Goal: Task Accomplishment & Management: Use online tool/utility

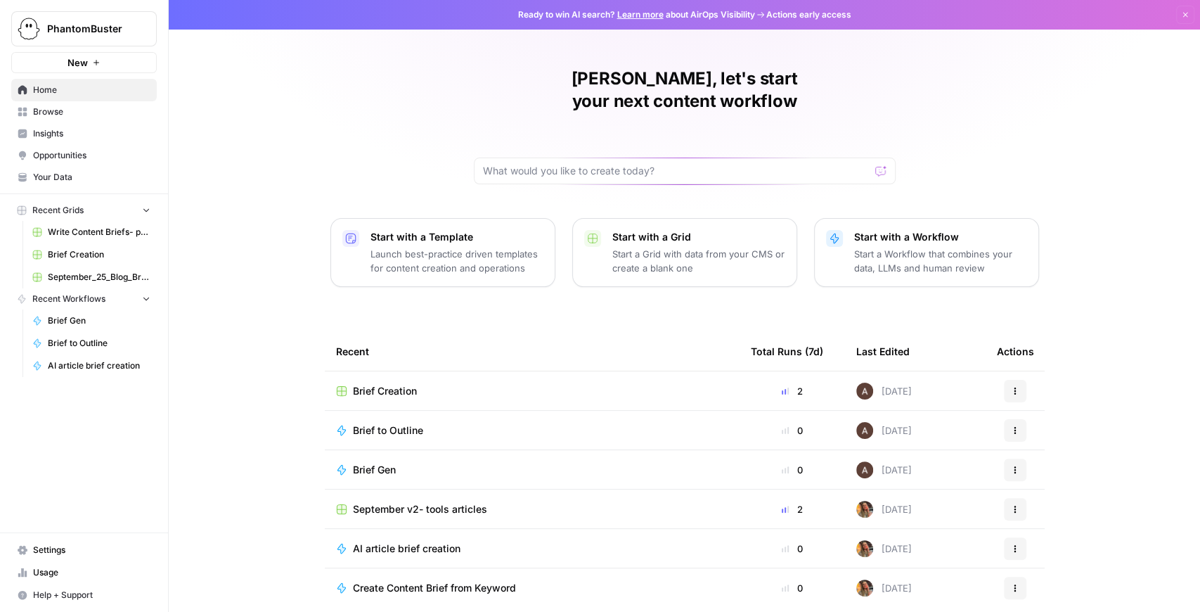
click at [363, 384] on span "Brief Creation" at bounding box center [385, 391] width 64 height 14
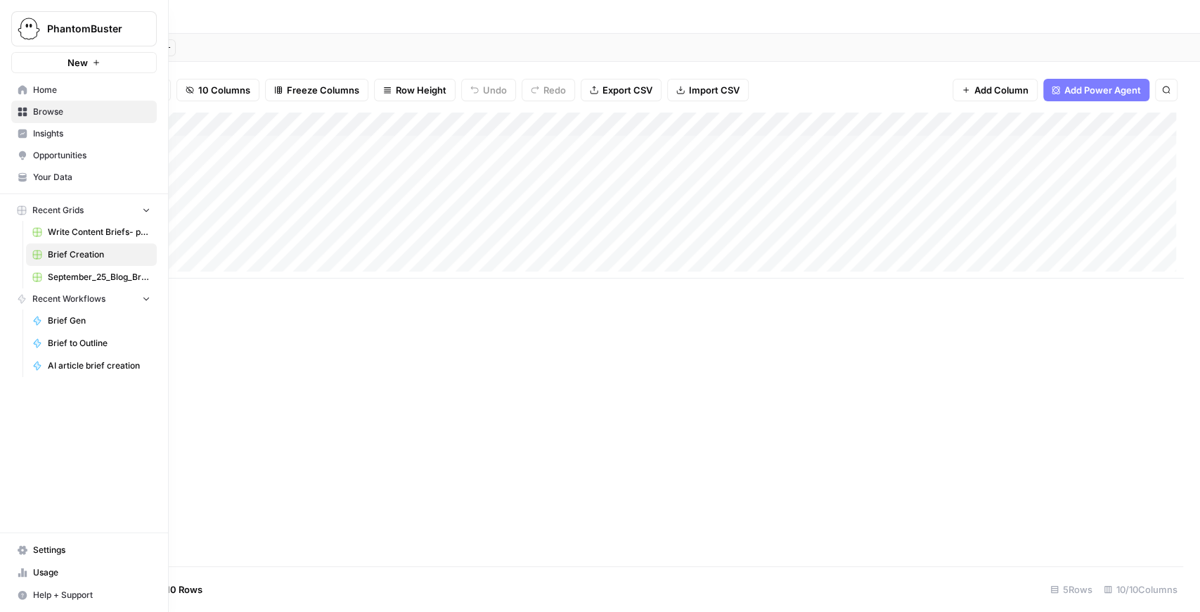
click at [52, 176] on span "Your Data" at bounding box center [91, 177] width 117 height 13
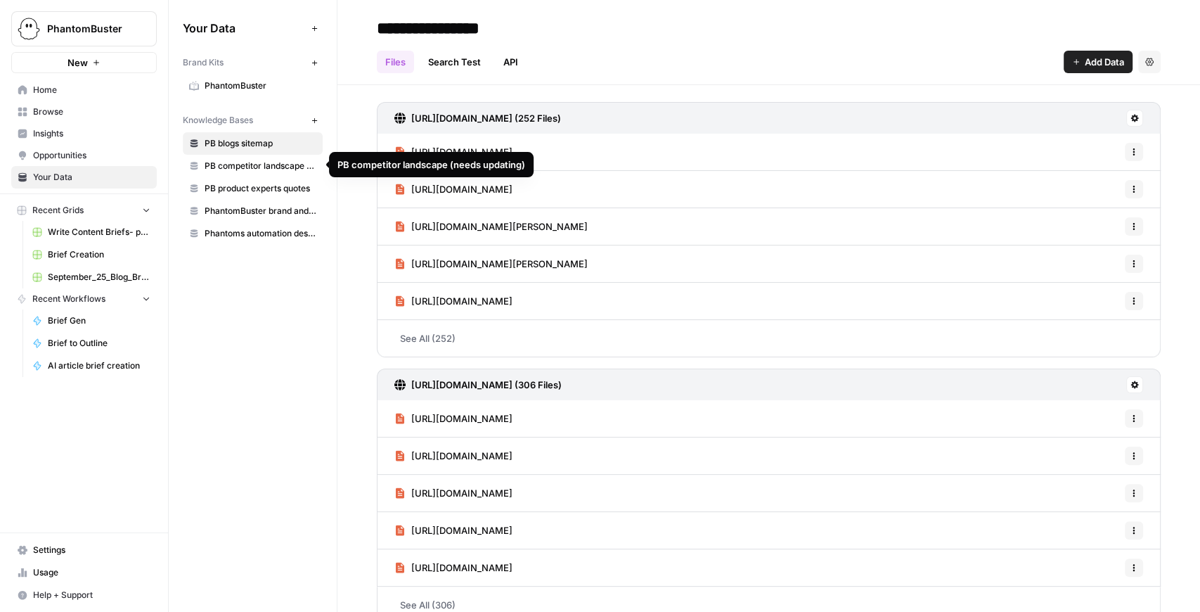
click at [245, 167] on span "PB competitor landscape (needs updating)" at bounding box center [261, 166] width 112 height 13
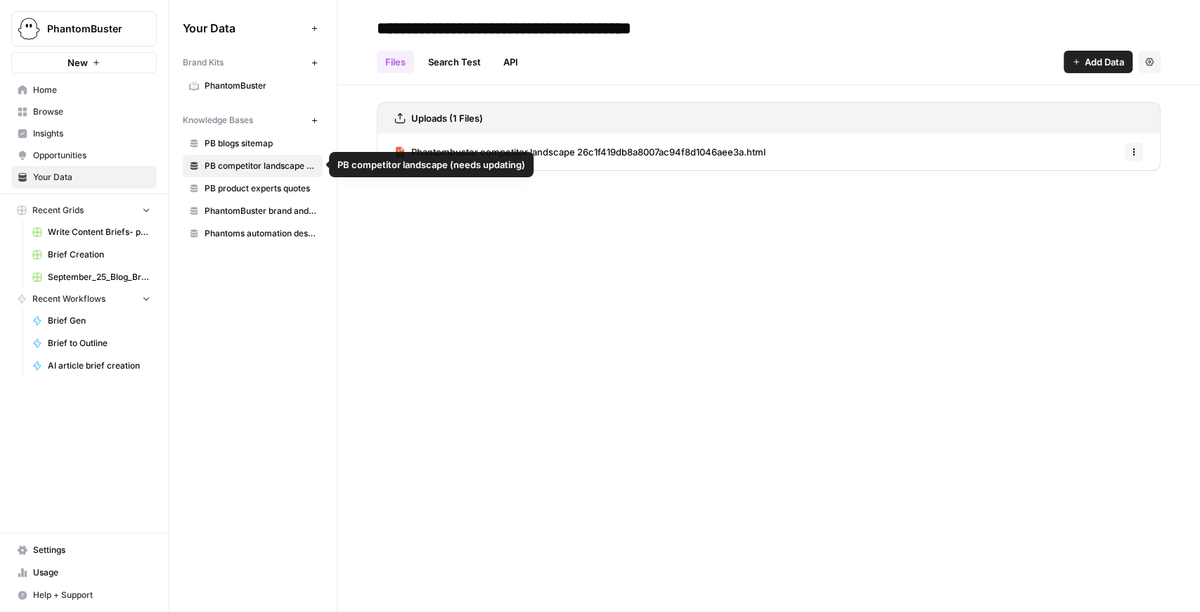
click at [253, 188] on span "PB product experts quotes" at bounding box center [261, 188] width 112 height 13
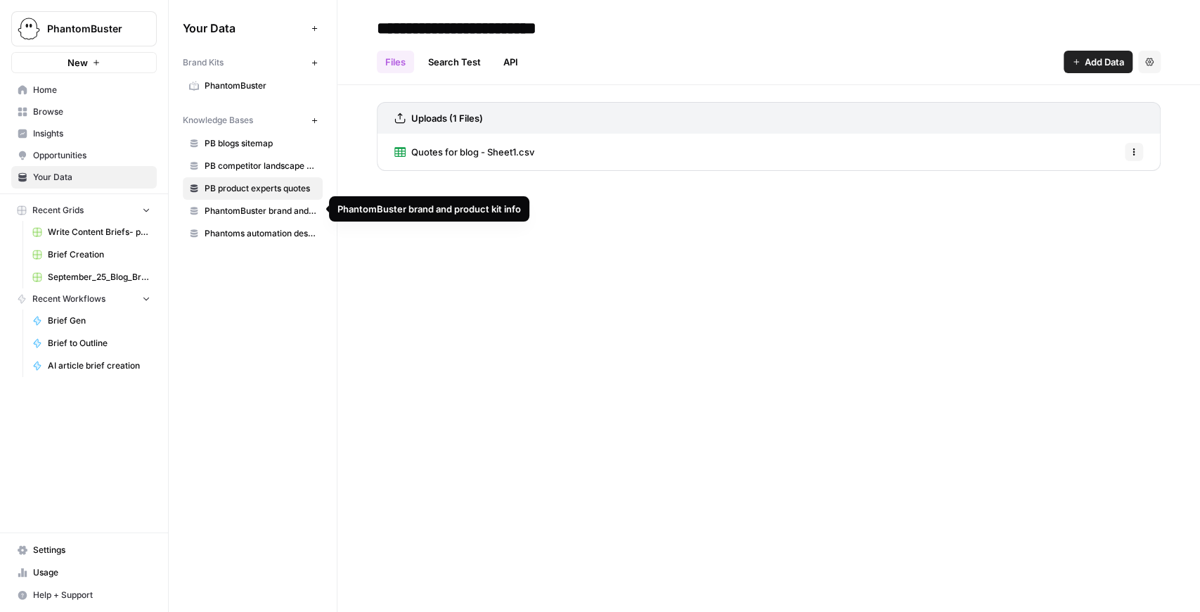
click at [259, 212] on span "PhantomBuster brand and product kit info" at bounding box center [261, 211] width 112 height 13
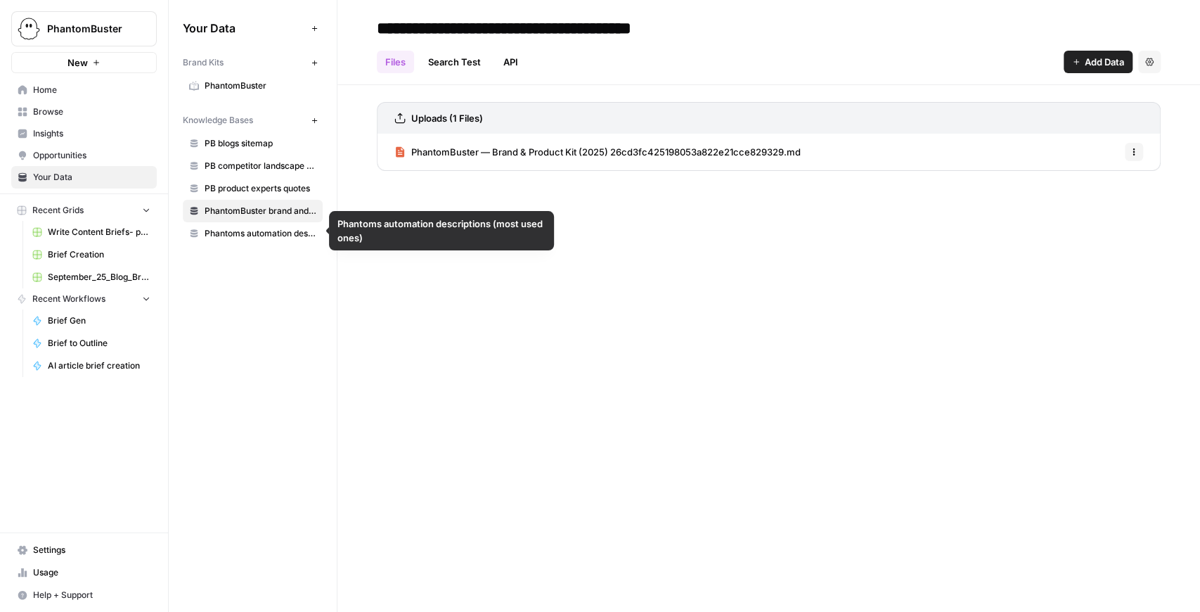
click at [263, 234] on span "Phantoms automation descriptions (most used ones)" at bounding box center [261, 233] width 112 height 13
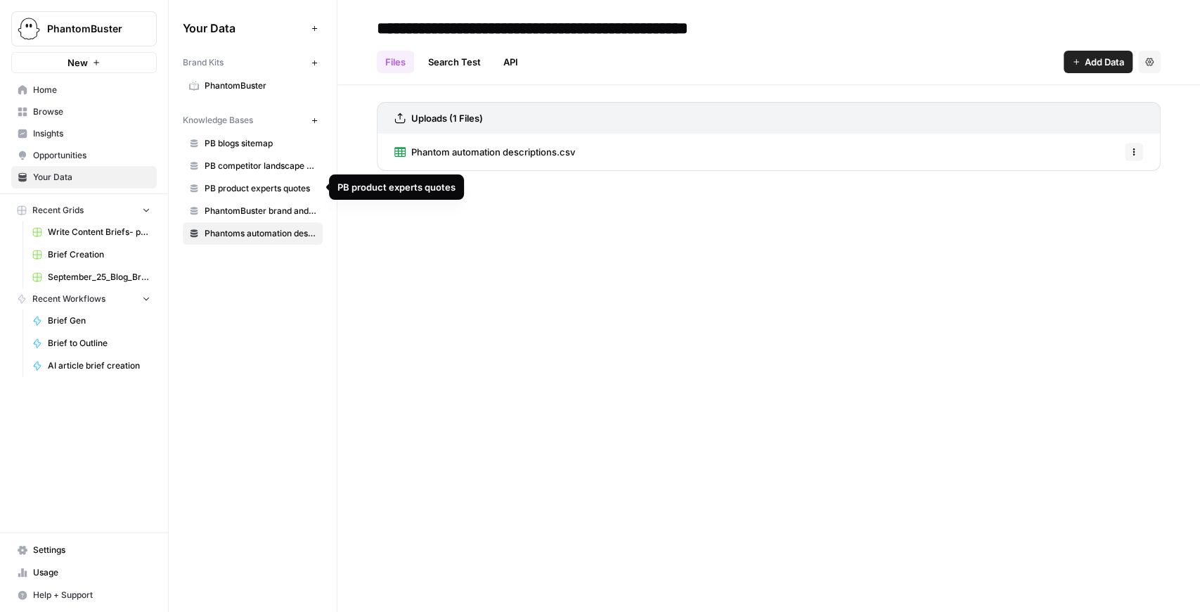
click at [269, 187] on span "PB product experts quotes" at bounding box center [261, 188] width 112 height 13
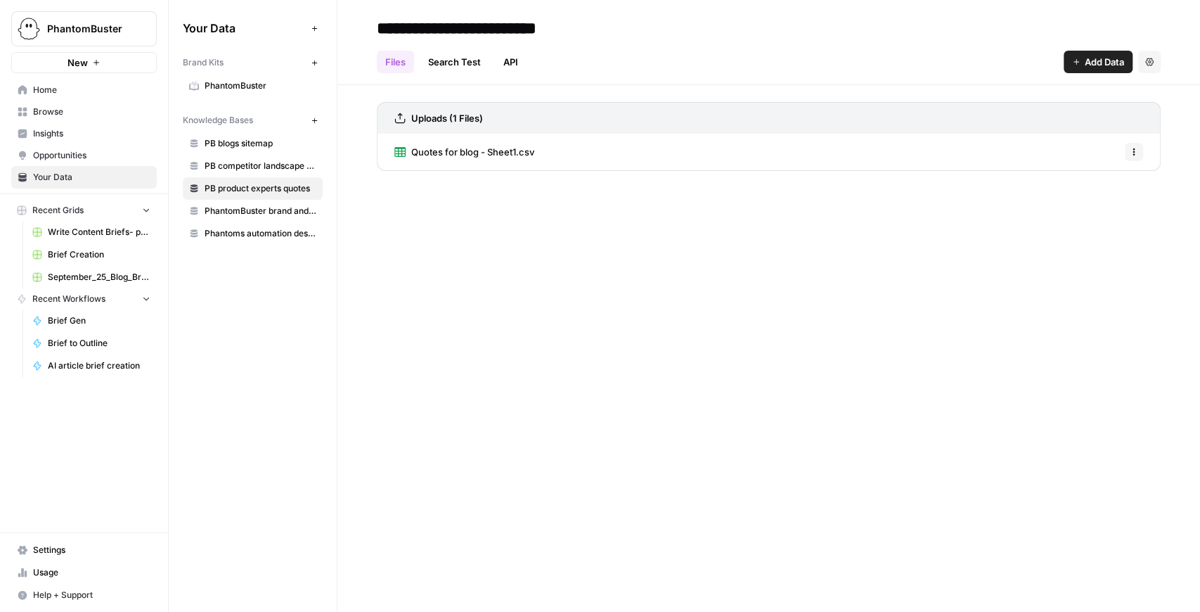
click at [488, 153] on span "Quotes for blog - Sheet1.csv" at bounding box center [472, 152] width 123 height 14
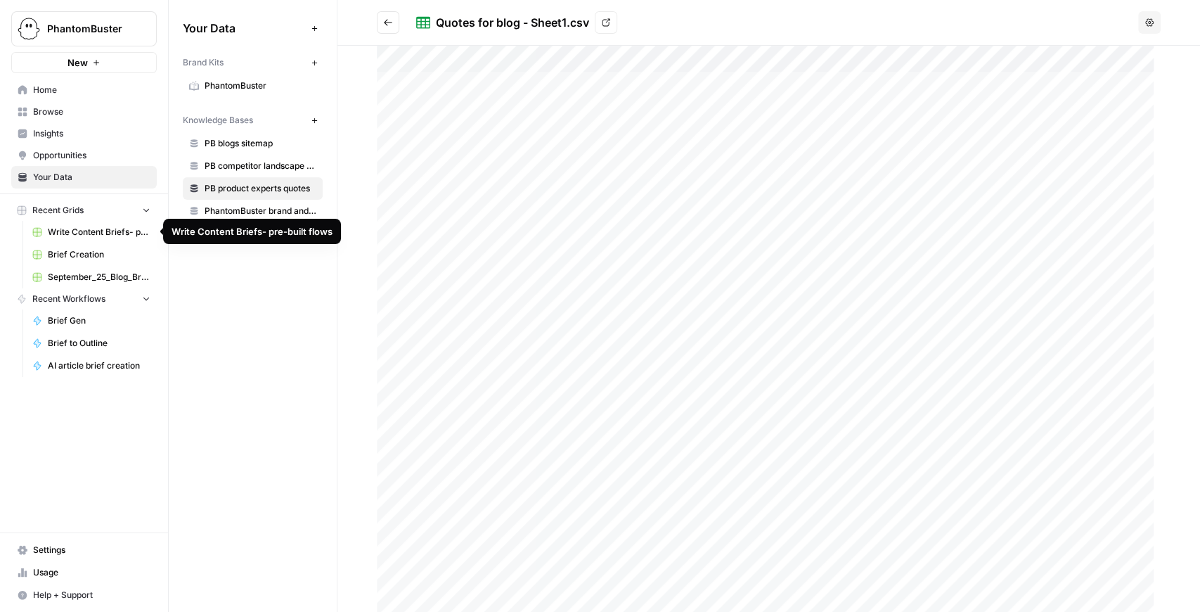
click at [105, 228] on span "Write Content Briefs- pre-built flows" at bounding box center [99, 232] width 103 height 13
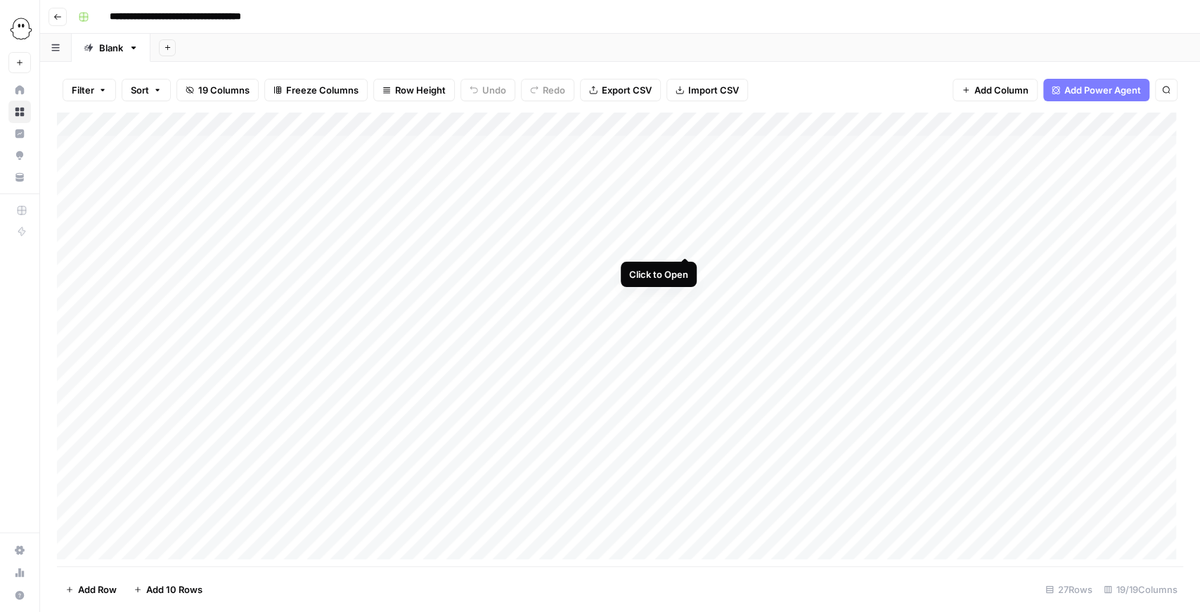
click at [683, 242] on div "Add Column" at bounding box center [620, 338] width 1126 height 453
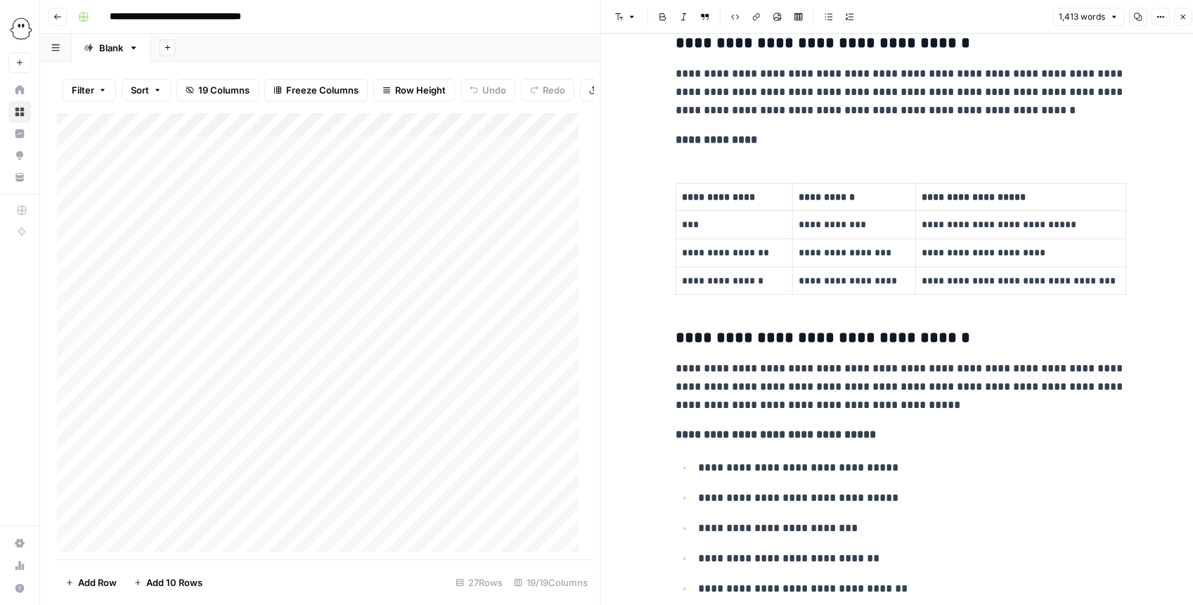
scroll to position [1265, 0]
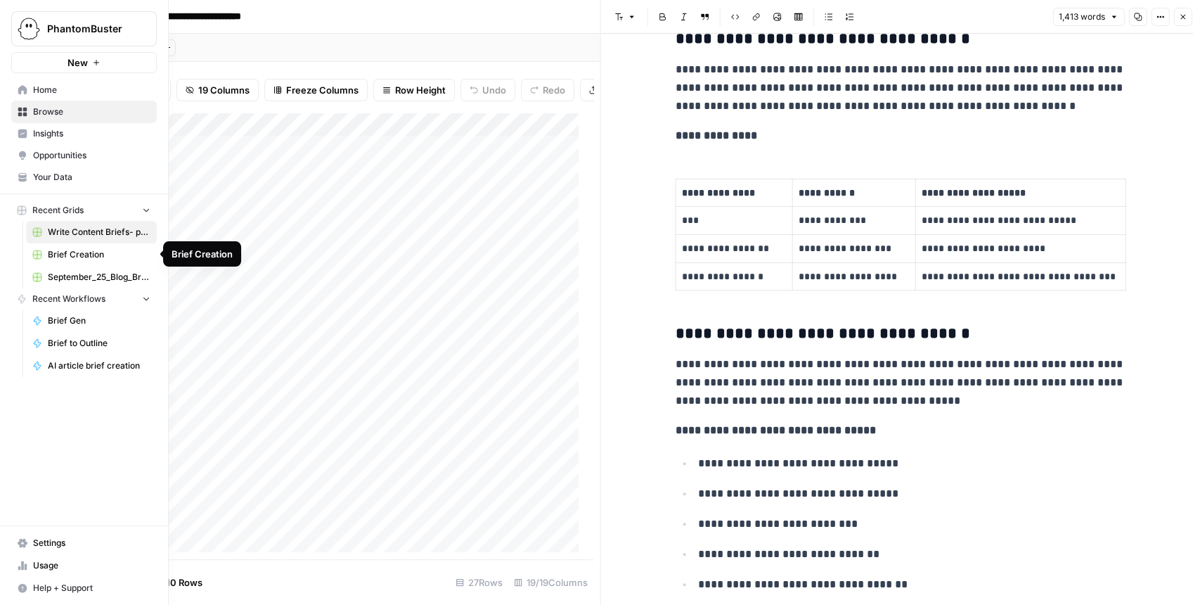
click at [89, 258] on span "Brief Creation" at bounding box center [99, 254] width 103 height 13
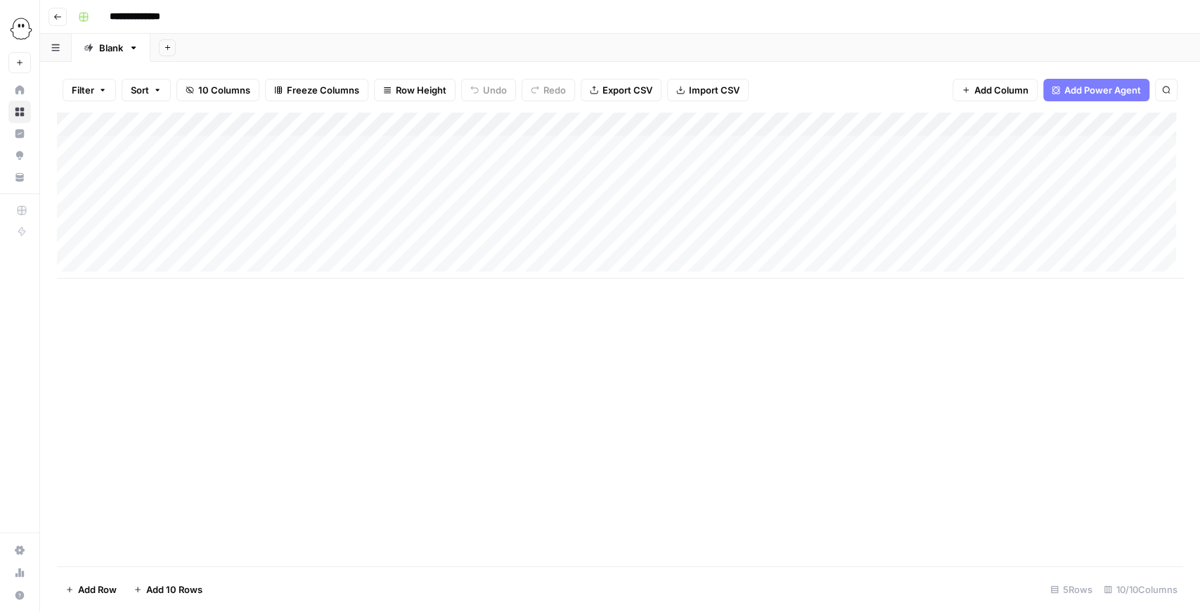
click at [761, 149] on div "Add Column" at bounding box center [620, 195] width 1126 height 166
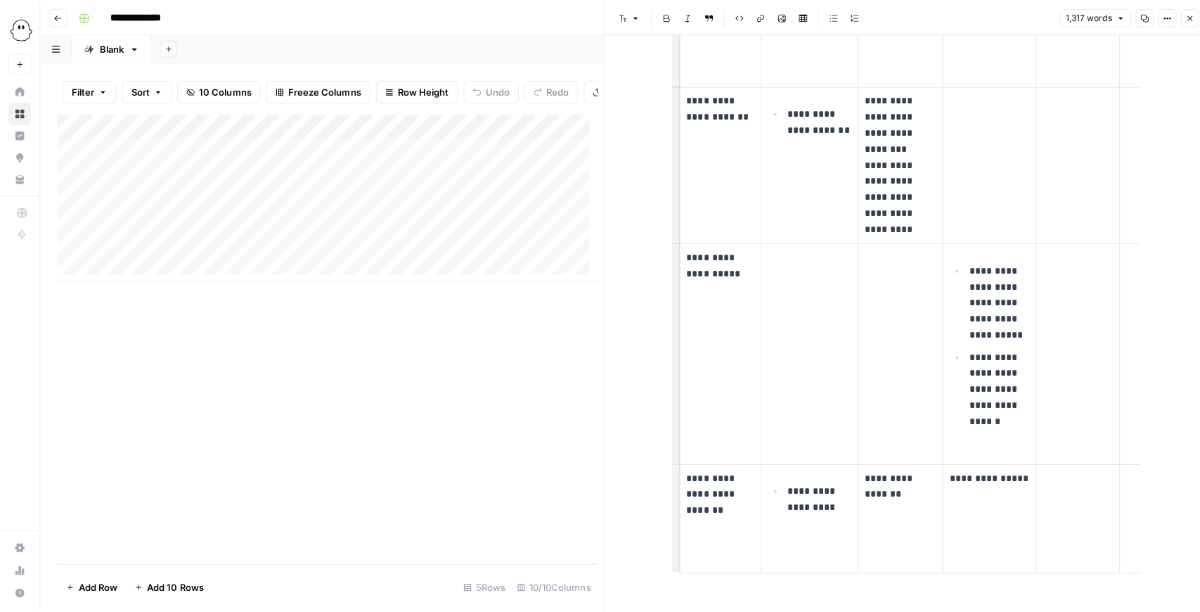
scroll to position [3477, 0]
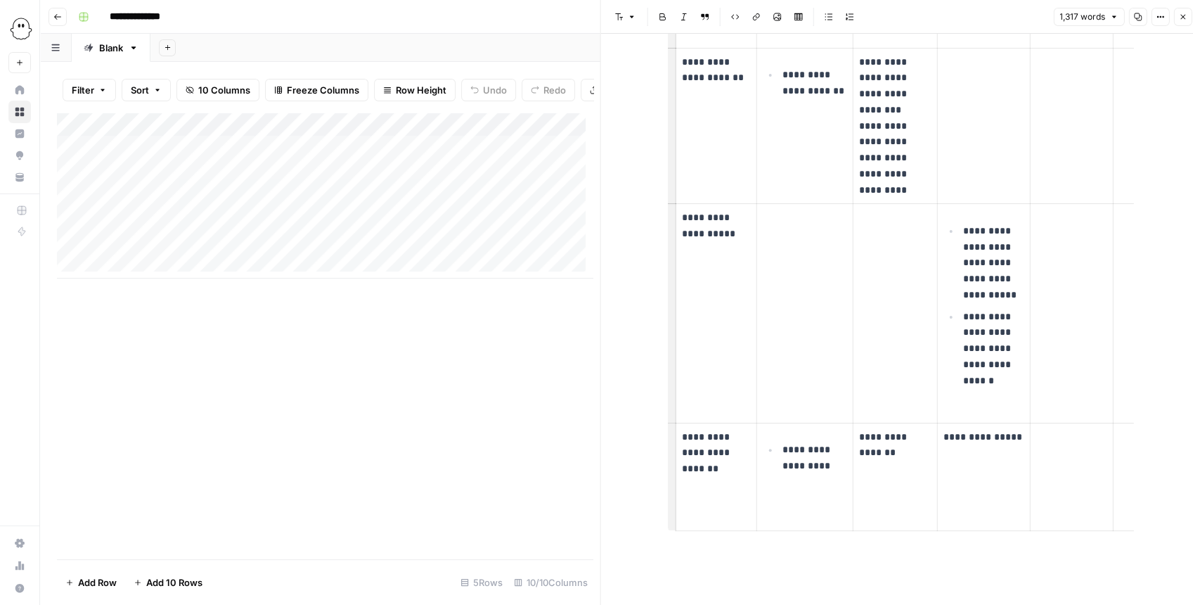
click at [1188, 21] on button "Close" at bounding box center [1182, 17] width 18 height 18
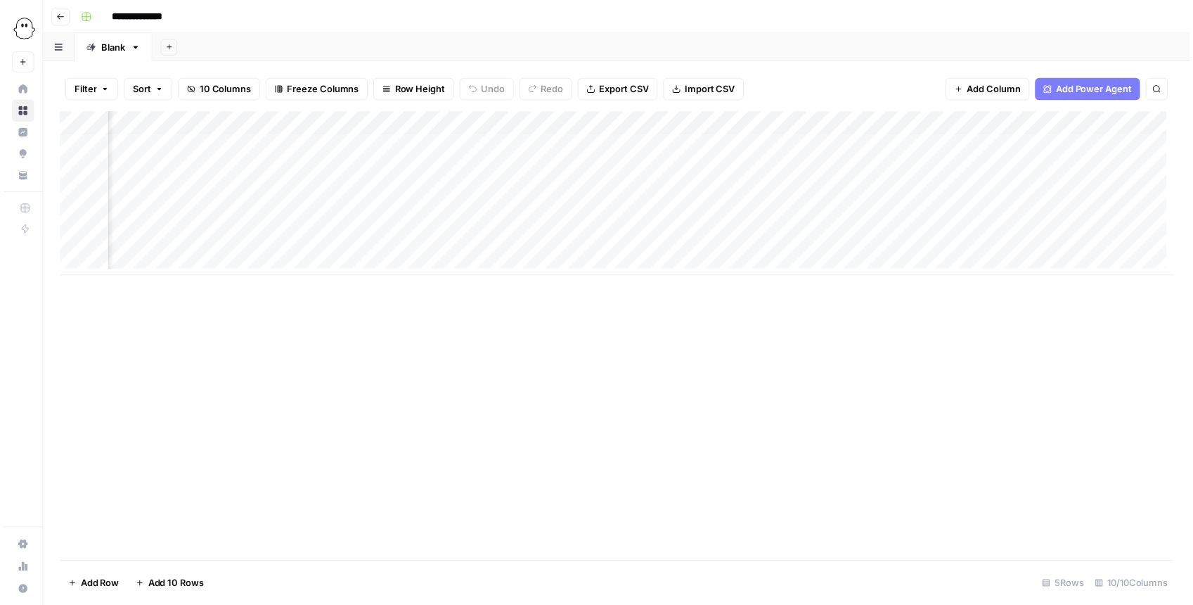
scroll to position [0, 316]
click at [958, 150] on div "Add Column" at bounding box center [620, 195] width 1126 height 166
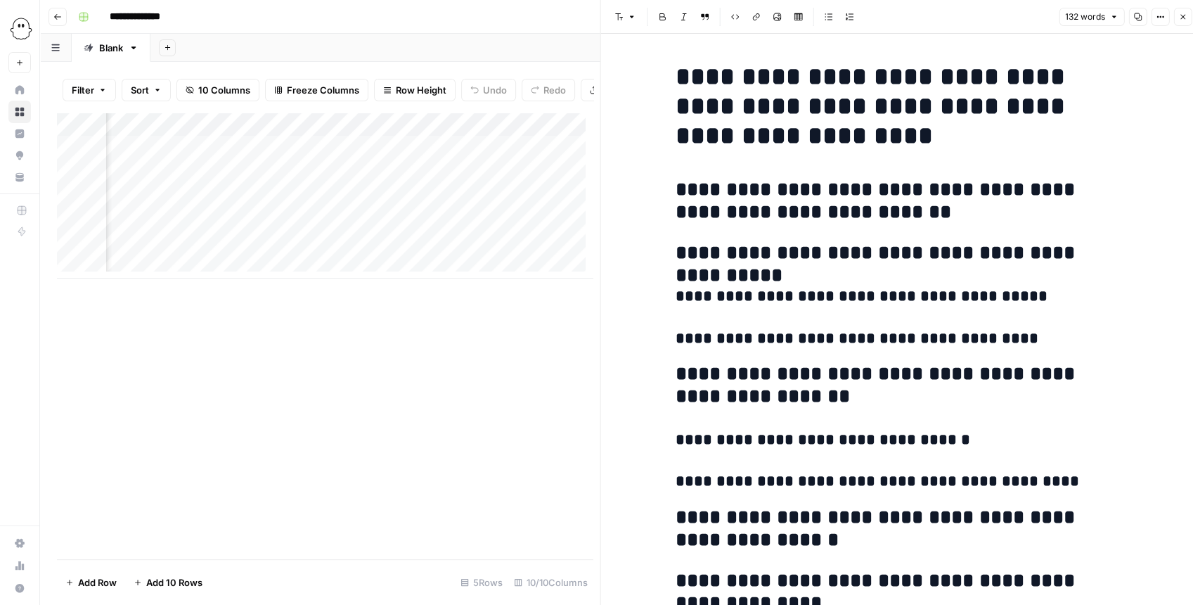
click at [1178, 15] on icon "button" at bounding box center [1182, 17] width 8 height 8
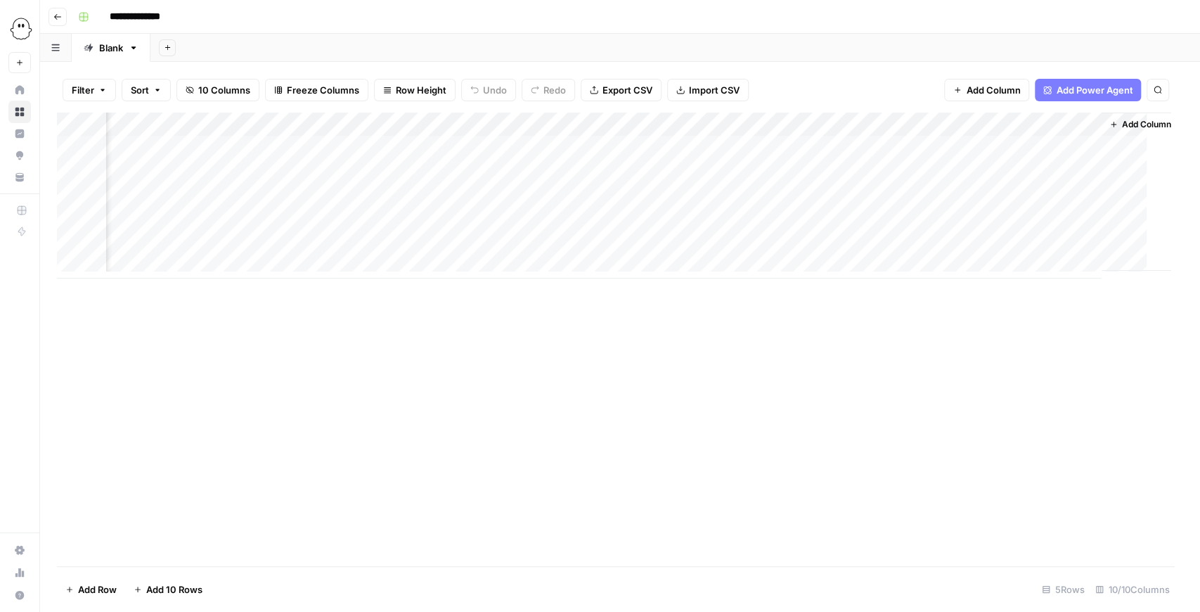
scroll to position [0, 300]
click at [828, 148] on div "Add Column" at bounding box center [620, 195] width 1126 height 166
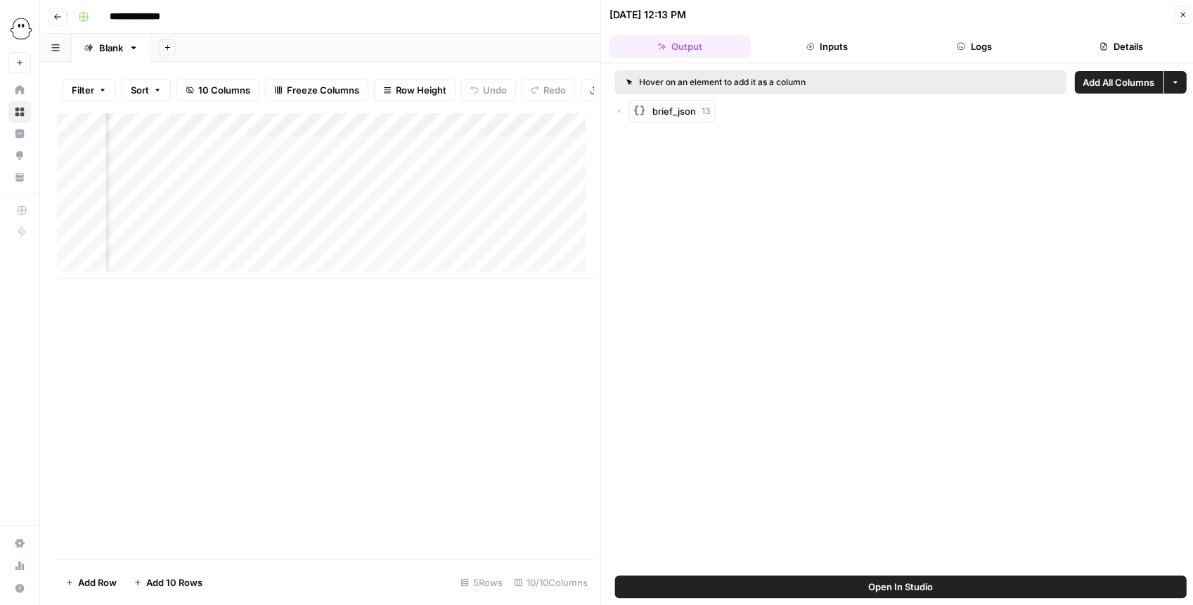
click at [1180, 14] on icon "button" at bounding box center [1182, 15] width 8 height 8
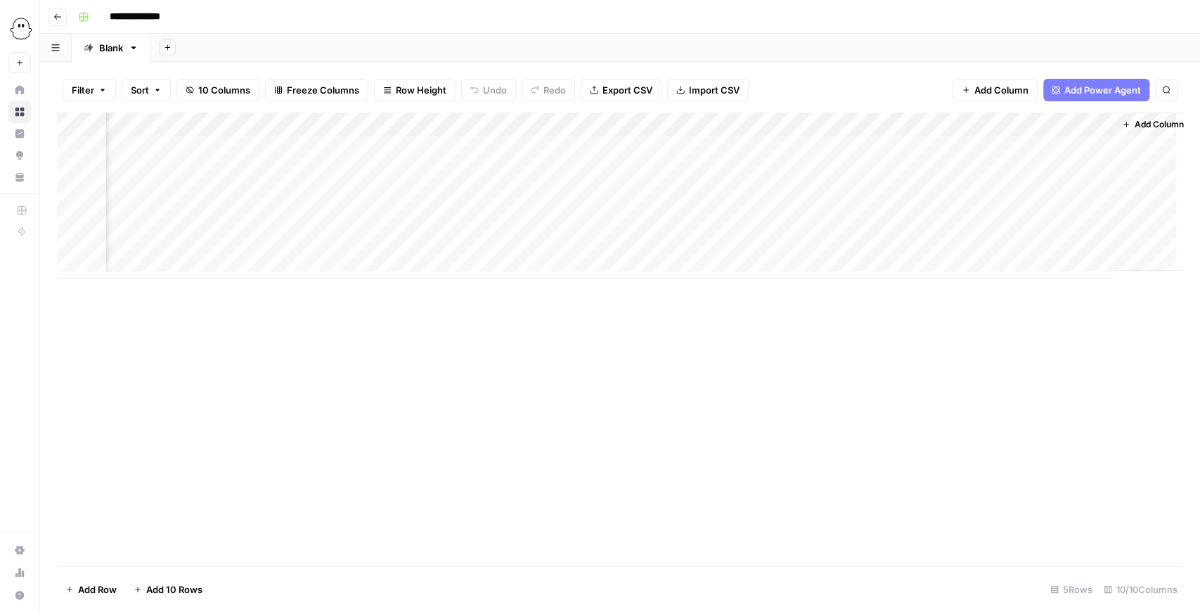
click at [829, 129] on div "Add Column" at bounding box center [620, 195] width 1126 height 166
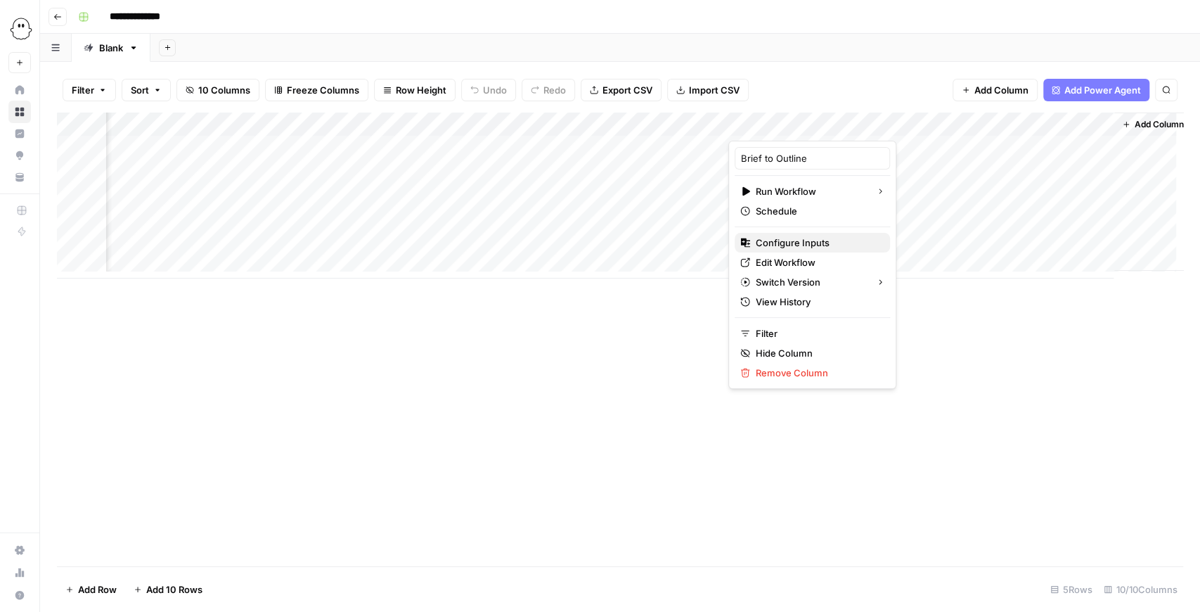
click at [806, 245] on span "Configure Inputs" at bounding box center [817, 242] width 123 height 14
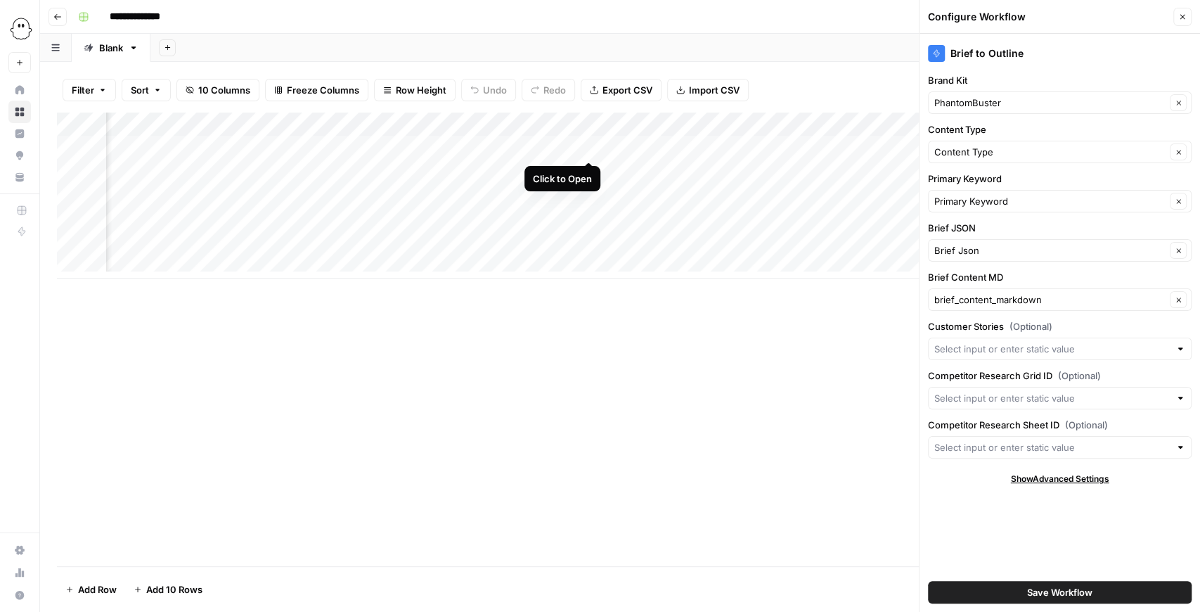
click at [590, 150] on div "Add Column" at bounding box center [620, 195] width 1126 height 166
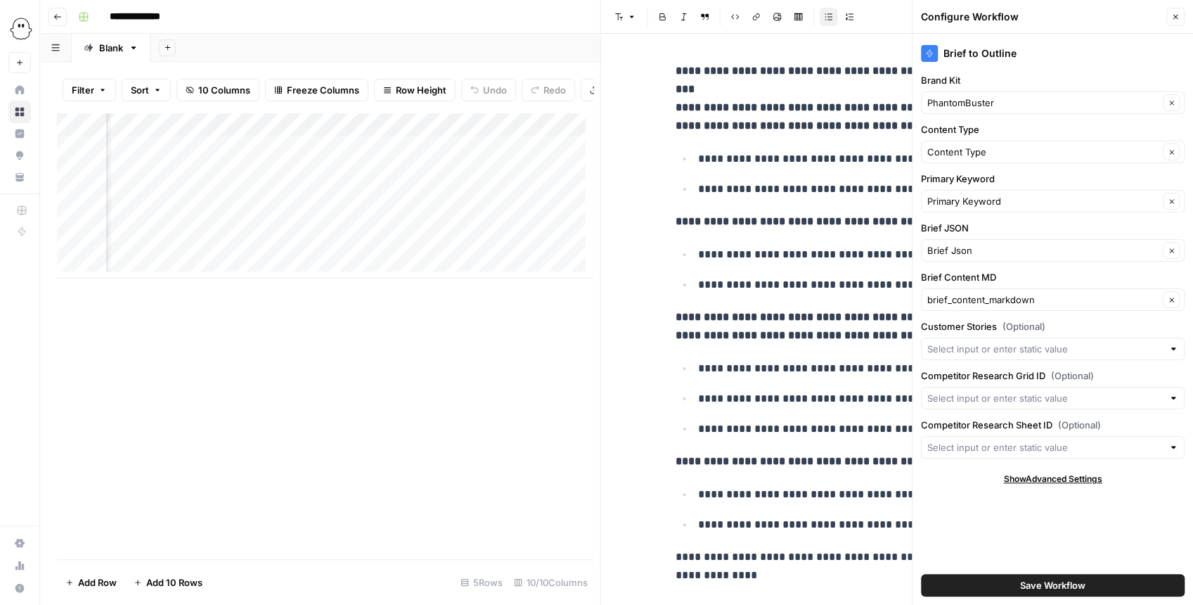
click at [1168, 17] on button "Close" at bounding box center [1175, 17] width 18 height 18
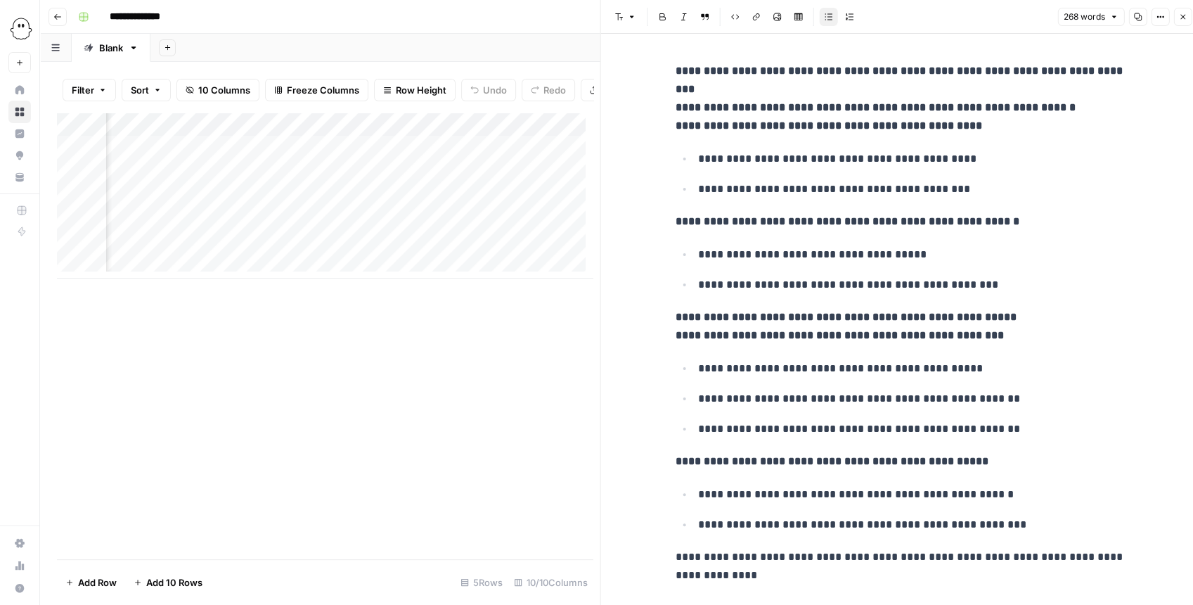
click at [1174, 20] on button "Close" at bounding box center [1182, 17] width 18 height 18
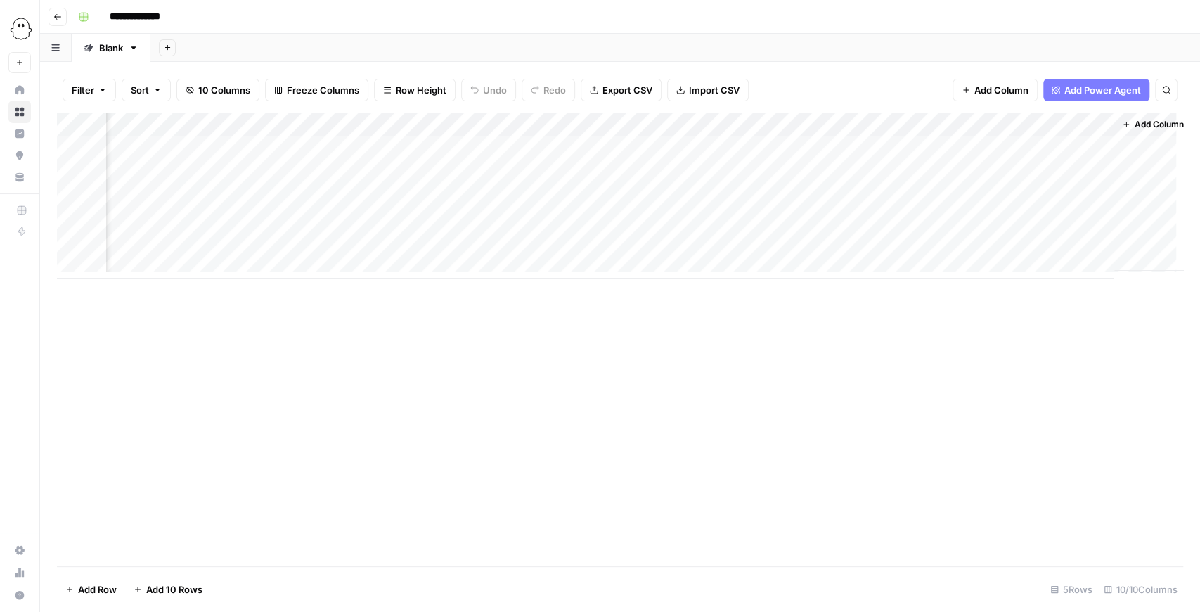
click at [589, 129] on div "Add Column" at bounding box center [620, 195] width 1126 height 166
click at [554, 259] on span "Remove Column" at bounding box center [564, 262] width 123 height 14
click at [565, 148] on button "Delete" at bounding box center [549, 145] width 47 height 25
click at [569, 149] on div "Add Column" at bounding box center [620, 195] width 1126 height 166
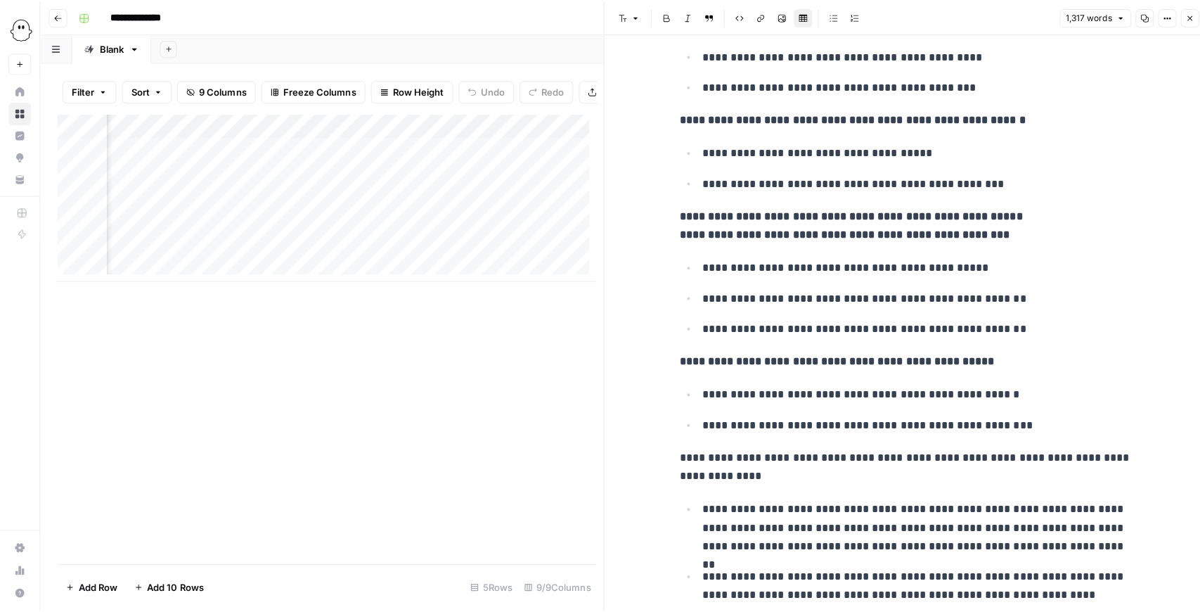
scroll to position [422, 0]
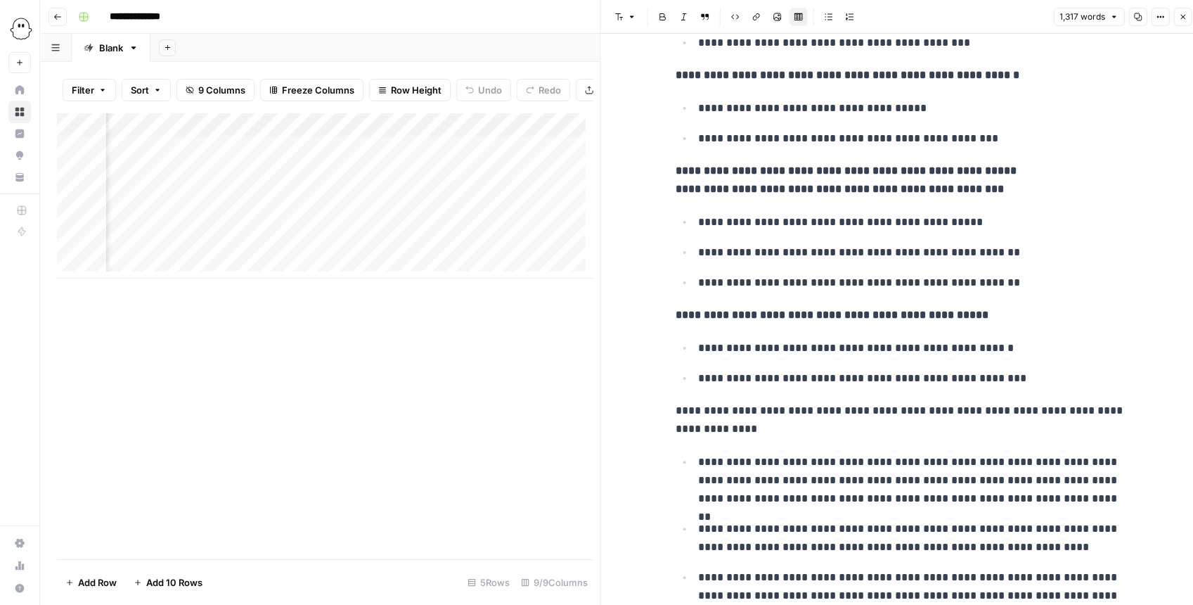
click at [1177, 20] on button "Close" at bounding box center [1182, 17] width 18 height 18
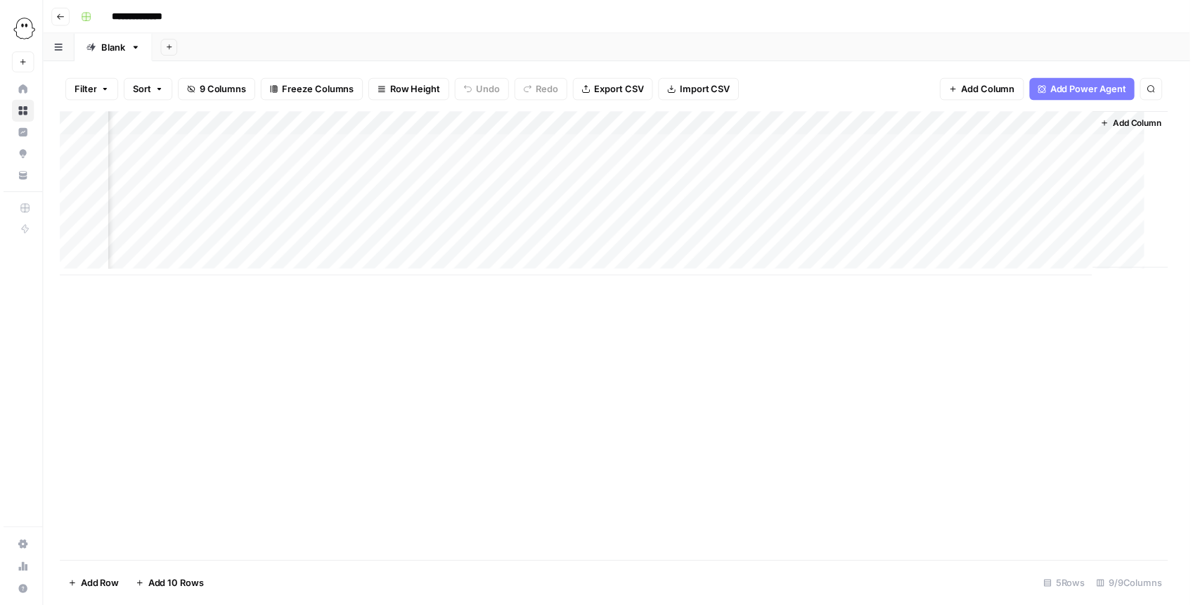
scroll to position [0, 174]
click at [966, 146] on div "Add Column" at bounding box center [620, 195] width 1126 height 166
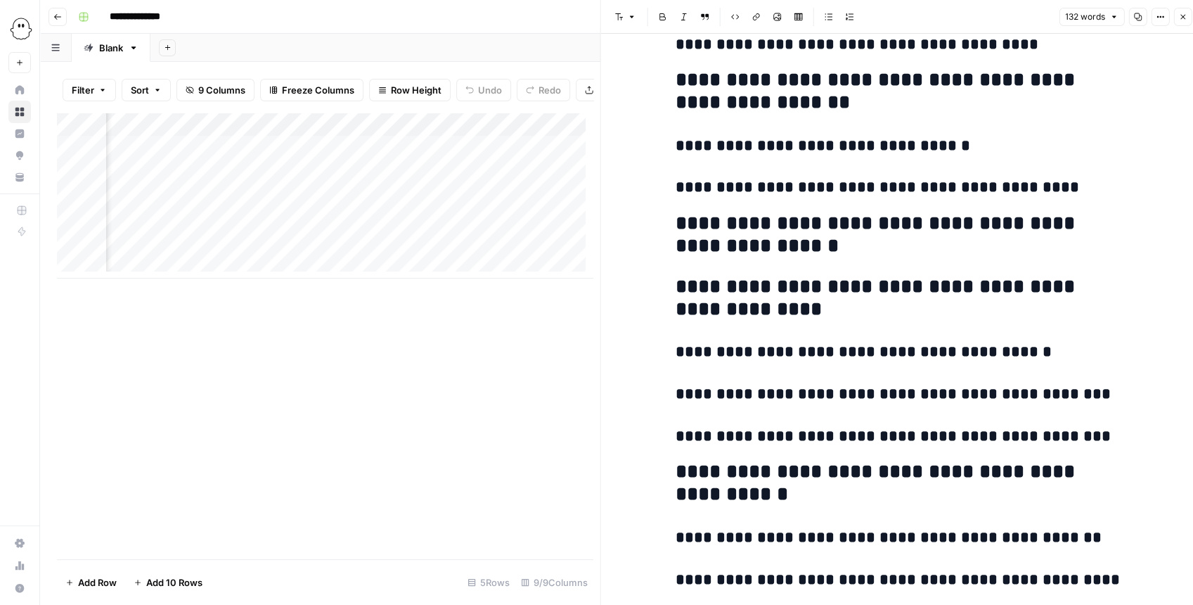
scroll to position [335, 0]
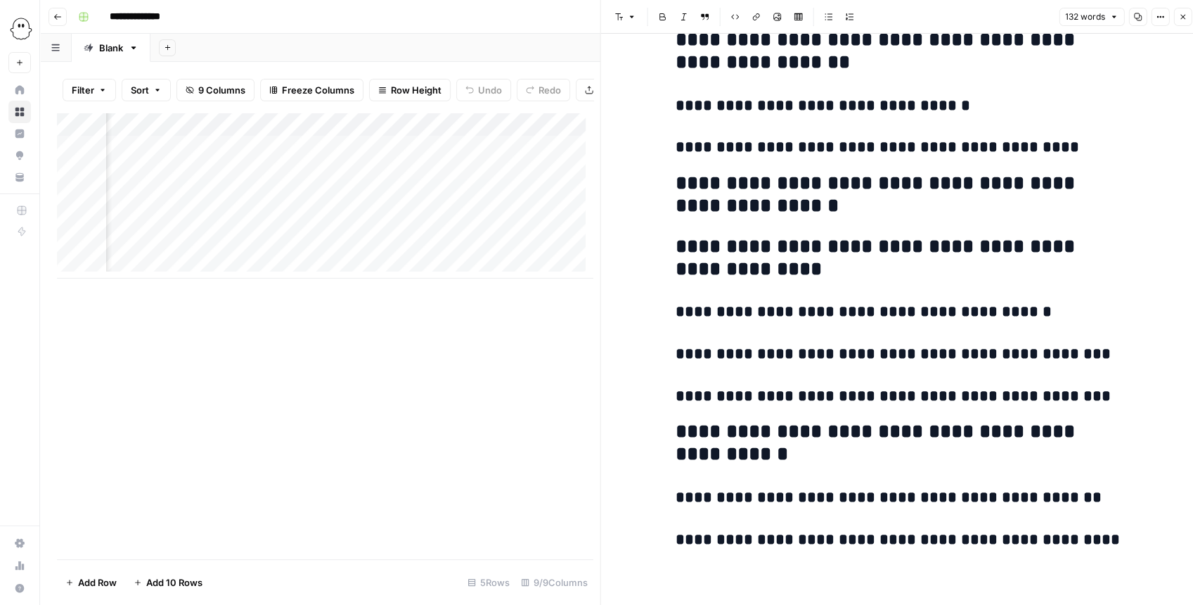
click at [1175, 17] on button "Close" at bounding box center [1182, 17] width 18 height 18
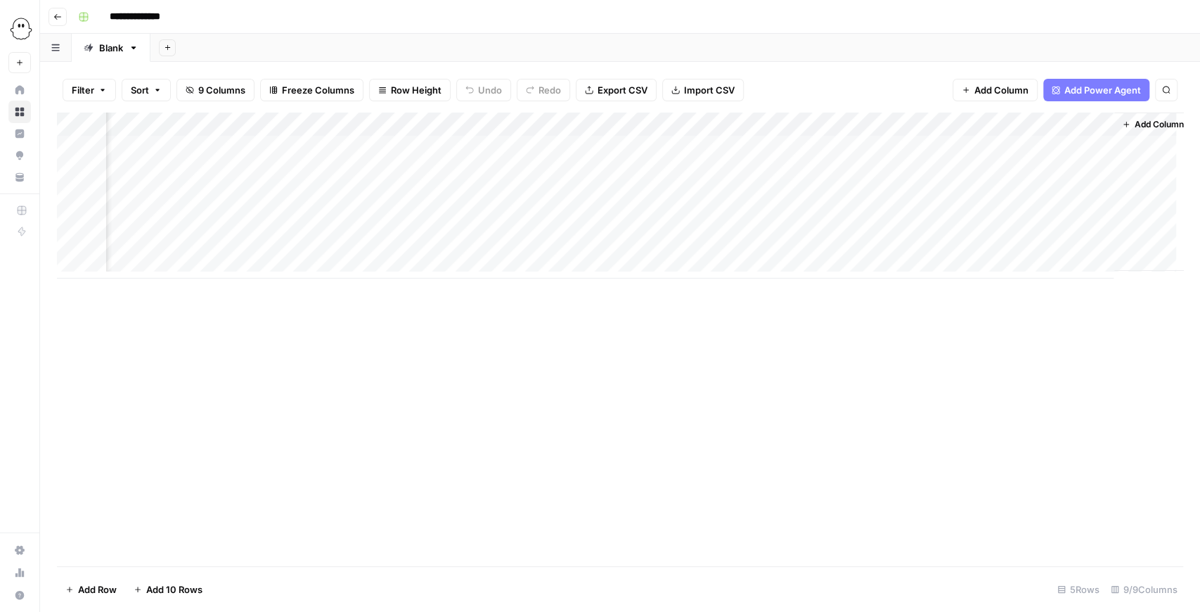
click at [945, 124] on div "Add Column" at bounding box center [620, 195] width 1126 height 166
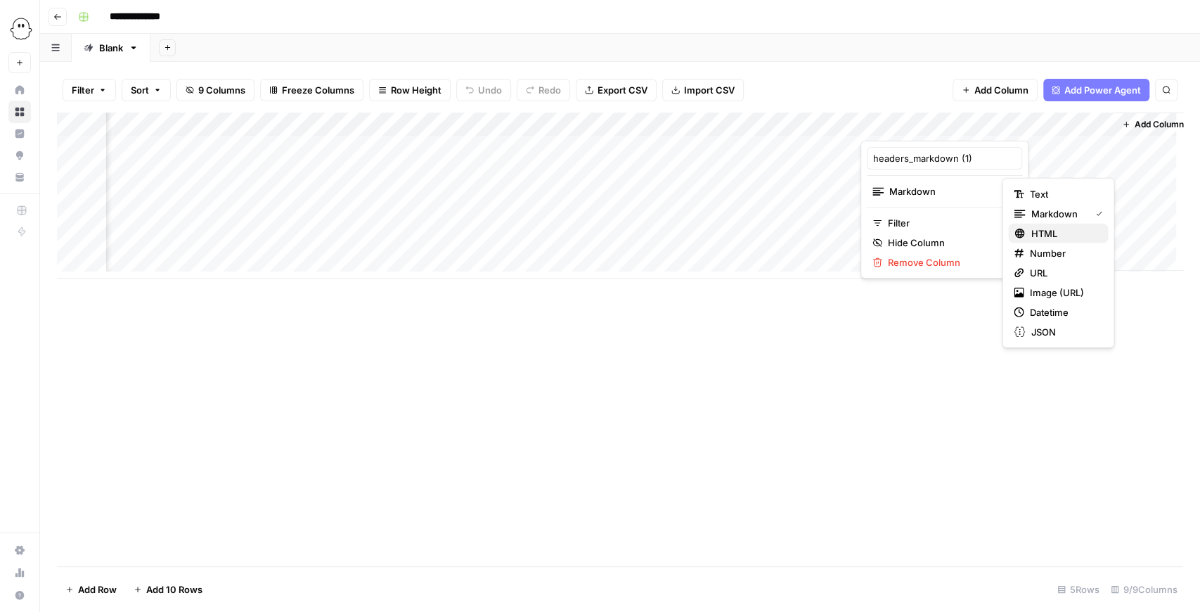
click at [1021, 233] on icon "button" at bounding box center [1019, 232] width 9 height 9
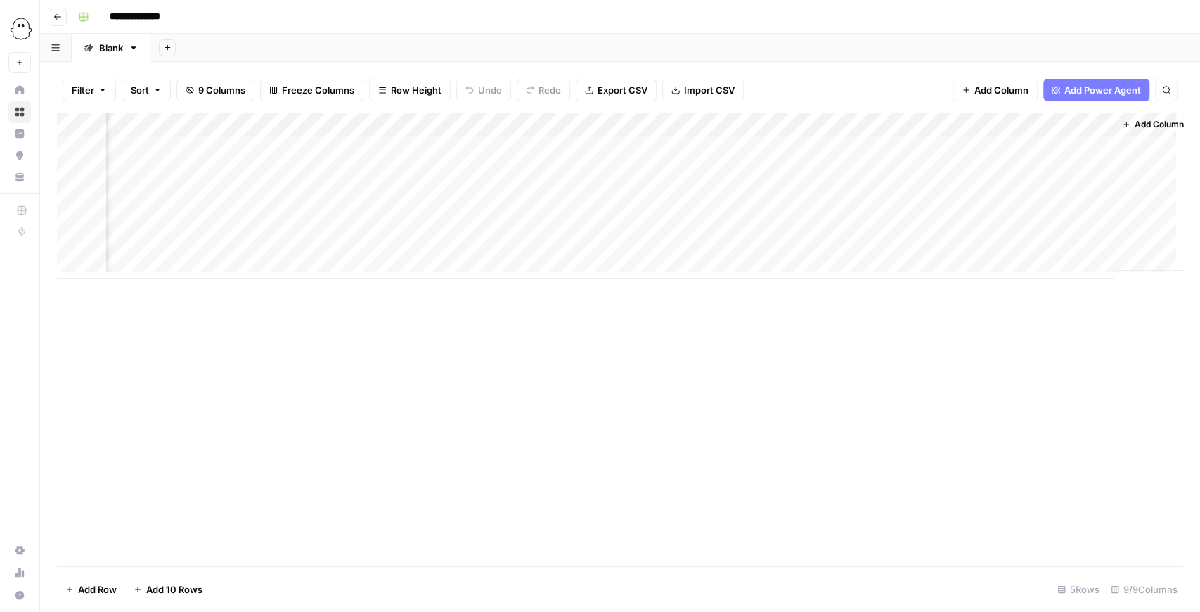
click at [971, 148] on div "Add Column" at bounding box center [620, 195] width 1126 height 166
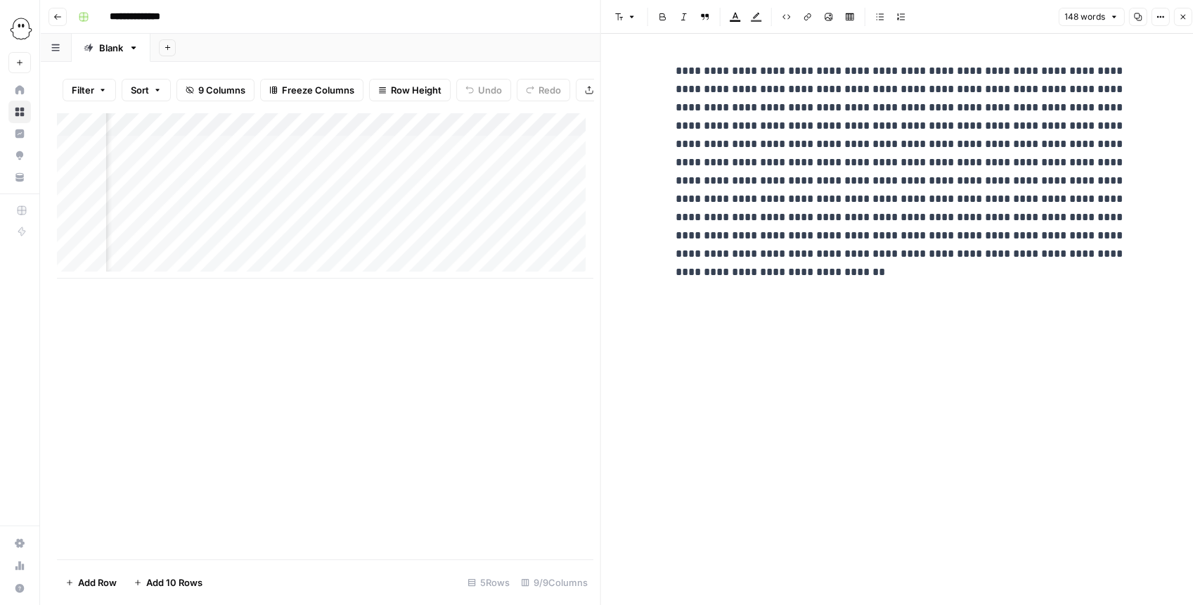
drag, startPoint x: 1182, startPoint y: 19, endPoint x: 1156, endPoint y: 32, distance: 28.9
click at [1182, 20] on icon "button" at bounding box center [1182, 17] width 8 height 8
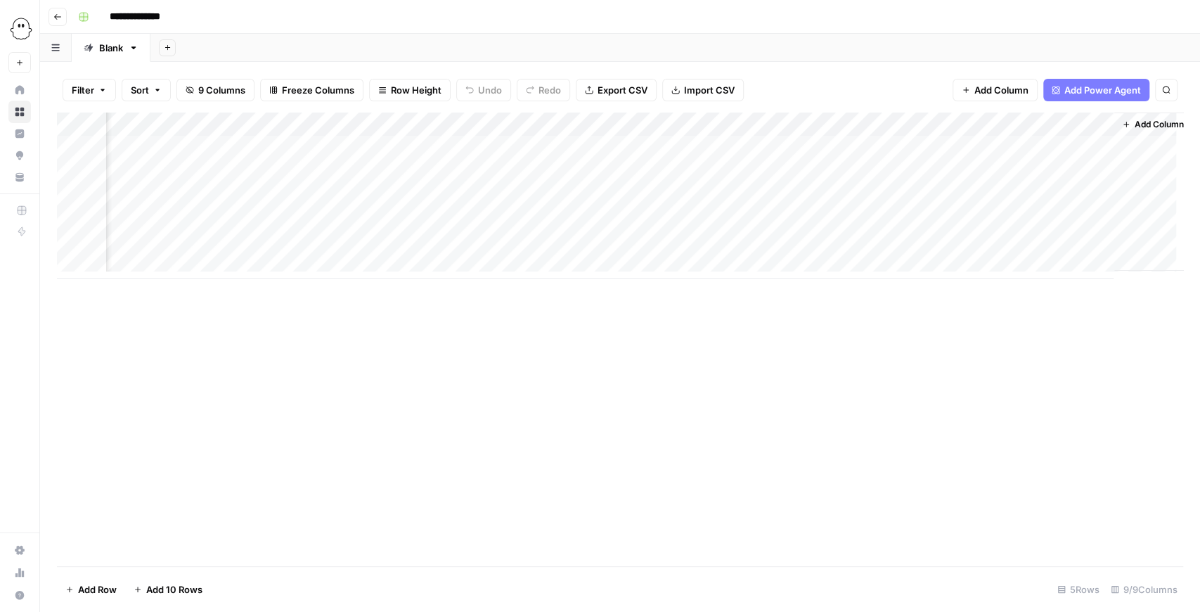
click at [967, 122] on div "Add Column" at bounding box center [620, 195] width 1126 height 166
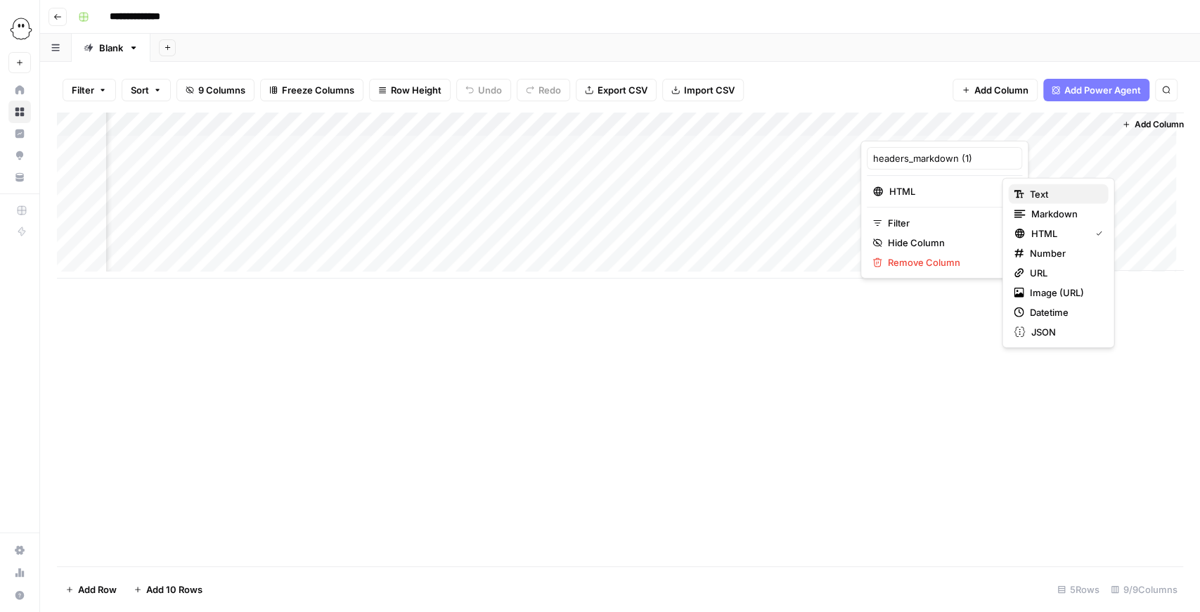
click at [1038, 195] on span "Text" at bounding box center [1062, 194] width 67 height 14
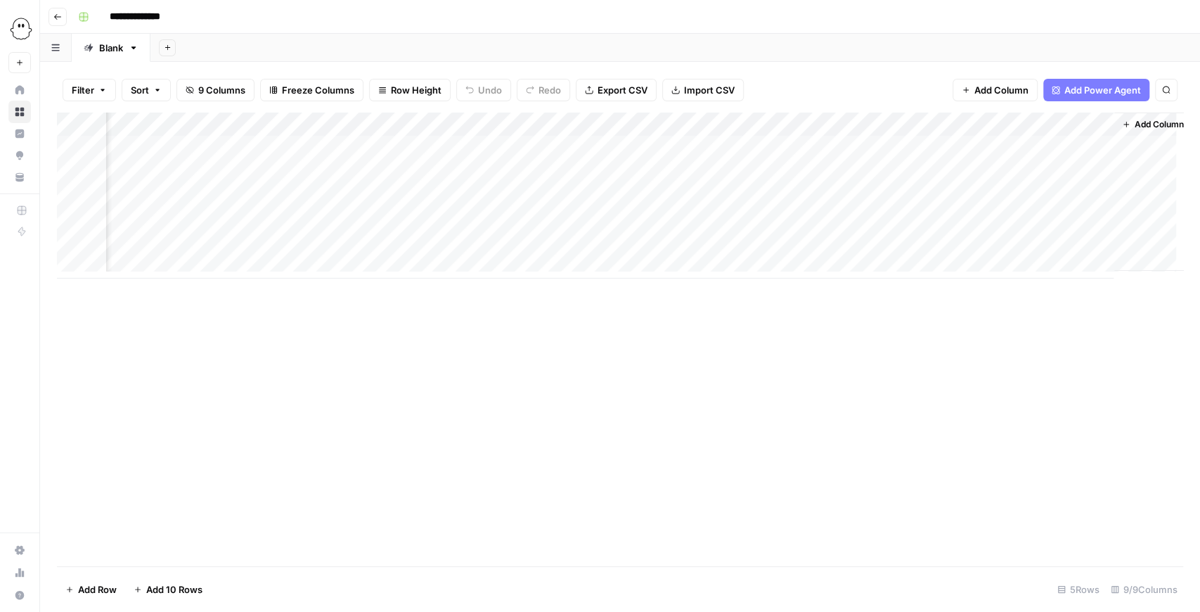
click at [966, 146] on div "Add Column" at bounding box center [620, 195] width 1126 height 166
click at [973, 124] on div "Add Column" at bounding box center [620, 195] width 1126 height 166
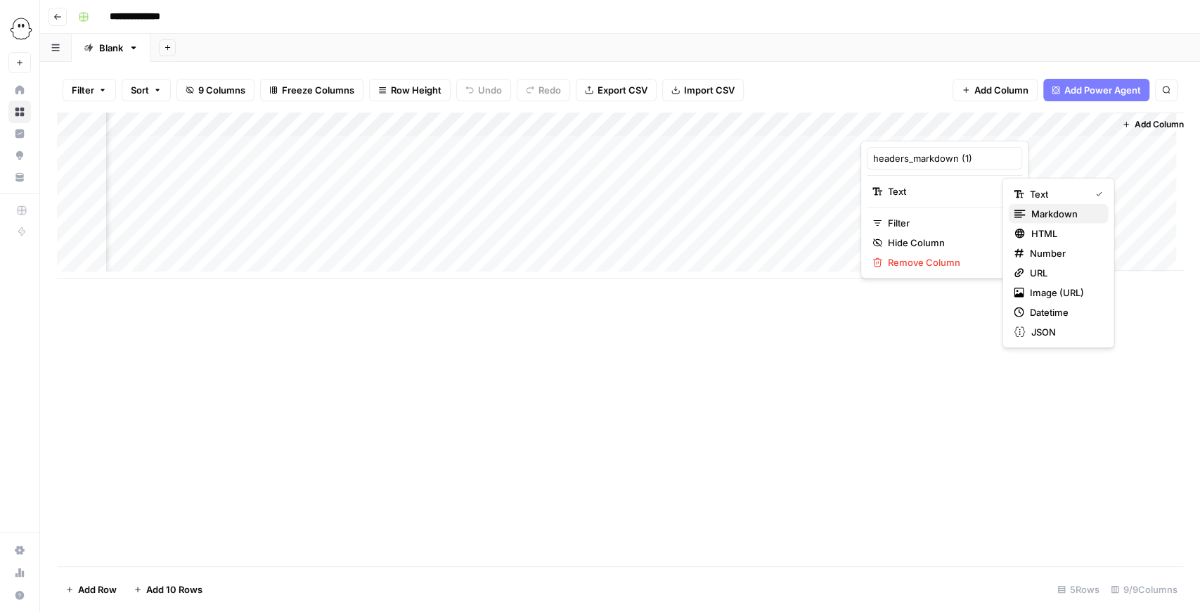
click at [1033, 209] on span "Markdown" at bounding box center [1063, 214] width 66 height 14
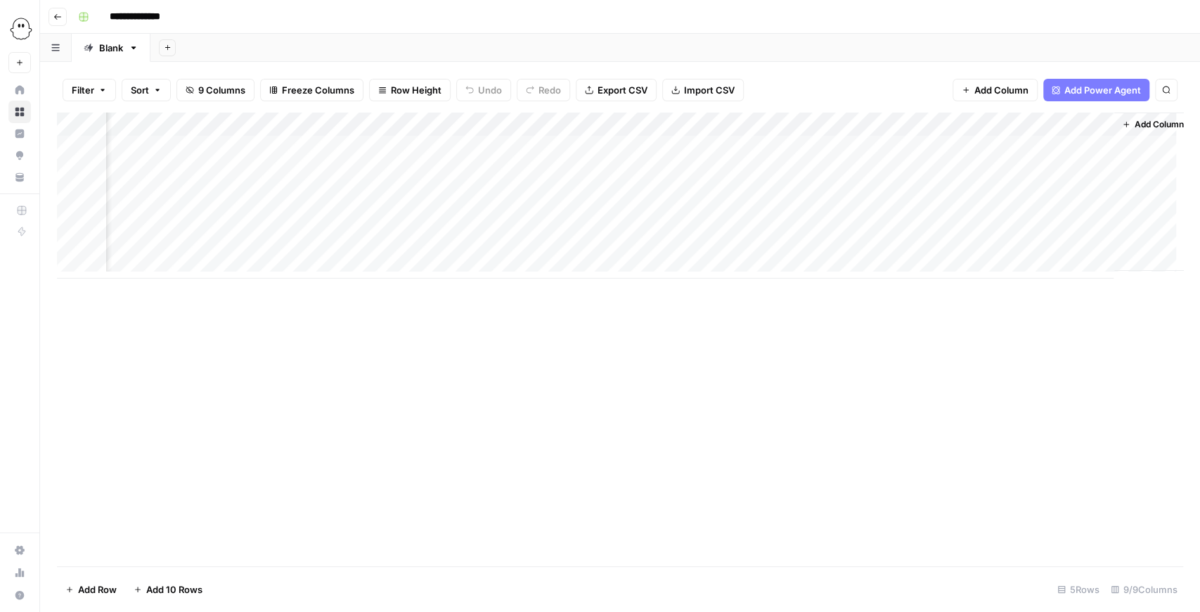
click at [974, 146] on div "Add Column" at bounding box center [620, 195] width 1126 height 166
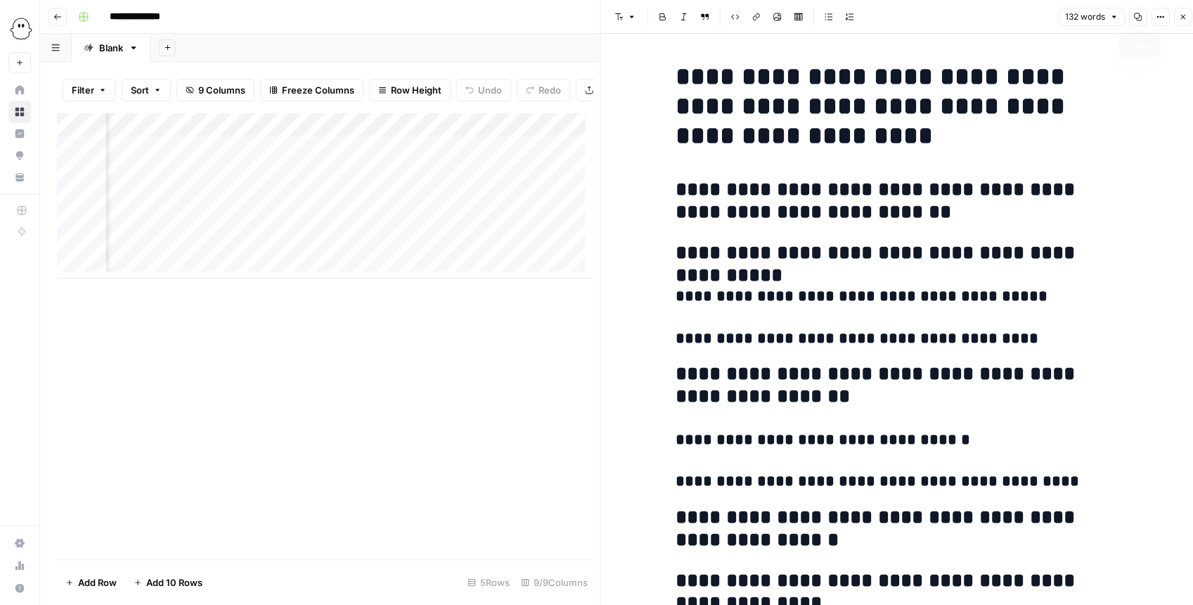
drag, startPoint x: 1182, startPoint y: 20, endPoint x: 1146, endPoint y: 30, distance: 38.0
click at [1182, 20] on icon "button" at bounding box center [1182, 17] width 8 height 8
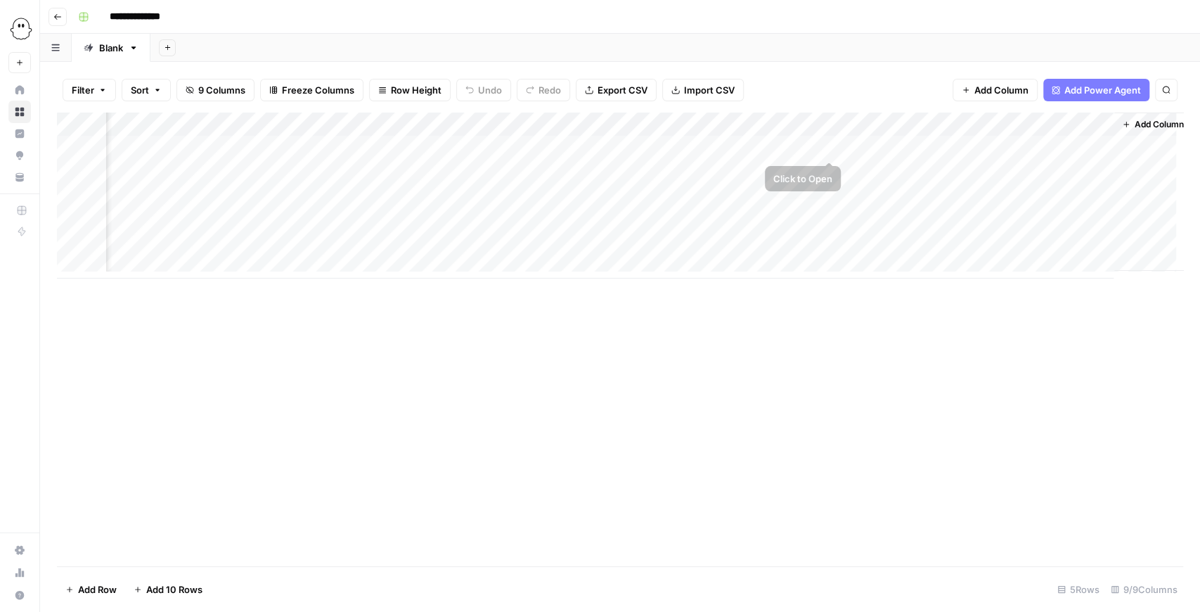
click at [830, 143] on div "Add Column" at bounding box center [620, 195] width 1126 height 166
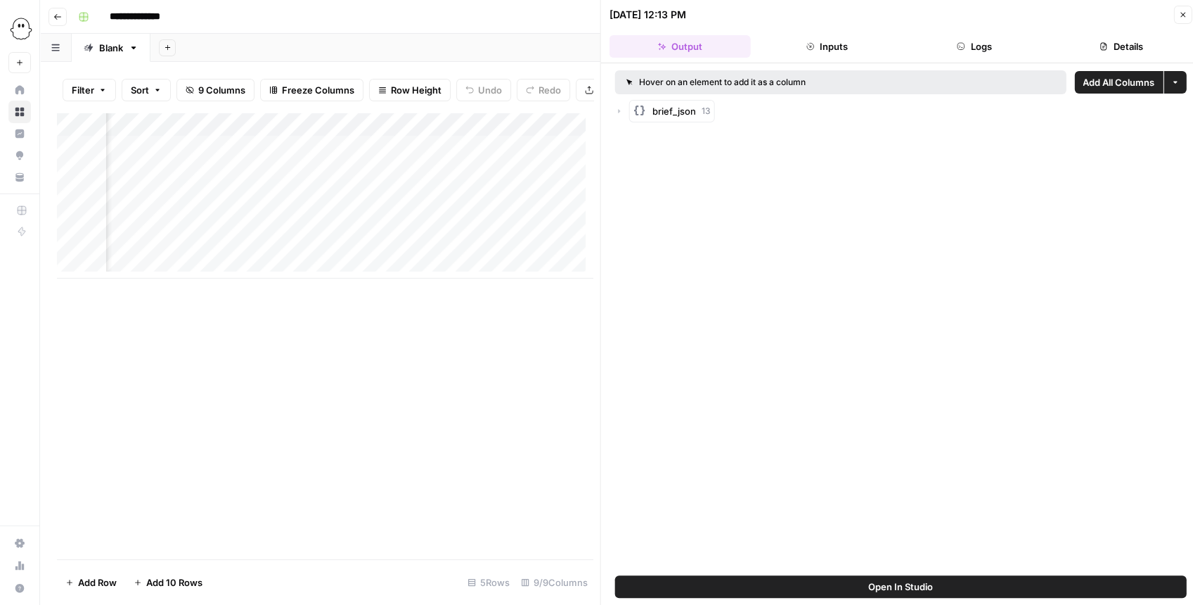
click at [973, 65] on div "Hover on an element to add it as a column Add All Columns More options brief_js…" at bounding box center [901, 319] width 600 height 512
click at [969, 55] on button "Logs" at bounding box center [973, 46] width 141 height 22
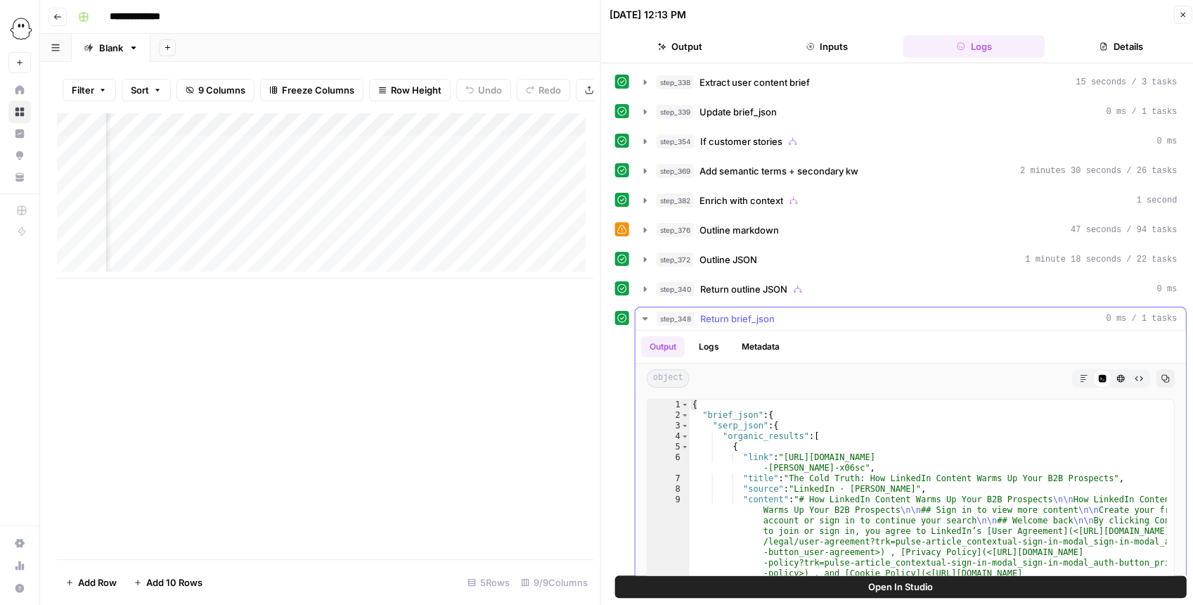
click at [641, 308] on button "step_348 Return brief_json 0 ms / 1 tasks" at bounding box center [910, 318] width 550 height 22
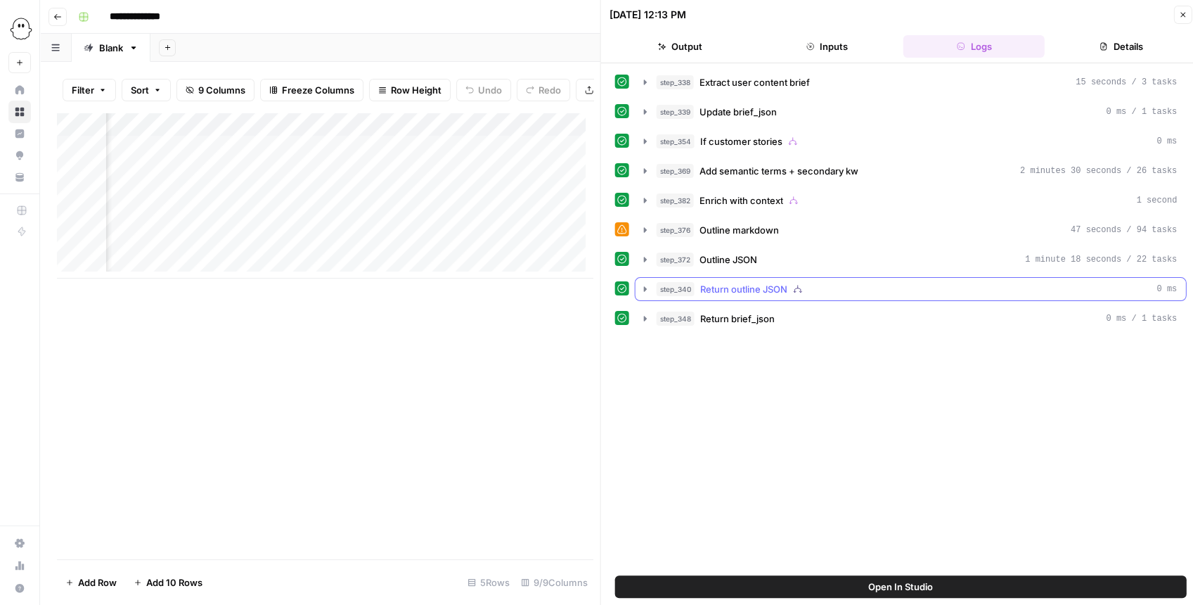
click at [640, 287] on icon "button" at bounding box center [645, 288] width 11 height 11
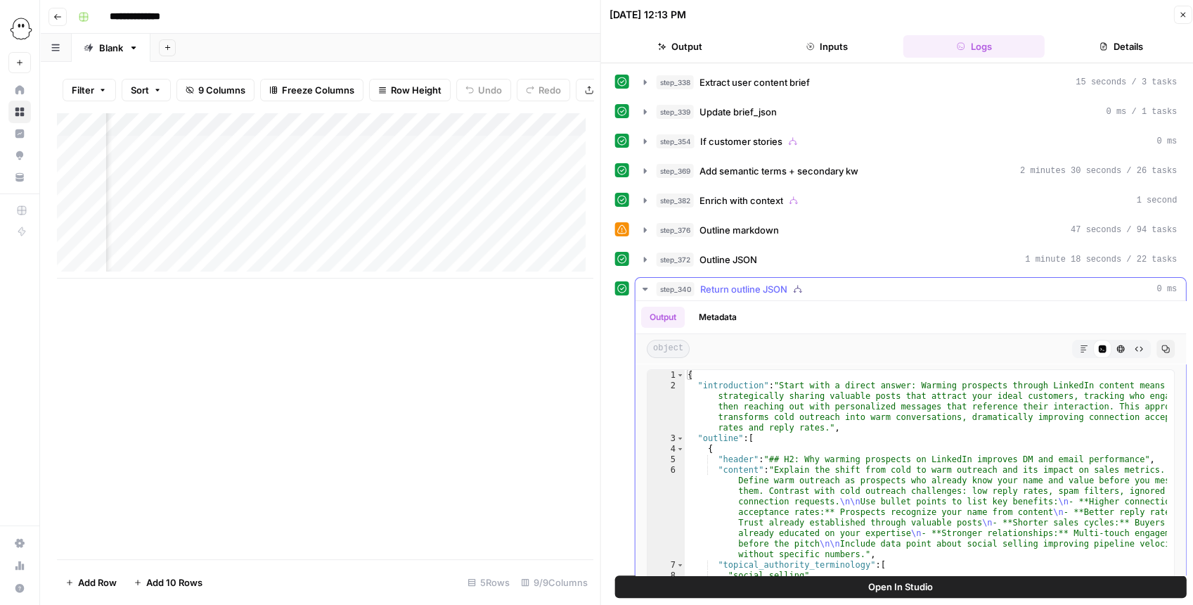
click at [640, 287] on icon "button" at bounding box center [645, 288] width 11 height 11
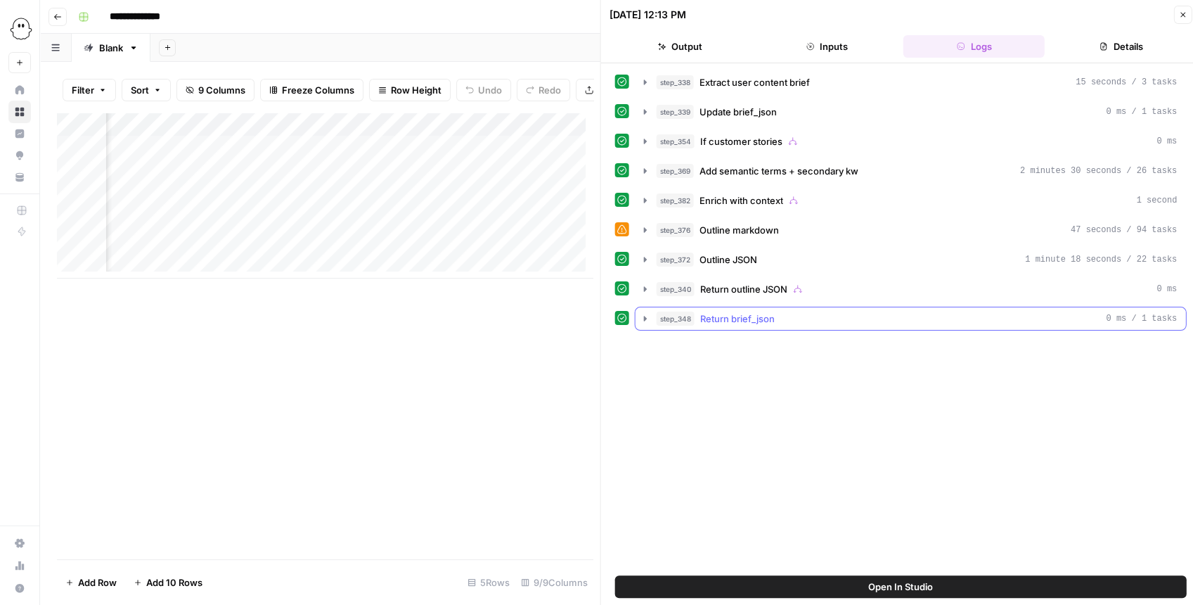
click at [642, 313] on icon "button" at bounding box center [645, 318] width 11 height 11
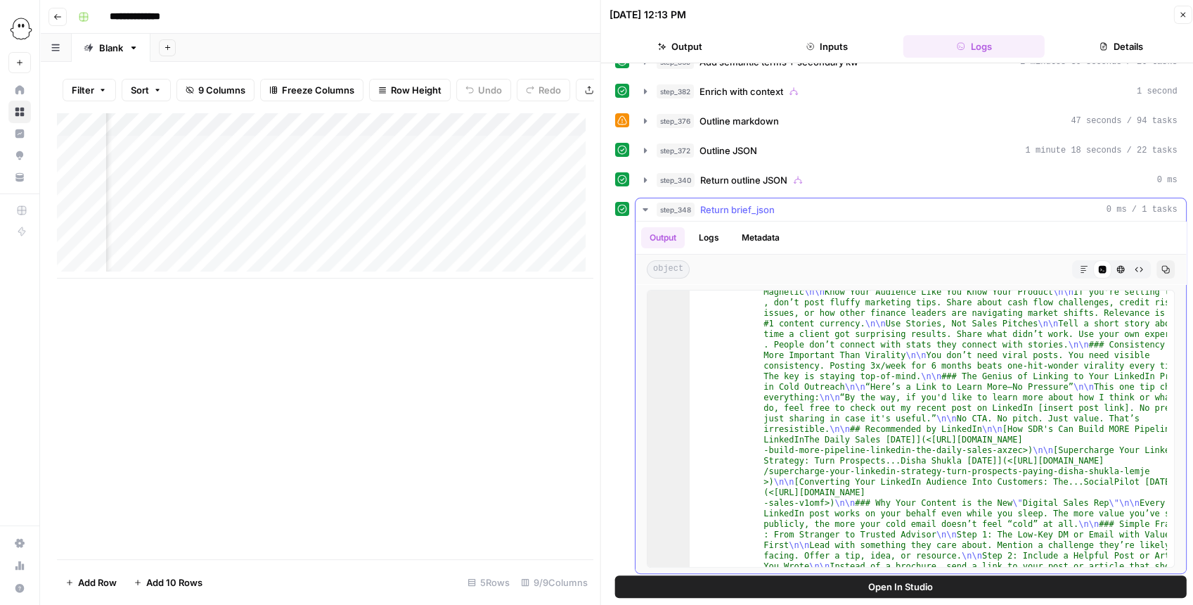
scroll to position [182, 0]
click at [642, 209] on icon "button" at bounding box center [645, 209] width 11 height 11
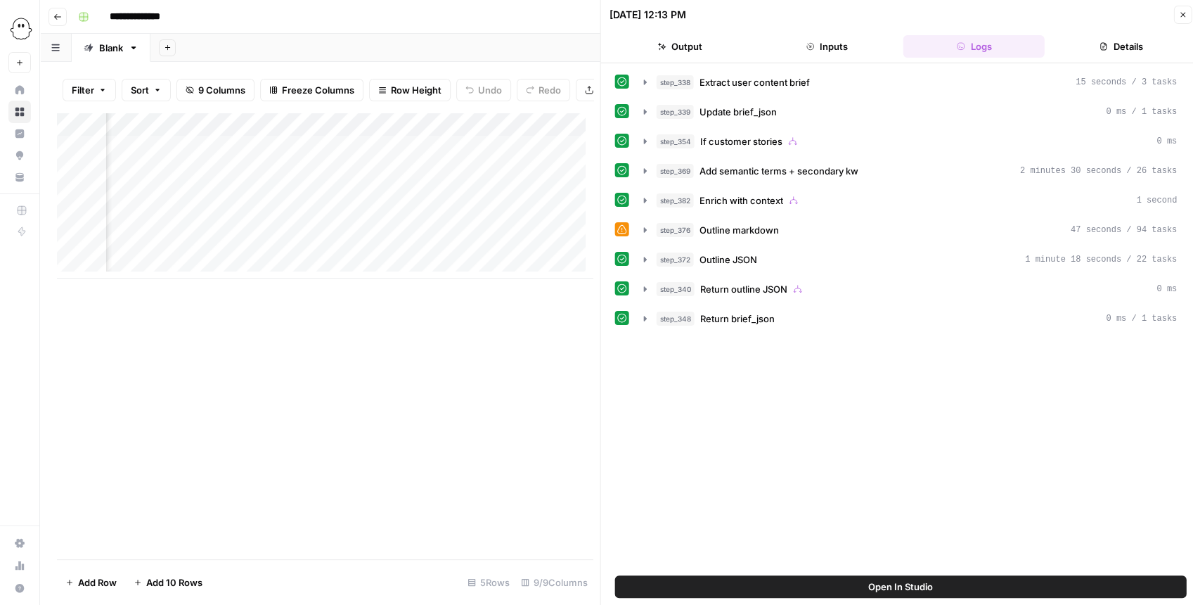
click at [1181, 10] on button "Close" at bounding box center [1182, 15] width 18 height 18
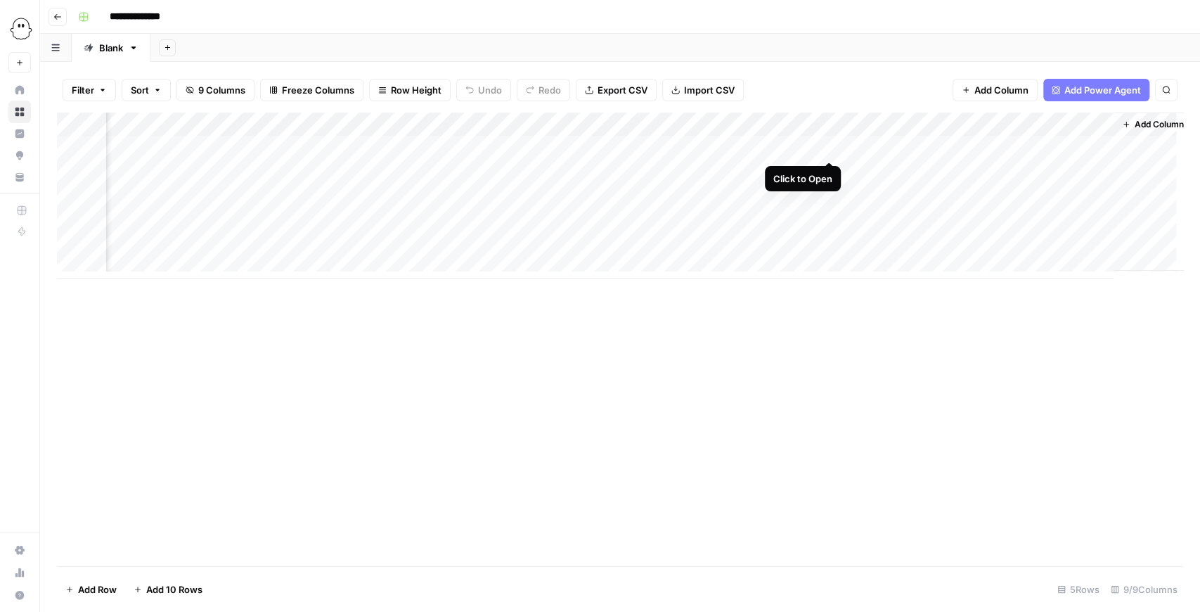
click at [831, 147] on div "Add Column" at bounding box center [620, 195] width 1126 height 166
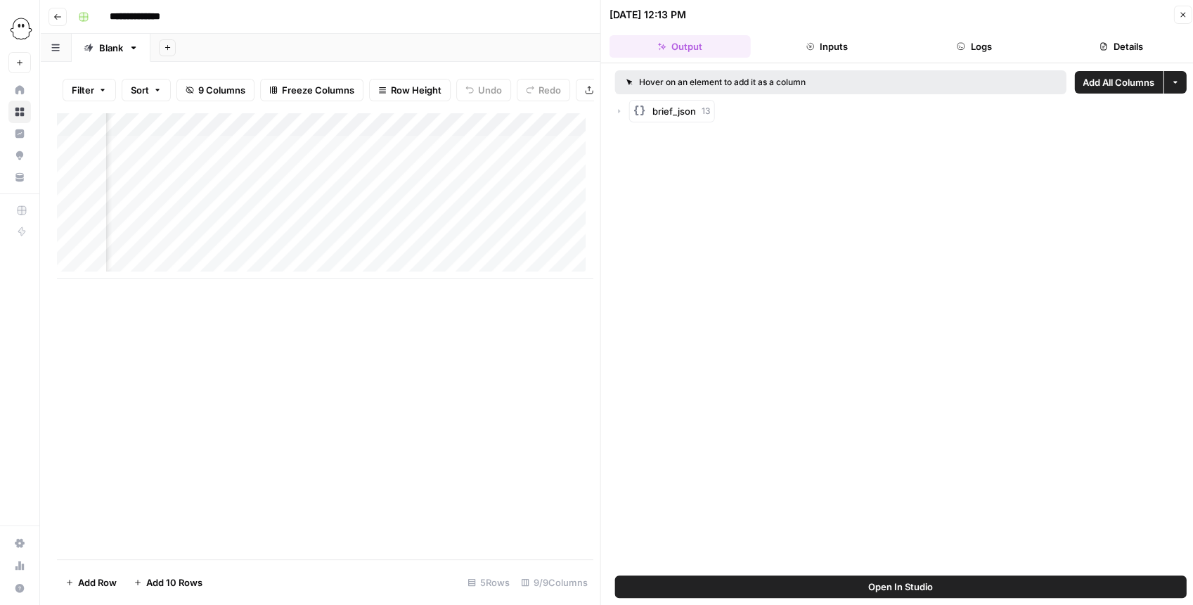
click at [1175, 13] on button "Close" at bounding box center [1182, 15] width 18 height 18
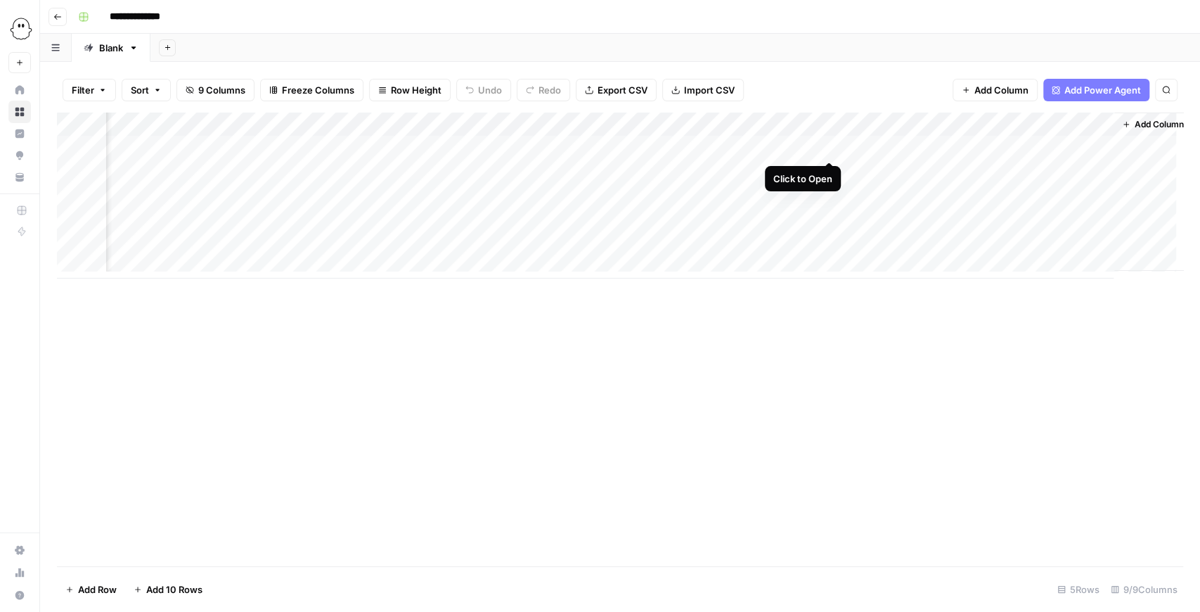
click at [832, 150] on div "Add Column" at bounding box center [620, 195] width 1126 height 166
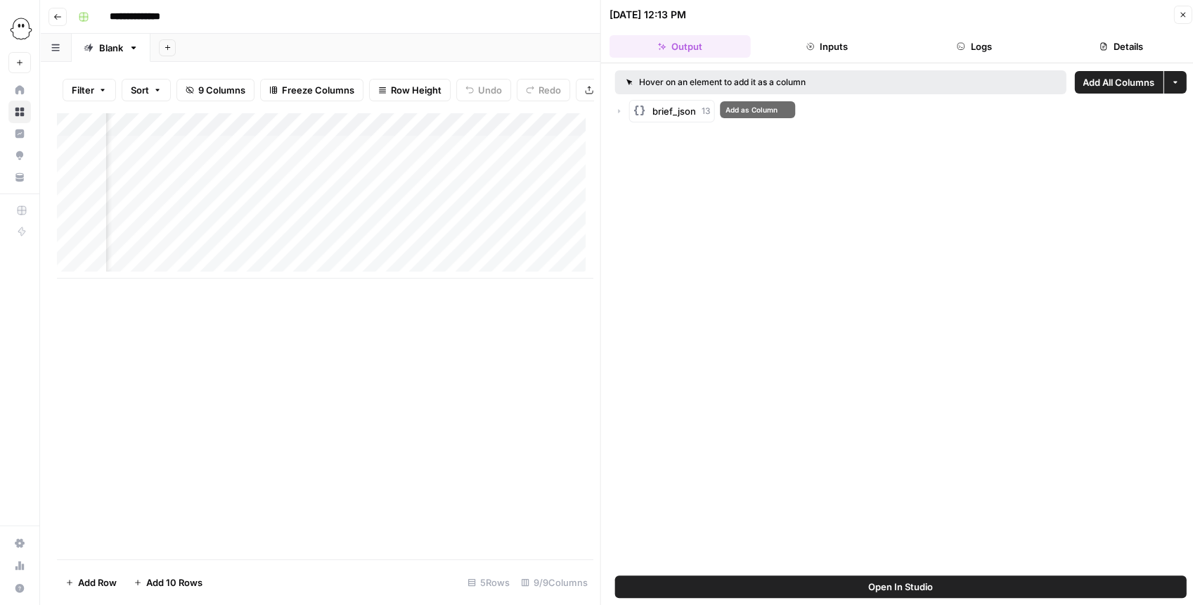
click at [621, 114] on icon "button" at bounding box center [619, 111] width 8 height 8
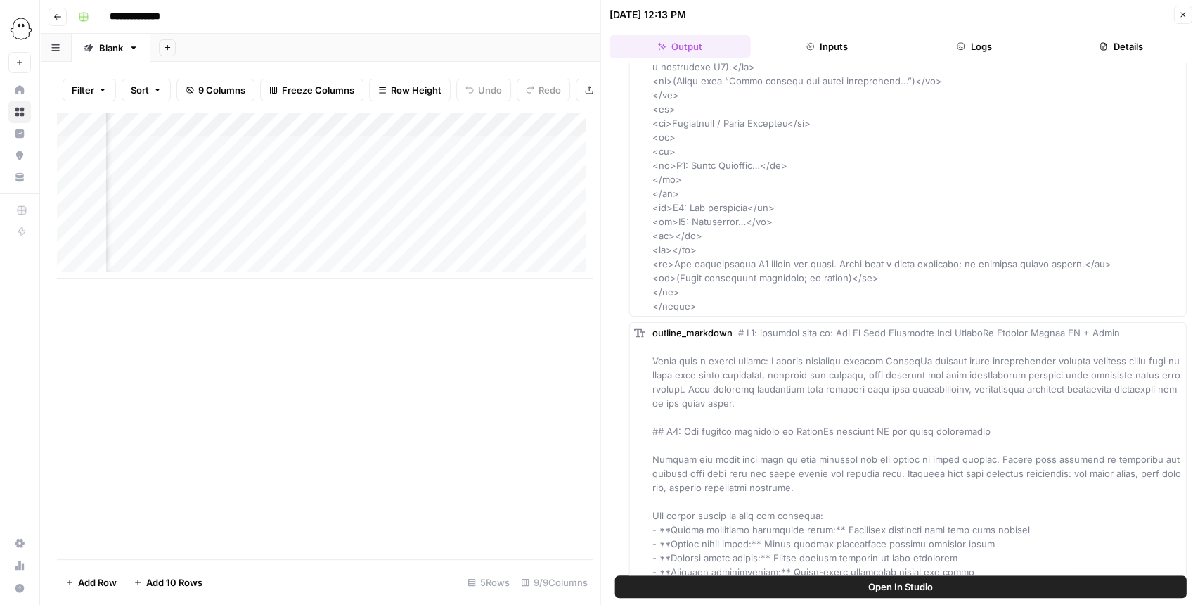
scroll to position [10263, 0]
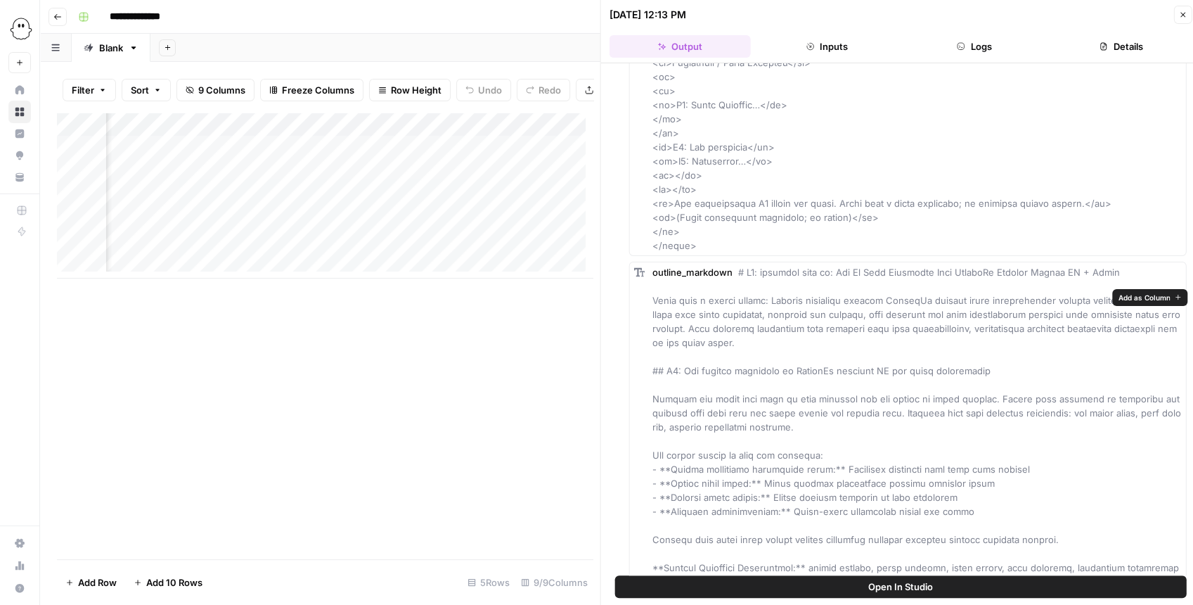
click at [1139, 294] on span "Add as Column" at bounding box center [1144, 297] width 52 height 11
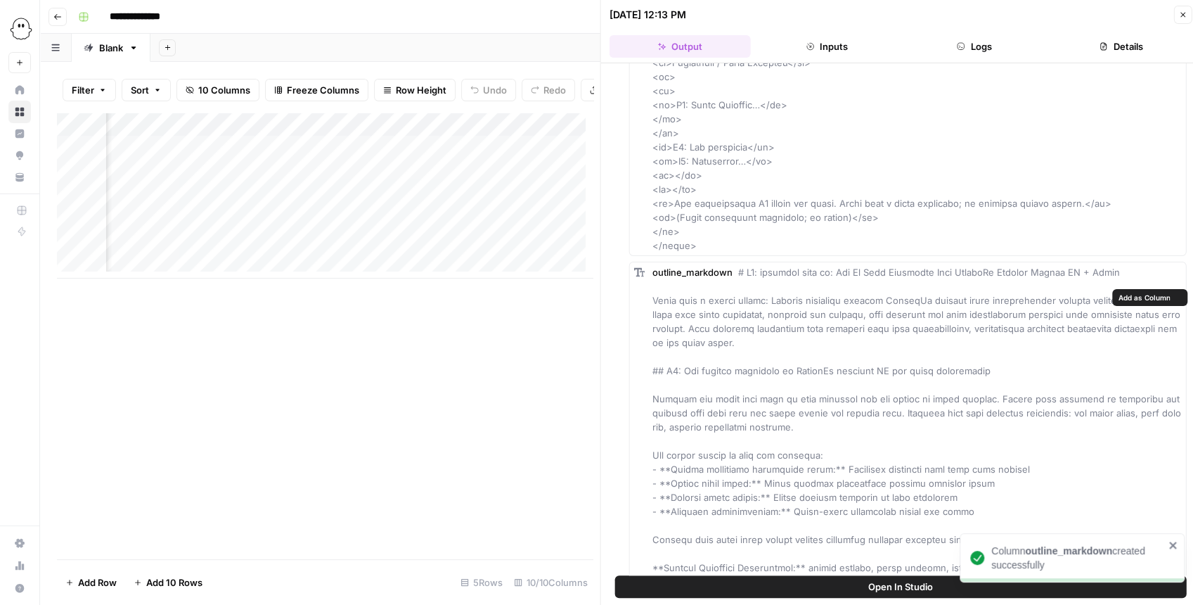
scroll to position [0, 681]
click at [1185, 15] on icon "button" at bounding box center [1182, 15] width 8 height 8
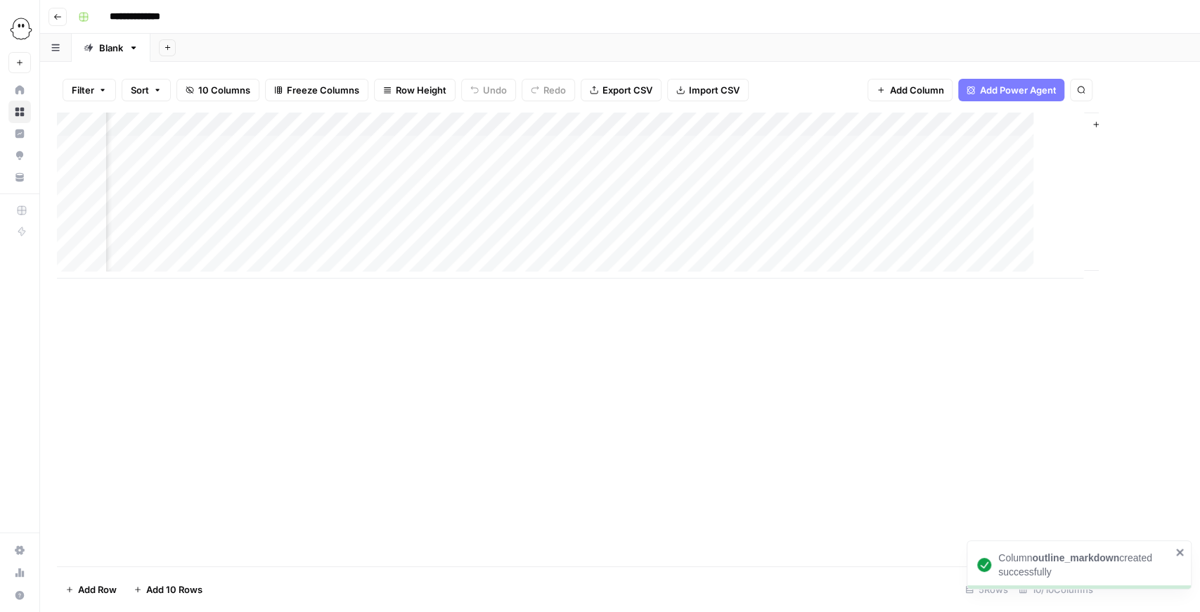
scroll to position [0, 300]
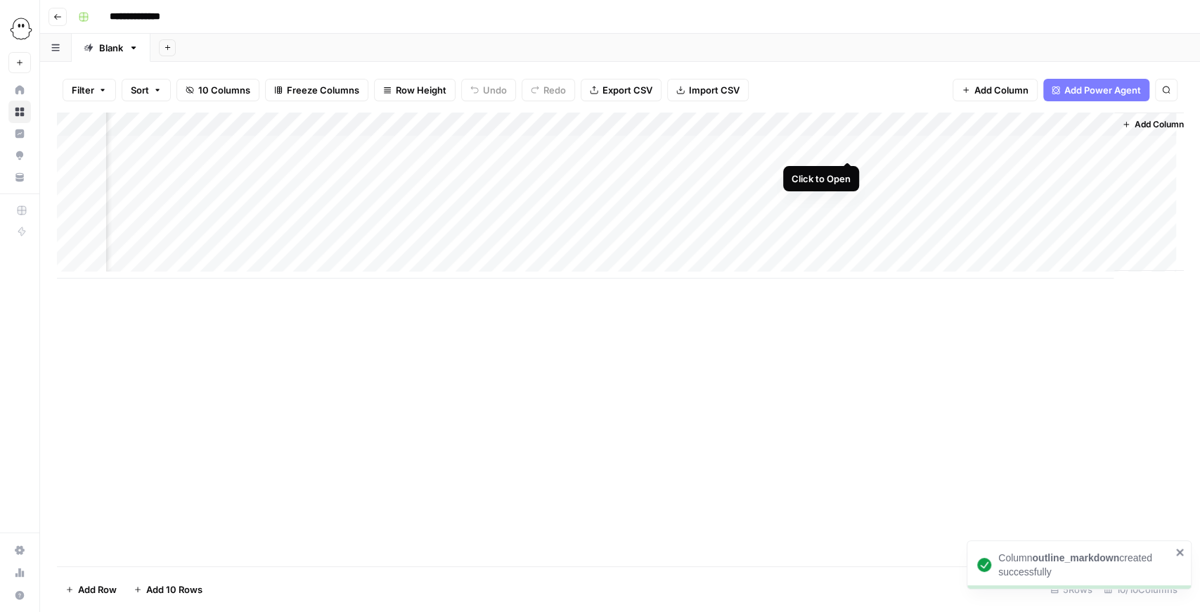
click at [846, 146] on div "Add Column" at bounding box center [620, 195] width 1126 height 166
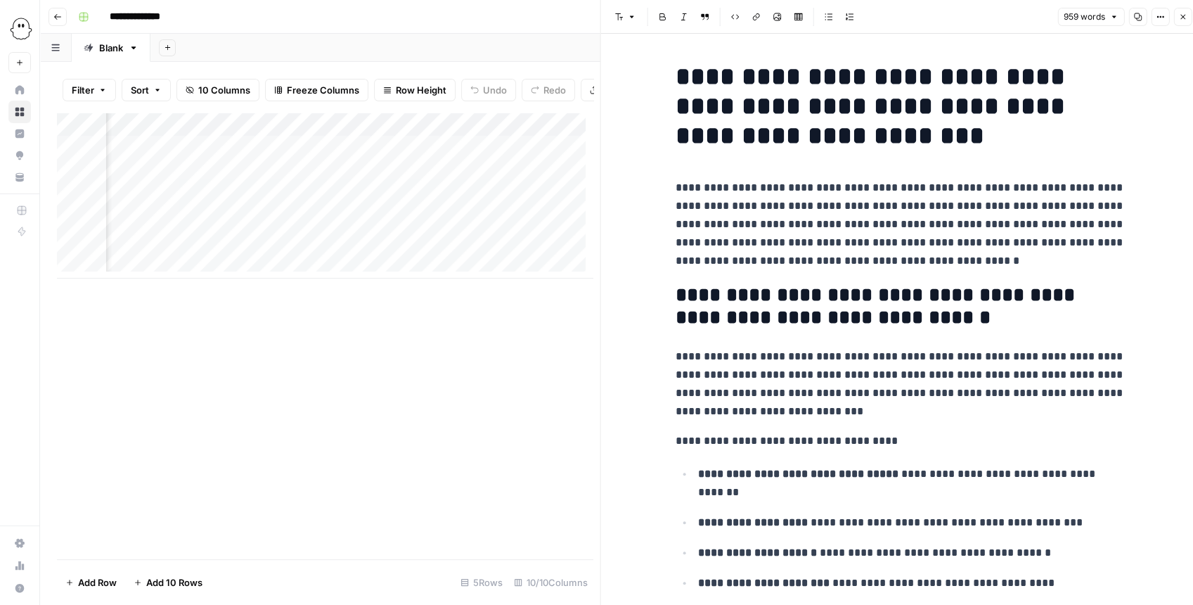
click at [1179, 20] on icon "button" at bounding box center [1182, 17] width 8 height 8
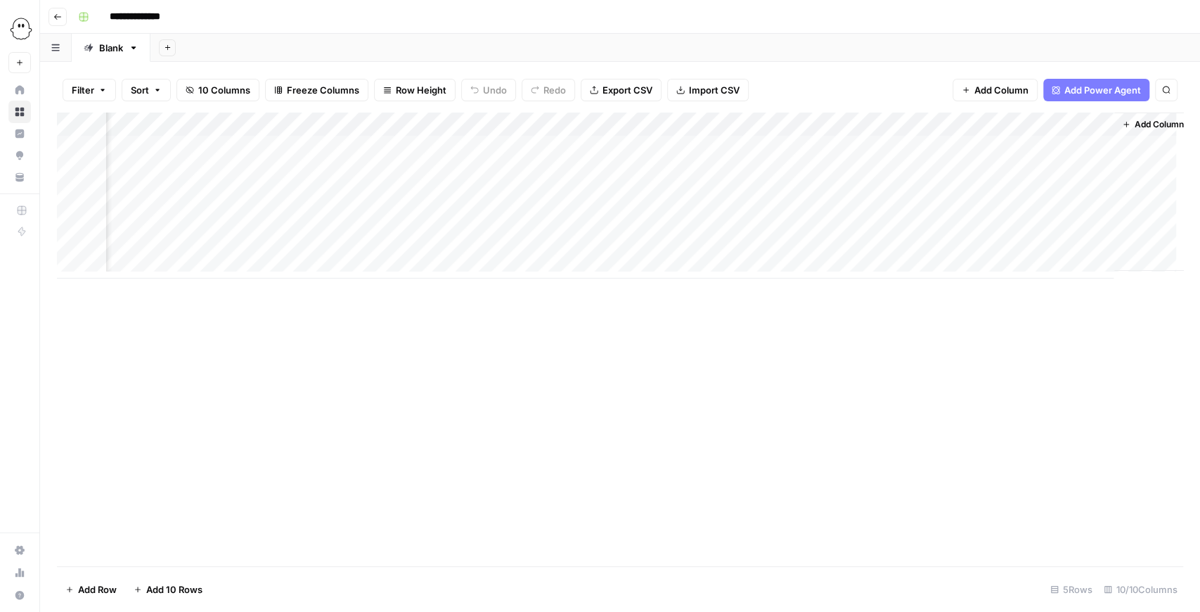
click at [976, 125] on div "Add Column" at bounding box center [620, 195] width 1126 height 166
click at [941, 264] on span "Remove Column" at bounding box center [949, 262] width 123 height 14
click at [544, 152] on button "Delete" at bounding box center [549, 145] width 47 height 25
click at [955, 148] on div "Add Column" at bounding box center [620, 195] width 1126 height 166
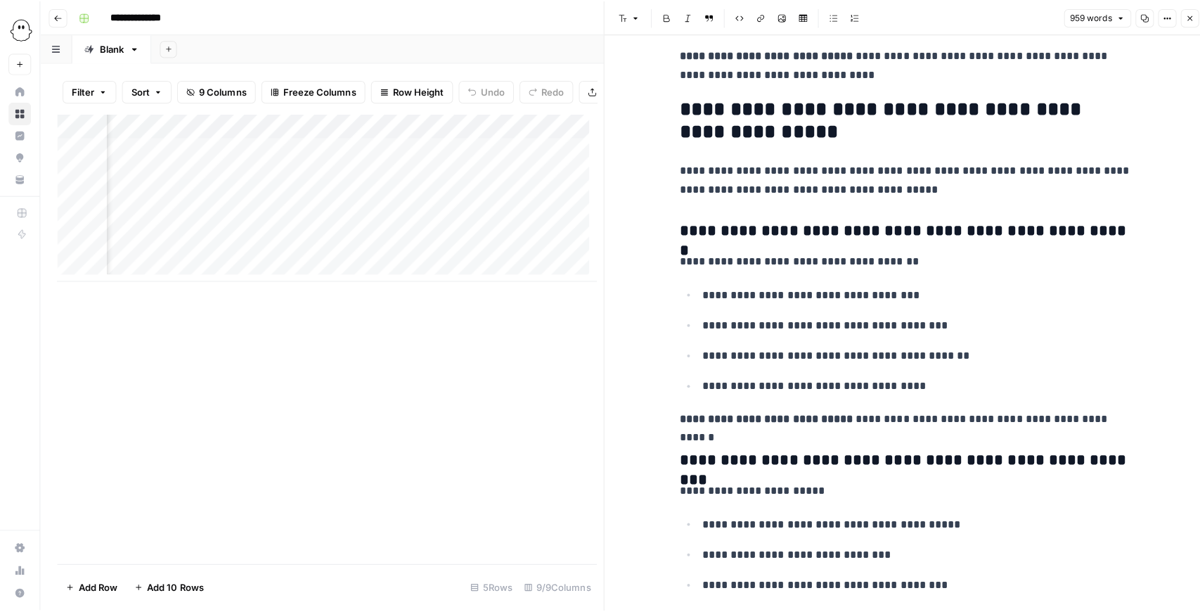
scroll to position [3319, 0]
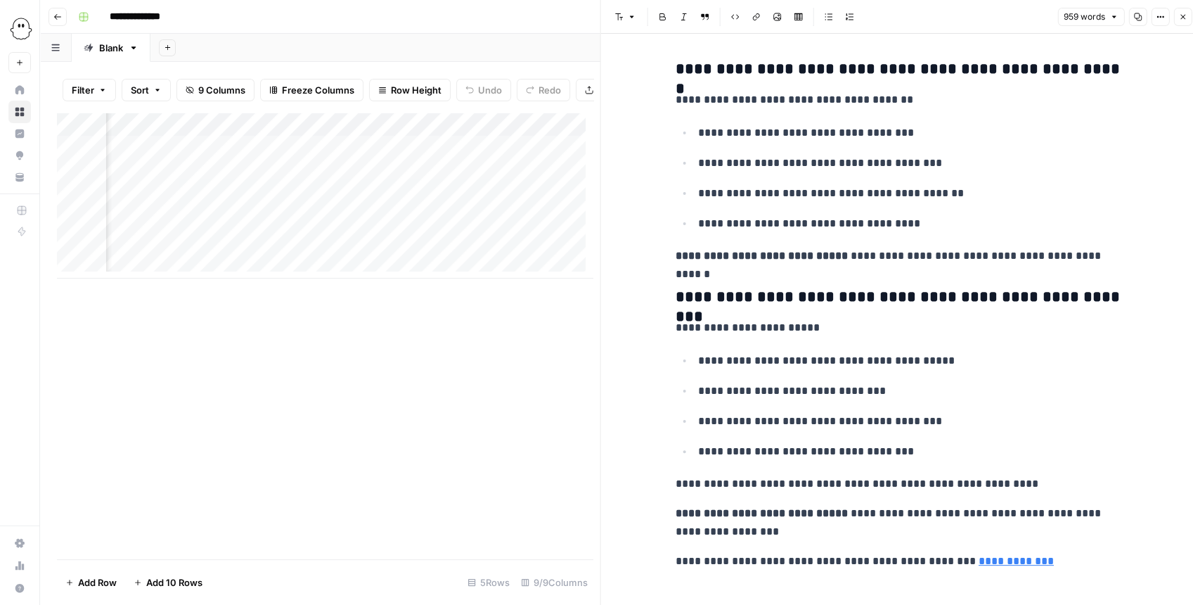
click at [1180, 20] on icon "button" at bounding box center [1182, 17] width 8 height 8
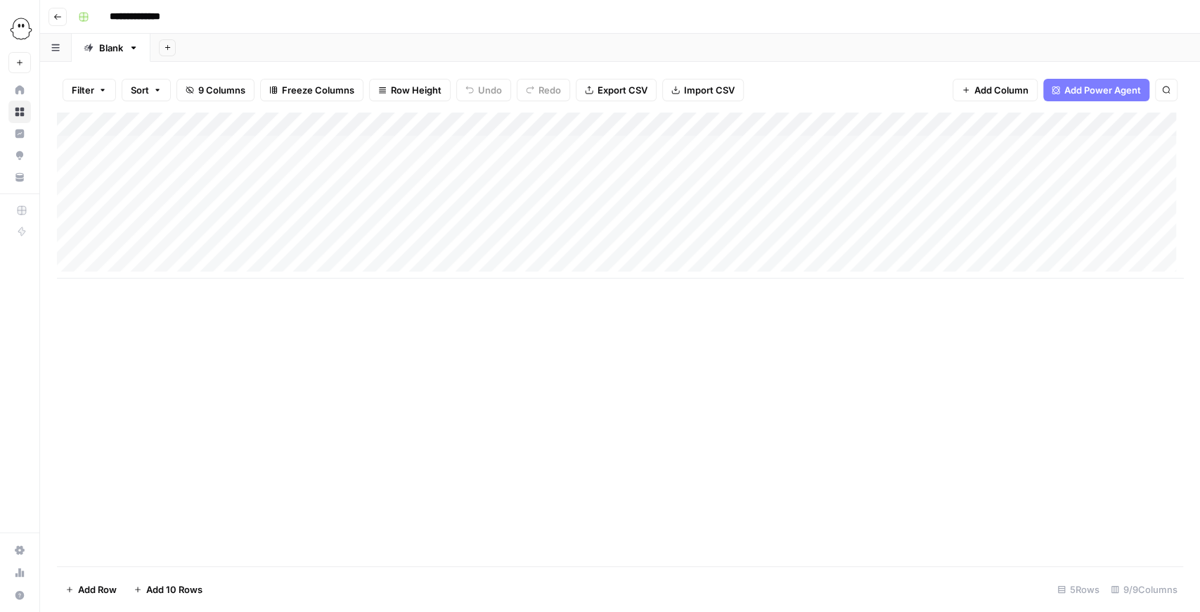
click at [467, 170] on div "Add Column" at bounding box center [620, 195] width 1126 height 166
click at [472, 171] on div "Add Column" at bounding box center [620, 195] width 1126 height 166
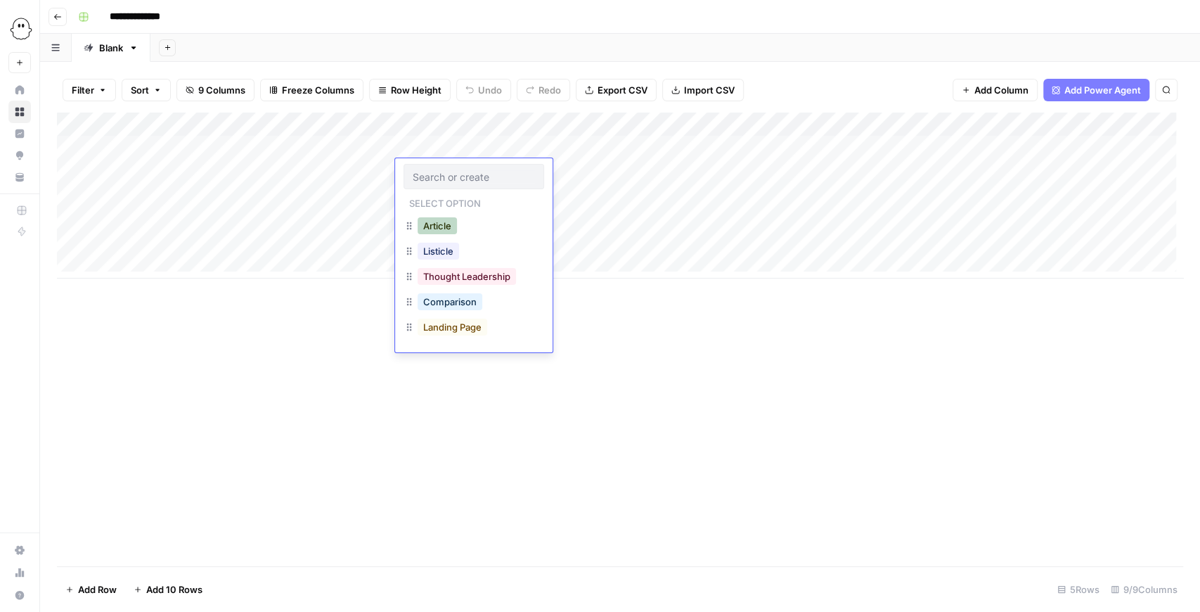
click at [446, 224] on button "Article" at bounding box center [437, 225] width 39 height 17
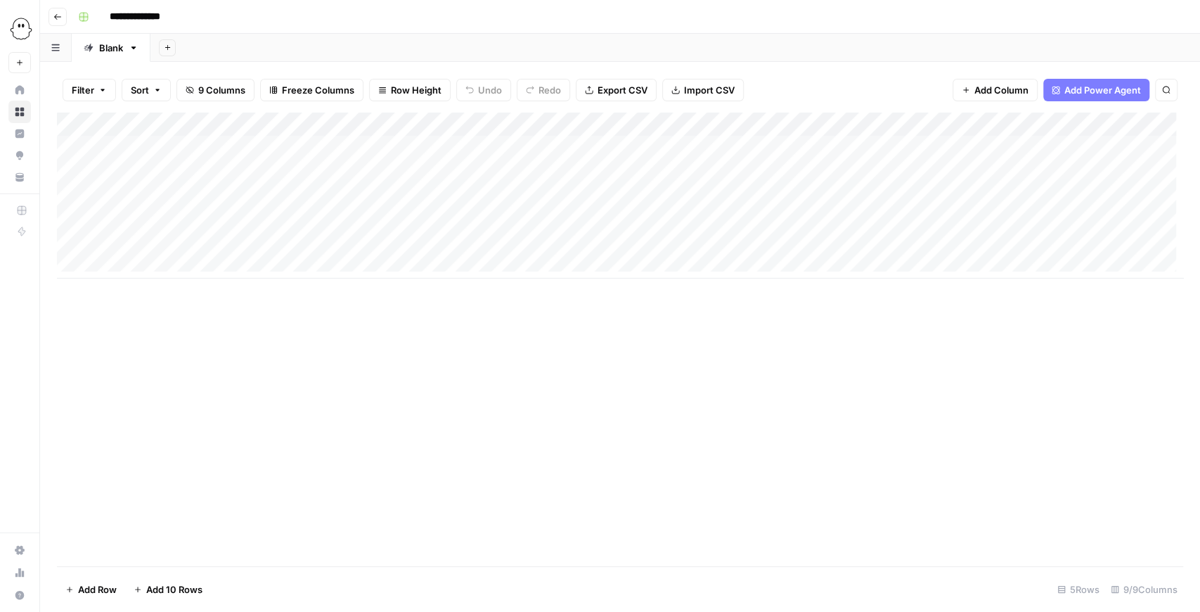
click at [208, 148] on div "Add Column" at bounding box center [620, 195] width 1126 height 166
drag, startPoint x: 252, startPoint y: 161, endPoint x: 115, endPoint y: 134, distance: 139.6
click at [115, 135] on div "**********" at bounding box center [245, 153] width 281 height 38
click at [152, 160] on textarea "**********" at bounding box center [245, 155] width 281 height 34
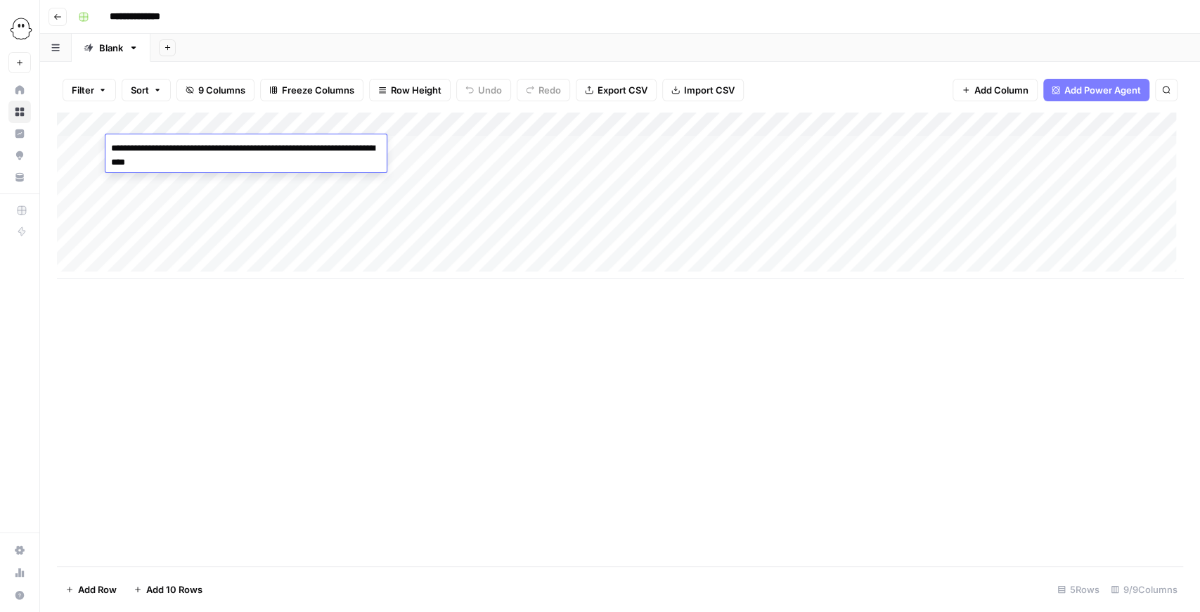
drag, startPoint x: 260, startPoint y: 167, endPoint x: 99, endPoint y: 144, distance: 162.6
click at [99, 144] on body "**********" at bounding box center [600, 306] width 1200 height 612
click at [209, 183] on div "Add Column" at bounding box center [620, 195] width 1126 height 166
click at [206, 167] on div "Add Column" at bounding box center [620, 195] width 1126 height 166
click at [207, 169] on div "Add Column" at bounding box center [620, 195] width 1126 height 166
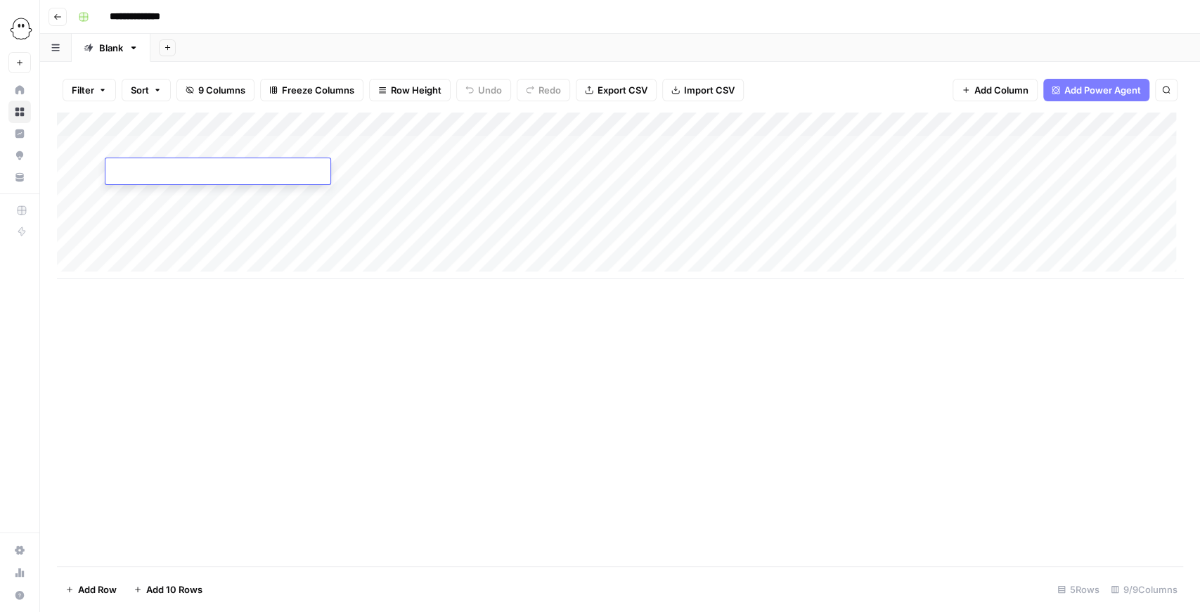
type textarea "**********"
click at [358, 205] on div "Add Column" at bounding box center [620, 195] width 1126 height 166
click at [344, 170] on div "Add Column" at bounding box center [620, 195] width 1126 height 166
type textarea "**********"
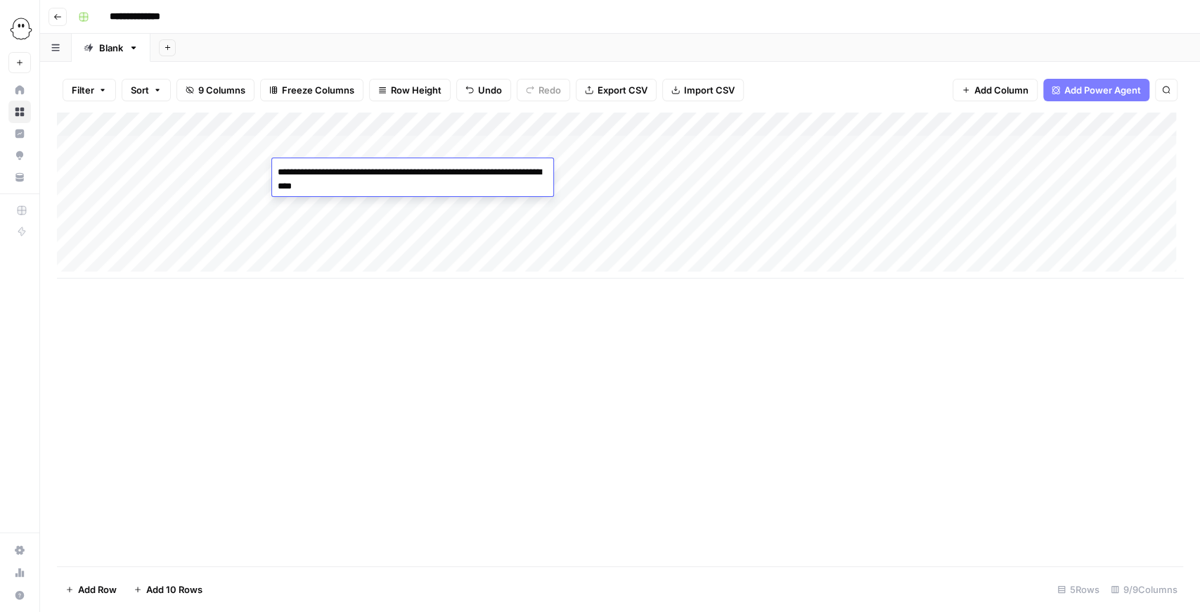
click at [479, 351] on div "Add Column" at bounding box center [620, 338] width 1126 height 453
click at [567, 166] on div "Add Column" at bounding box center [620, 195] width 1126 height 166
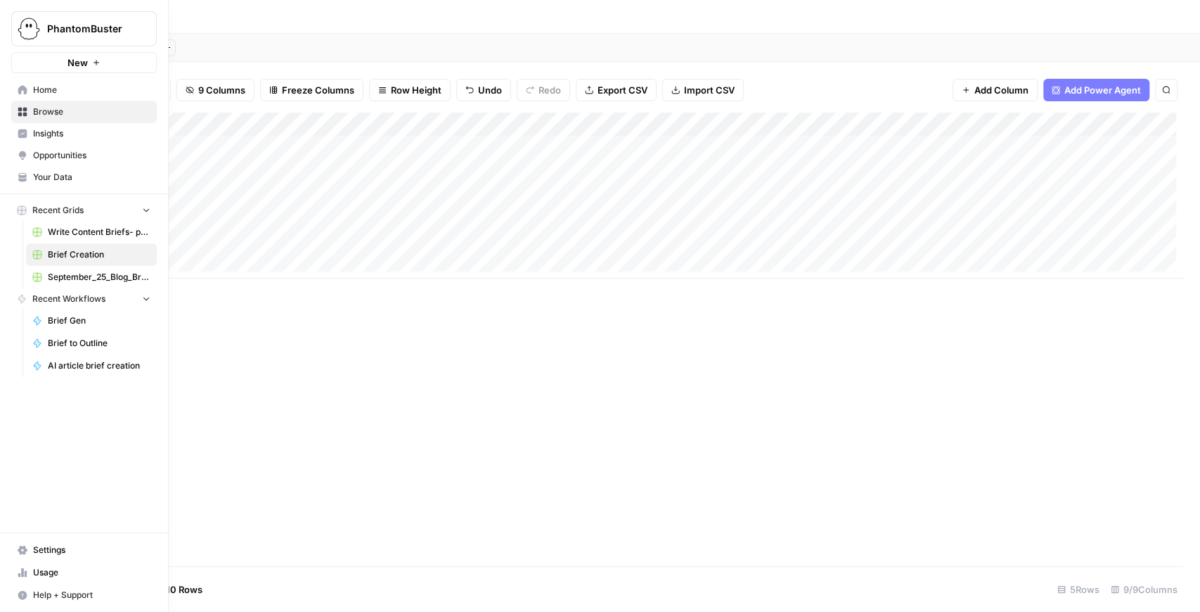
click at [67, 172] on span "Your Data" at bounding box center [91, 177] width 117 height 13
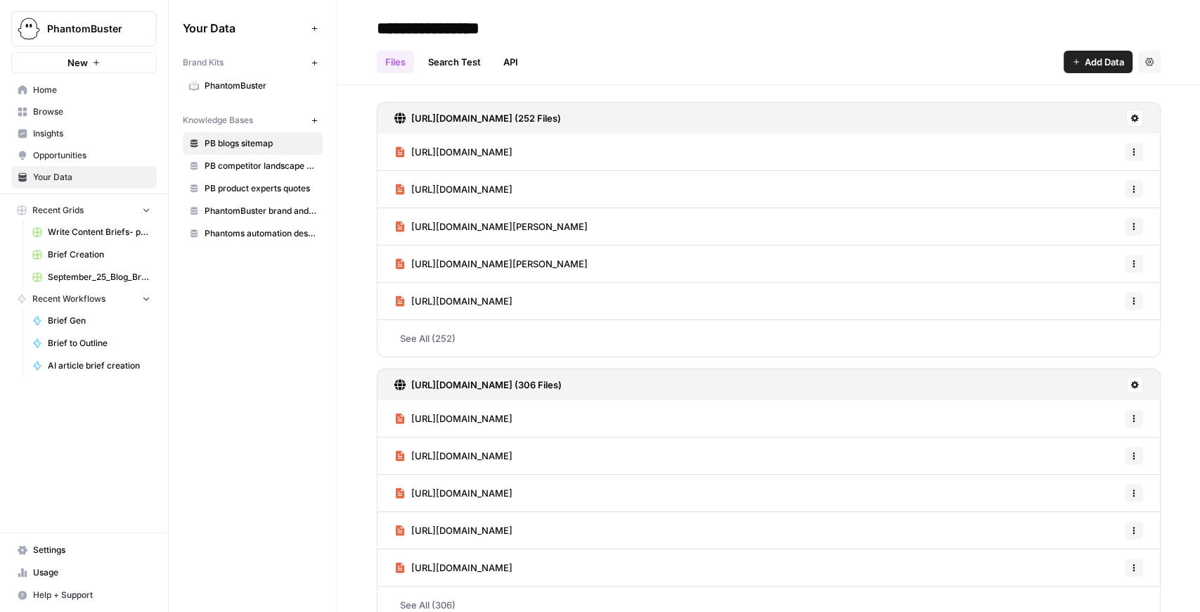
click at [270, 85] on span "PhantomBuster" at bounding box center [261, 85] width 112 height 13
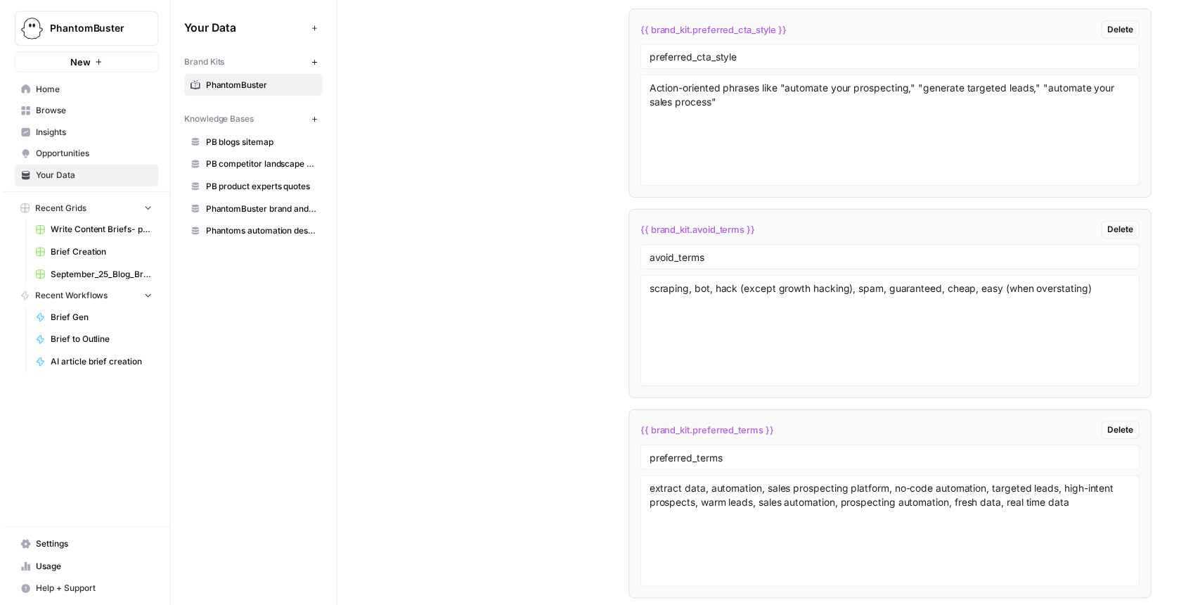
scroll to position [3796, 0]
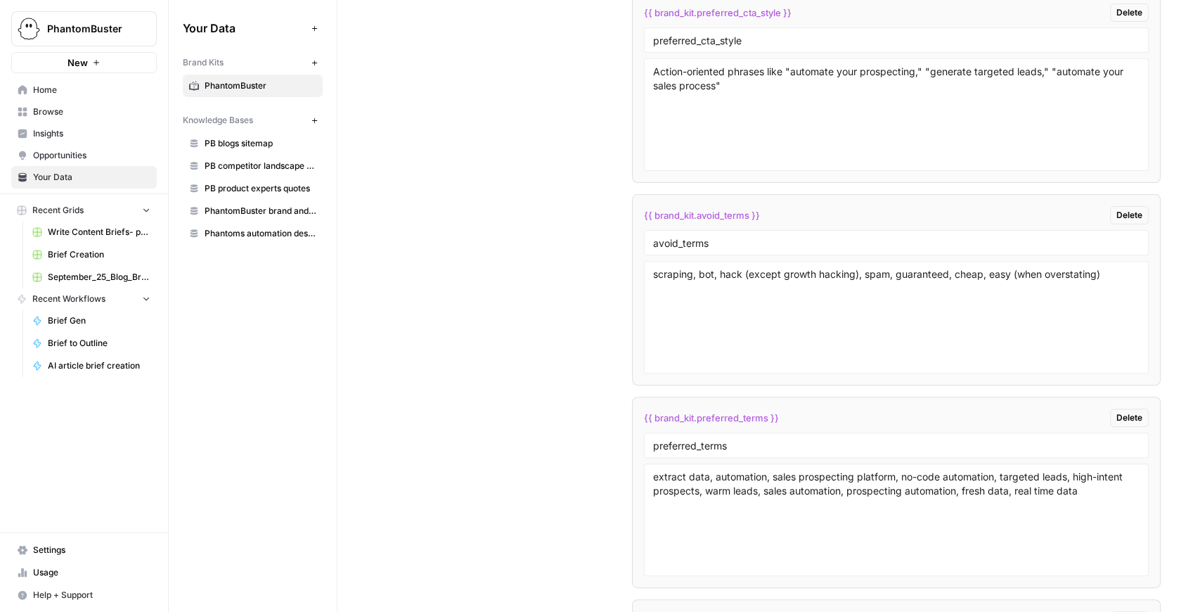
click at [79, 229] on span "Write Content Briefs- pre-built flows" at bounding box center [99, 232] width 103 height 13
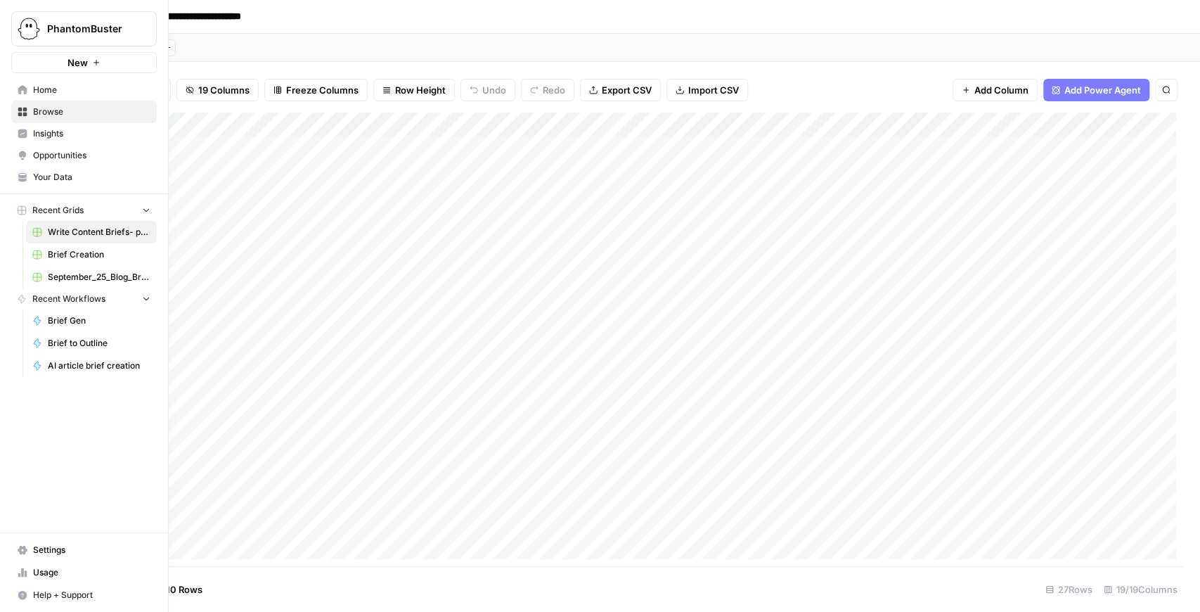
click at [73, 259] on span "Brief Creation" at bounding box center [99, 254] width 103 height 13
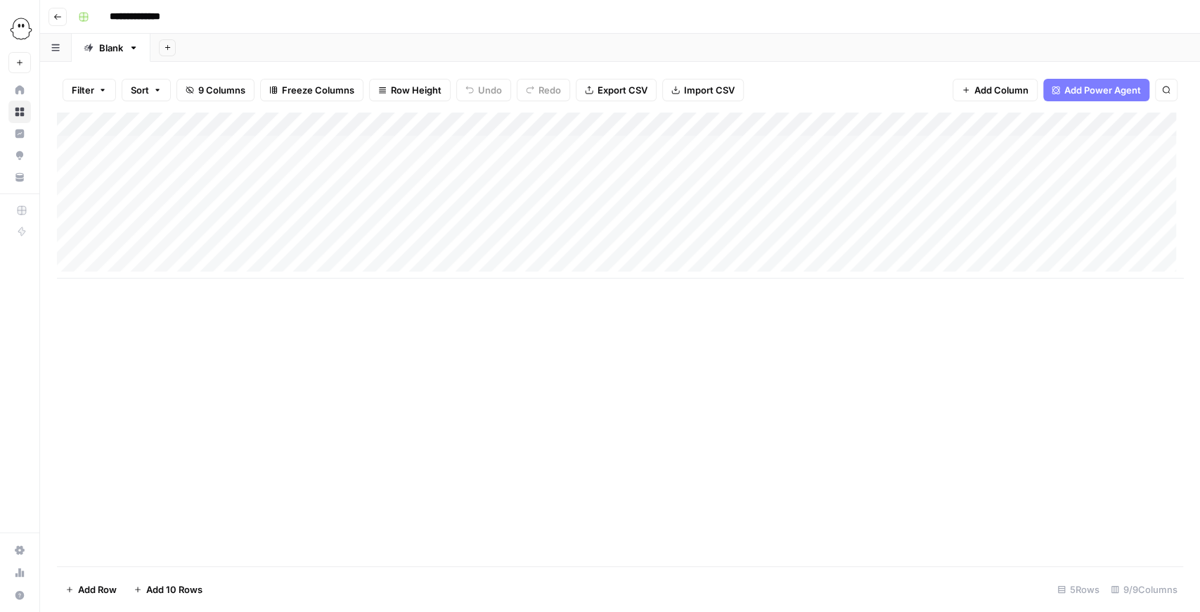
click at [631, 173] on div "Add Column" at bounding box center [620, 195] width 1126 height 166
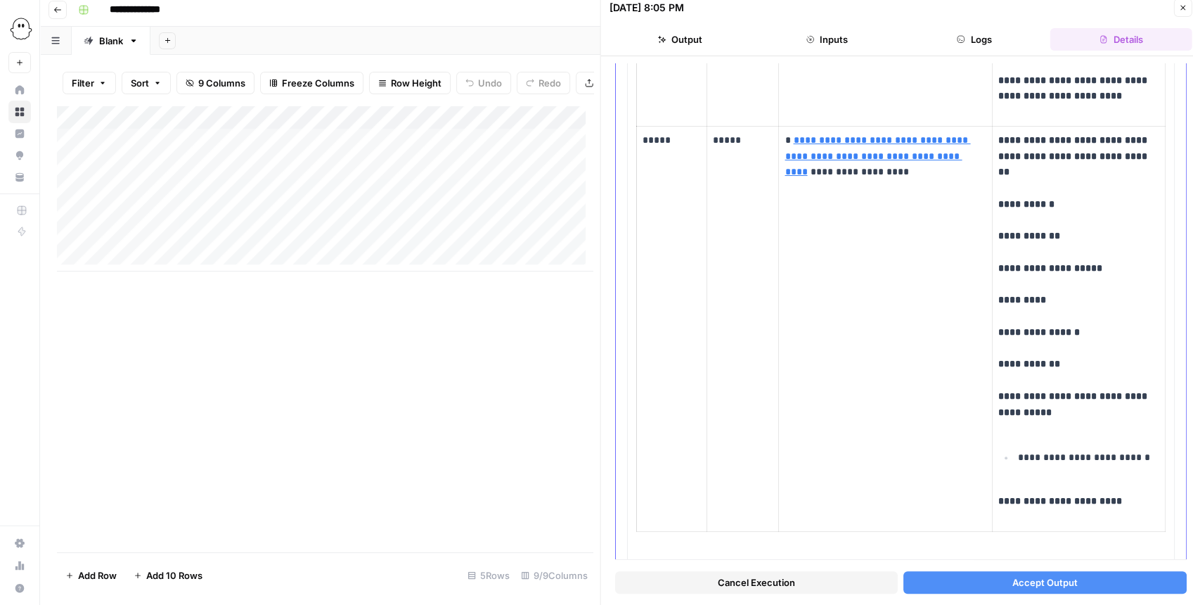
scroll to position [3647, 0]
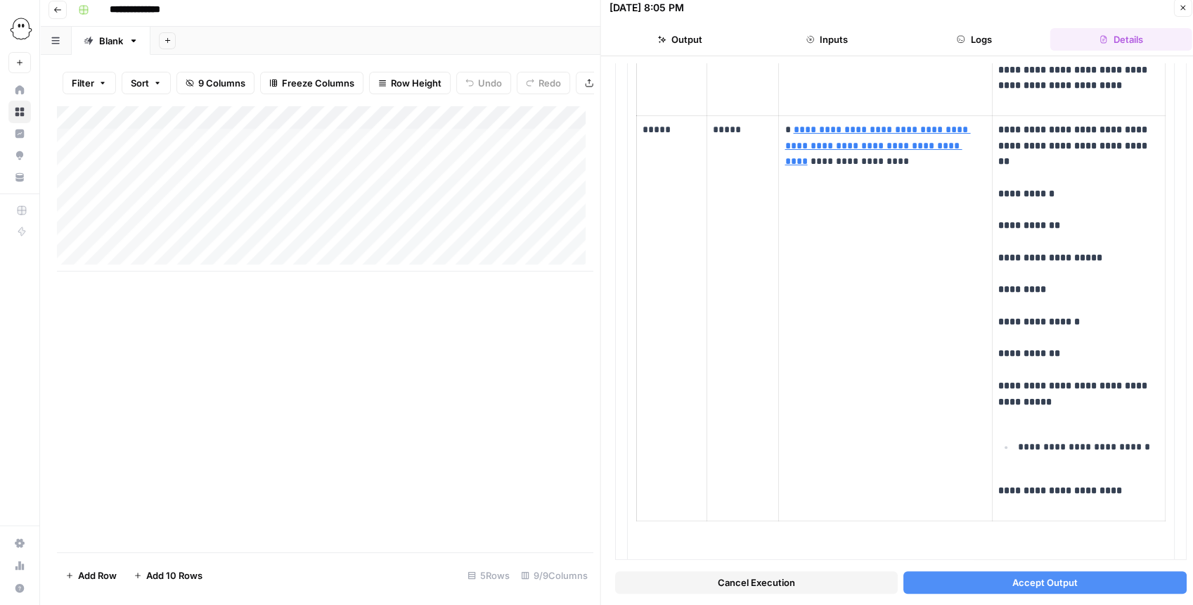
click at [1012, 581] on span "Accept Output" at bounding box center [1044, 582] width 65 height 14
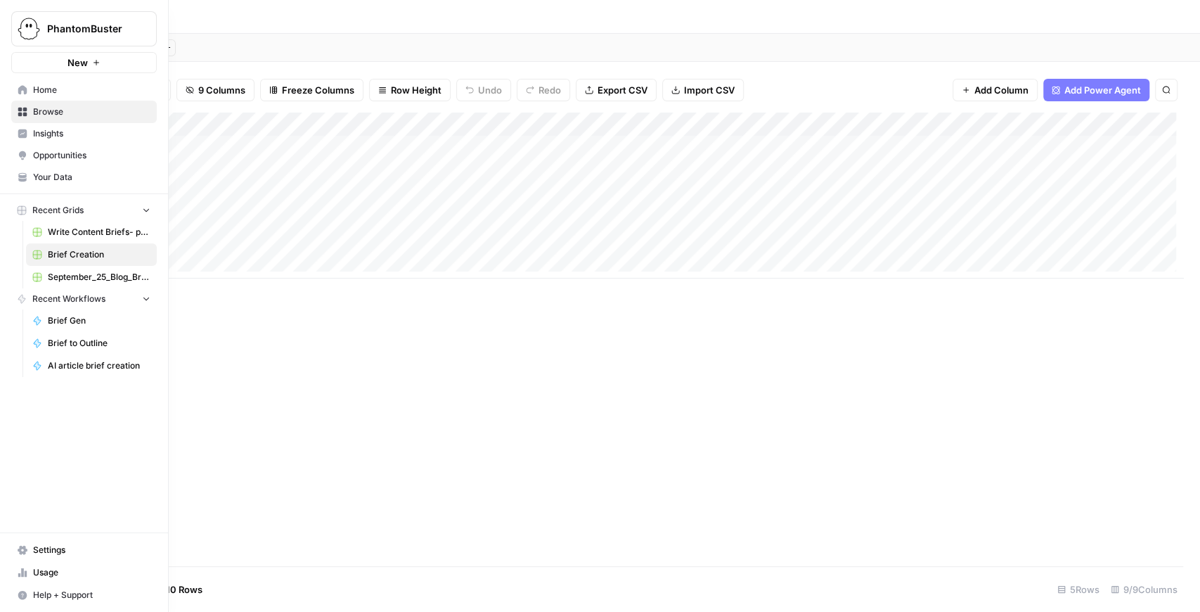
click at [67, 177] on span "Your Data" at bounding box center [91, 177] width 117 height 13
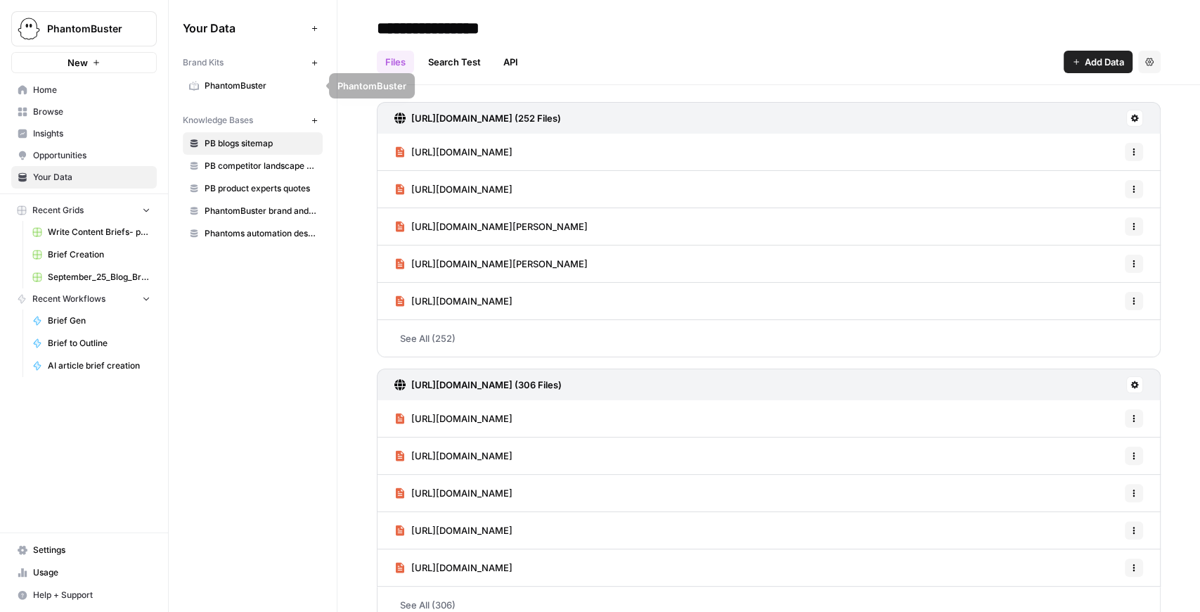
click at [311, 63] on icon "button" at bounding box center [315, 63] width 8 height 8
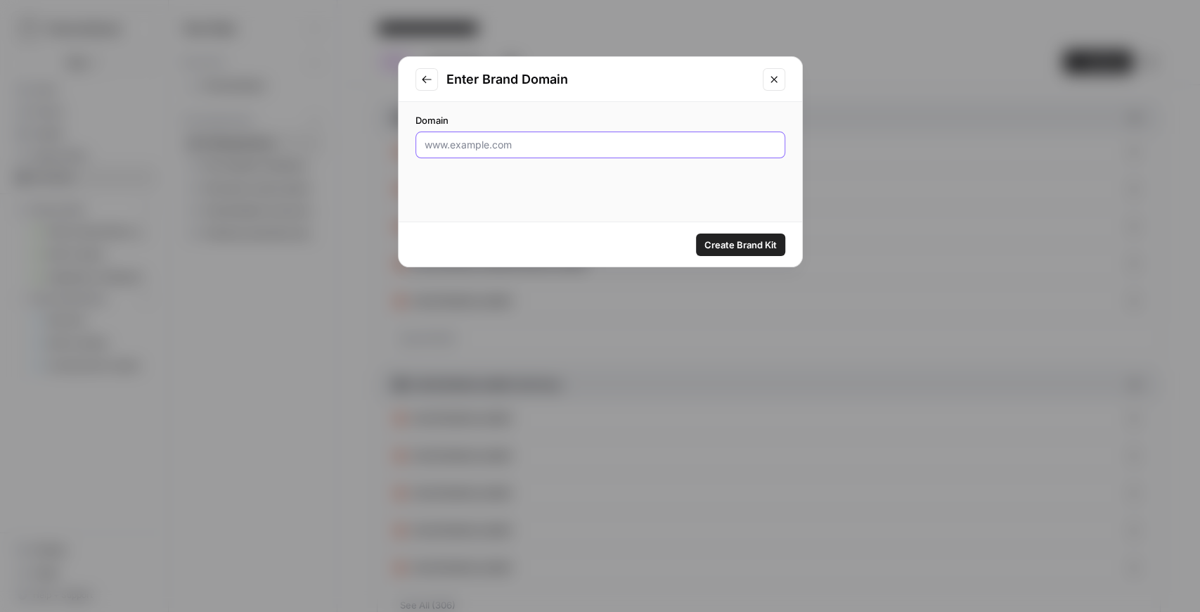
click at [508, 140] on input "Domain" at bounding box center [600, 145] width 351 height 14
click at [772, 82] on icon "Close modal" at bounding box center [773, 79] width 11 height 11
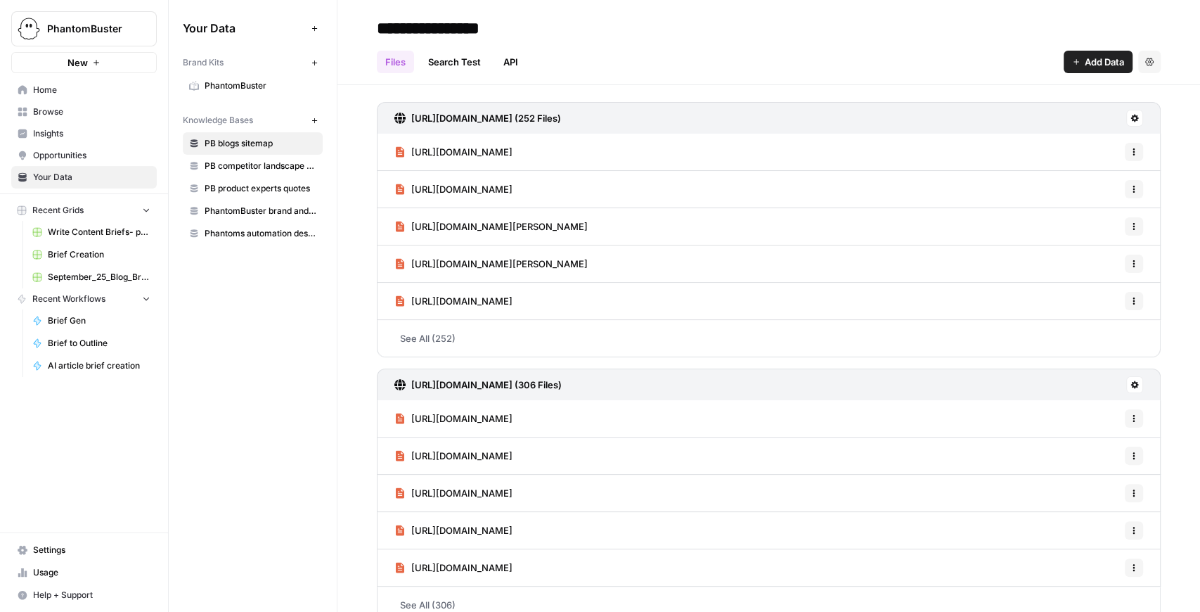
click at [259, 79] on span "PhantomBuster" at bounding box center [261, 85] width 112 height 13
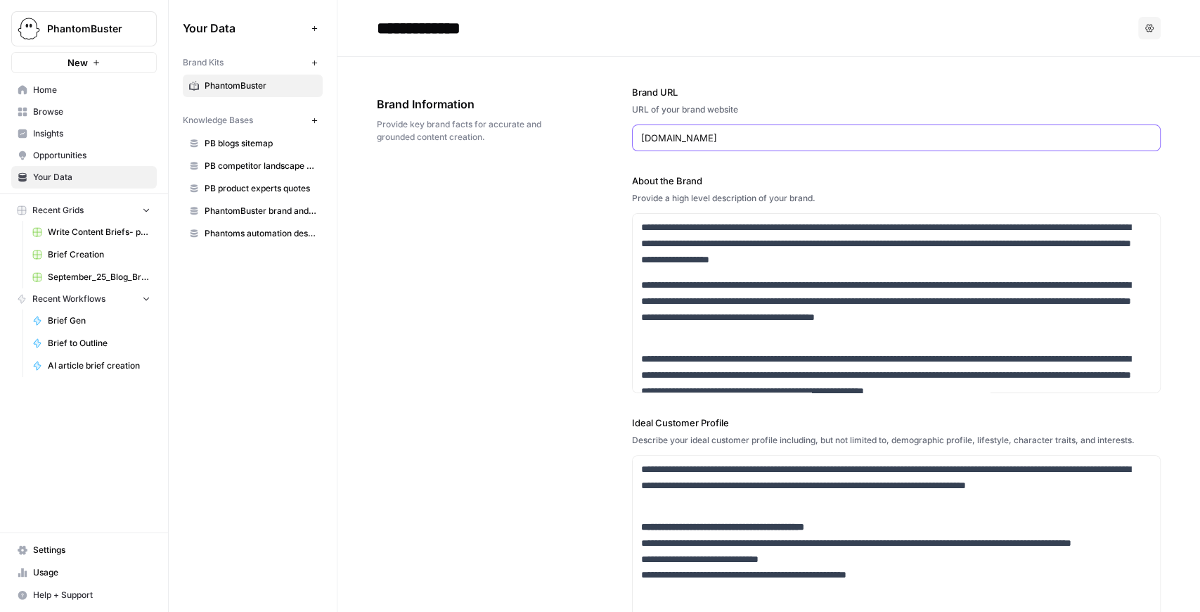
drag, startPoint x: 754, startPoint y: 134, endPoint x: 488, endPoint y: 111, distance: 267.4
click at [488, 111] on div "**********" at bounding box center [769, 514] width 784 height 915
click at [321, 60] on button "New" at bounding box center [314, 62] width 17 height 17
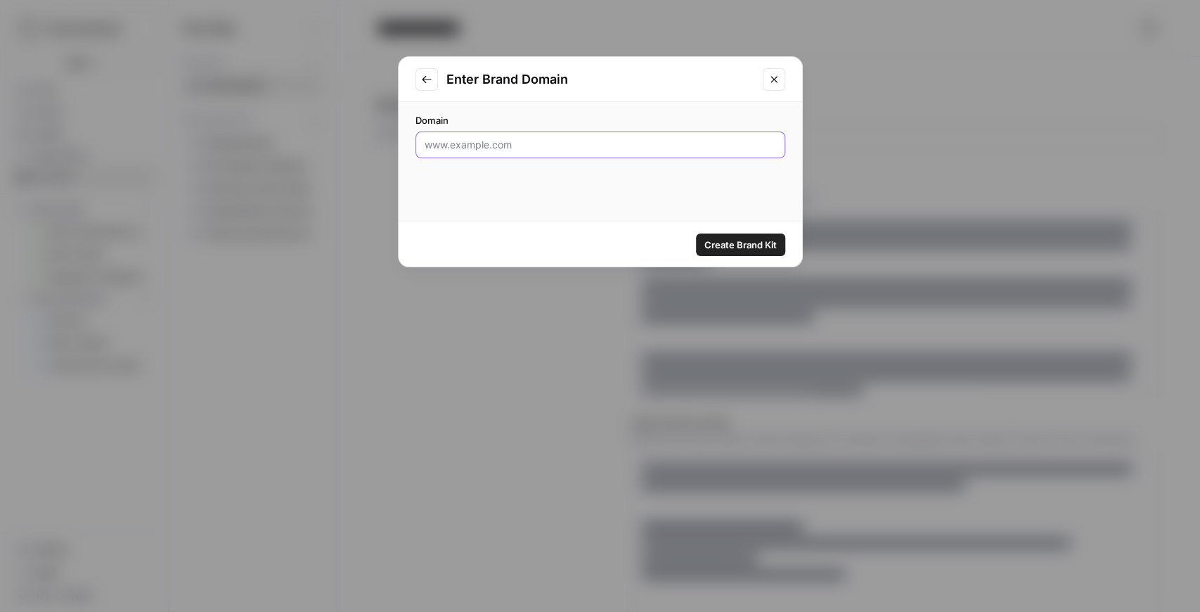
click at [541, 138] on input "Domain" at bounding box center [600, 145] width 351 height 14
paste input "phantombuster.com"
type input "phantombuster.com"
click at [714, 239] on span "Create Brand Kit" at bounding box center [740, 245] width 72 height 14
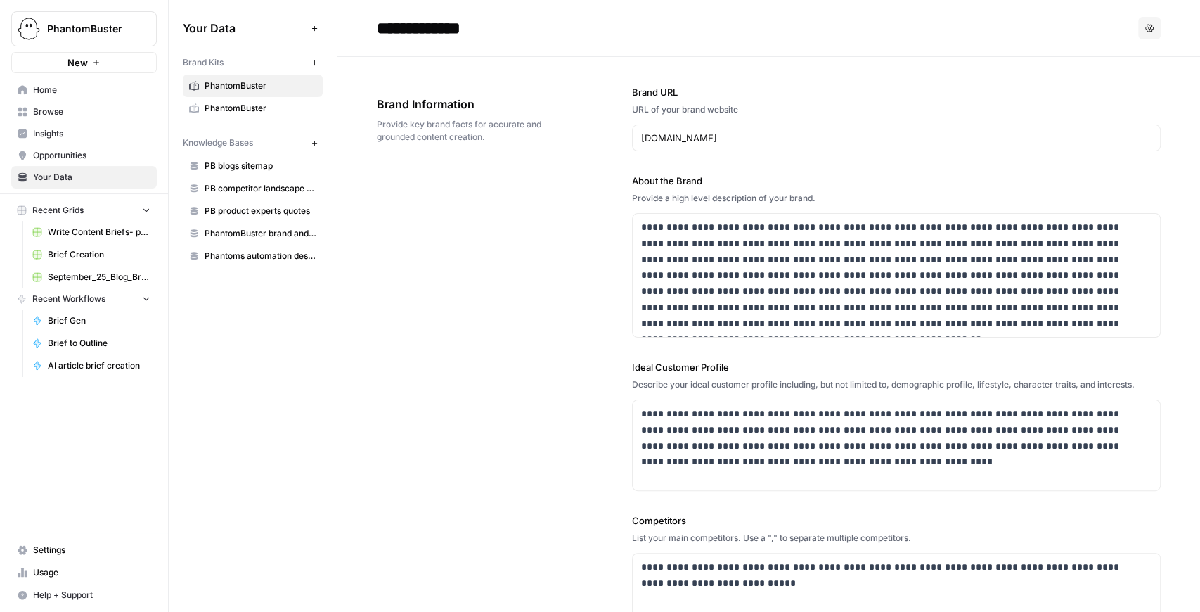
click at [267, 104] on span "PhantomBuster" at bounding box center [261, 108] width 112 height 13
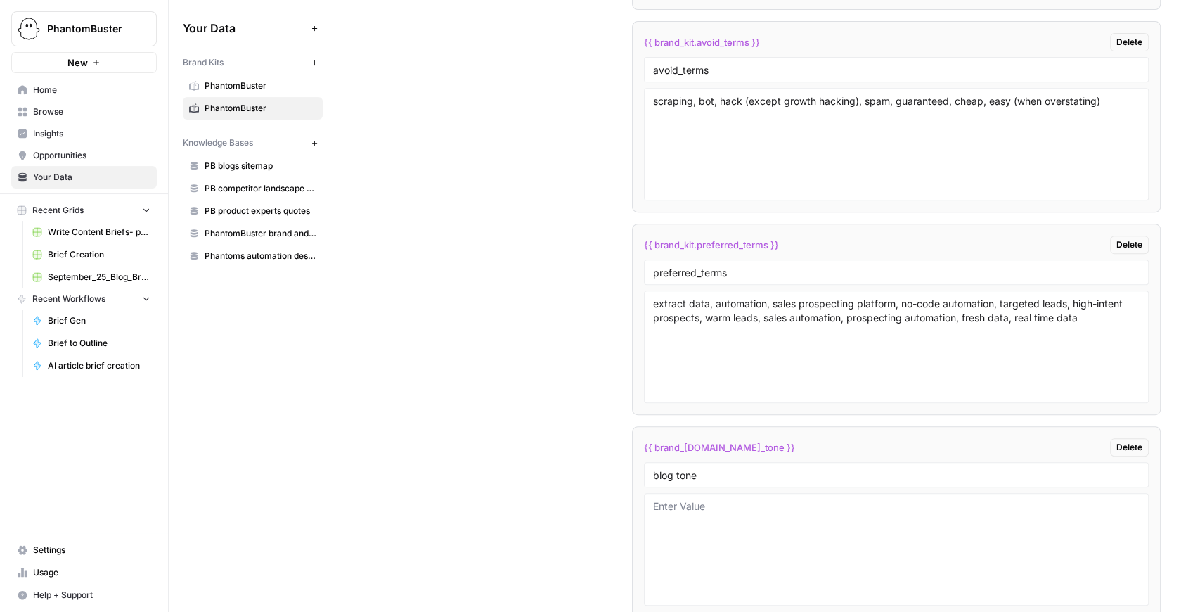
click at [260, 88] on span "PhantomBuster" at bounding box center [261, 85] width 112 height 13
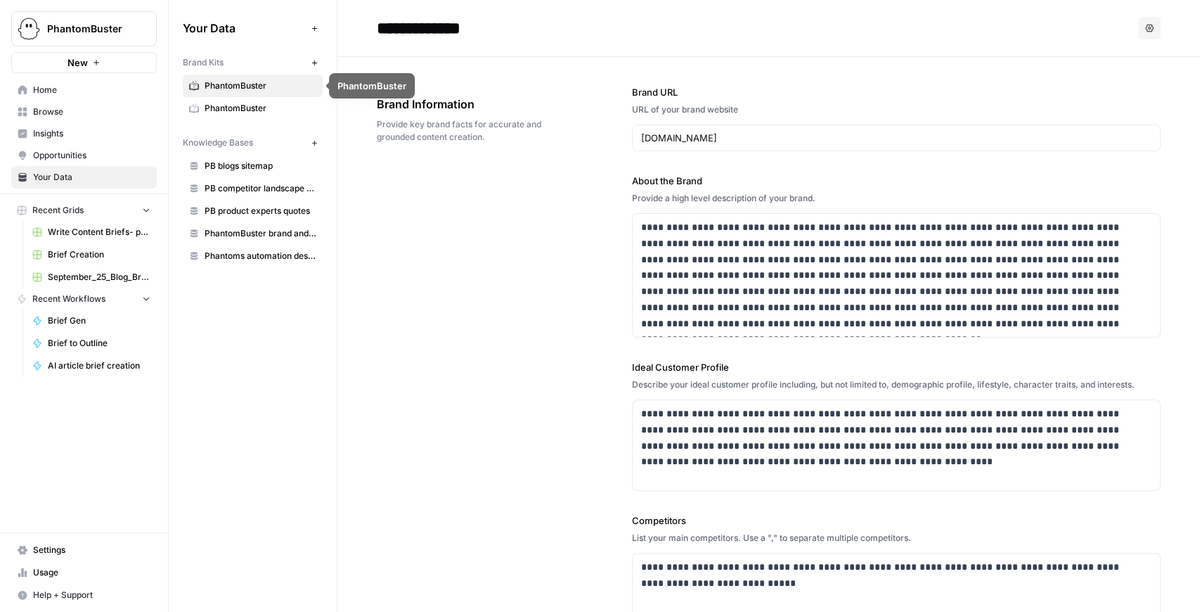
click at [454, 35] on input "**********" at bounding box center [483, 28] width 225 height 28
drag, startPoint x: 513, startPoint y: 30, endPoint x: 451, endPoint y: 25, distance: 62.7
click at [451, 25] on input "**********" at bounding box center [483, 28] width 225 height 28
type input "**********"
click at [96, 248] on span "Brief Creation" at bounding box center [99, 254] width 103 height 13
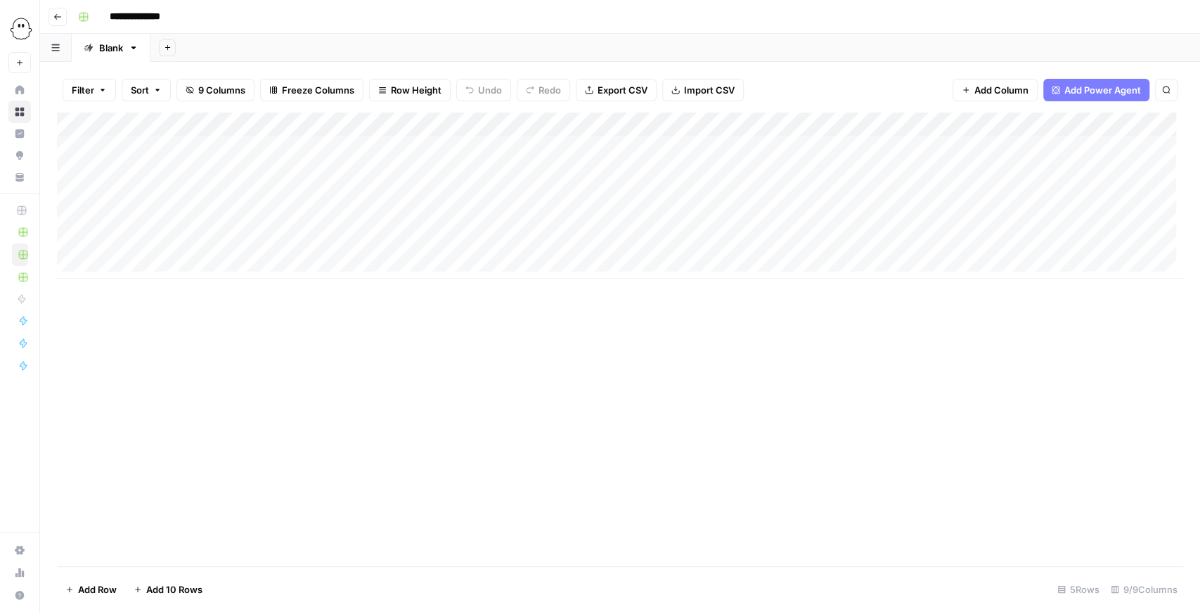
click at [620, 128] on div "Add Column" at bounding box center [620, 195] width 1126 height 166
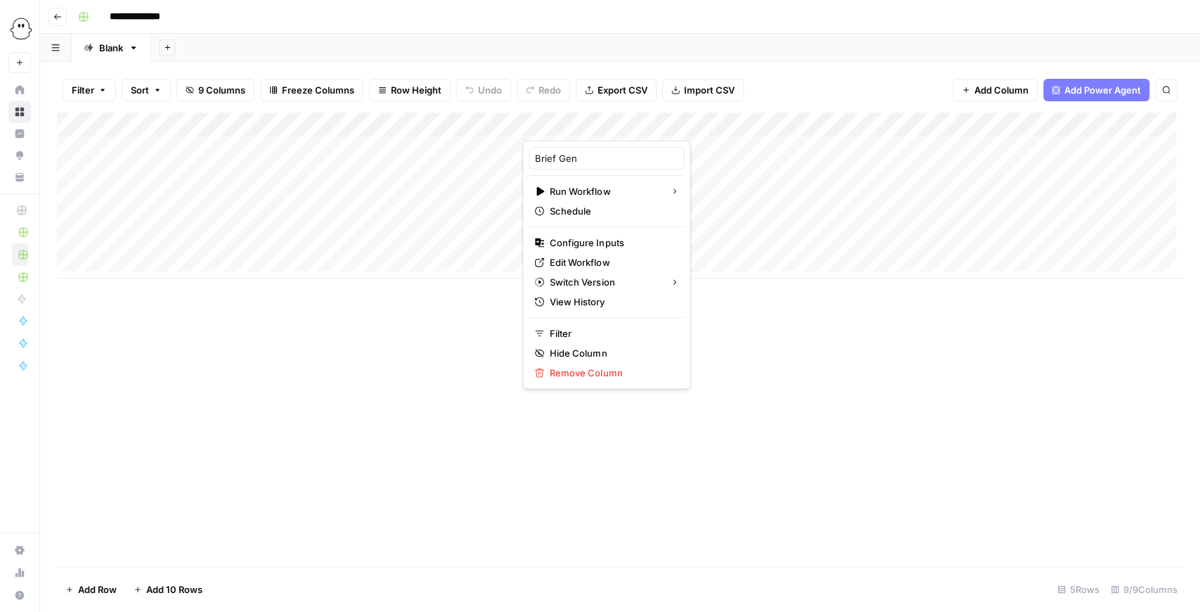
click at [796, 304] on div "Add Column" at bounding box center [620, 338] width 1126 height 453
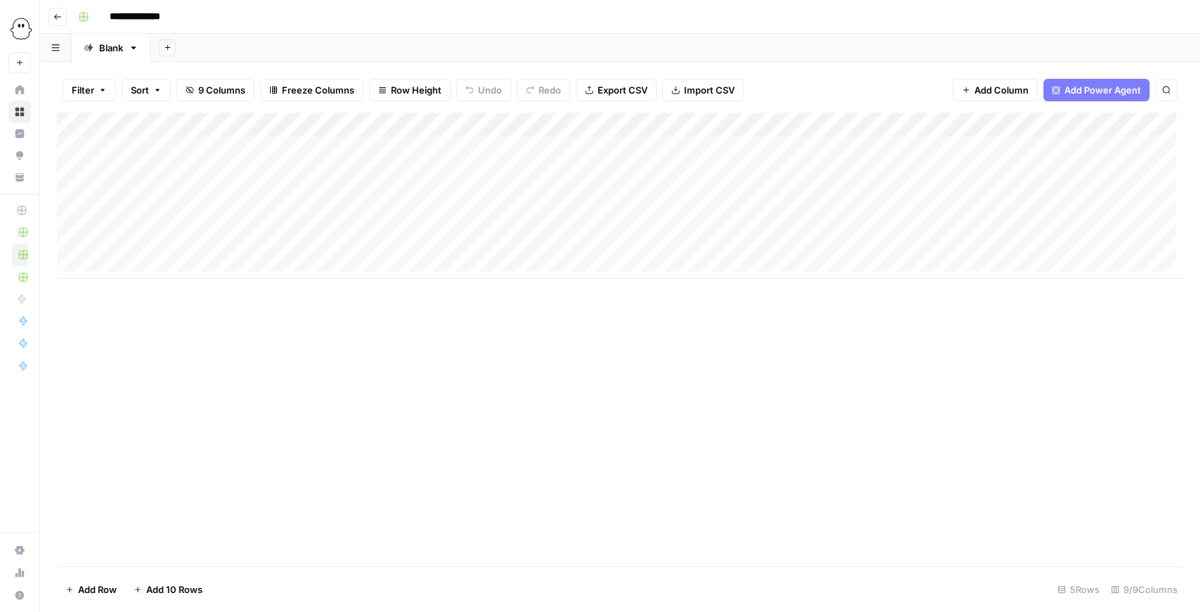
click at [987, 175] on div "Add Column" at bounding box center [620, 195] width 1126 height 166
click at [766, 164] on div "Add Column" at bounding box center [620, 195] width 1126 height 166
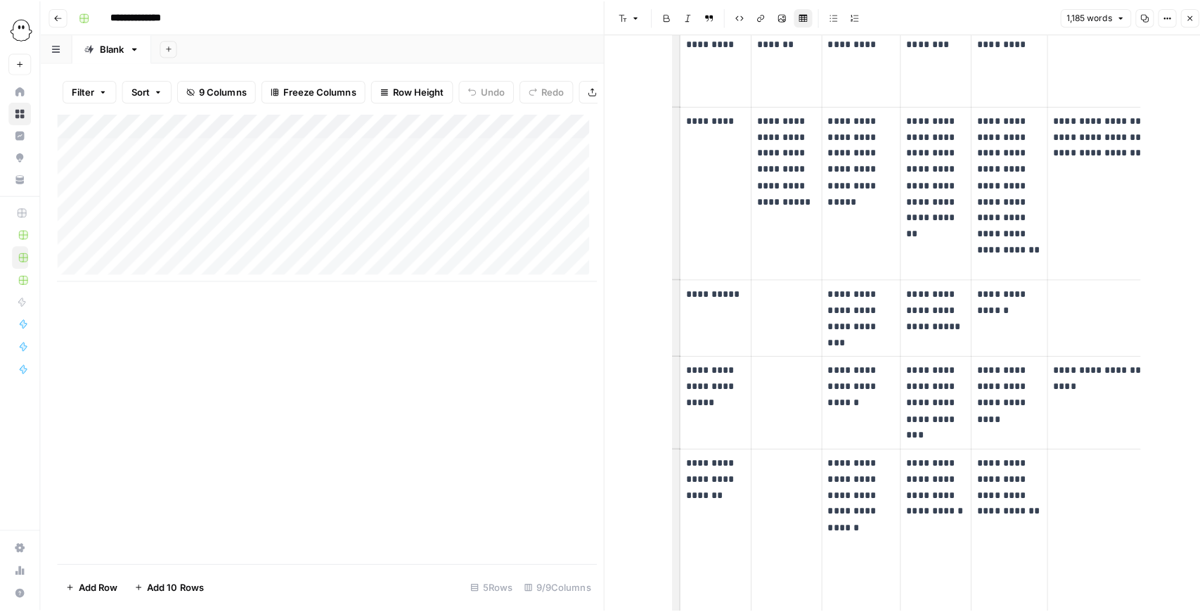
scroll to position [1359, 0]
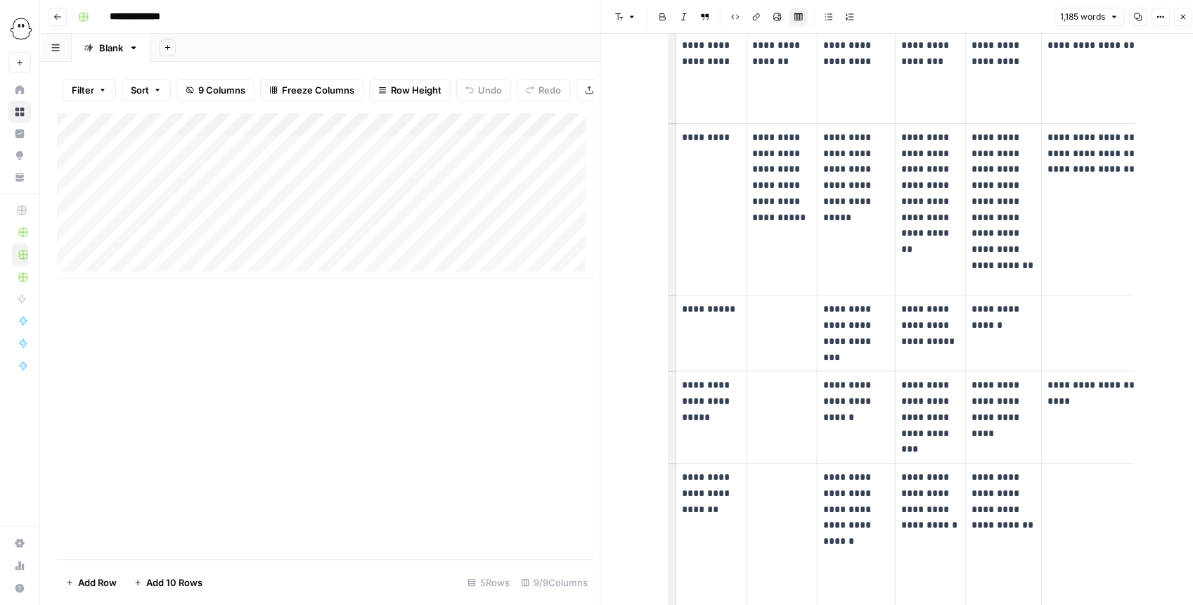
click at [1172, 15] on div "1,185 words Copy Options Close" at bounding box center [1123, 17] width 138 height 18
click at [1176, 16] on button "Close" at bounding box center [1182, 17] width 18 height 18
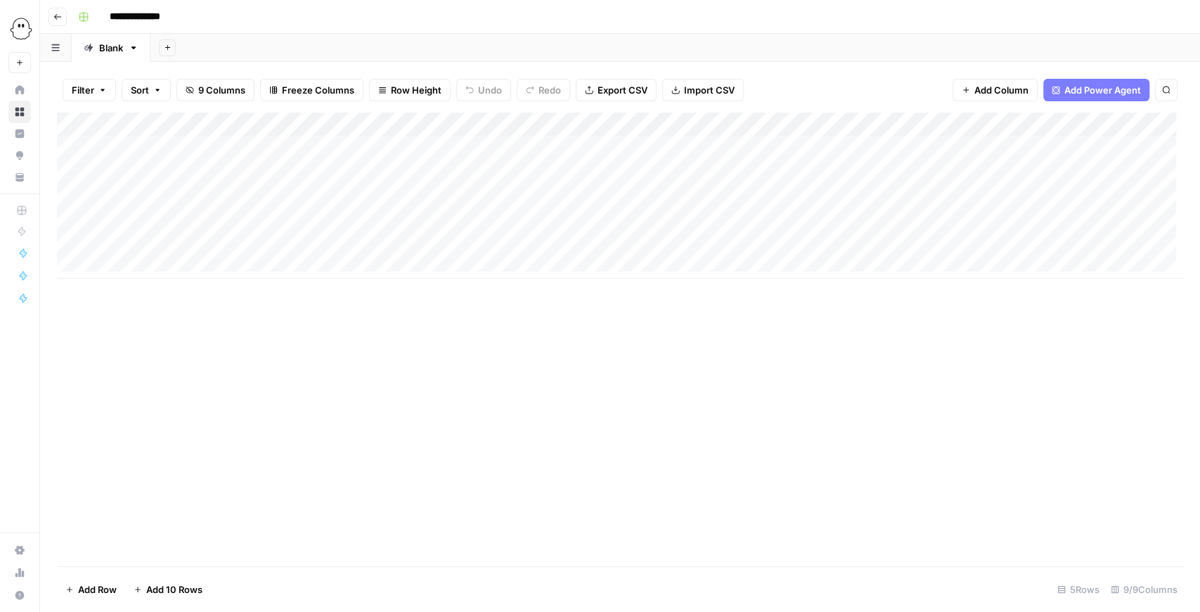
click at [617, 127] on div "Add Column" at bounding box center [620, 195] width 1126 height 166
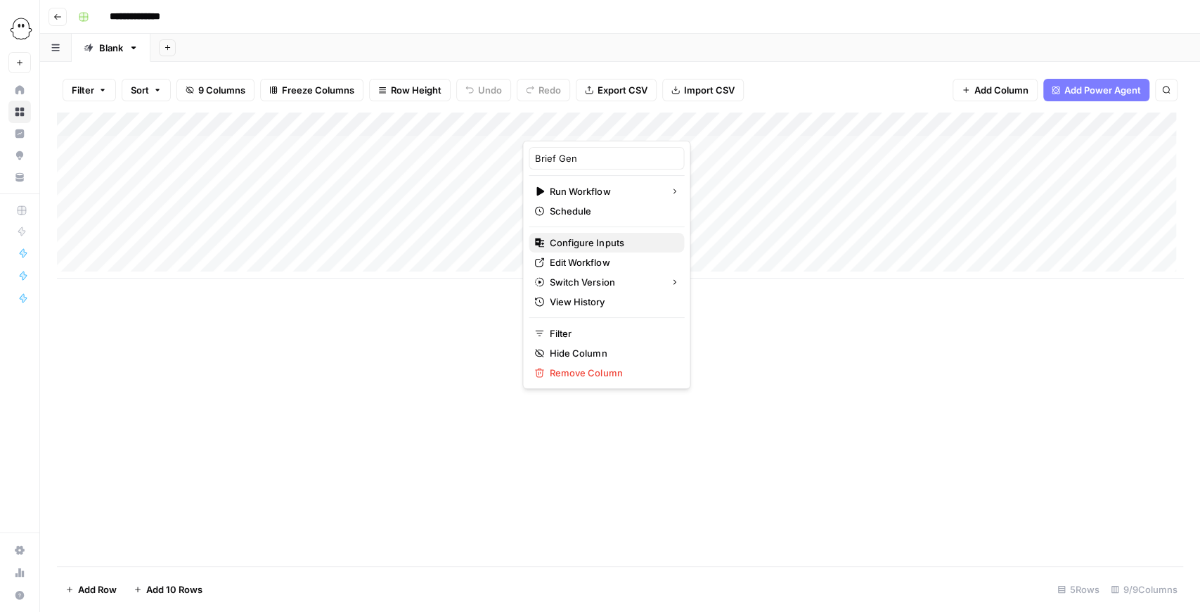
click at [598, 244] on span "Configure Inputs" at bounding box center [611, 242] width 123 height 14
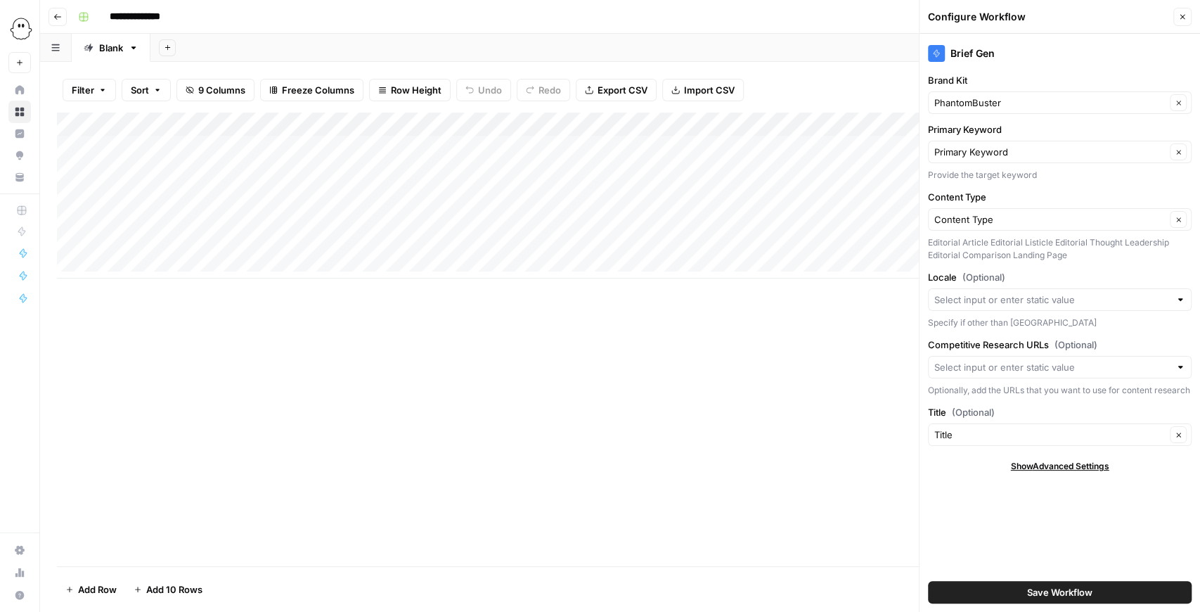
click at [1181, 15] on icon "button" at bounding box center [1182, 17] width 8 height 8
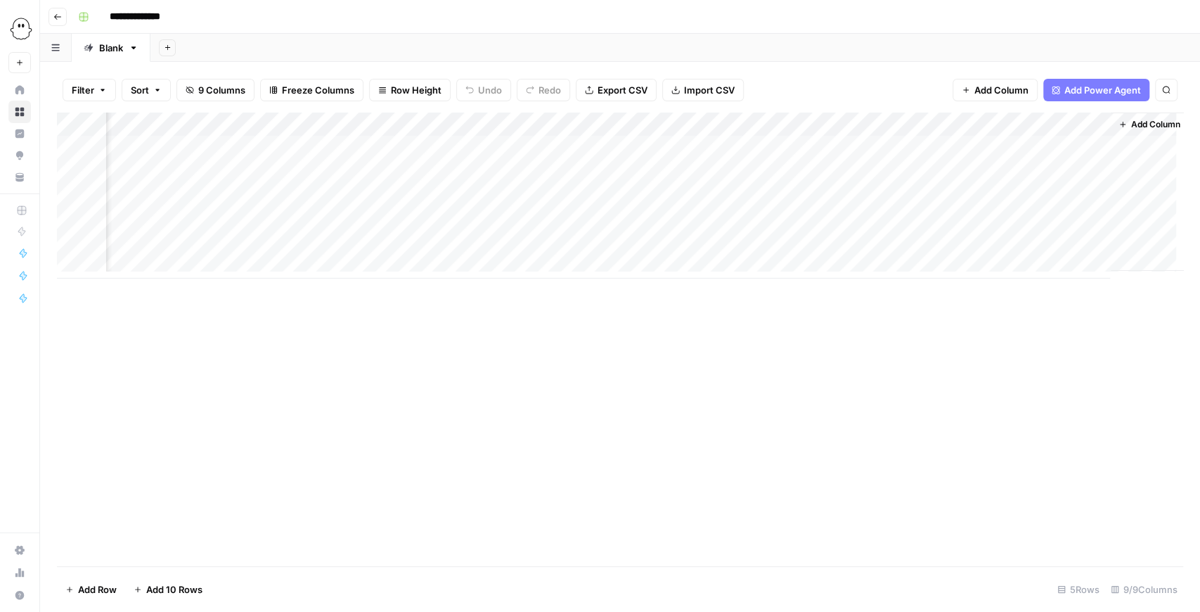
scroll to position [0, 190]
click at [953, 174] on div "Add Column" at bounding box center [620, 195] width 1126 height 166
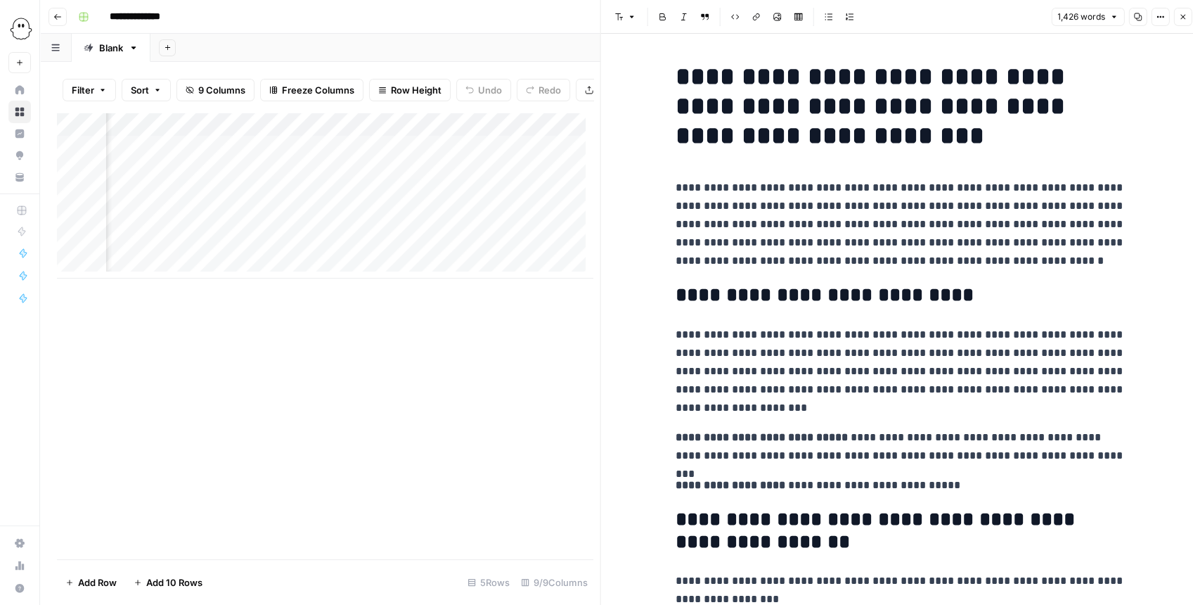
click at [1185, 20] on icon "button" at bounding box center [1182, 17] width 8 height 8
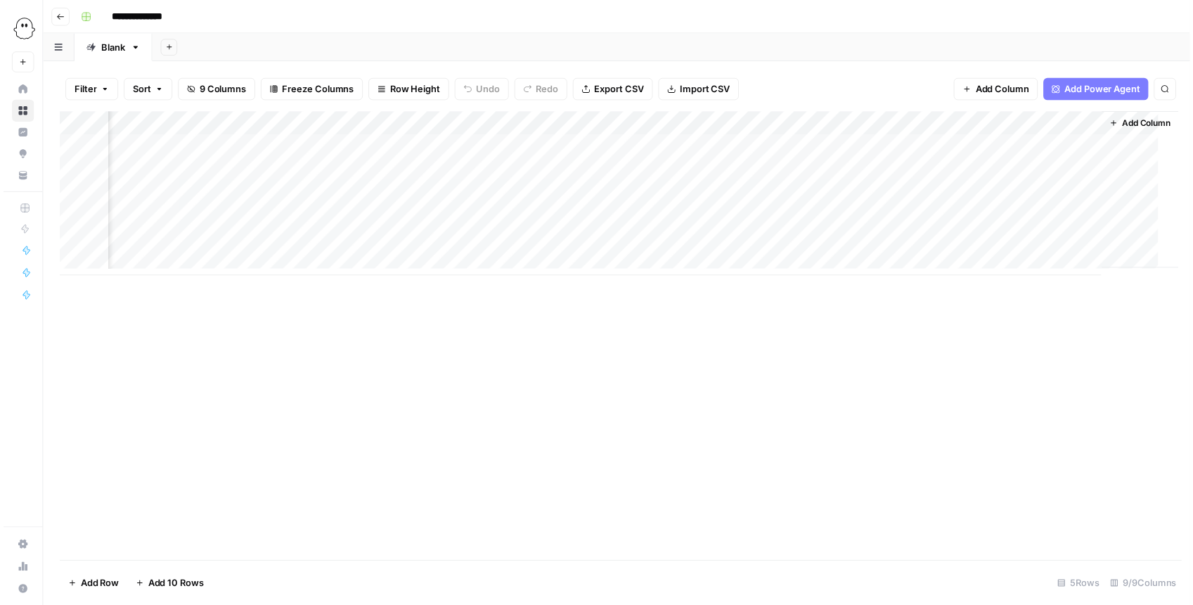
scroll to position [0, 174]
click at [977, 144] on div "Add Column" at bounding box center [620, 195] width 1126 height 166
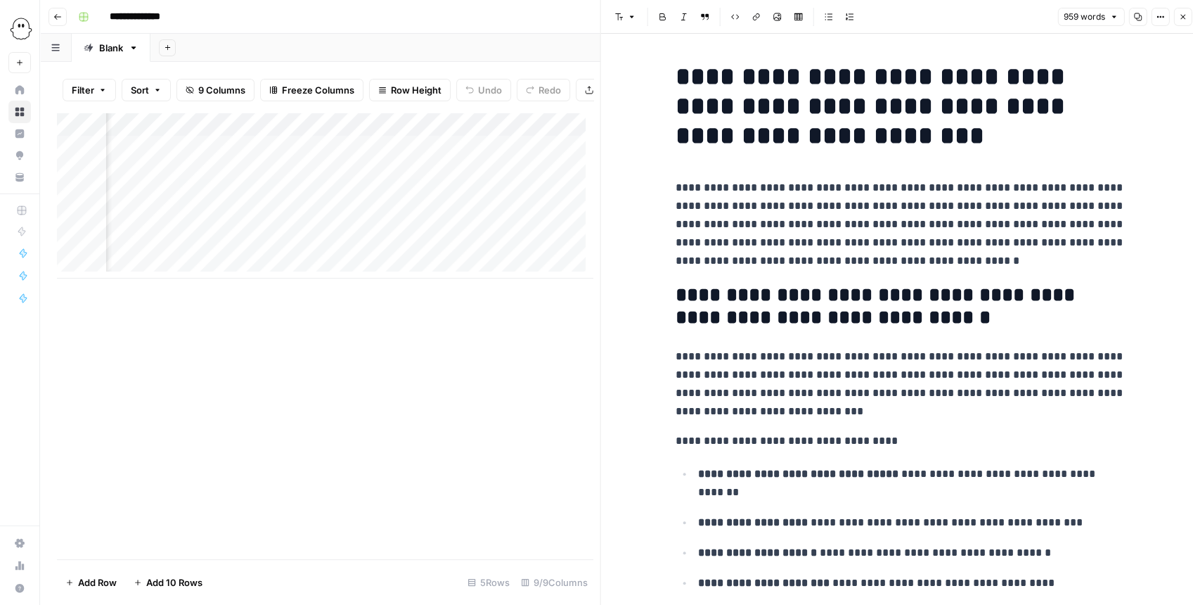
click at [1177, 16] on button "Close" at bounding box center [1182, 17] width 18 height 18
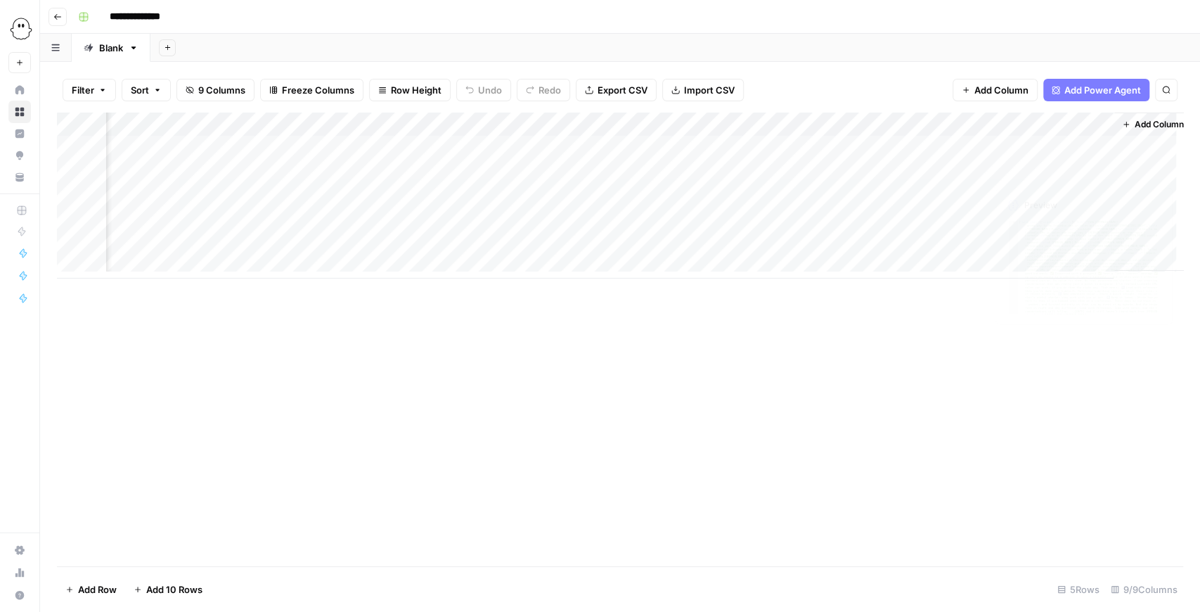
click at [978, 169] on div "Add Column" at bounding box center [620, 195] width 1126 height 166
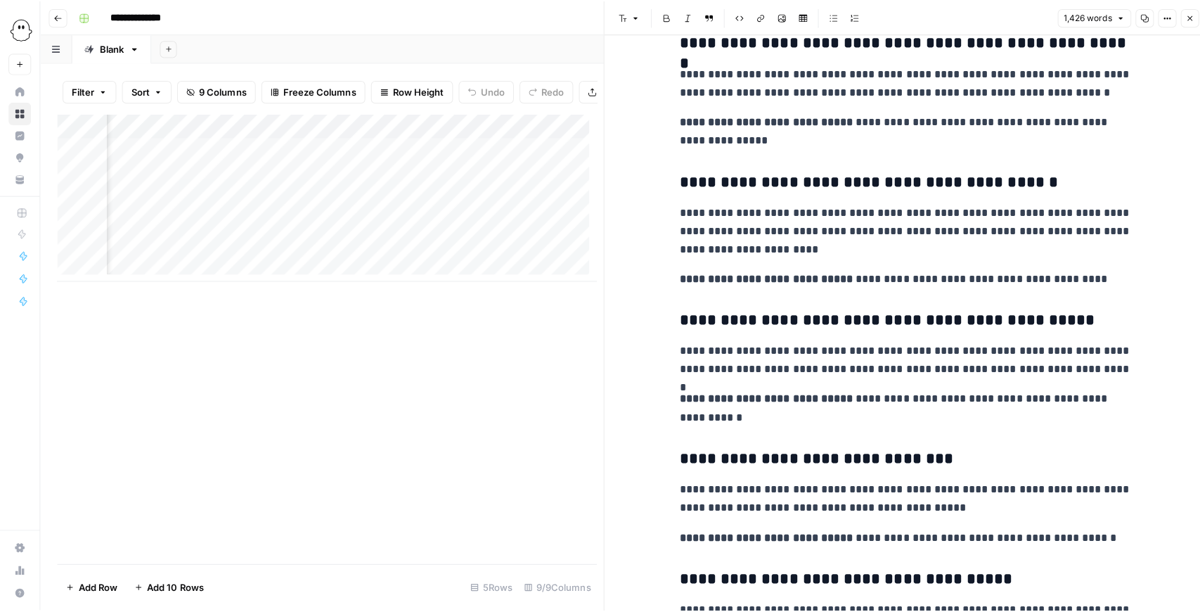
scroll to position [1406, 0]
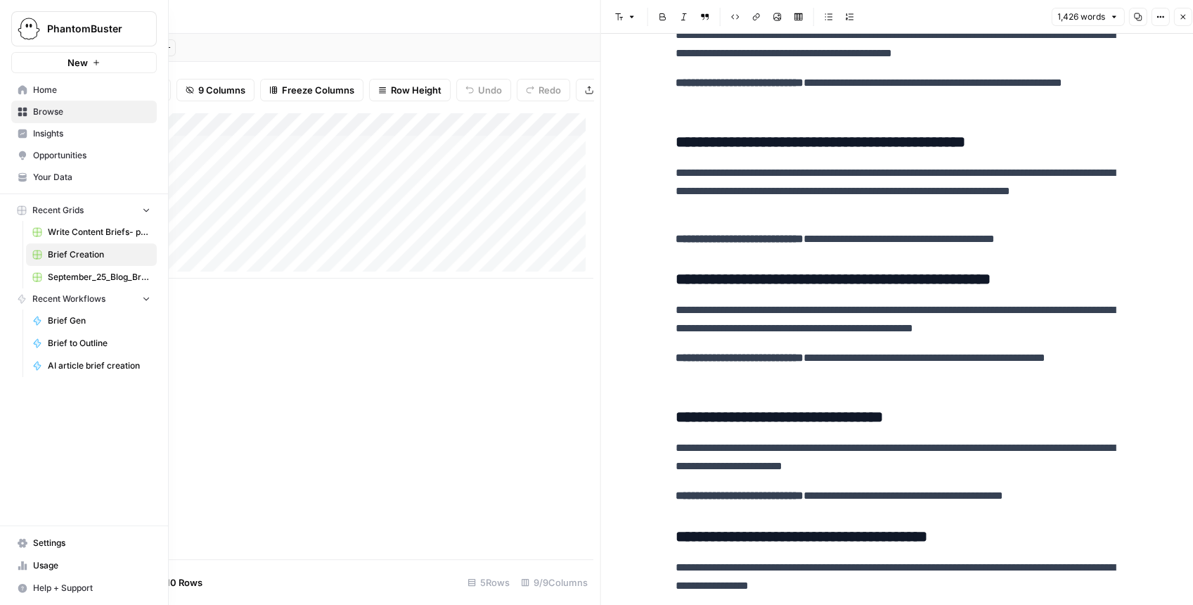
click at [72, 172] on span "Your Data" at bounding box center [91, 177] width 117 height 13
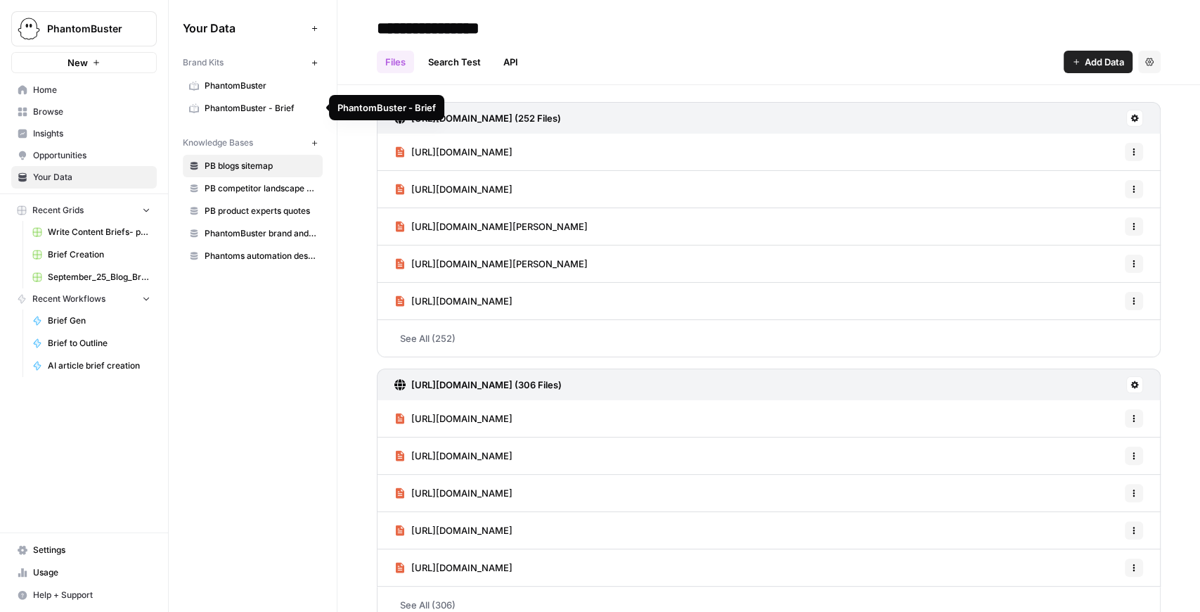
click at [287, 102] on span "PhantomBuster - Brief" at bounding box center [261, 108] width 112 height 13
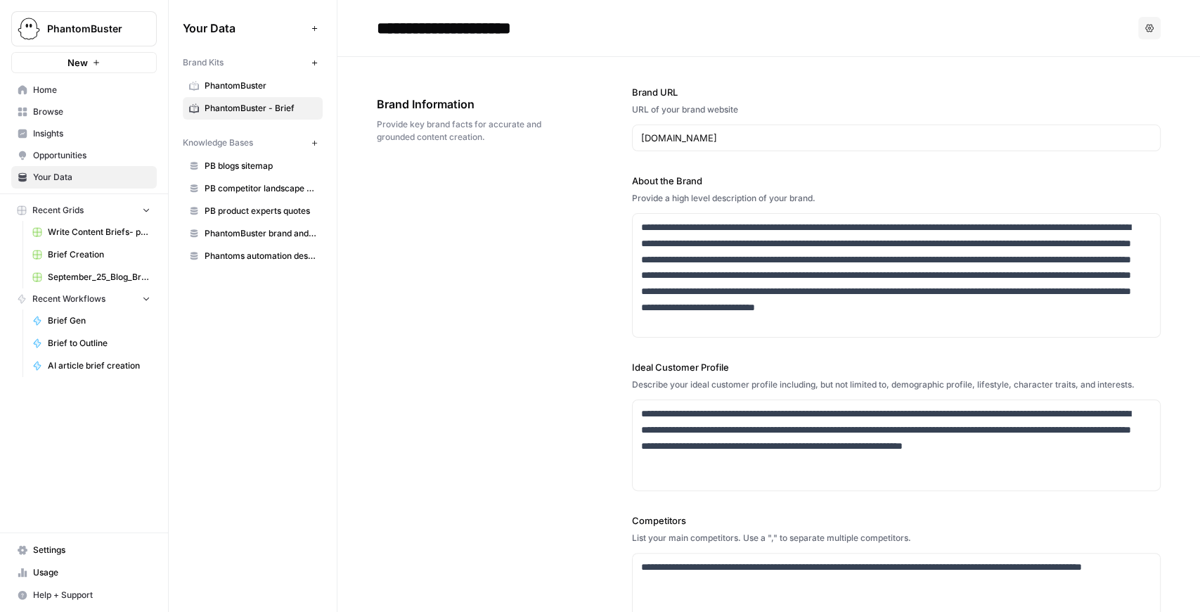
click at [208, 97] on link "PhantomBuster - Brief" at bounding box center [253, 108] width 140 height 22
click at [218, 93] on link "PhantomBuster" at bounding box center [253, 86] width 140 height 22
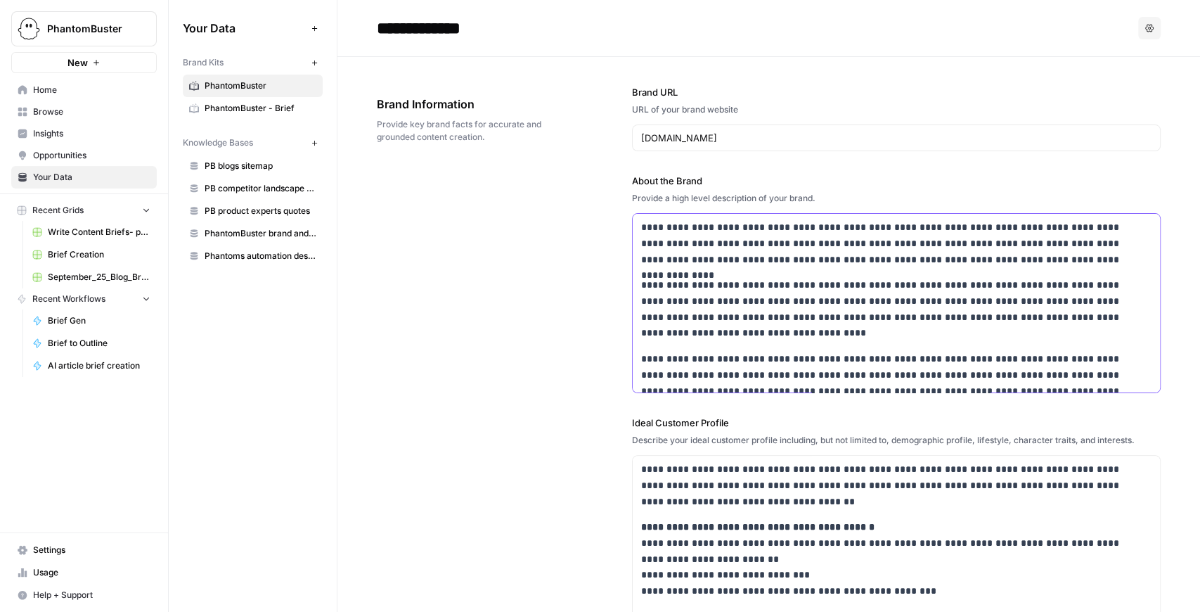
click at [683, 233] on p "**********" at bounding box center [890, 243] width 498 height 48
copy div "**********"
click at [271, 109] on span "PhantomBuster - Brief" at bounding box center [261, 108] width 112 height 13
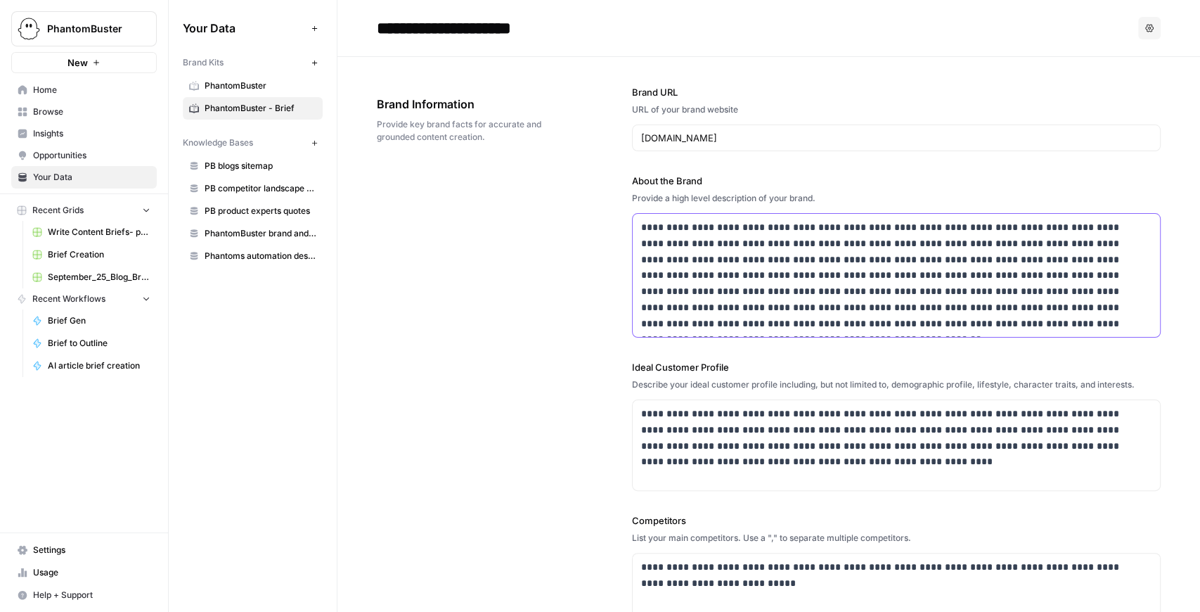
click at [738, 240] on p "**********" at bounding box center [893, 275] width 505 height 112
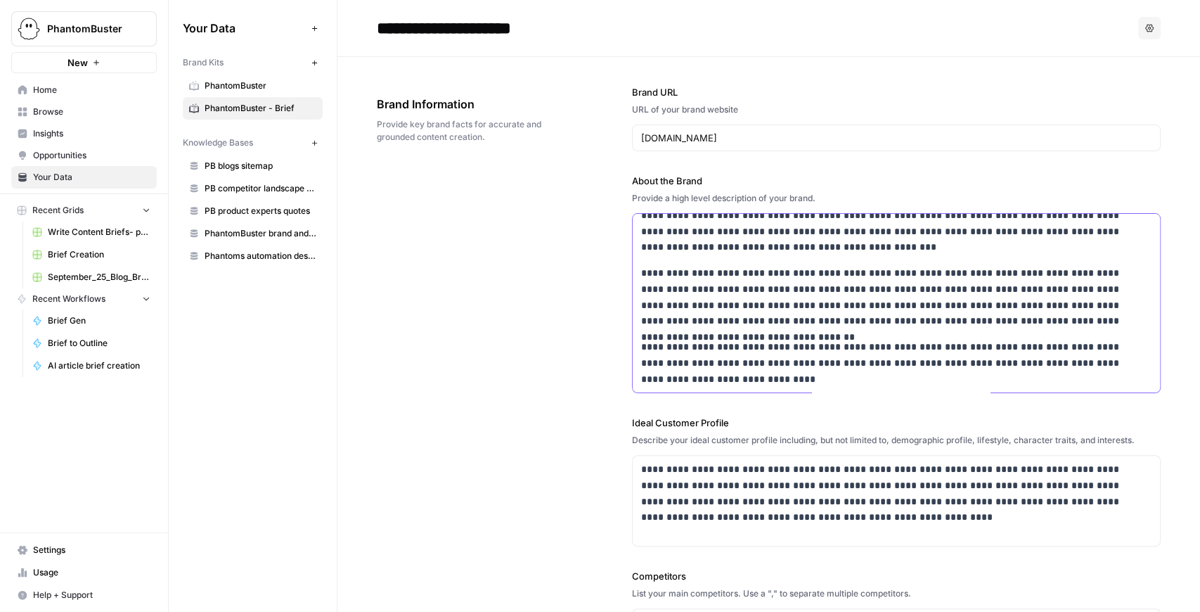
scroll to position [159, 0]
click at [221, 93] on link "PhantomBuster" at bounding box center [253, 86] width 140 height 22
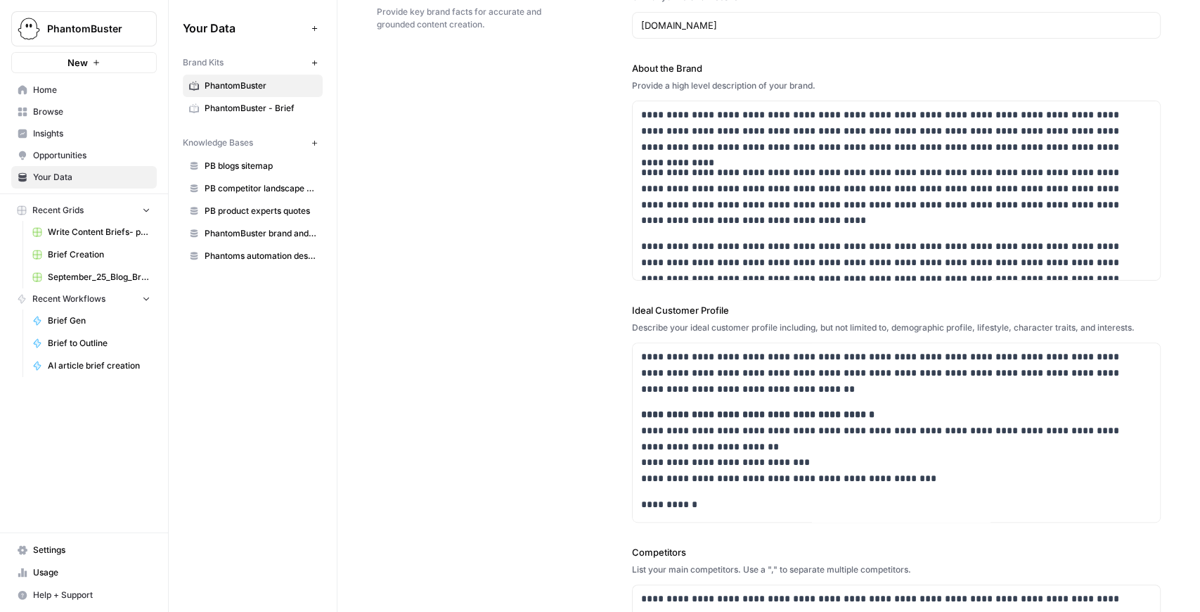
scroll to position [234, 0]
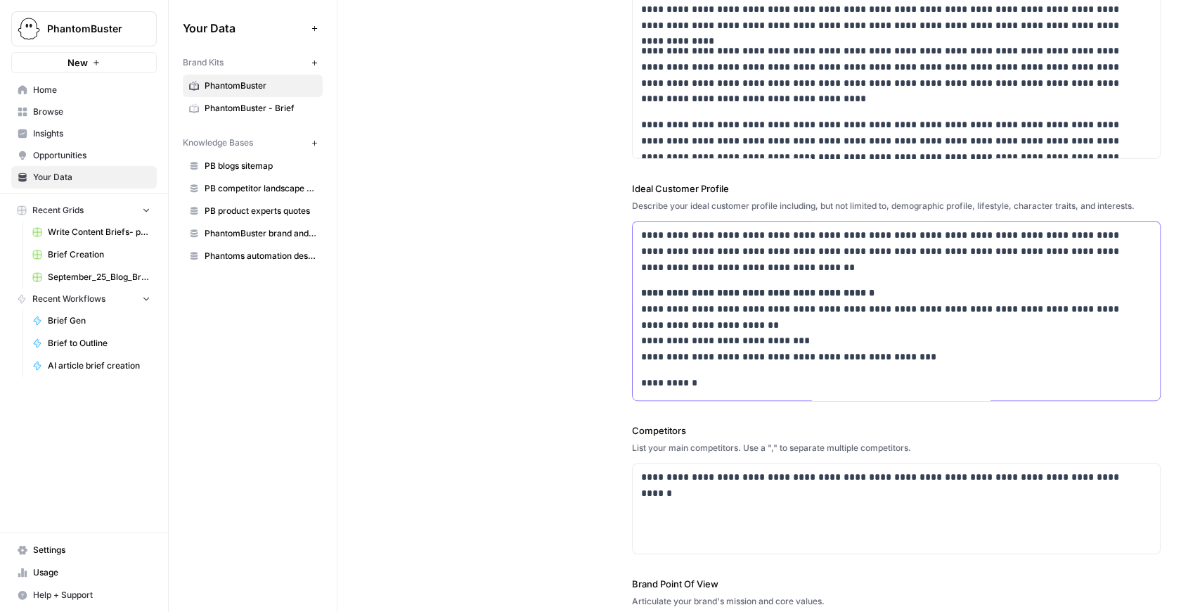
click at [734, 267] on p "**********" at bounding box center [890, 251] width 498 height 48
copy div "**********"
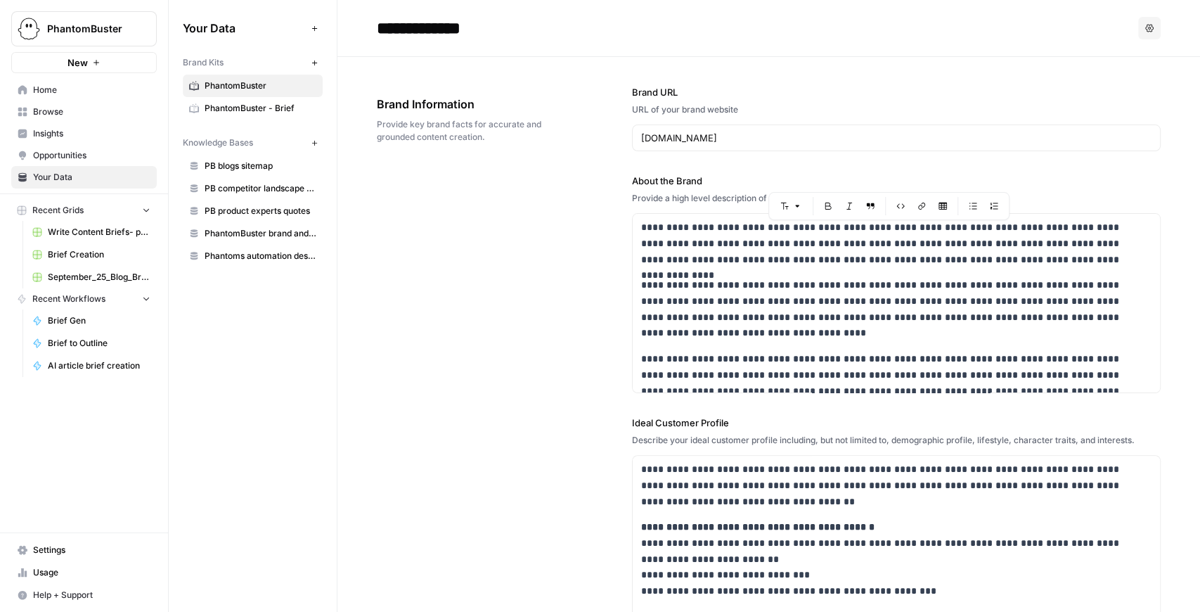
click at [256, 103] on span "PhantomBuster - Brief" at bounding box center [261, 108] width 112 height 13
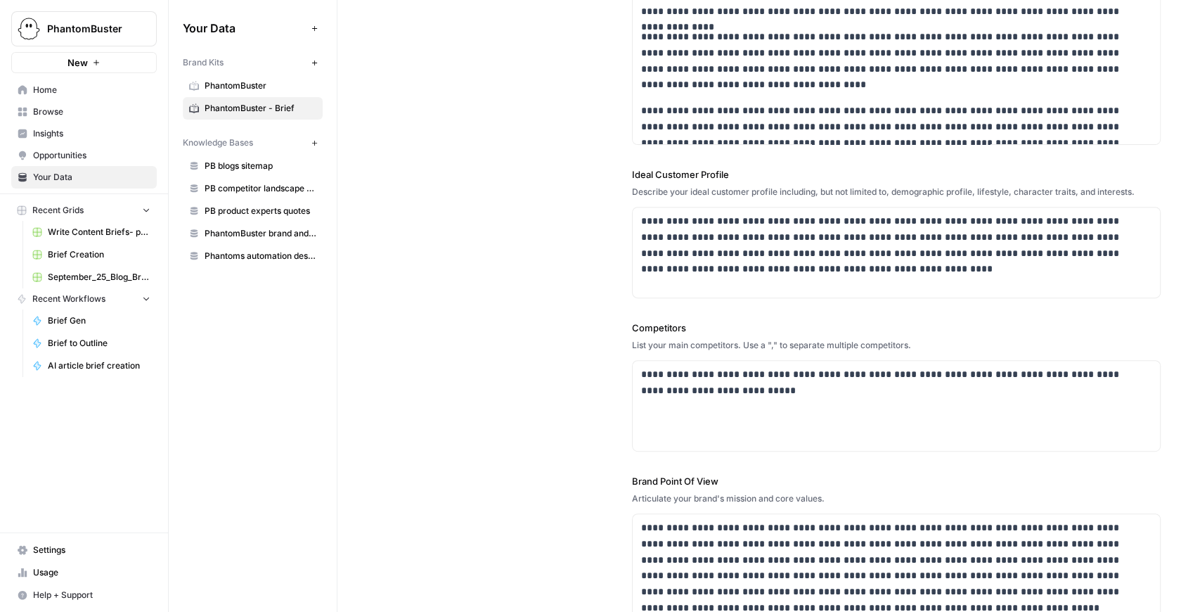
scroll to position [281, 0]
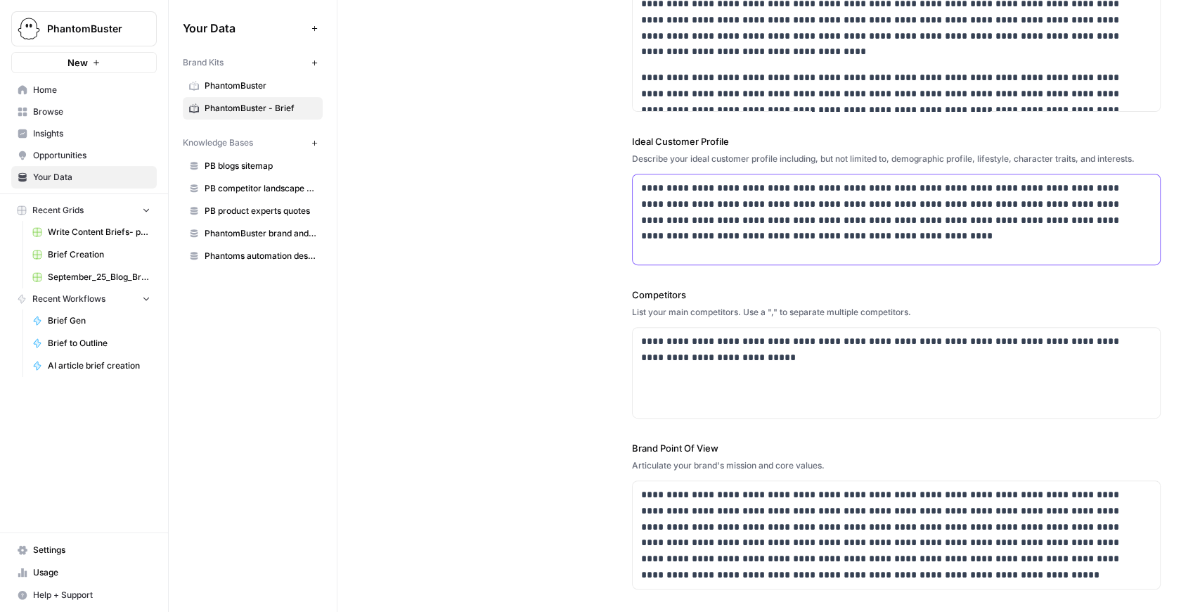
click at [761, 204] on p "**********" at bounding box center [893, 212] width 505 height 64
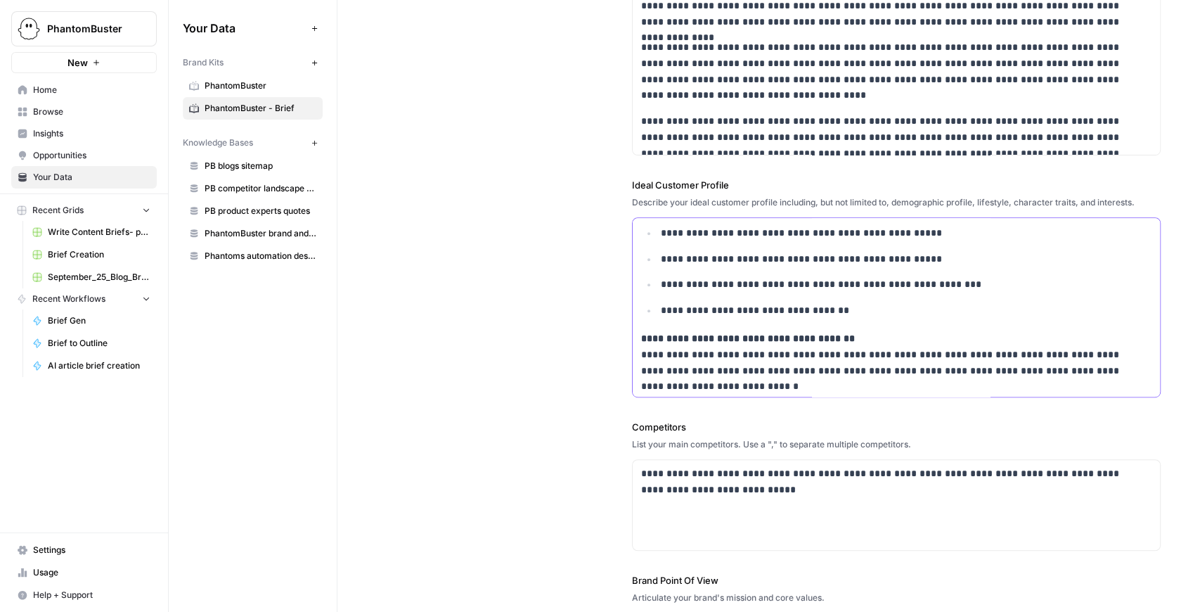
scroll to position [93, 0]
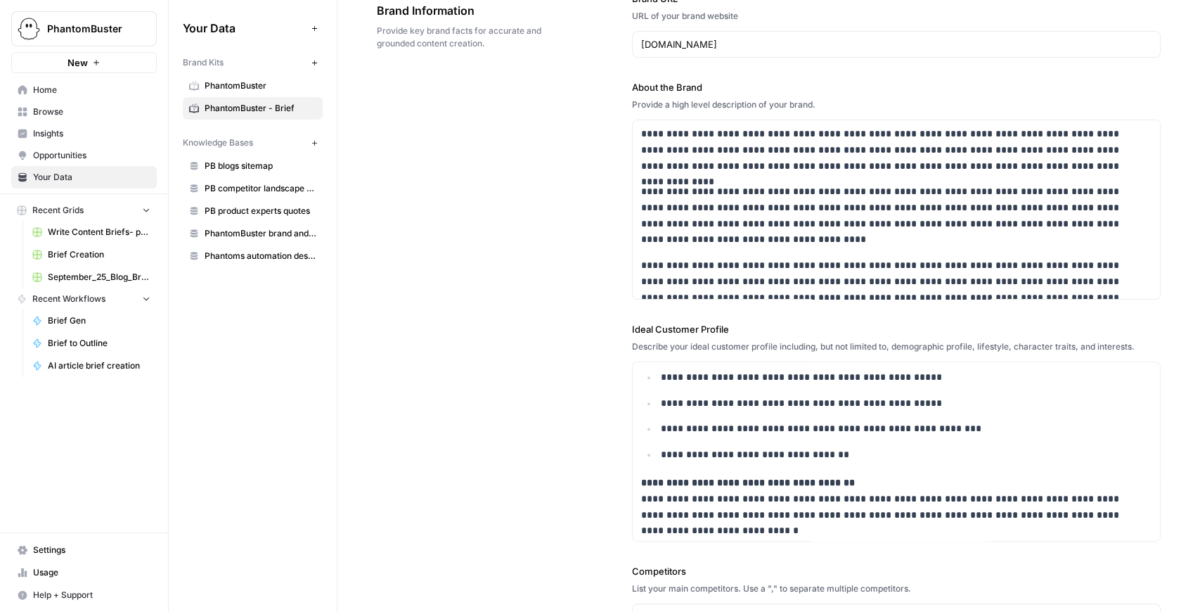
click at [264, 87] on span "PhantomBuster" at bounding box center [261, 85] width 112 height 13
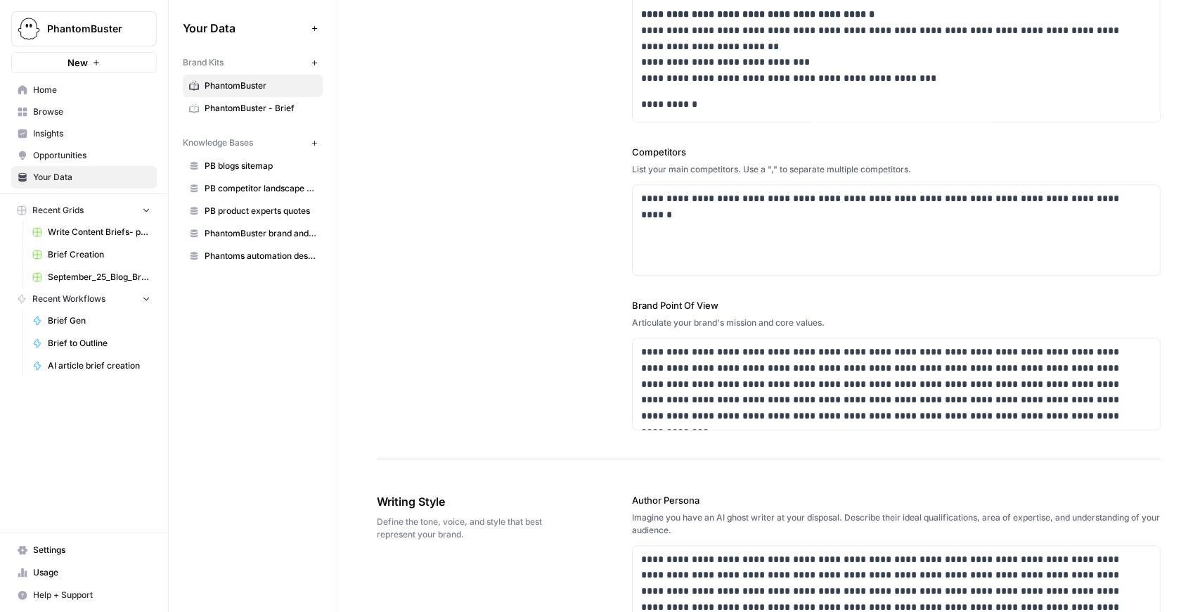
scroll to position [515, 0]
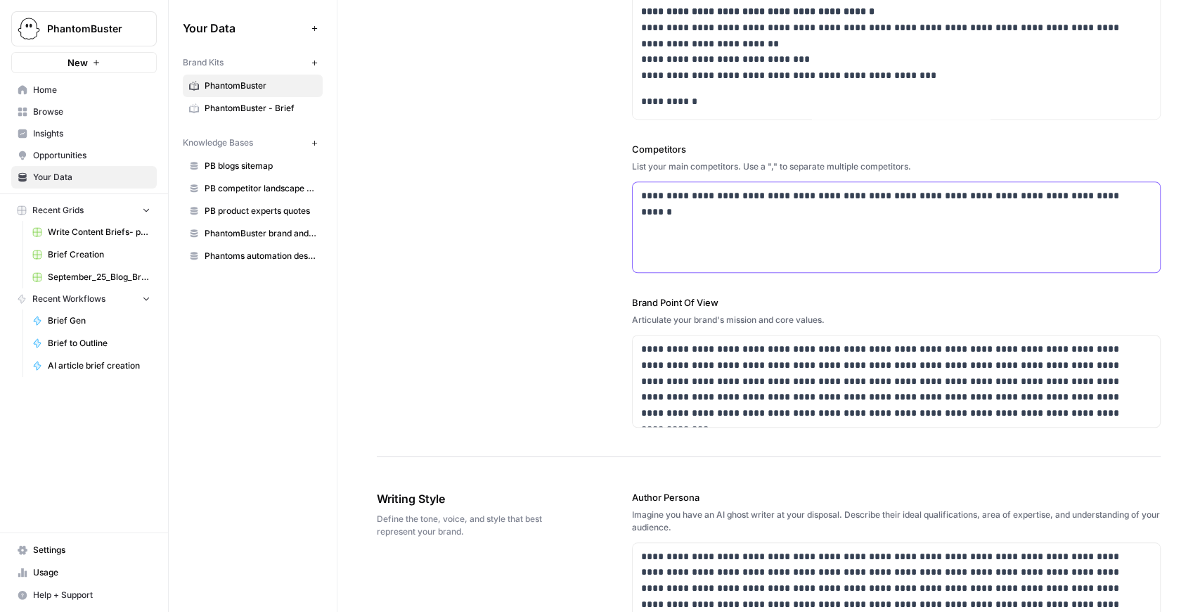
click at [742, 231] on div "**********" at bounding box center [896, 227] width 527 height 90
click at [301, 114] on link "PhantomBuster - Brief" at bounding box center [253, 108] width 140 height 22
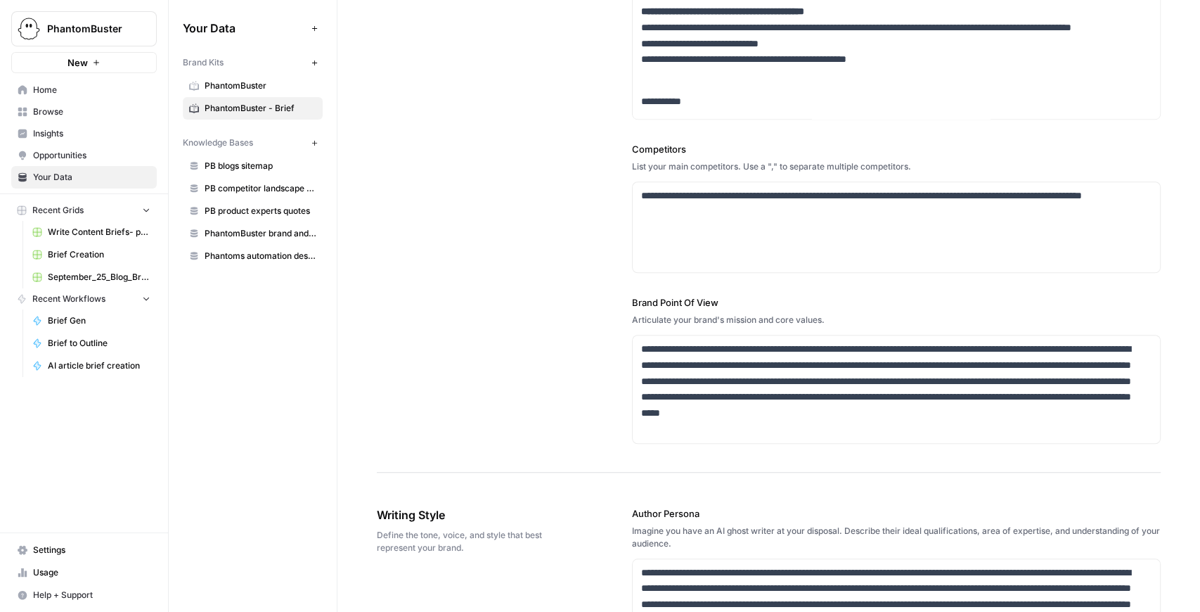
scroll to position [695, 0]
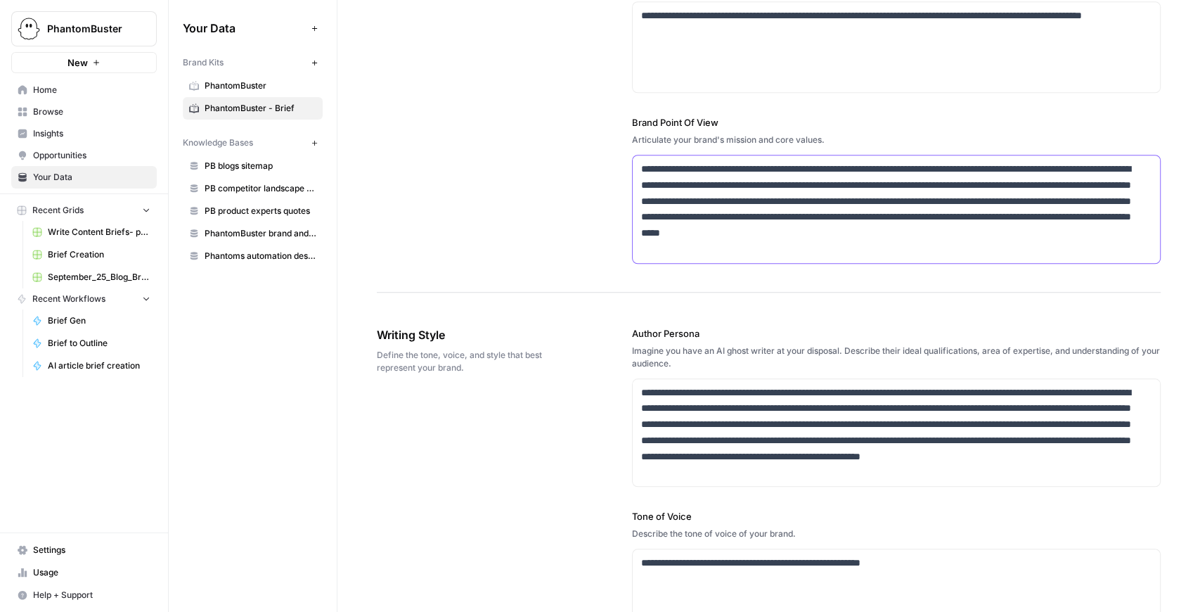
click at [724, 201] on p "**********" at bounding box center [893, 209] width 505 height 96
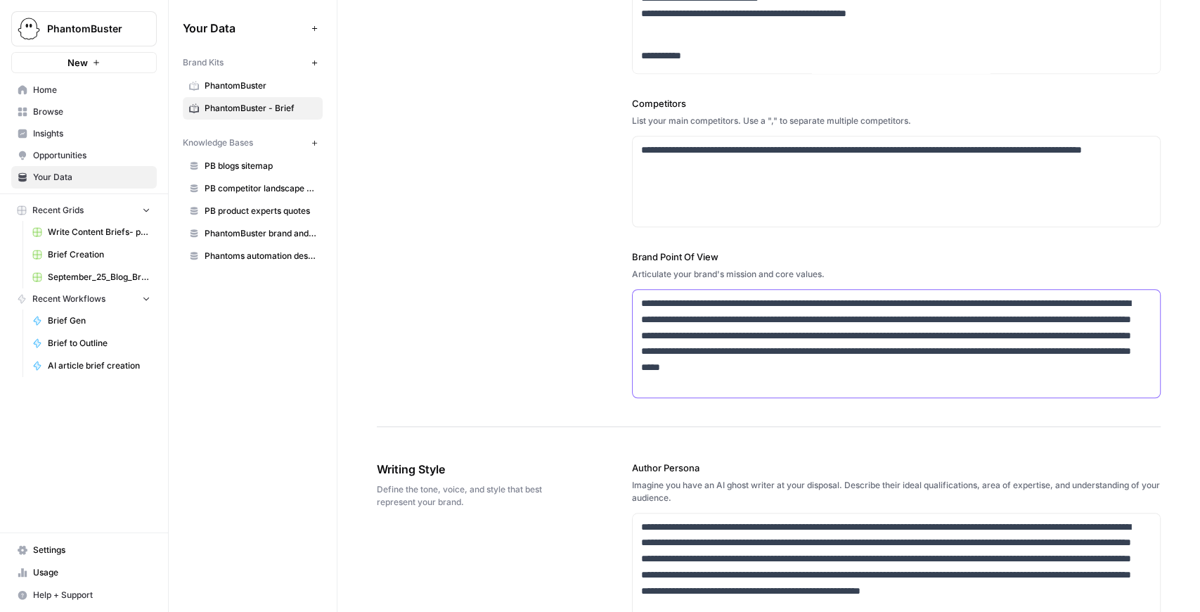
scroll to position [508, 0]
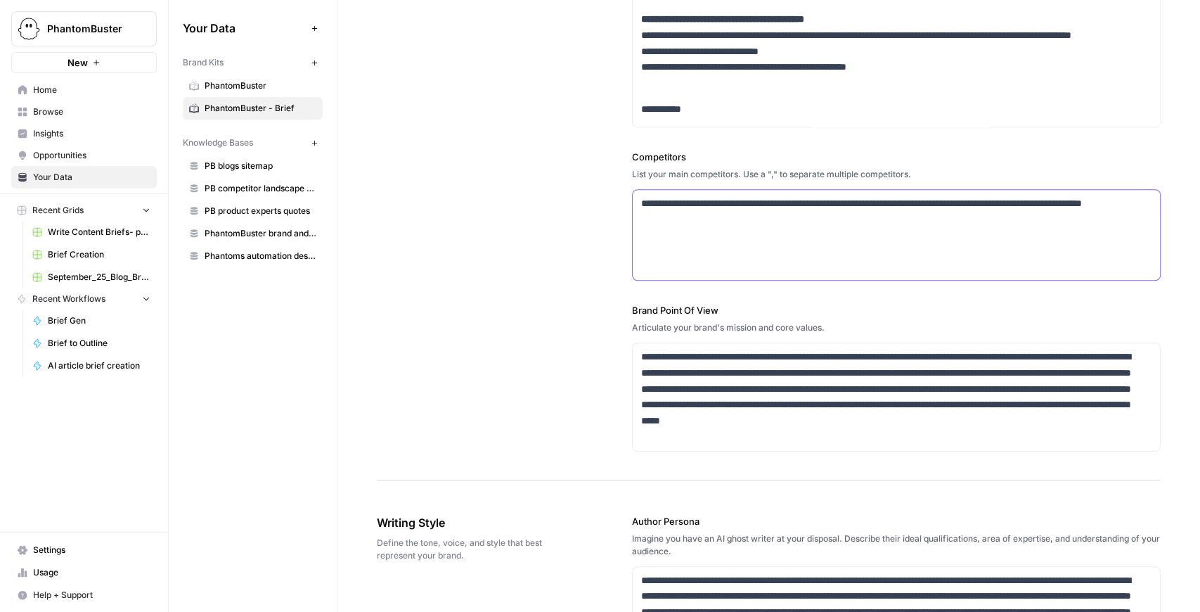
click at [734, 224] on p "**********" at bounding box center [893, 211] width 505 height 32
click at [266, 78] on link "PhantomBuster" at bounding box center [253, 86] width 140 height 22
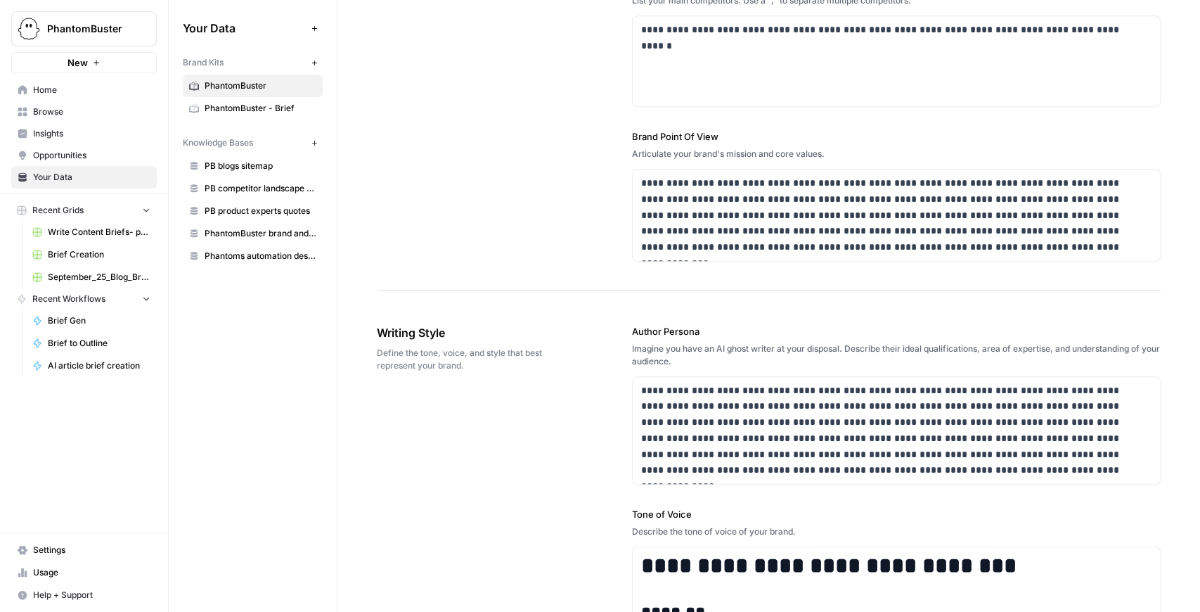
scroll to position [547, 0]
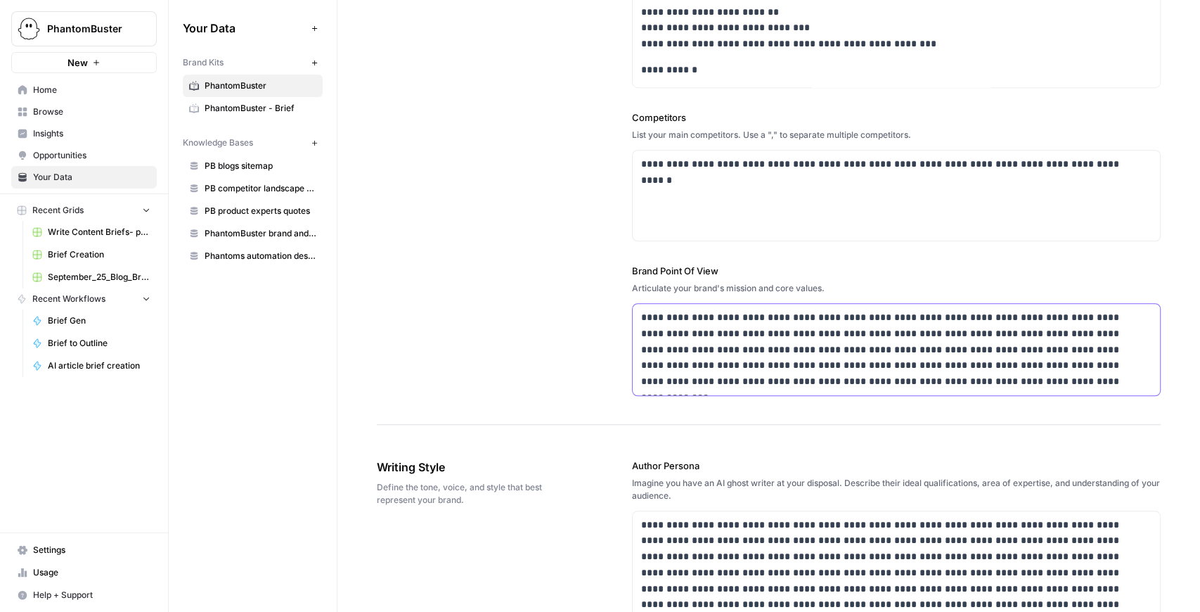
click at [759, 318] on p "**********" at bounding box center [893, 349] width 505 height 80
click at [250, 103] on span "PhantomBuster - Brief" at bounding box center [261, 108] width 112 height 13
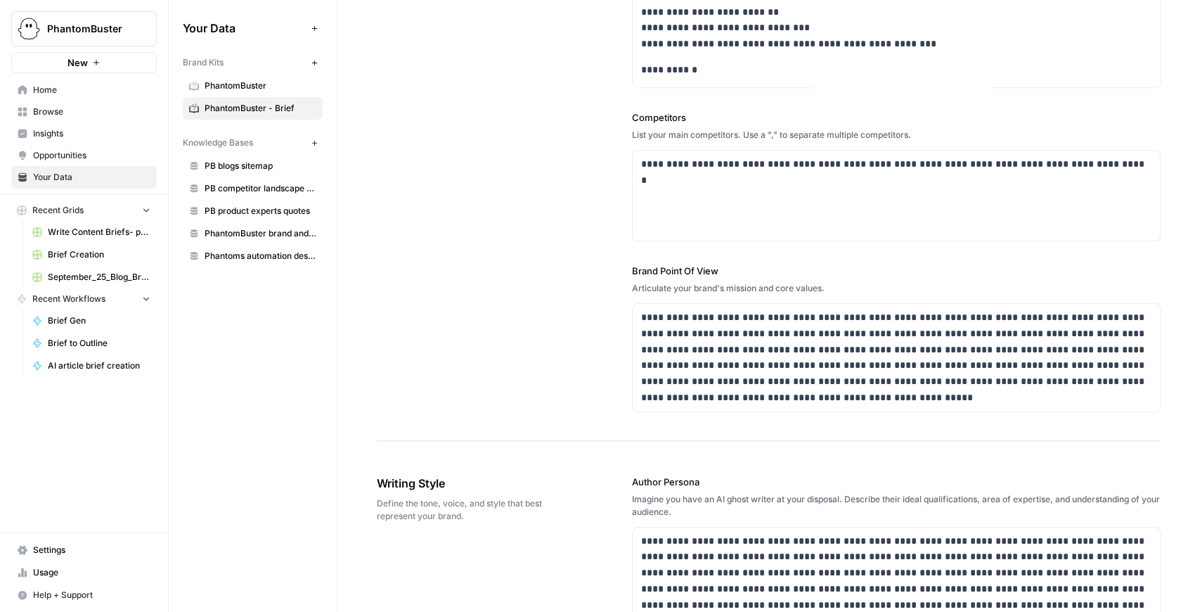
scroll to position [727, 0]
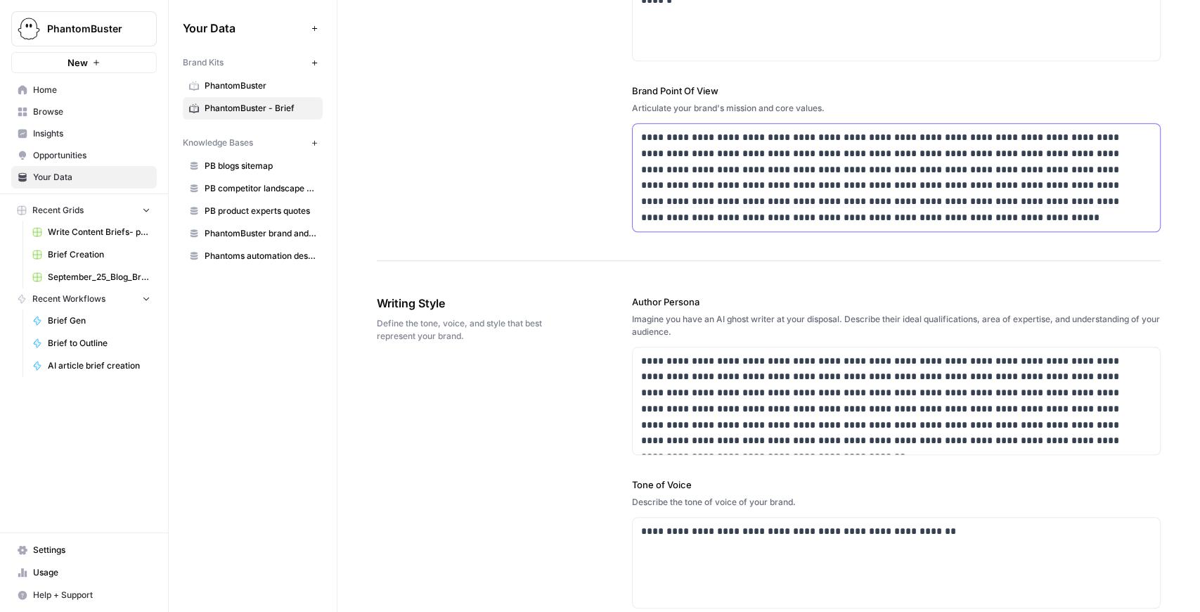
click at [768, 174] on p "**********" at bounding box center [893, 177] width 505 height 96
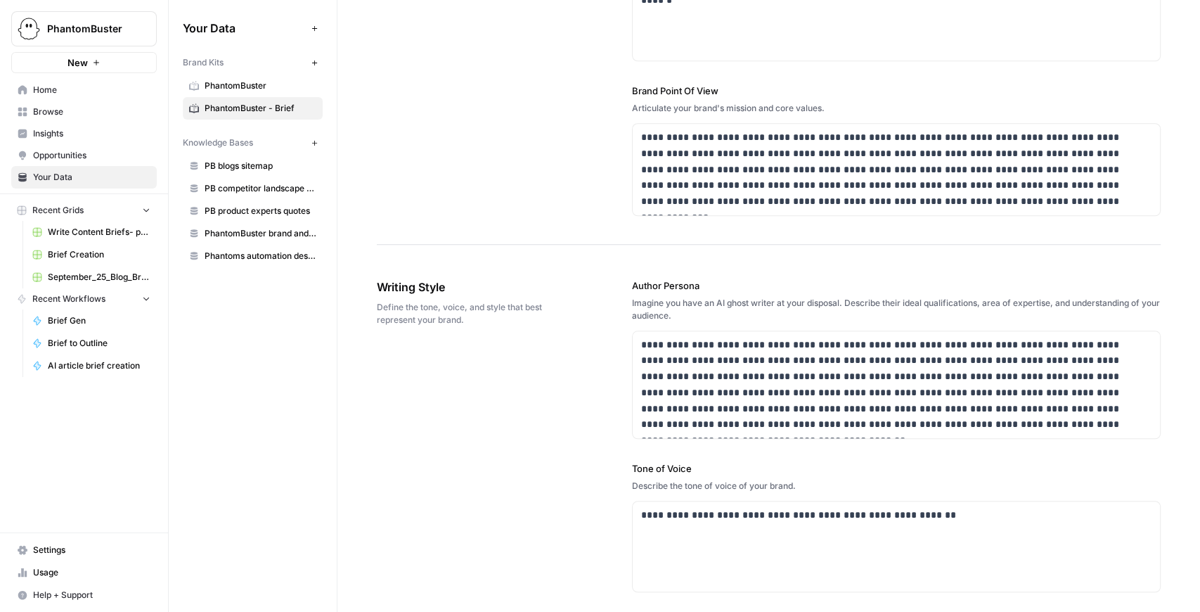
click at [252, 93] on link "PhantomBuster" at bounding box center [253, 86] width 140 height 22
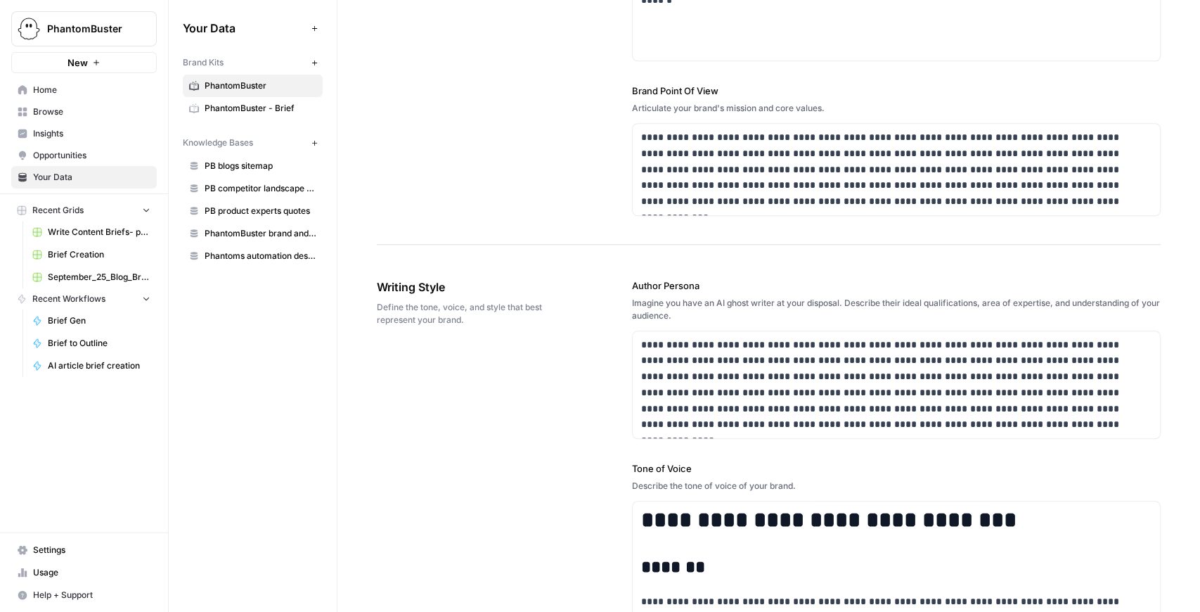
scroll to position [908, 0]
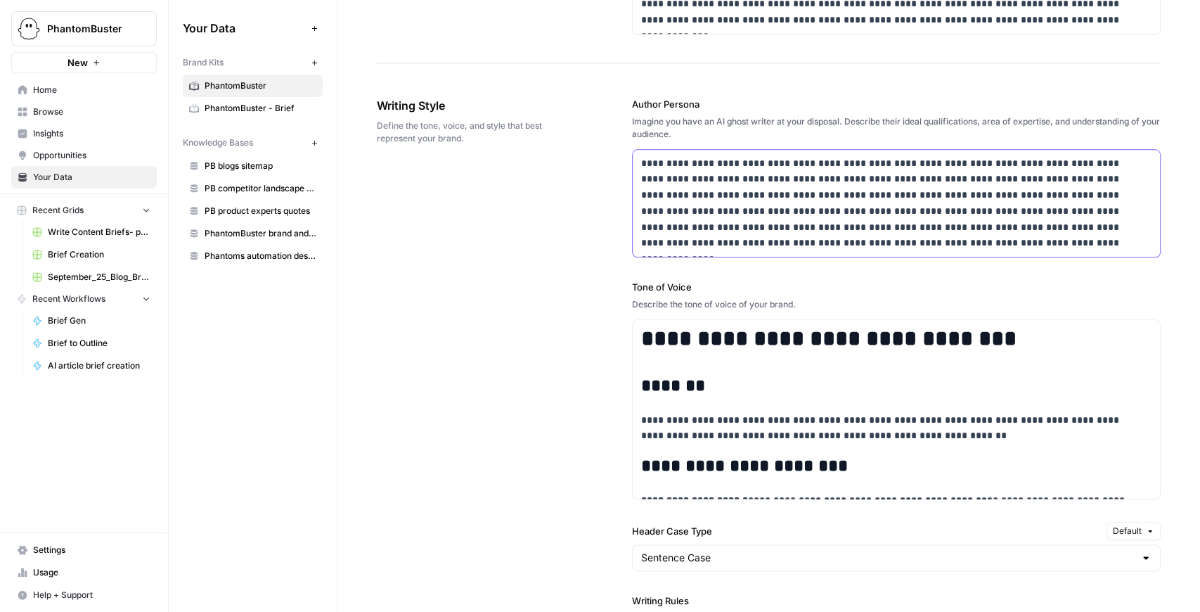
click at [737, 195] on p "**********" at bounding box center [893, 203] width 505 height 96
click at [261, 111] on span "PhantomBuster - Brief" at bounding box center [261, 108] width 112 height 13
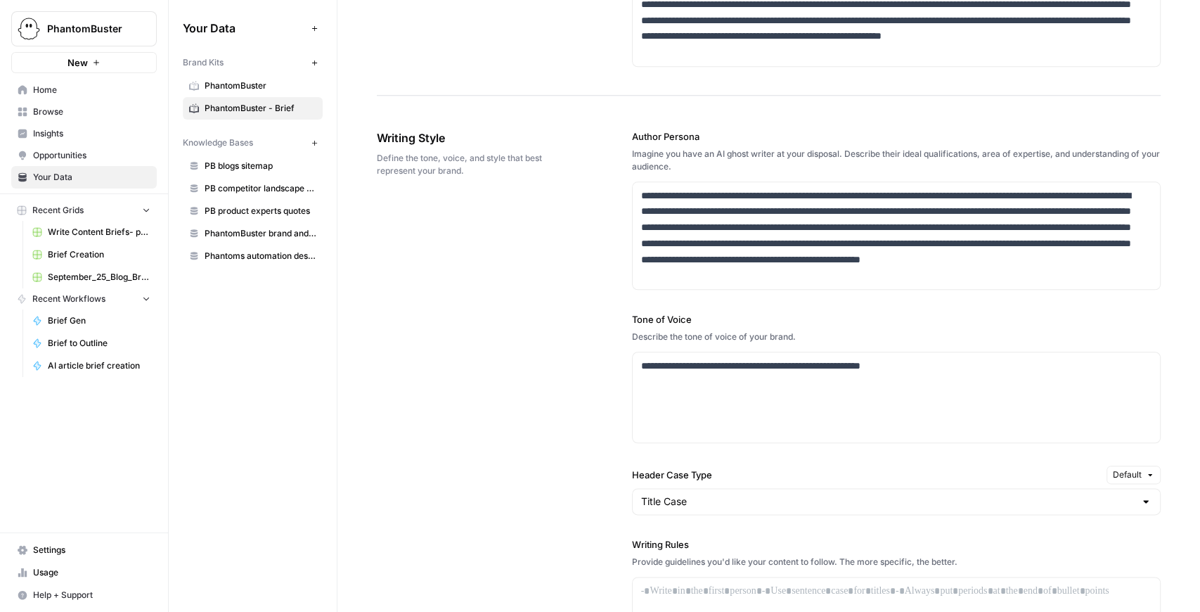
scroll to position [857, 0]
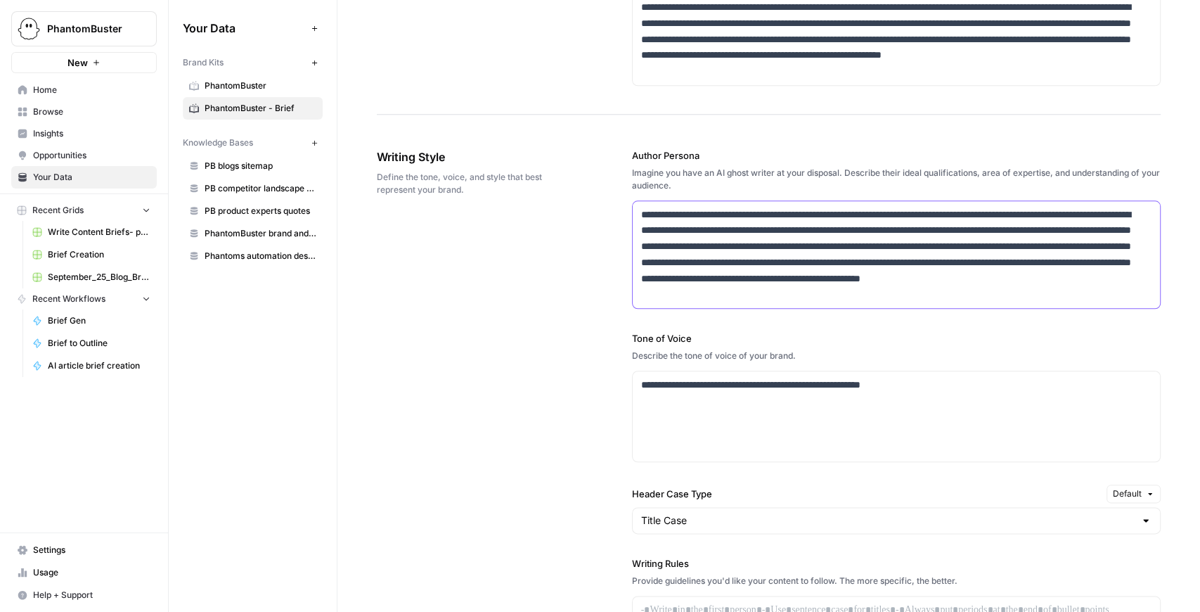
click at [734, 225] on p "**********" at bounding box center [893, 255] width 505 height 96
click at [209, 92] on link "PhantomBuster" at bounding box center [253, 86] width 140 height 22
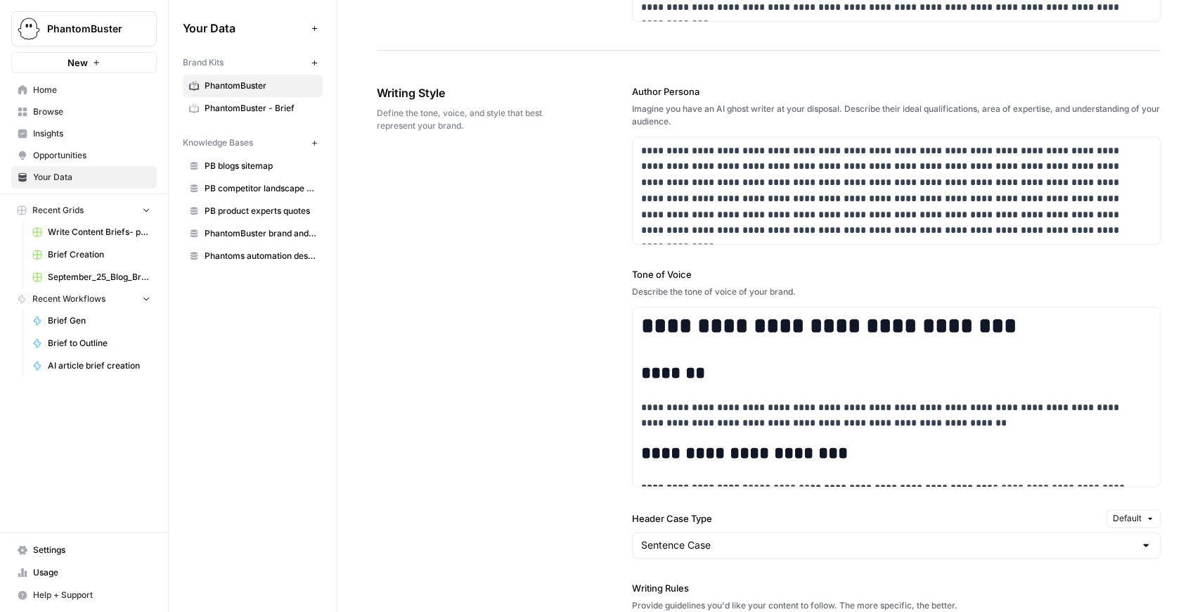
scroll to position [900, 0]
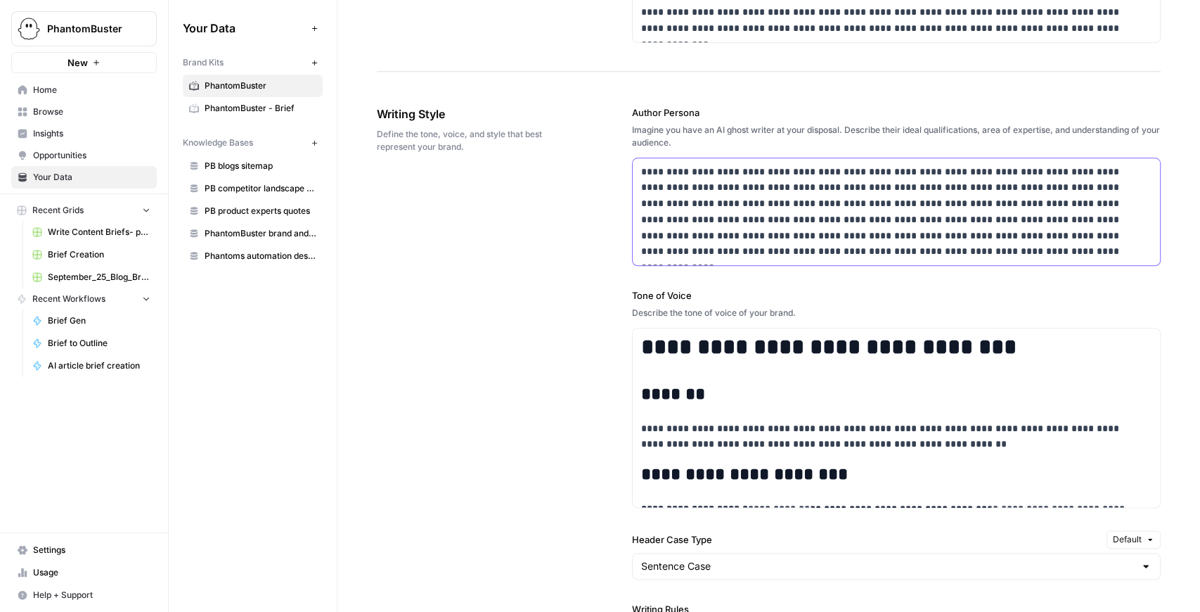
click at [734, 208] on p "**********" at bounding box center [893, 212] width 505 height 96
click at [254, 104] on span "PhantomBuster - Brief" at bounding box center [261, 108] width 112 height 13
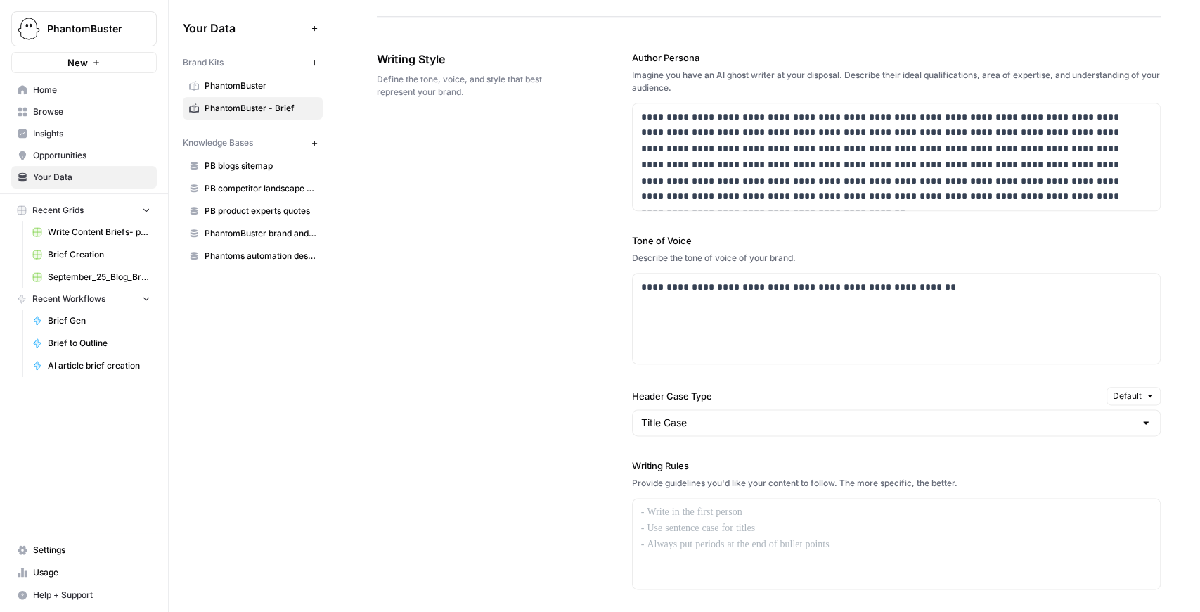
scroll to position [942, 0]
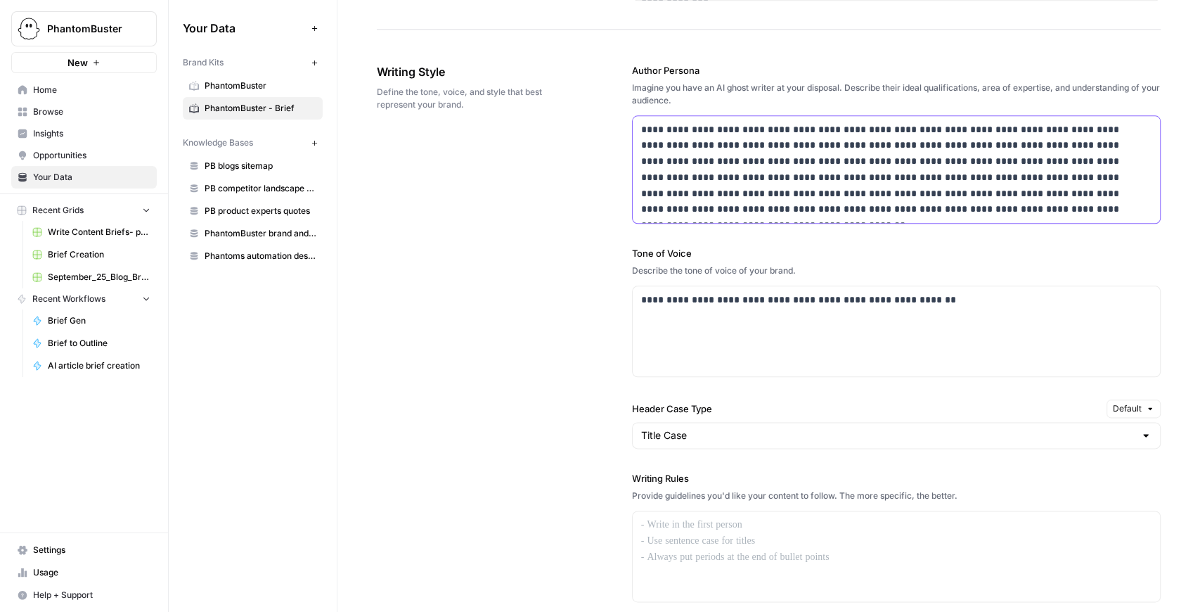
click at [709, 161] on p "**********" at bounding box center [893, 170] width 505 height 96
click at [509, 152] on div "**********" at bounding box center [769, 421] width 784 height 773
click at [198, 81] on icon at bounding box center [194, 86] width 10 height 10
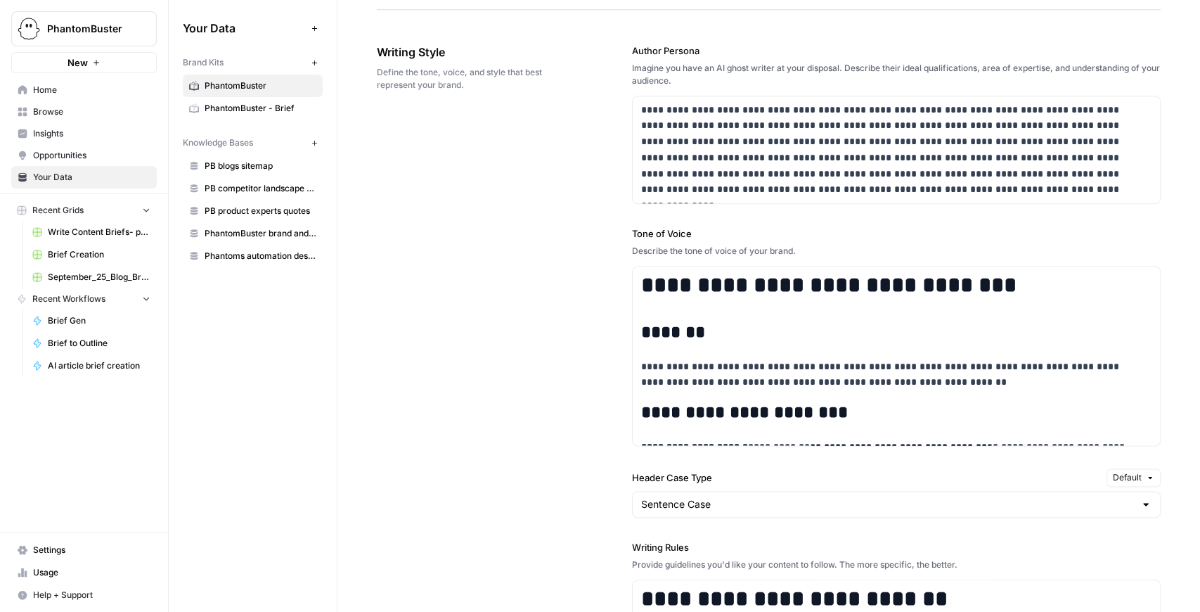
scroll to position [938, 0]
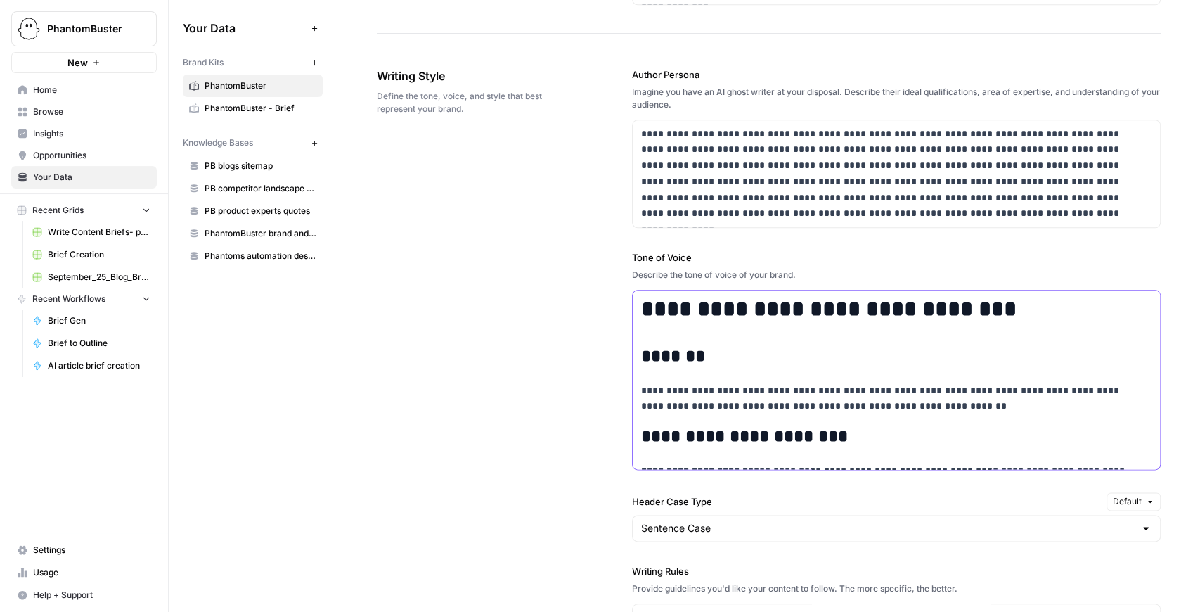
copy div "**********"
click at [293, 112] on span "PhantomBuster - Brief" at bounding box center [261, 108] width 112 height 13
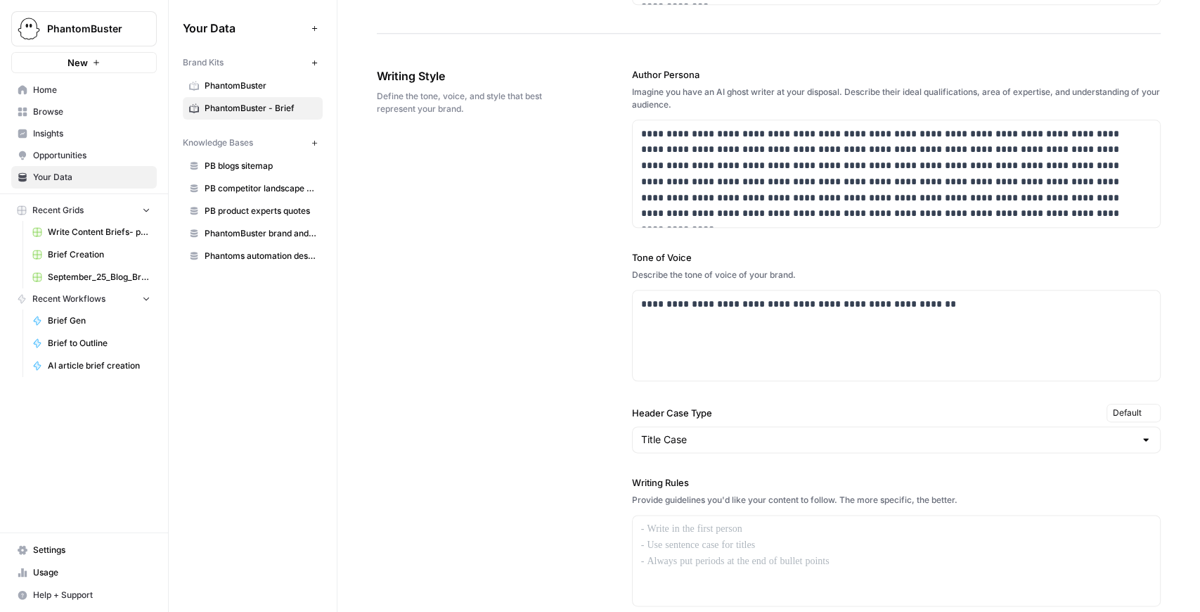
scroll to position [1121, 0]
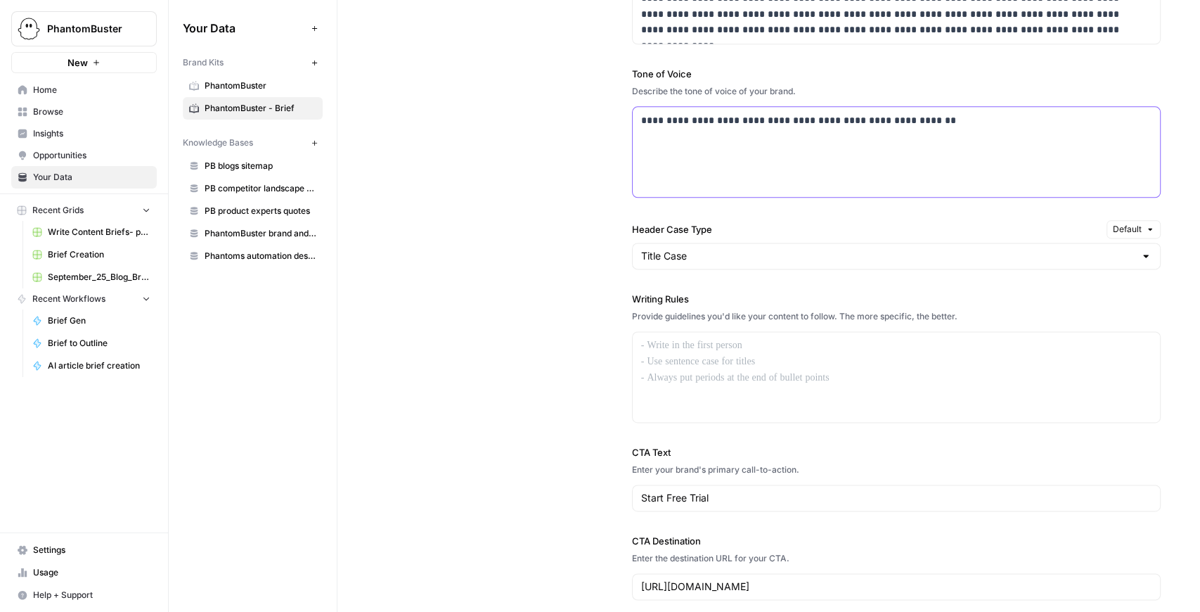
click at [797, 149] on div "**********" at bounding box center [896, 152] width 527 height 90
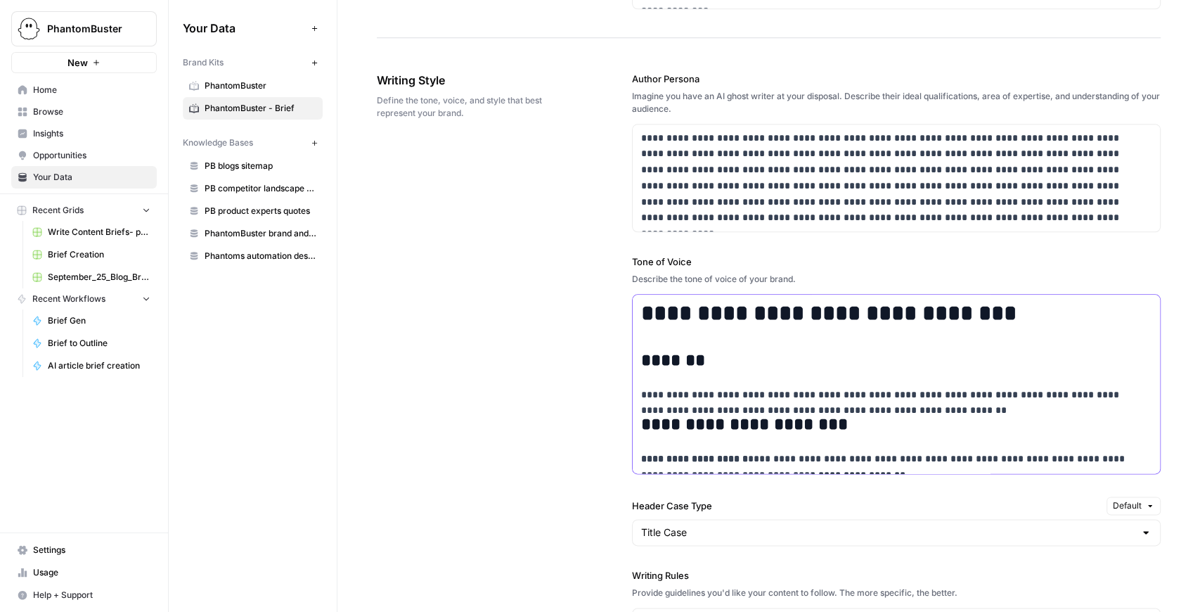
scroll to position [1657, 0]
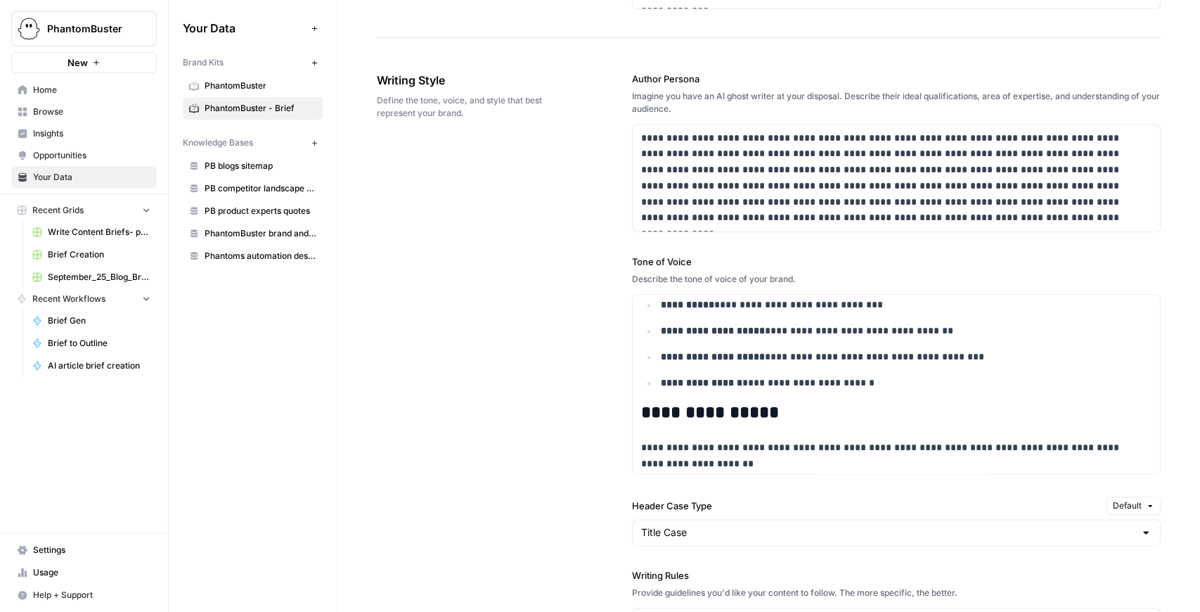
click at [245, 91] on span "PhantomBuster" at bounding box center [261, 85] width 112 height 13
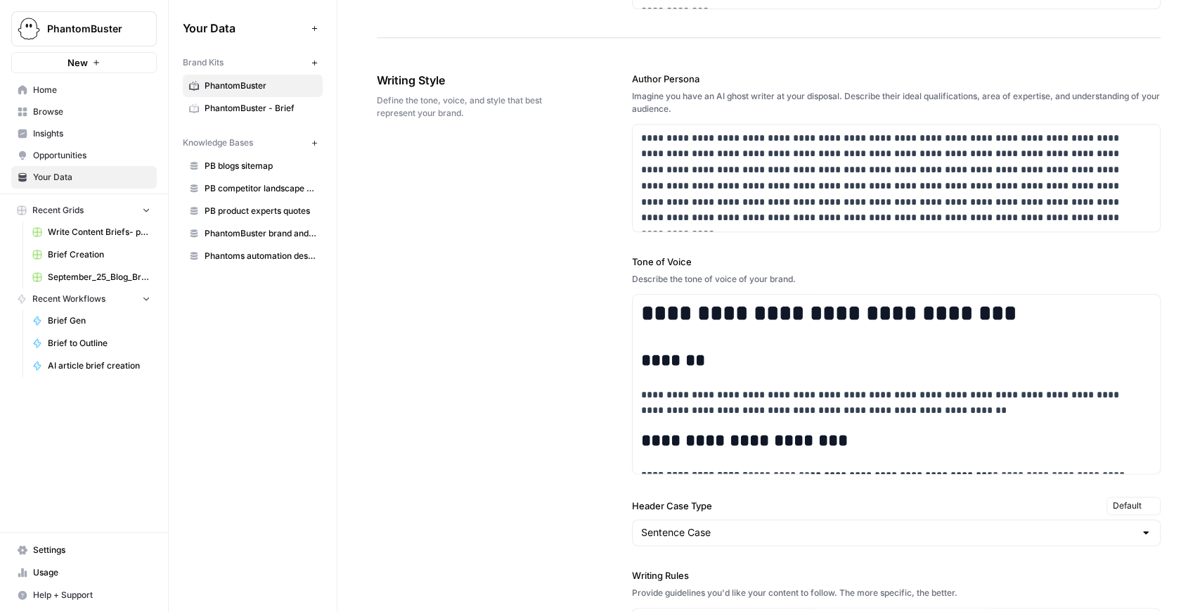
scroll to position [1117, 0]
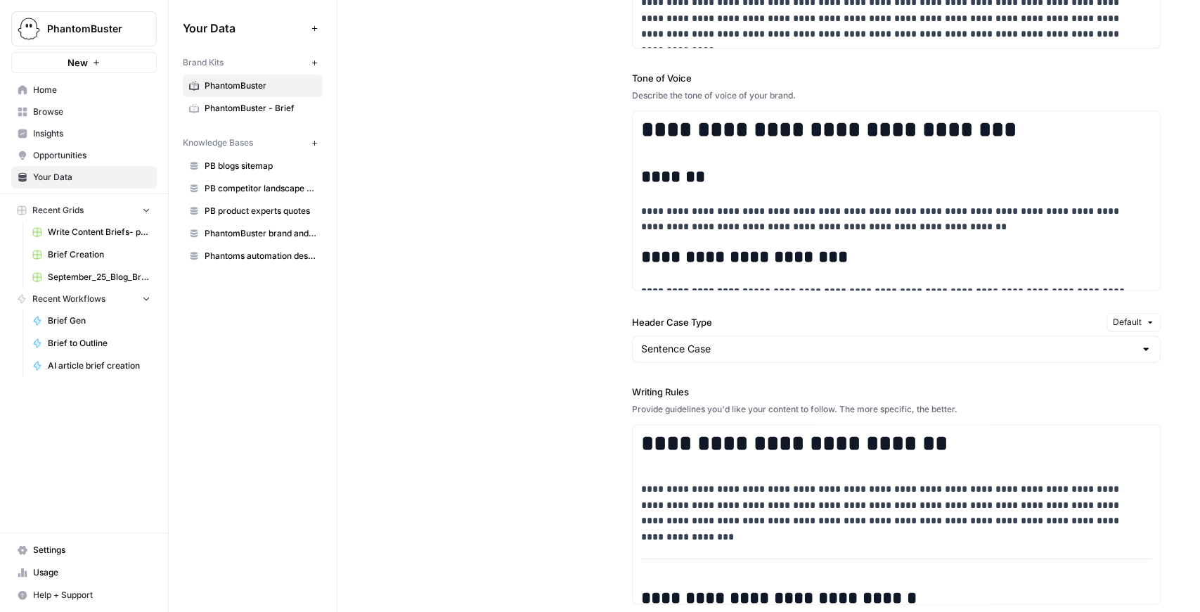
click at [224, 112] on span "PhantomBuster - Brief" at bounding box center [261, 108] width 112 height 13
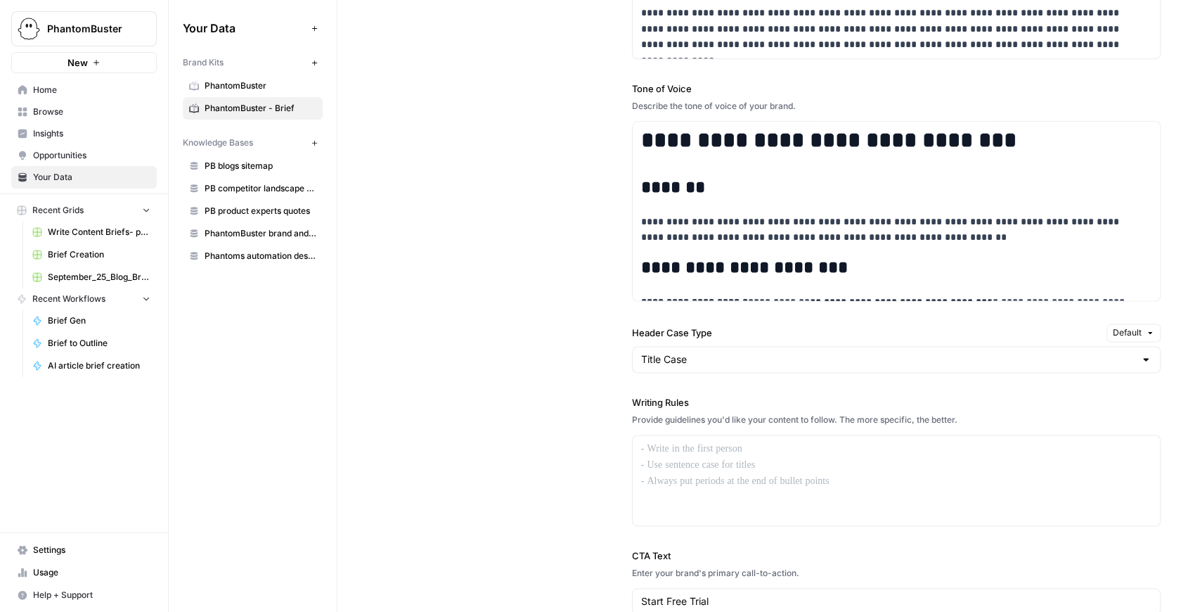
scroll to position [1127, 0]
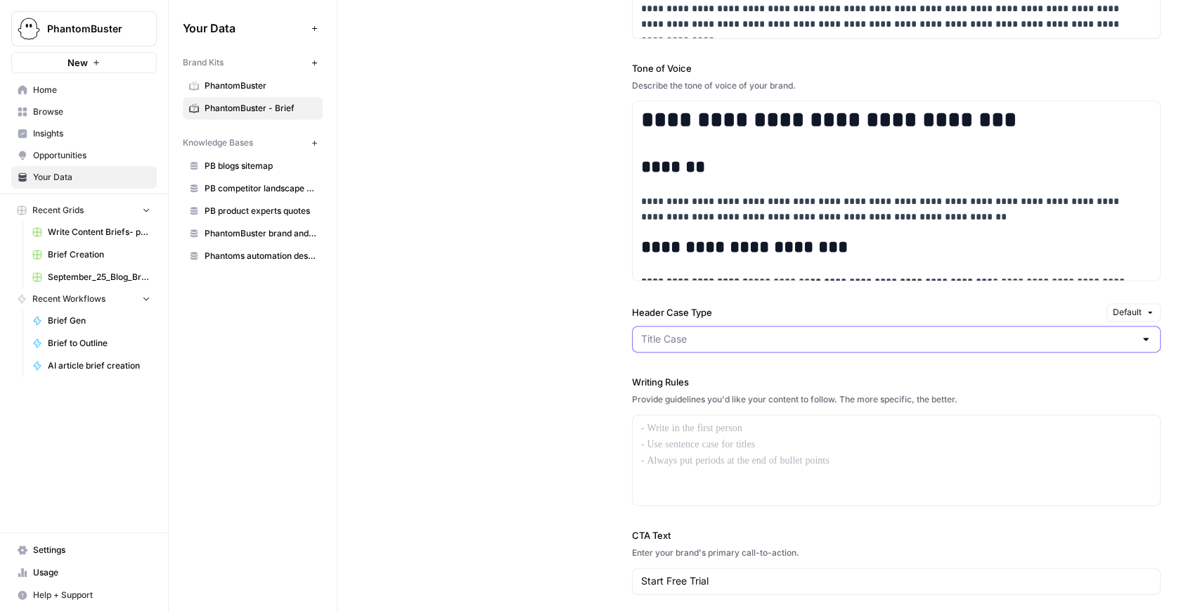
click at [654, 338] on input "Header Case Type" at bounding box center [887, 339] width 493 height 14
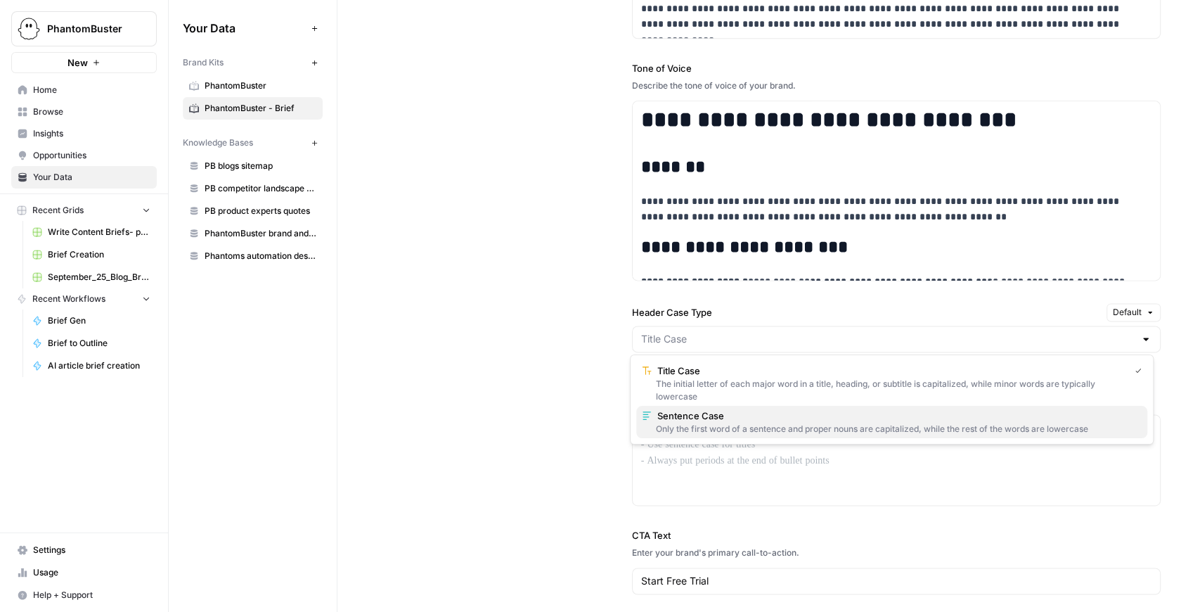
click at [690, 415] on span "Sentence Case" at bounding box center [896, 415] width 479 height 14
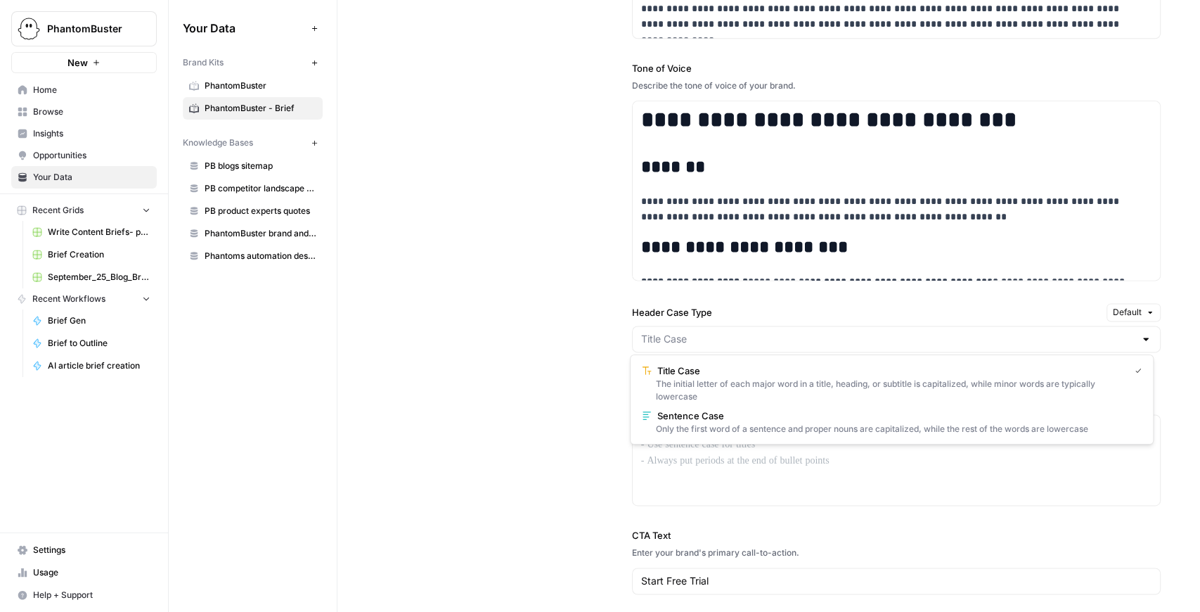
type input "Sentence Case"
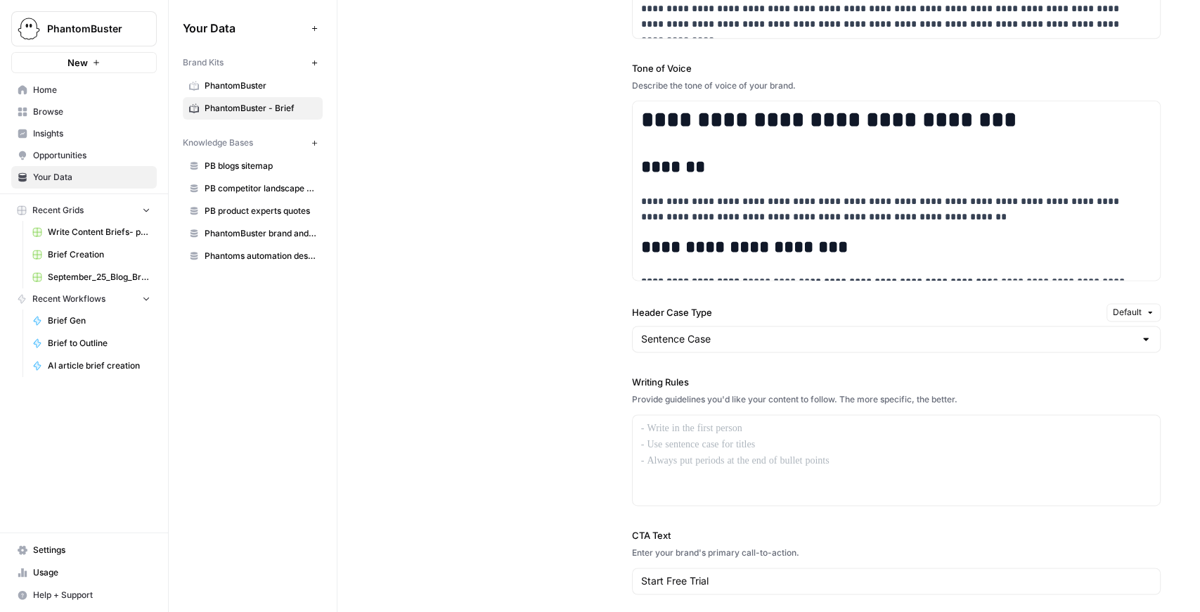
click at [527, 341] on div "**********" at bounding box center [769, 281] width 784 height 862
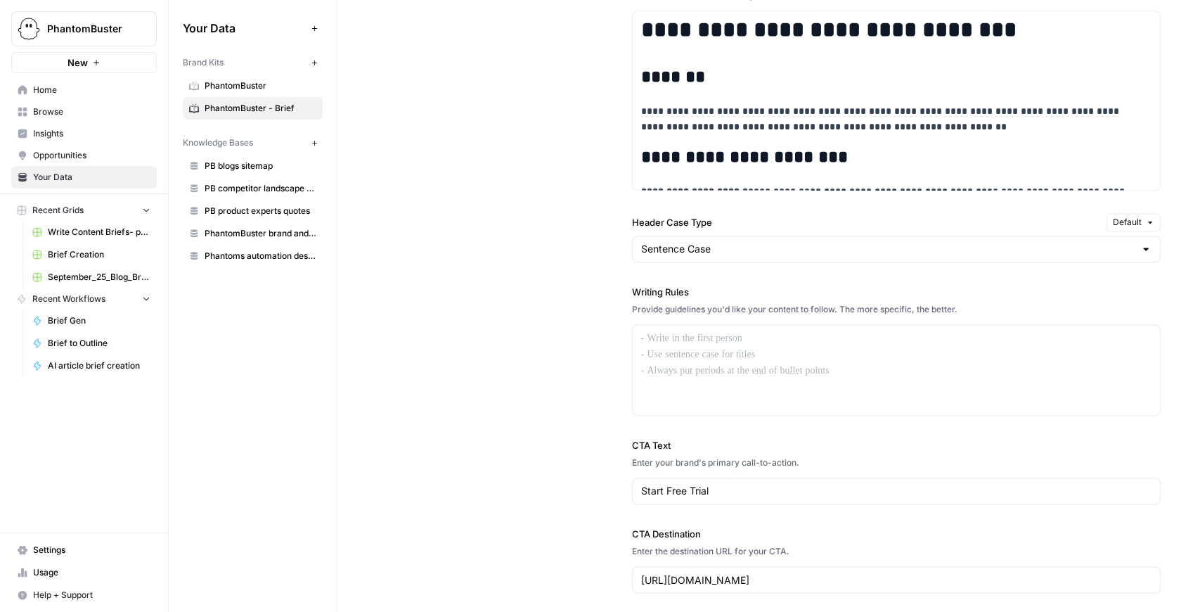
scroll to position [1220, 0]
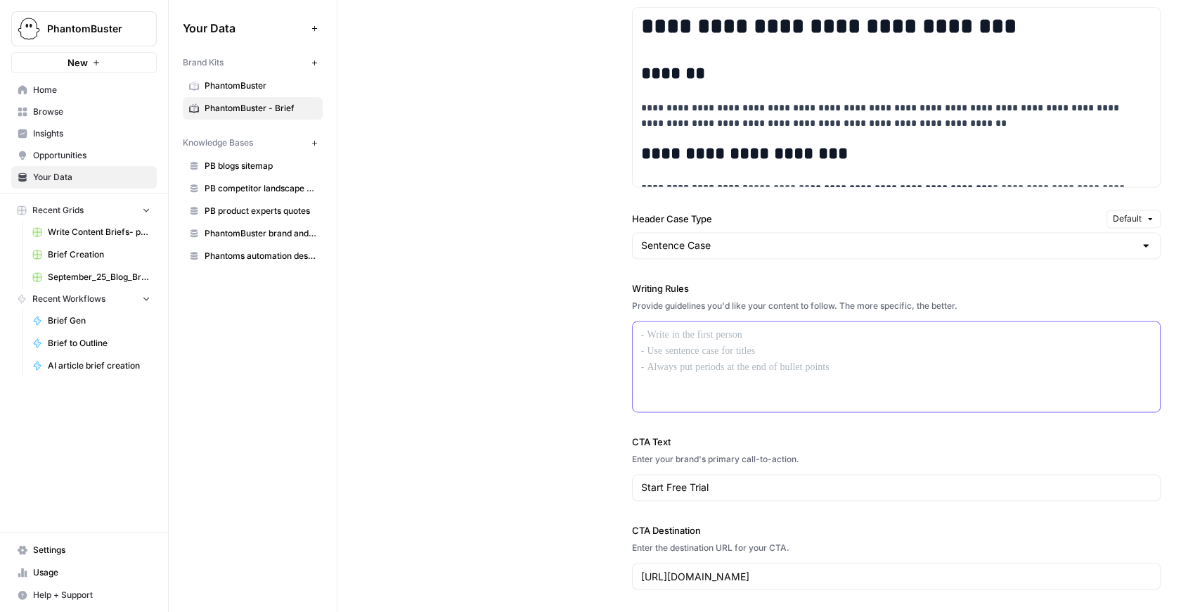
click at [699, 357] on div at bounding box center [896, 366] width 527 height 90
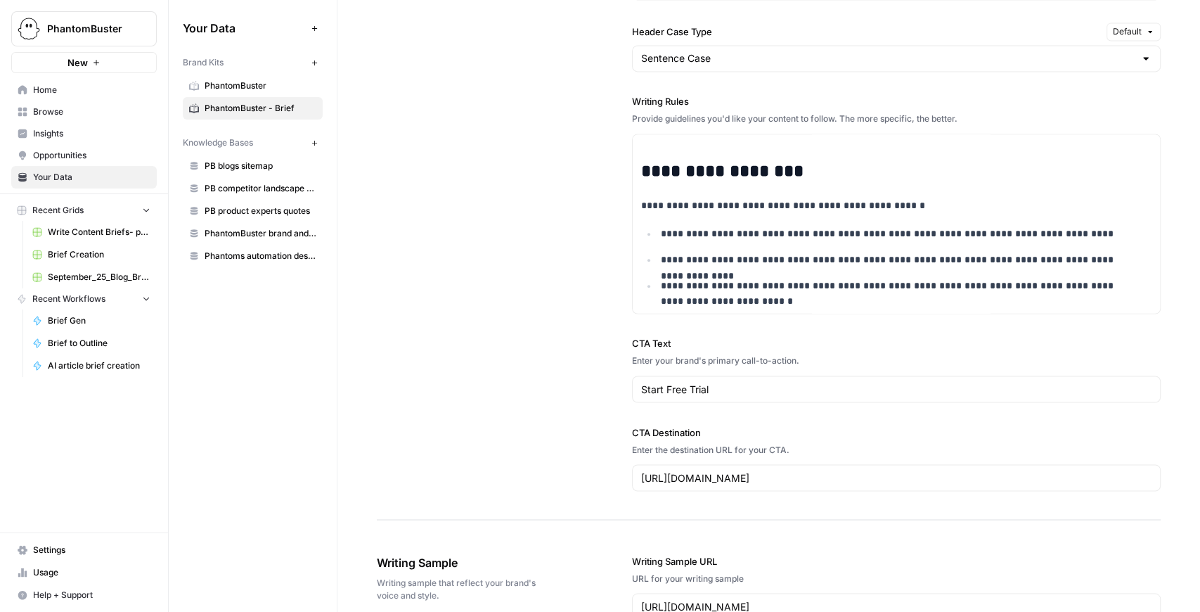
scroll to position [1408, 0]
drag, startPoint x: 805, startPoint y: 468, endPoint x: 482, endPoint y: 465, distance: 323.4
click at [482, 465] on div "**********" at bounding box center [769, 44] width 784 height 950
paste input "/signup"
type input "https://phantombuster.com/signup"
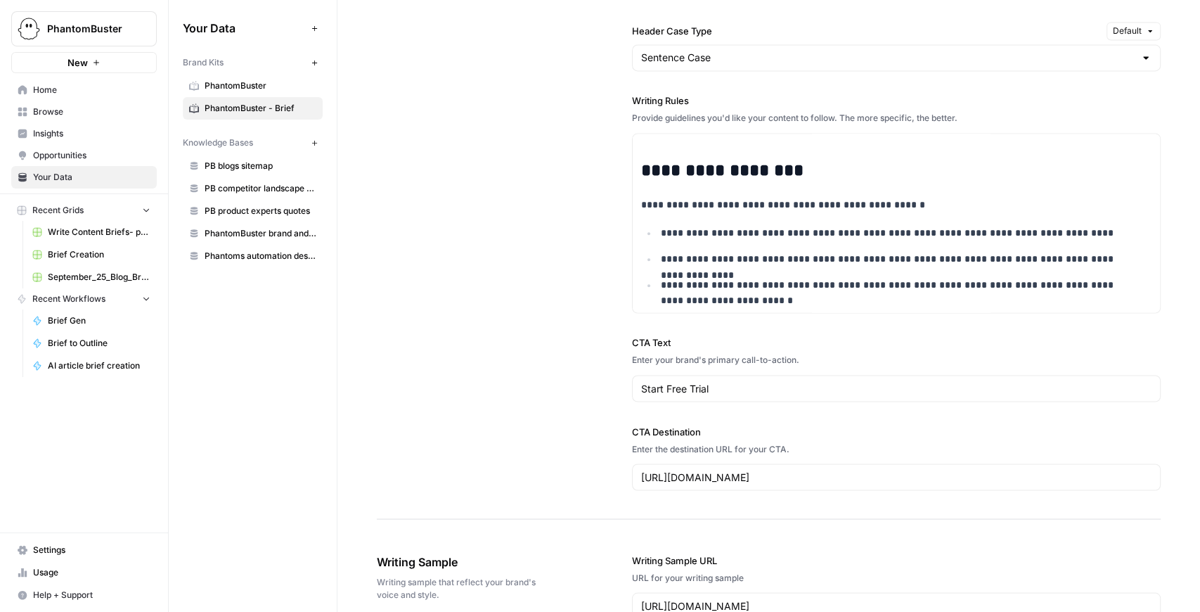
click at [502, 415] on div "**********" at bounding box center [769, 44] width 784 height 950
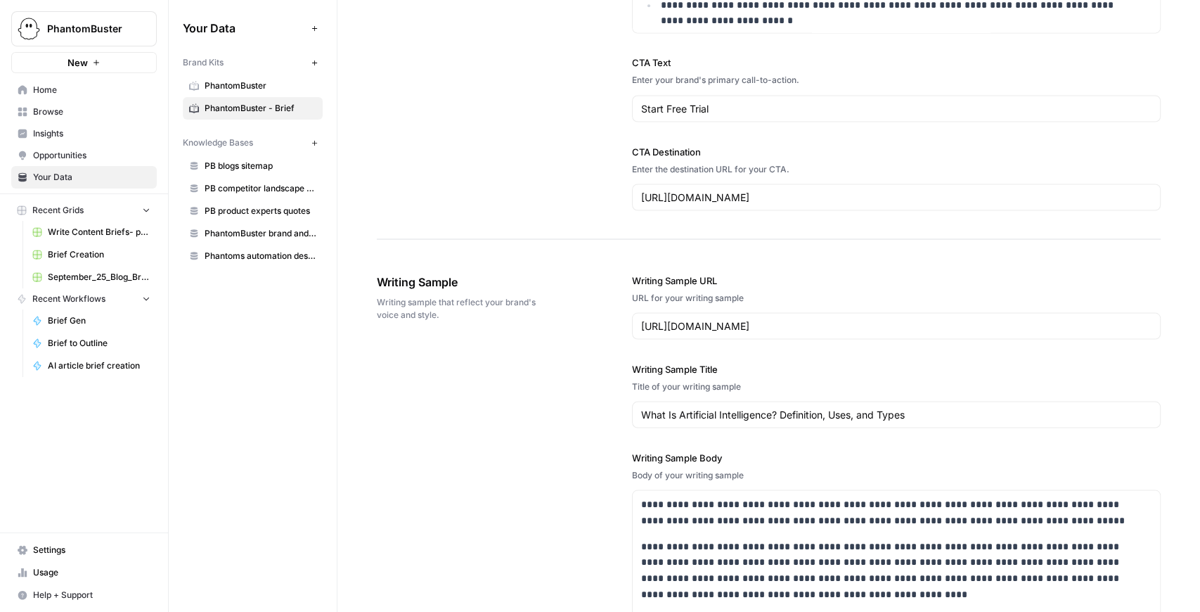
scroll to position [1689, 0]
click at [964, 319] on input "https://www.coursera.org/articles/what-is-artificial-intelligence" at bounding box center [896, 324] width 510 height 14
paste input "phantombuster.com/blog/automation/how-to-find-influencers-on-linkedin-14Y9ORSNd…"
type input "https://phantombuster.com/blog/automation/how-to-find-influencers-on-linkedin-1…"
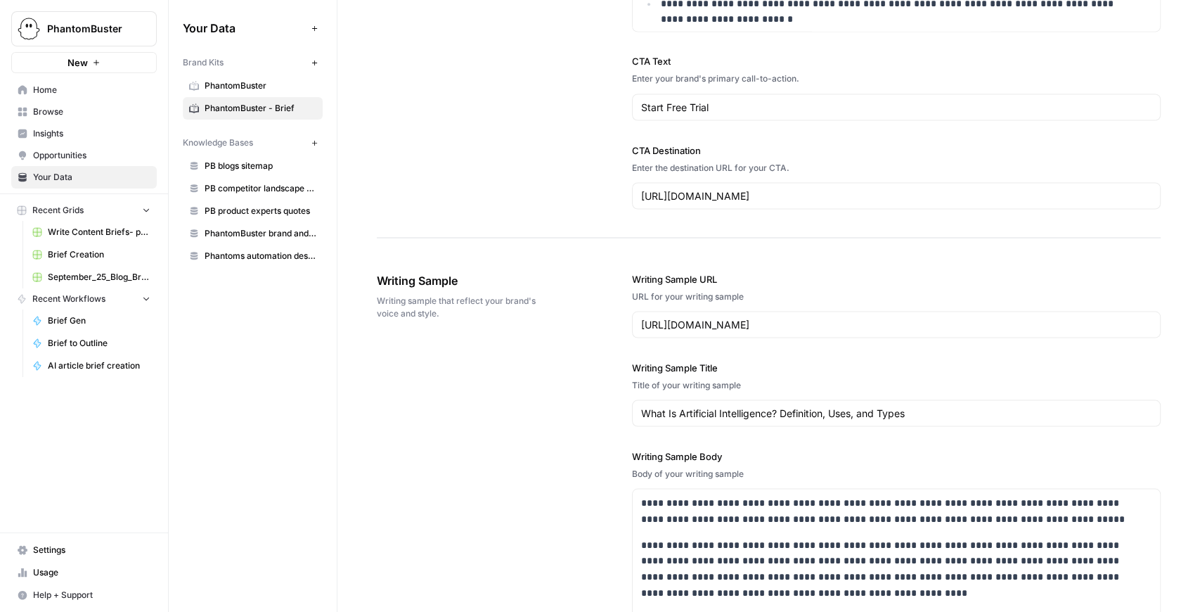
scroll to position [0, 0]
click at [832, 406] on input "What Is Artificial Intelligence? Definition, Uses, and Types" at bounding box center [896, 413] width 510 height 14
paste input "How To Find Influencers On LinkedIn And Turn Their Networks Into Prospect Lists…"
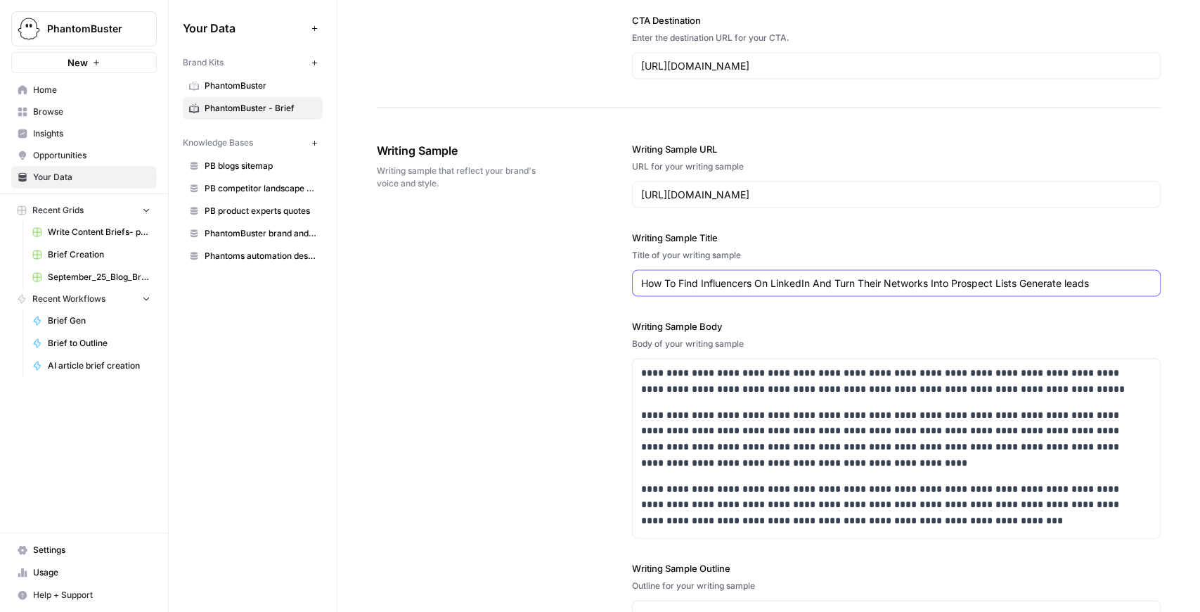
scroll to position [1923, 0]
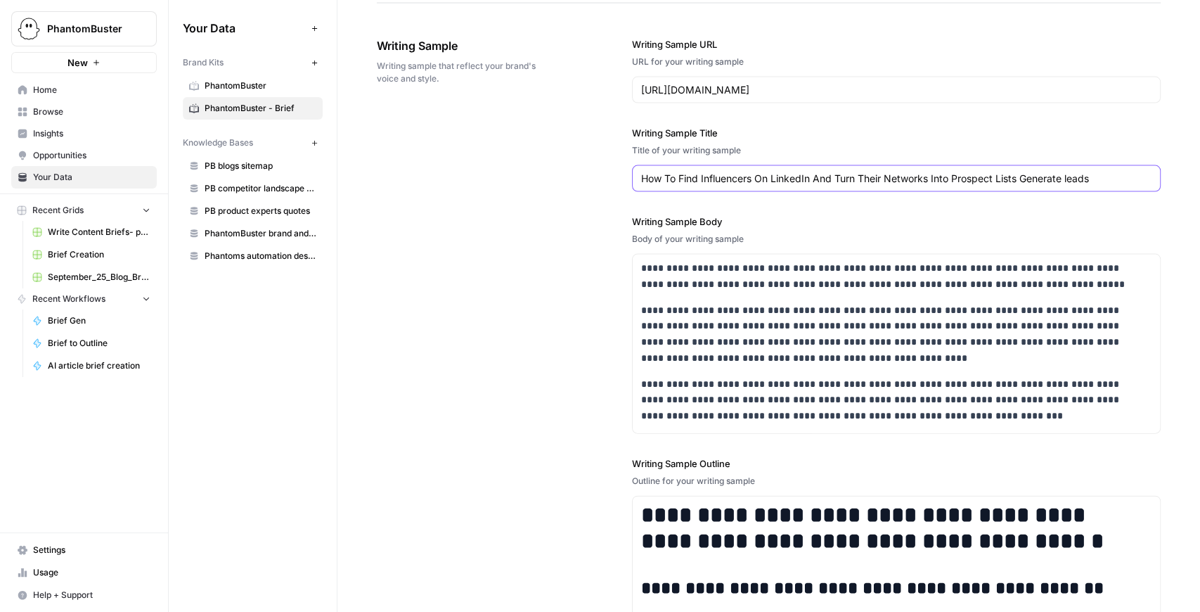
type input "How To Find Influencers On LinkedIn And Turn Their Networks Into Prospect Lists…"
click at [699, 302] on p "**********" at bounding box center [890, 334] width 498 height 64
click at [791, 86] on input "https://phantombuster.com/blog/automation/how-to-find-influencers-on-linkedin-1…" at bounding box center [896, 90] width 510 height 14
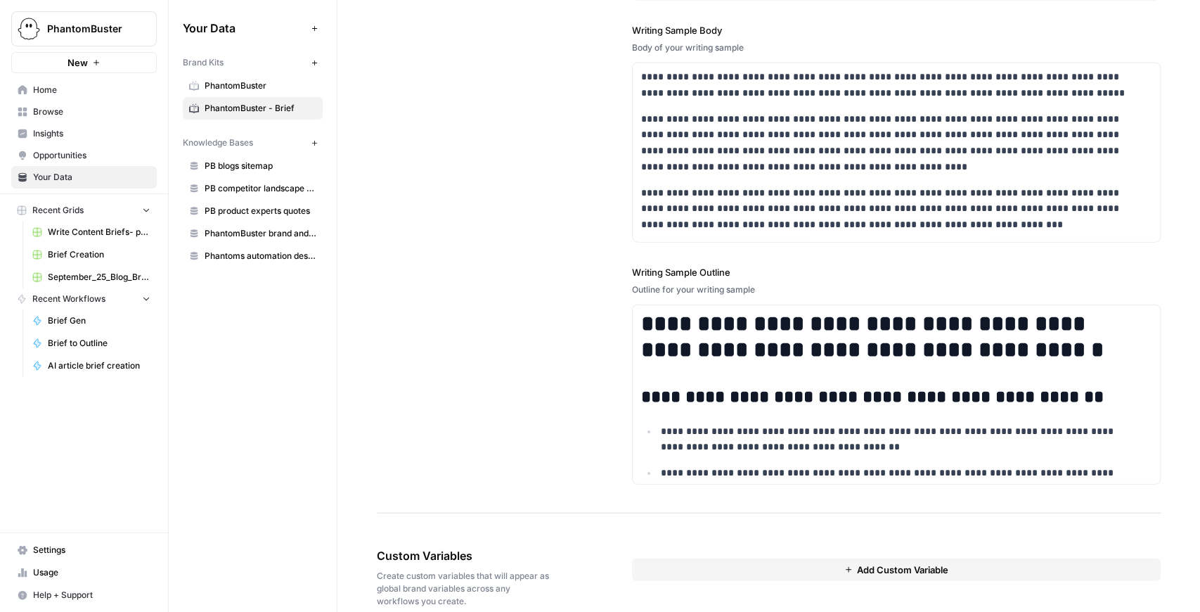
scroll to position [2133, 0]
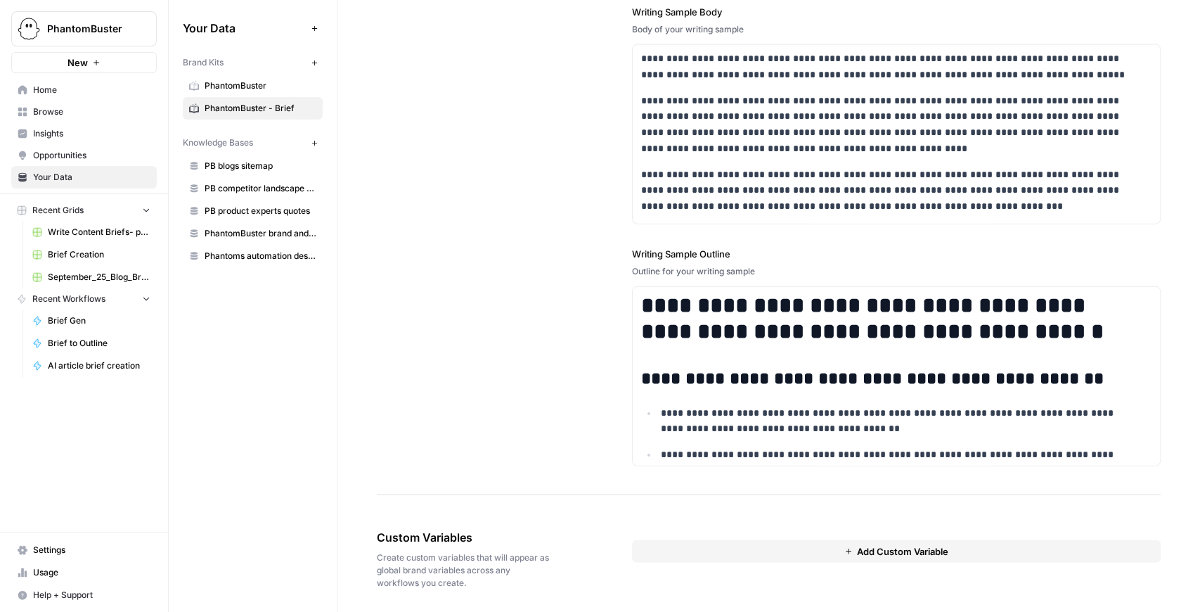
click at [845, 549] on icon "button" at bounding box center [848, 551] width 8 height 8
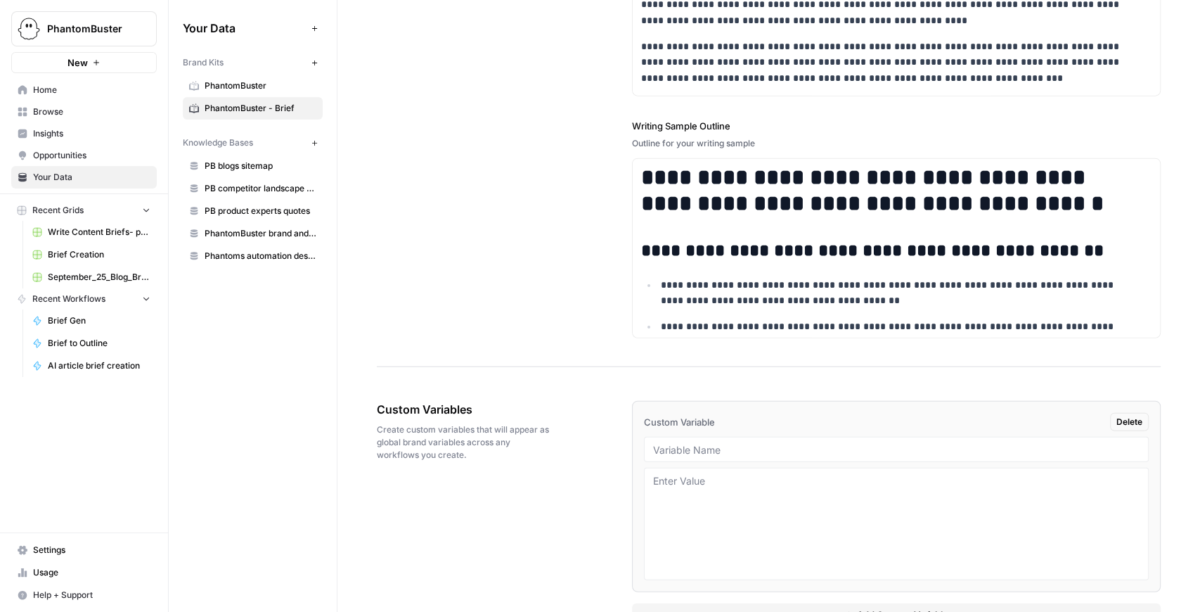
scroll to position [2273, 0]
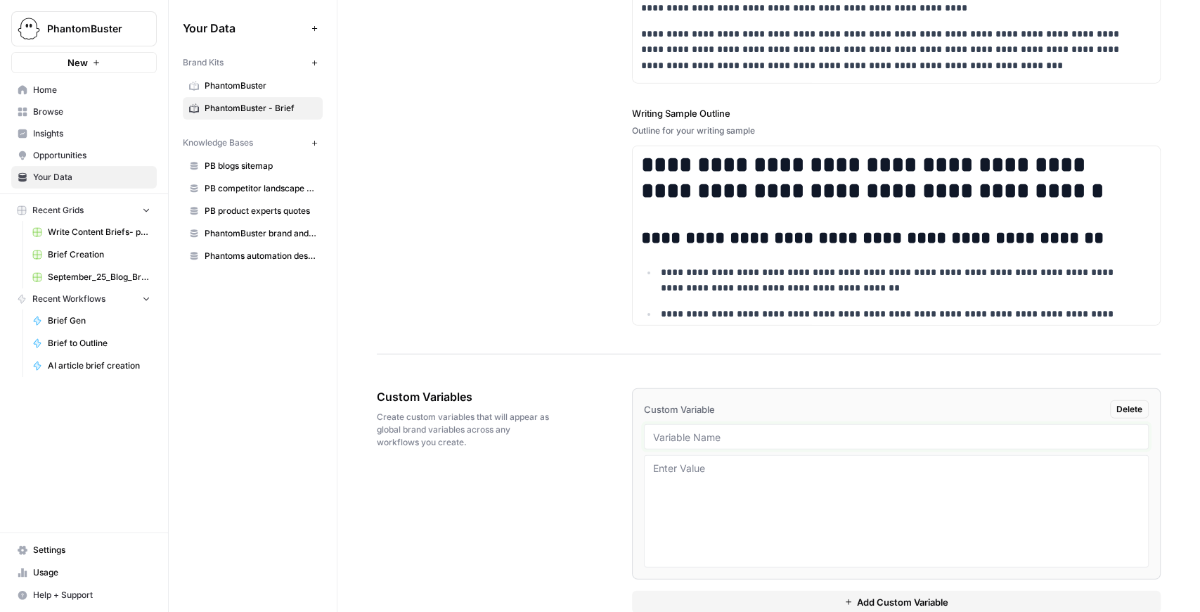
click at [728, 430] on input "text" at bounding box center [896, 436] width 486 height 13
type input "AI Briefs"
click at [728, 465] on textarea at bounding box center [896, 511] width 486 height 100
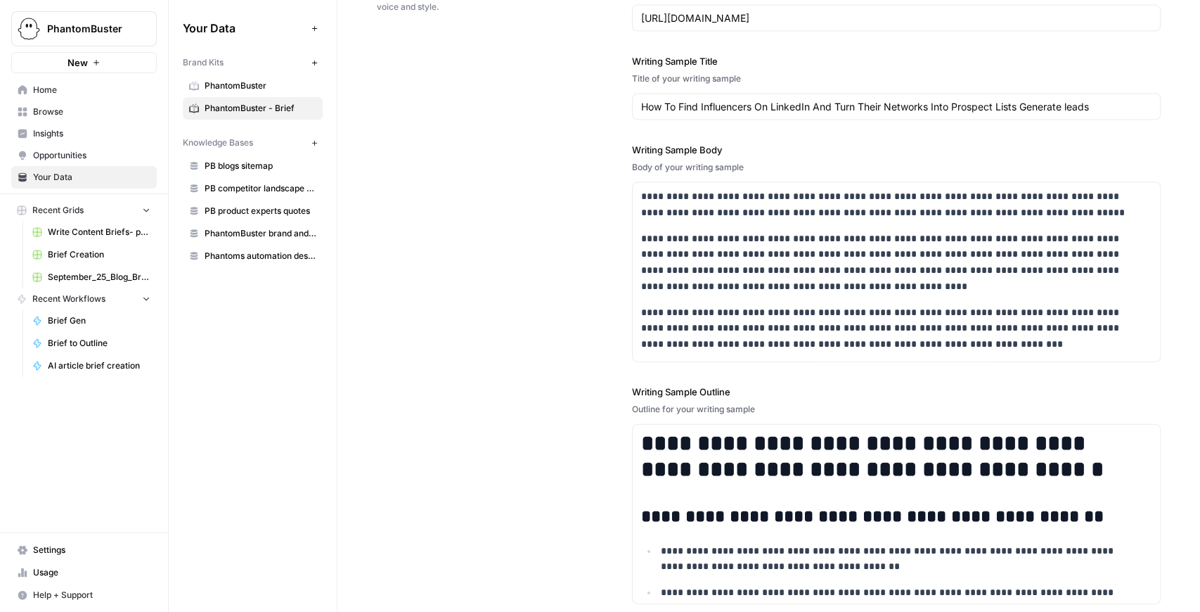
scroll to position [1992, 0]
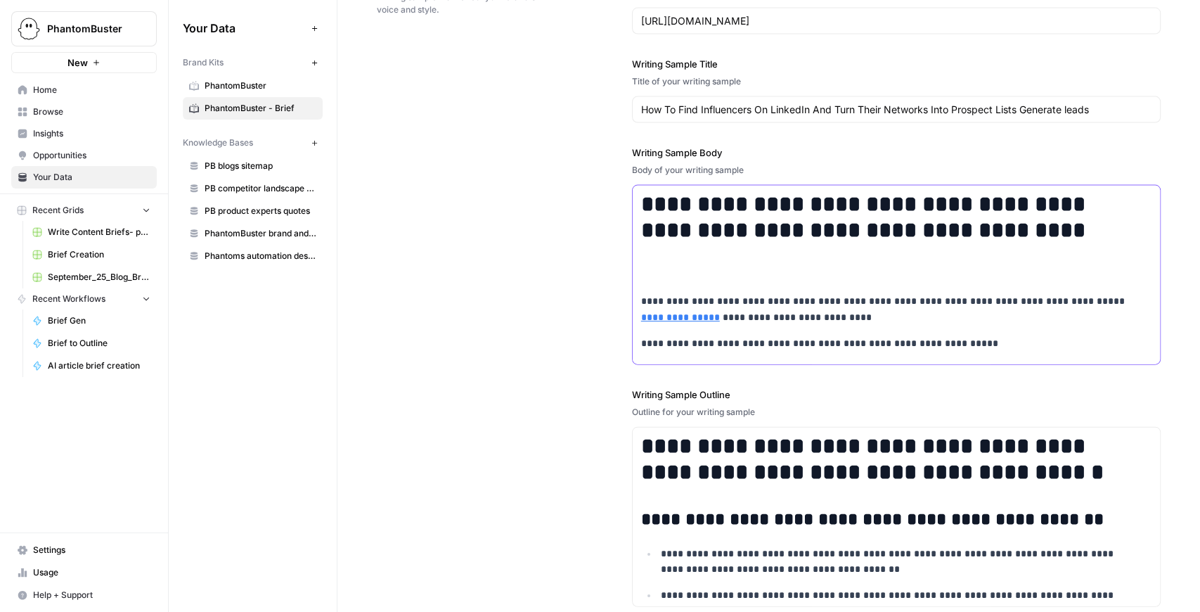
click at [716, 254] on h1 "**********" at bounding box center [890, 229] width 498 height 77
click at [711, 271] on div "**********" at bounding box center [896, 313] width 527 height 254
click at [670, 273] on div "**********" at bounding box center [896, 313] width 527 height 254
click at [652, 276] on div "**********" at bounding box center [896, 313] width 527 height 254
click at [644, 270] on div "**********" at bounding box center [896, 313] width 527 height 254
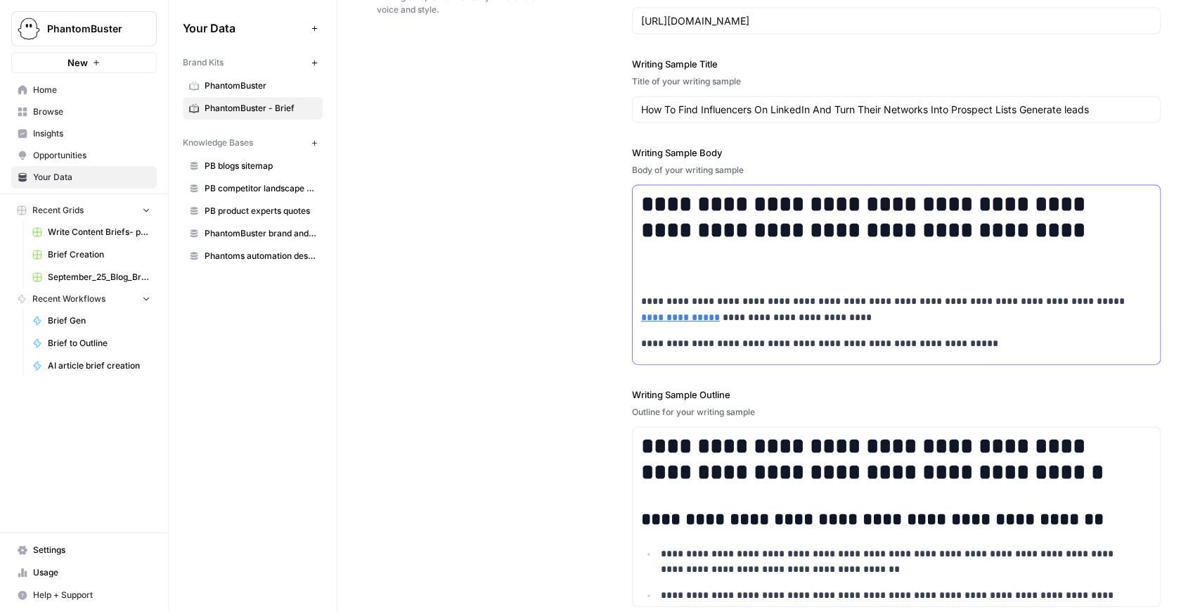
click at [643, 270] on div "**********" at bounding box center [896, 313] width 527 height 254
click at [644, 275] on hr at bounding box center [644, 270] width 1 height 18
click at [641, 293] on p "**********" at bounding box center [890, 309] width 498 height 32
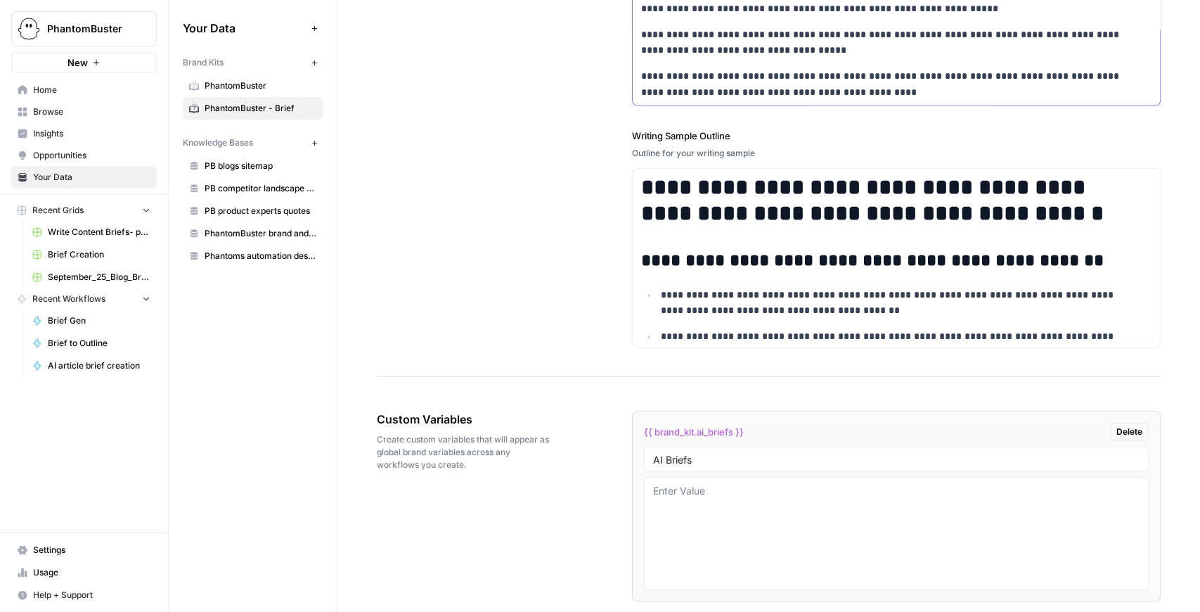
scroll to position [2133, 0]
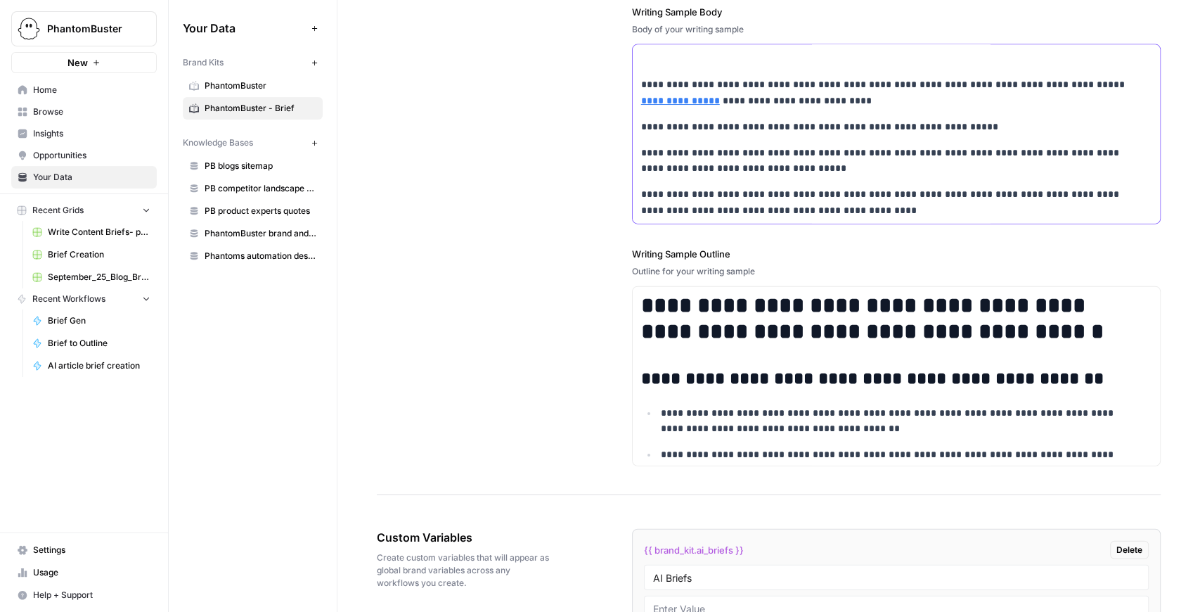
click at [863, 209] on p "**********" at bounding box center [890, 202] width 498 height 32
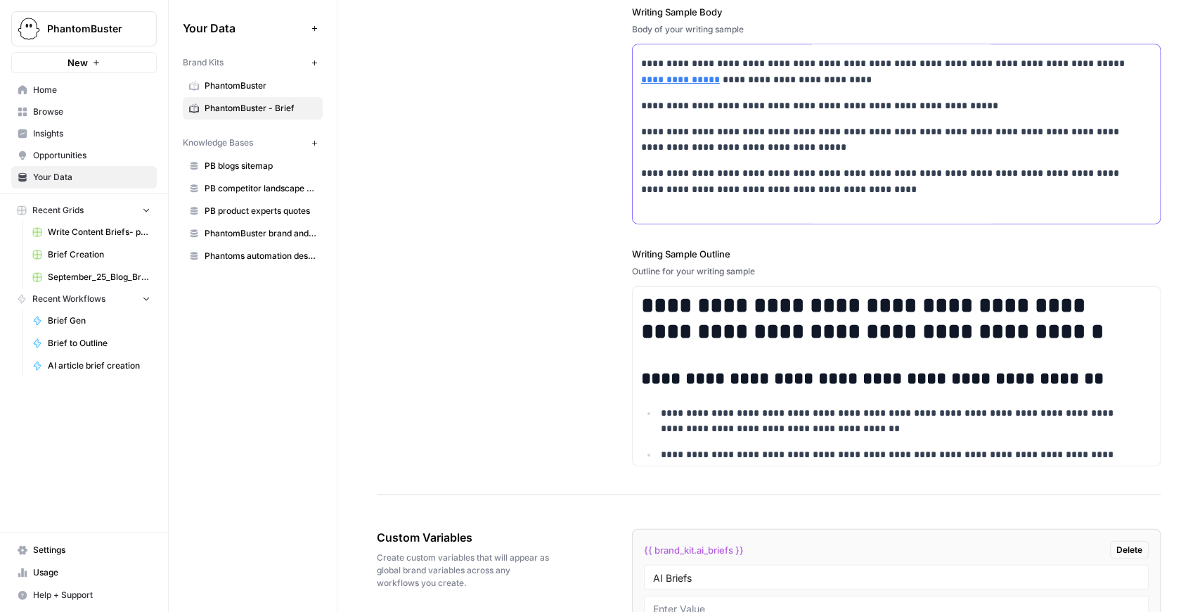
click at [727, 209] on p at bounding box center [896, 215] width 510 height 16
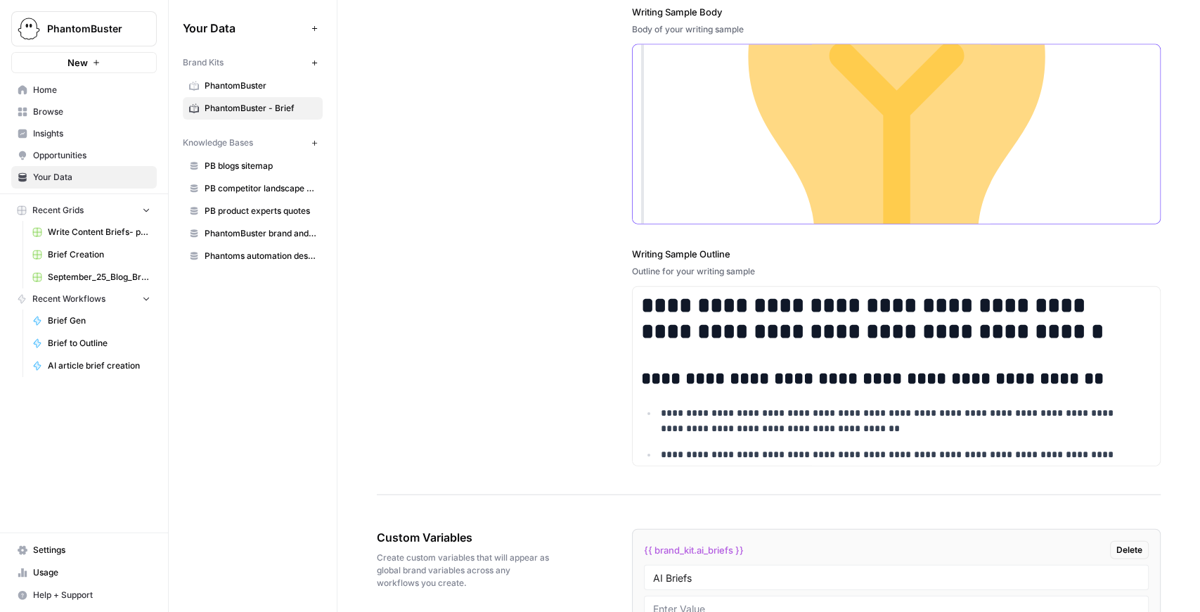
scroll to position [3799, 0]
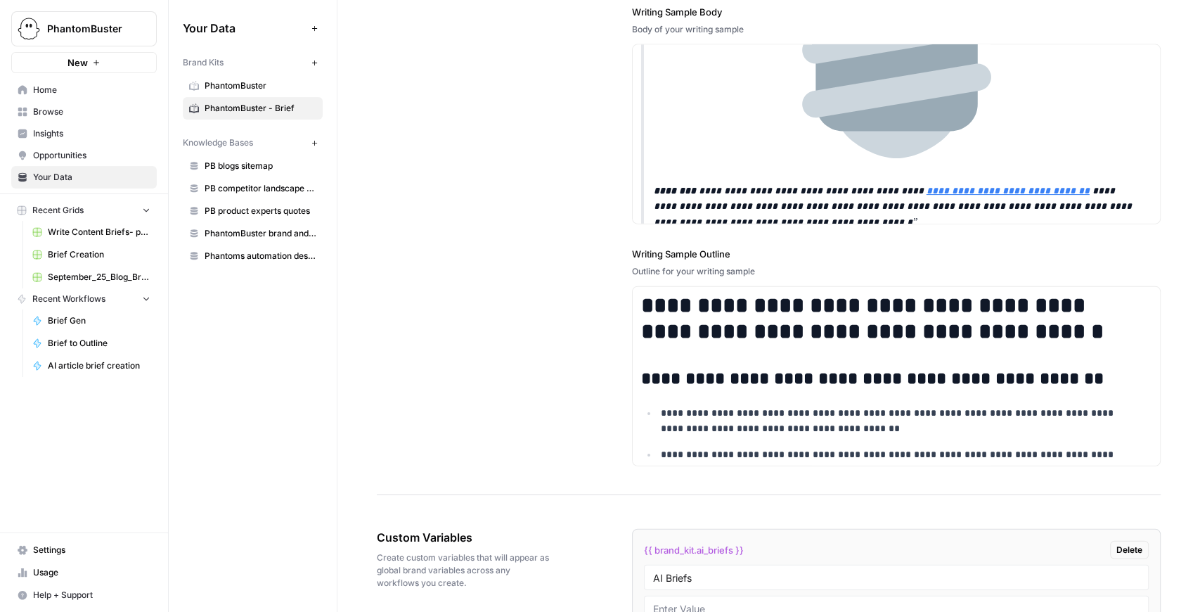
click at [530, 203] on div "**********" at bounding box center [769, 147] width 784 height 695
click at [858, 330] on h1 "**********" at bounding box center [890, 318] width 498 height 52
copy div "**********"
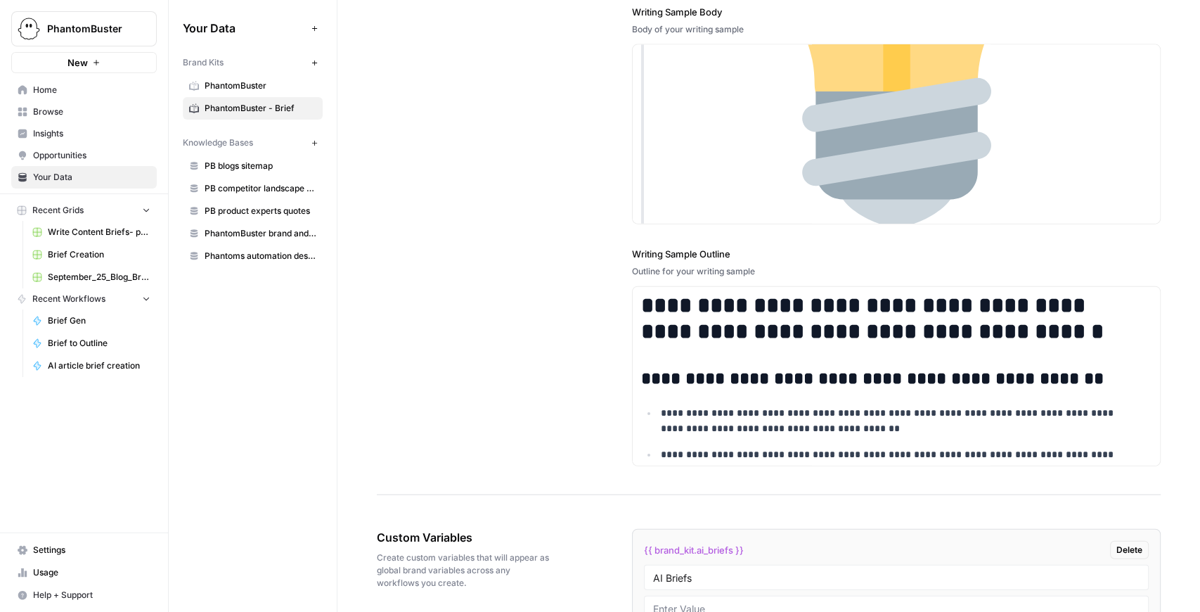
scroll to position [3706, 0]
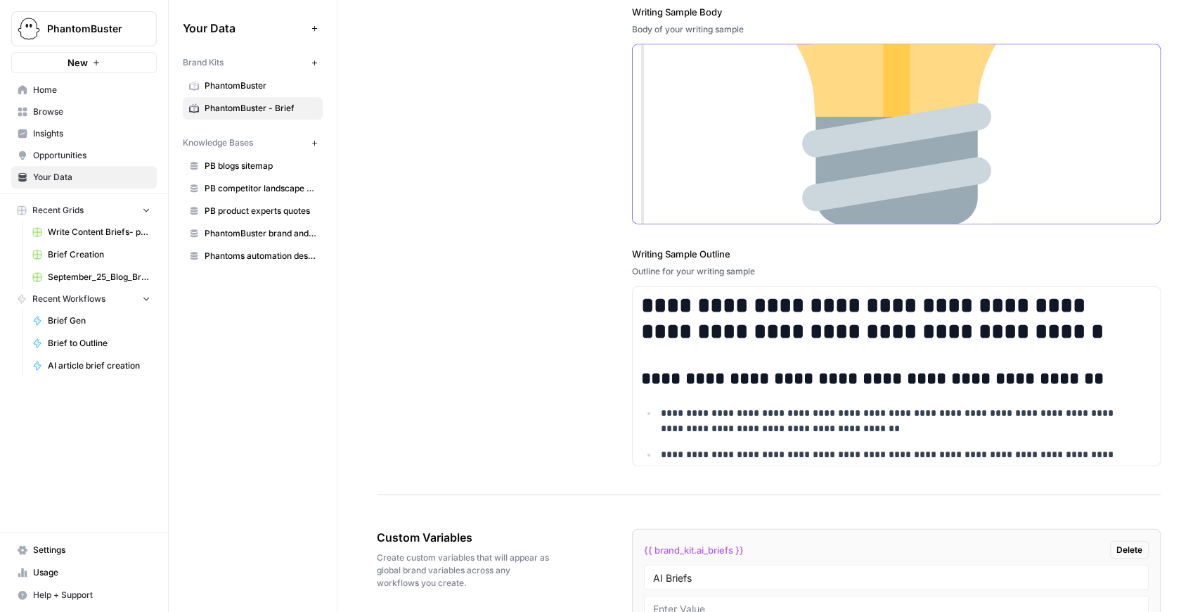
click at [1090, 134] on img at bounding box center [897, 22] width 486 height 486
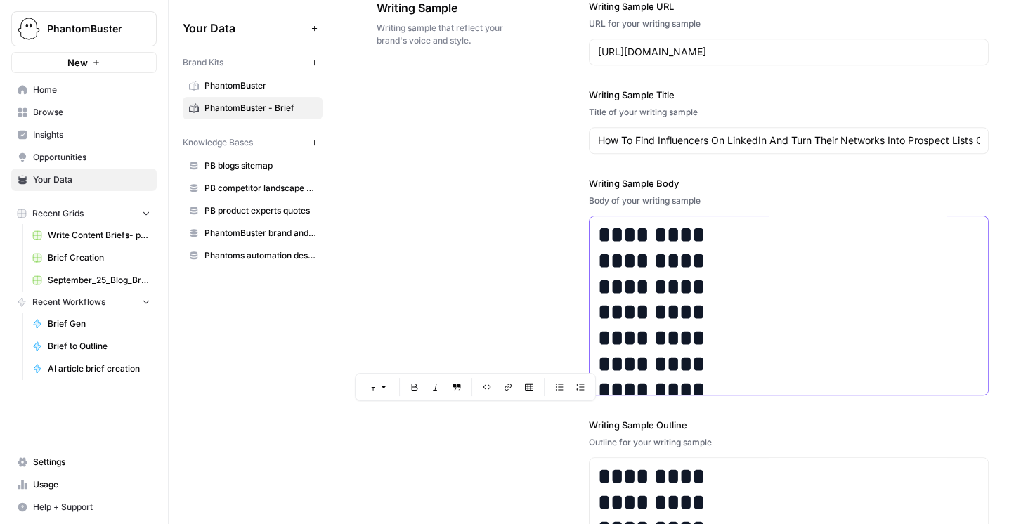
scroll to position [4362, 0]
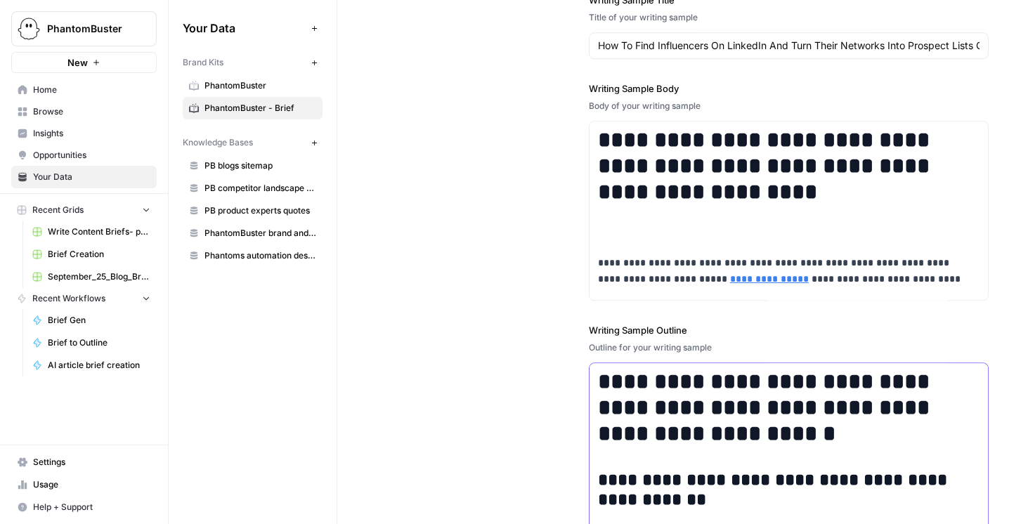
click at [695, 389] on h1 "**********" at bounding box center [784, 407] width 372 height 77
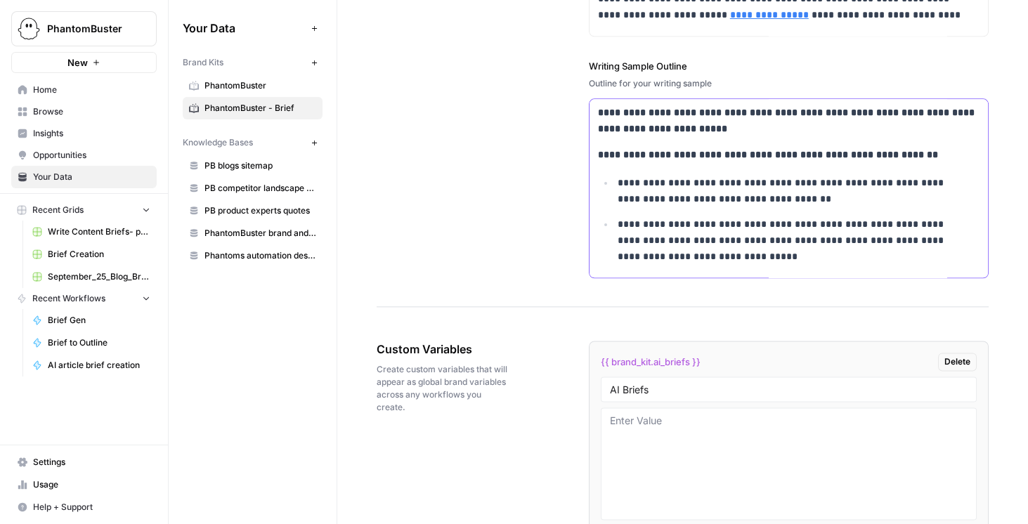
scroll to position [2458, 0]
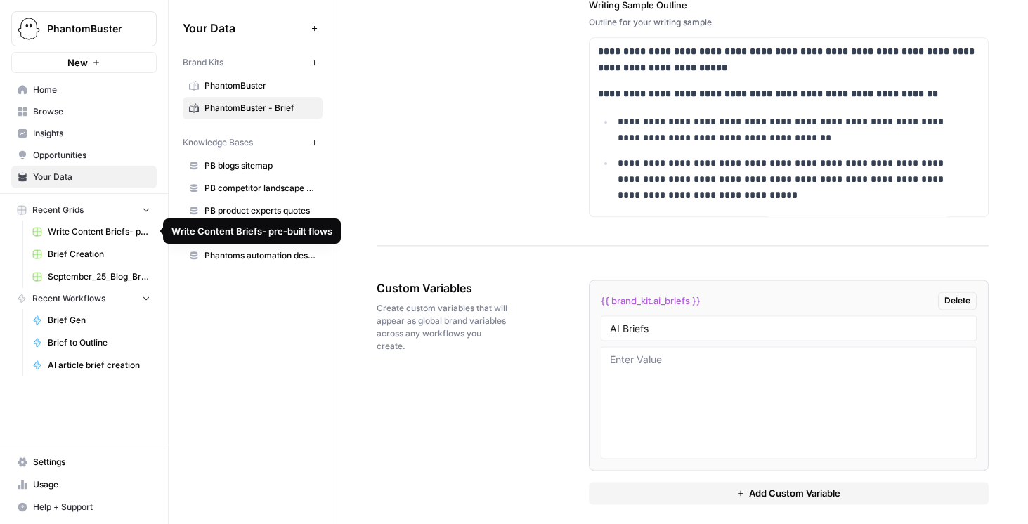
click at [72, 245] on link "Brief Creation" at bounding box center [91, 254] width 131 height 22
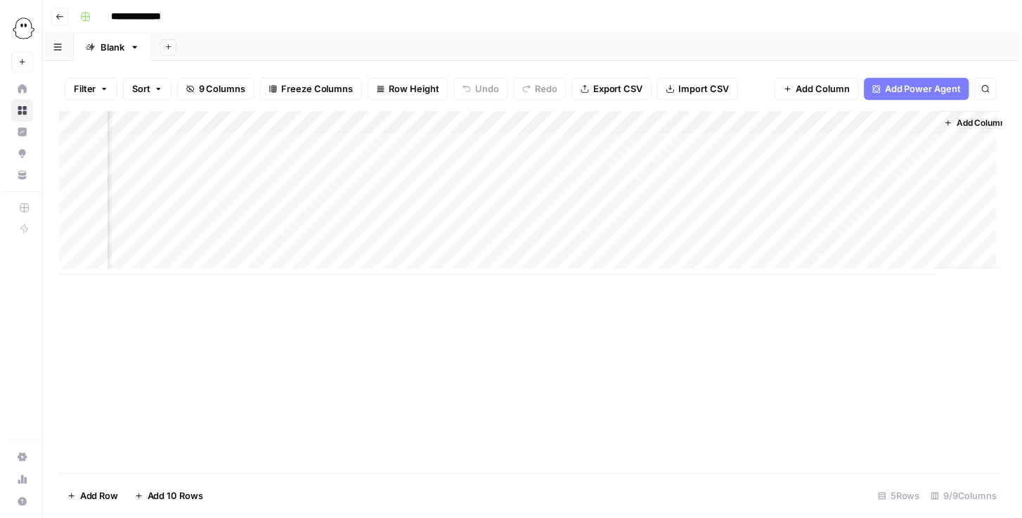
scroll to position [0, 361]
click at [784, 169] on div "Add Column" at bounding box center [534, 195] width 955 height 166
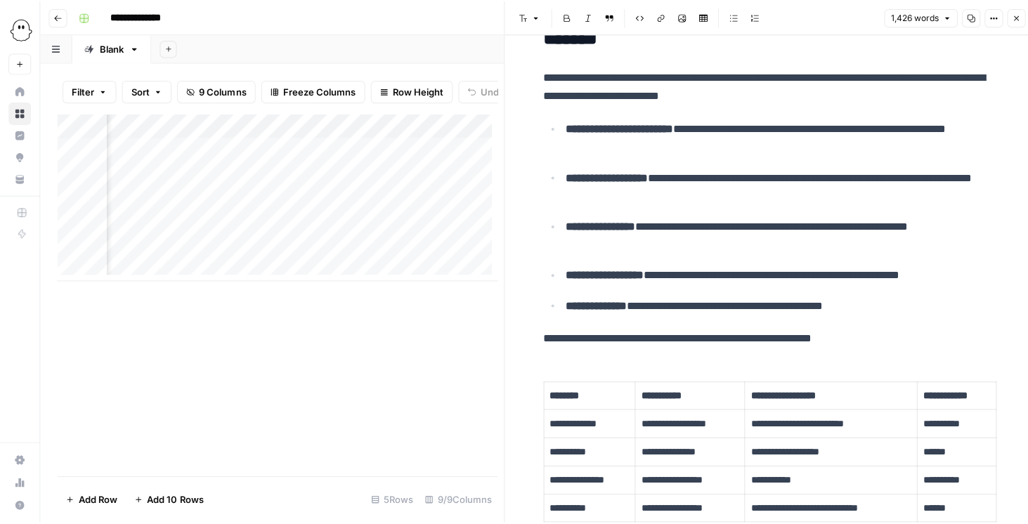
scroll to position [3439, 0]
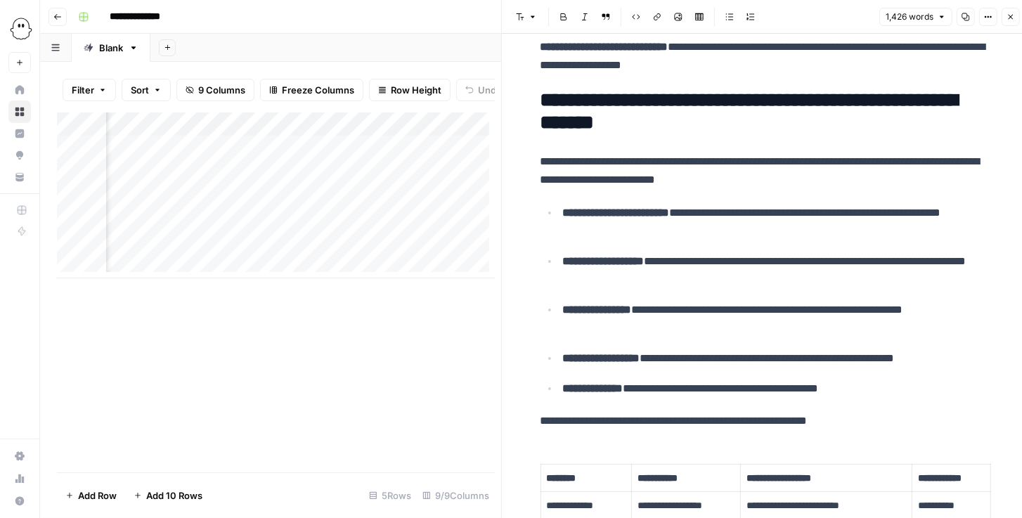
click at [1008, 13] on icon "button" at bounding box center [1011, 17] width 8 height 8
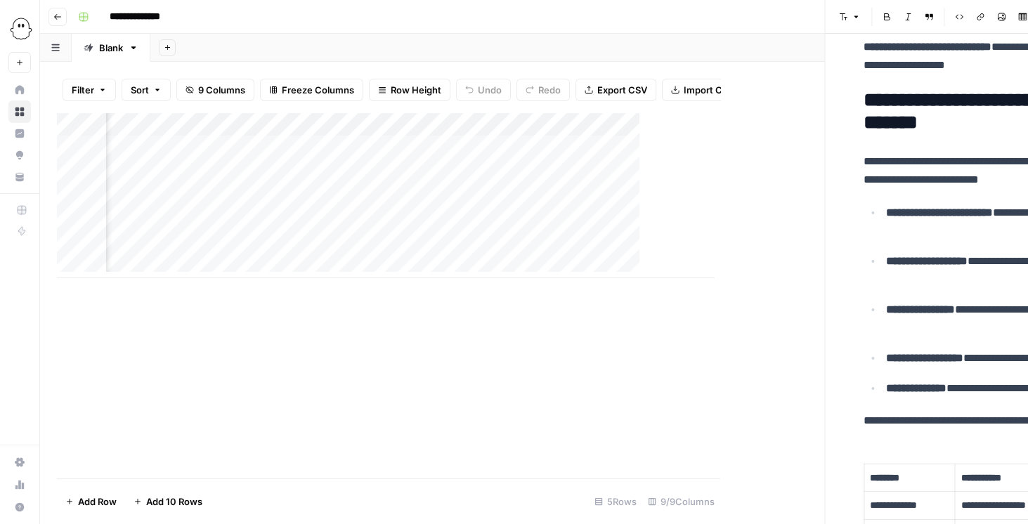
scroll to position [0, 344]
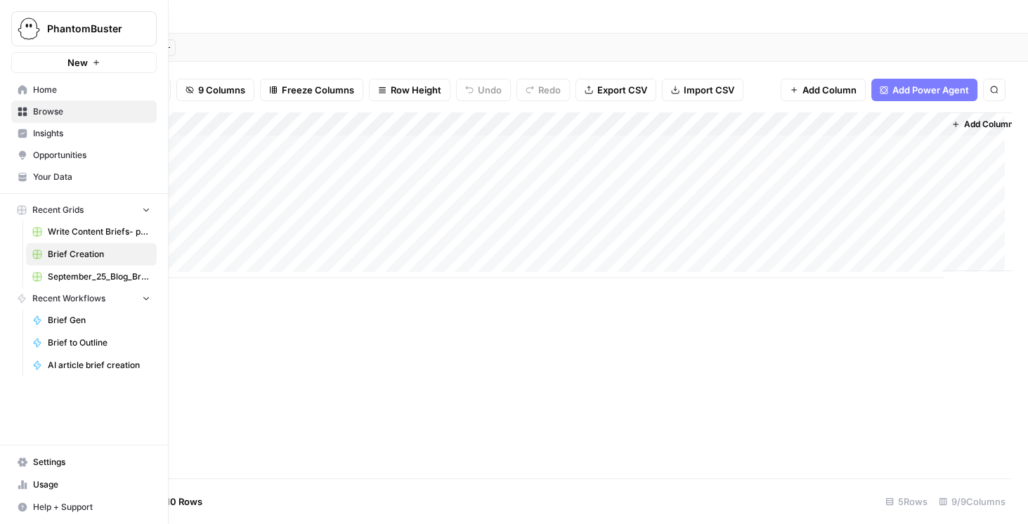
click at [76, 182] on span "Your Data" at bounding box center [91, 177] width 117 height 13
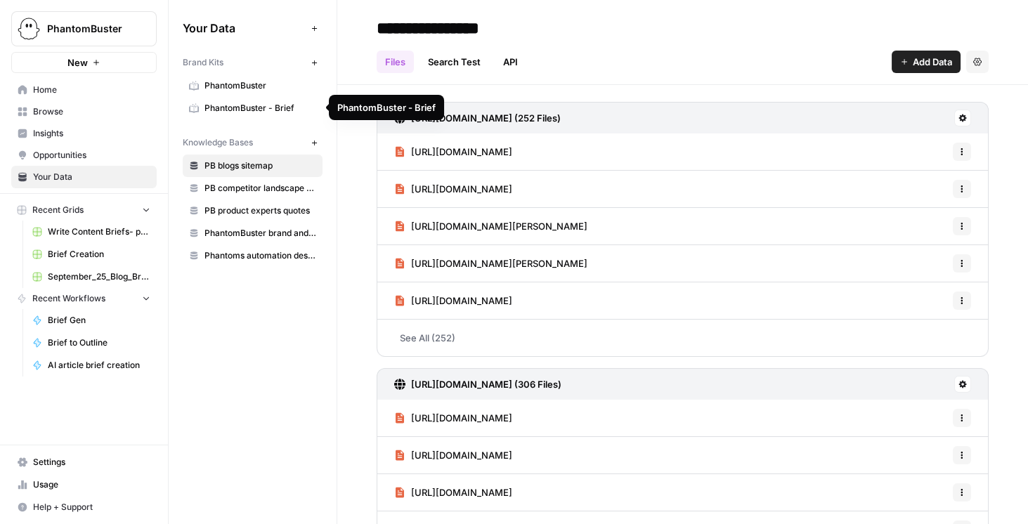
click at [240, 103] on span "PhantomBuster - Brief" at bounding box center [261, 108] width 112 height 13
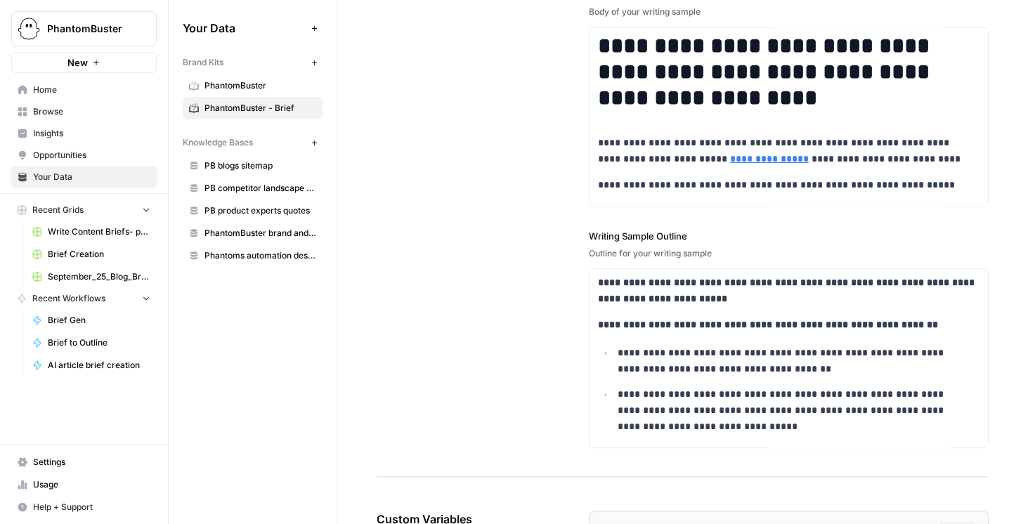
scroll to position [2458, 0]
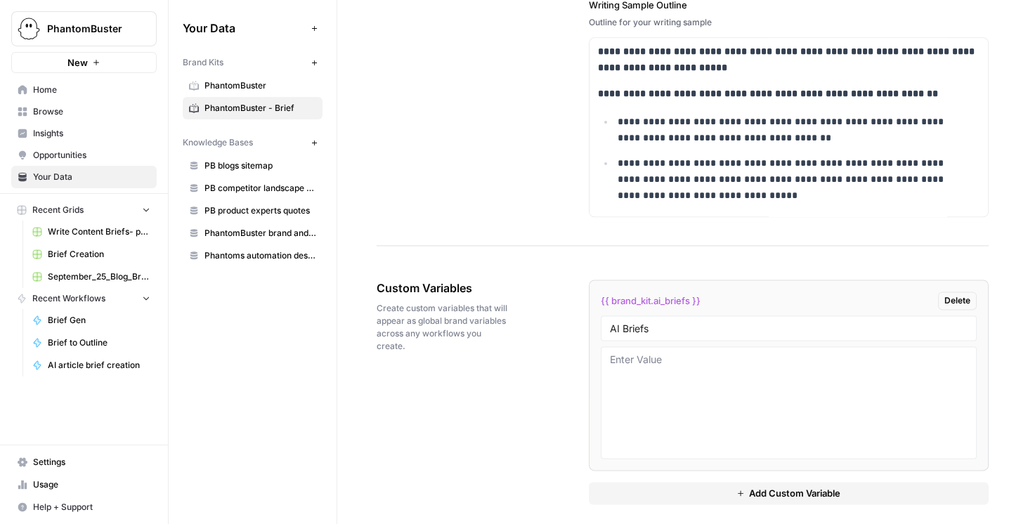
click at [823, 486] on span "Add Custom Variable" at bounding box center [794, 493] width 91 height 14
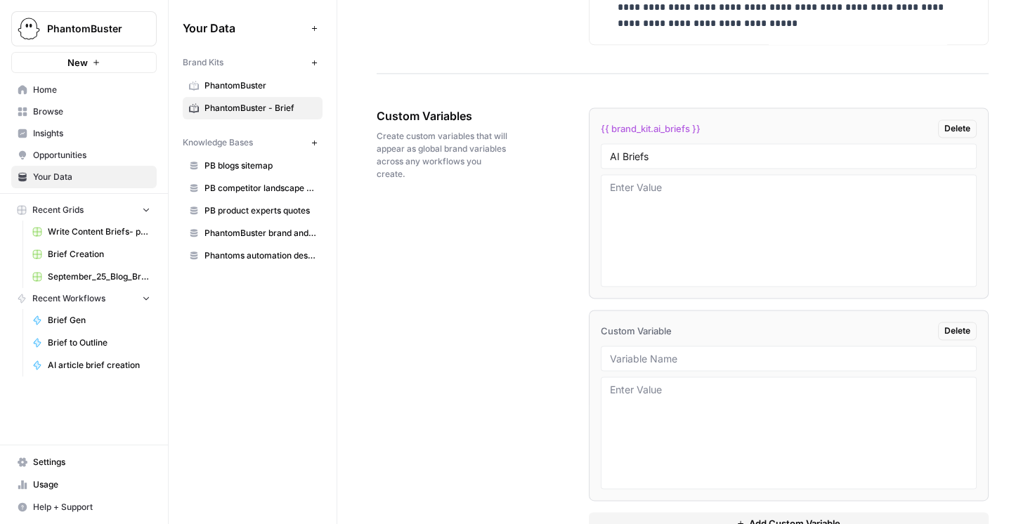
scroll to position [2619, 0]
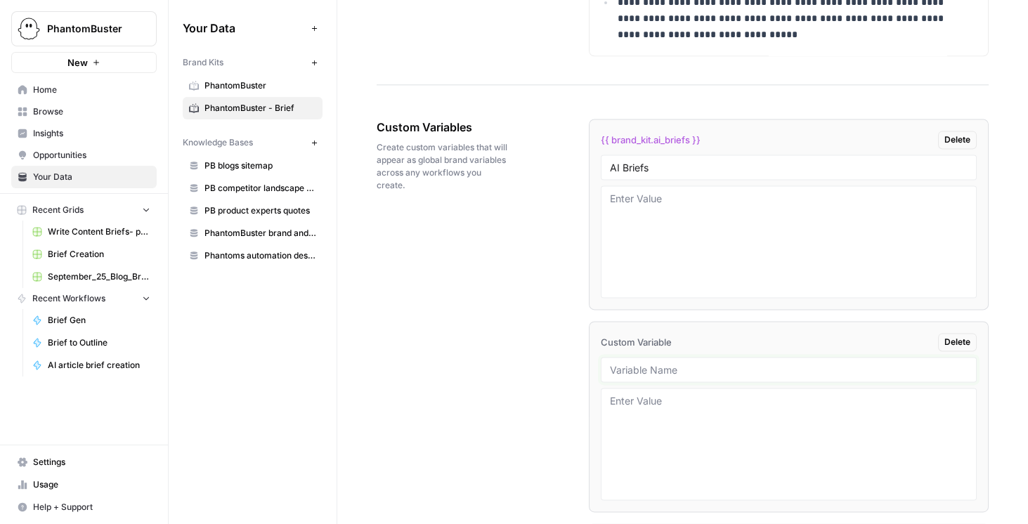
click at [658, 363] on input "text" at bounding box center [789, 369] width 358 height 13
type input "Writing Samples"
click at [672, 335] on span "{{ brand_kit.writing_samples }}" at bounding box center [668, 342] width 134 height 14
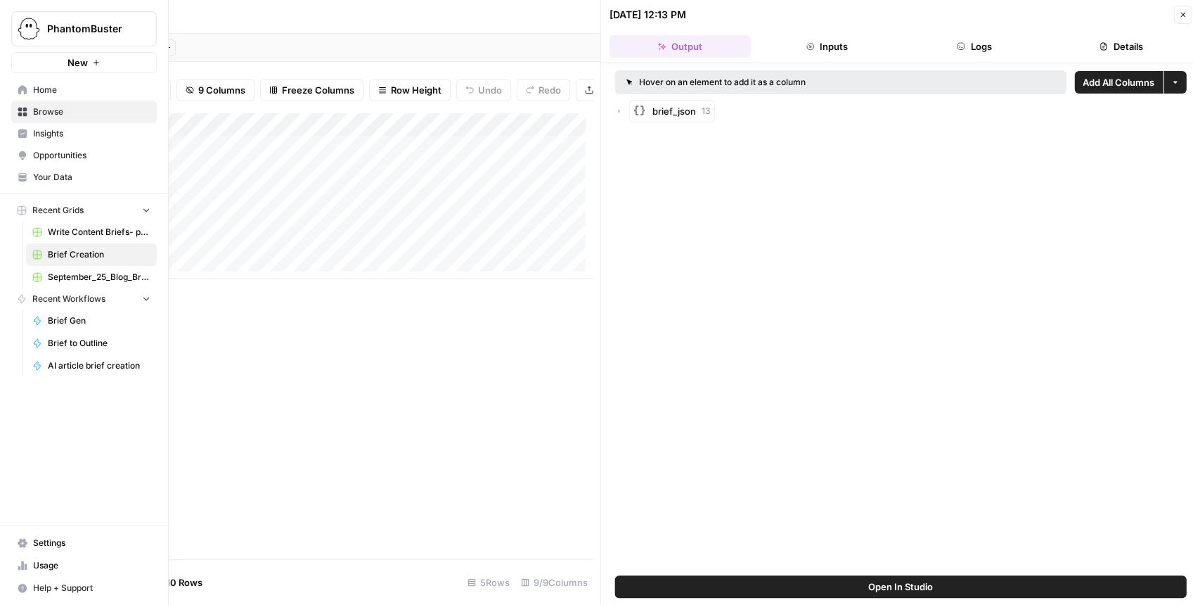
click at [77, 41] on button "PhantomBuster" at bounding box center [84, 28] width 146 height 35
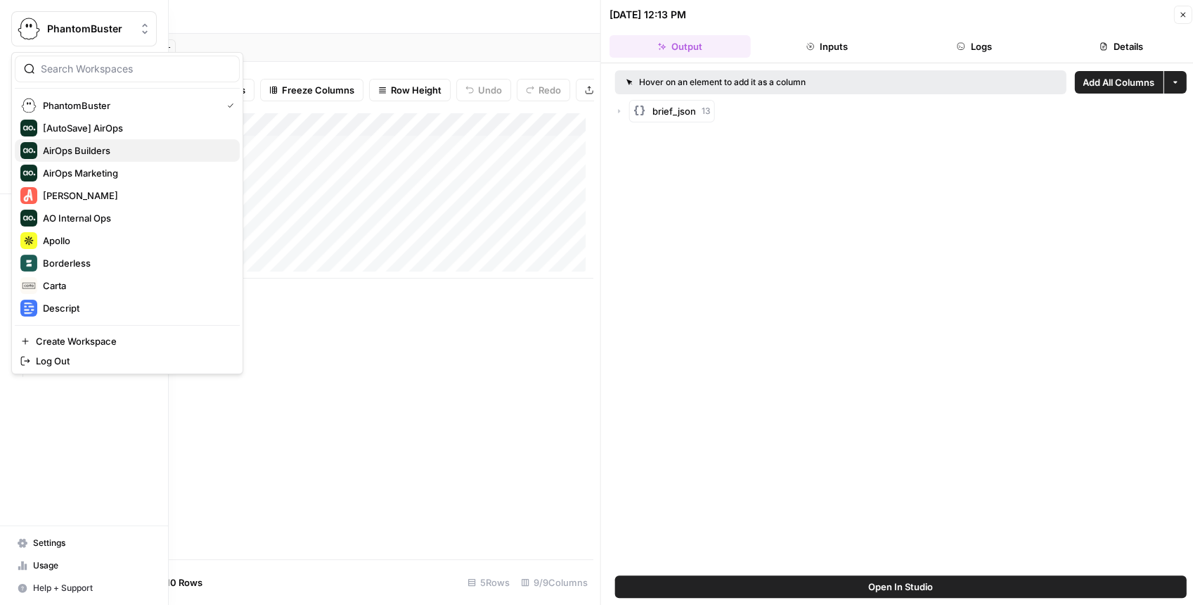
click at [106, 142] on div "AirOps Builders" at bounding box center [127, 150] width 214 height 17
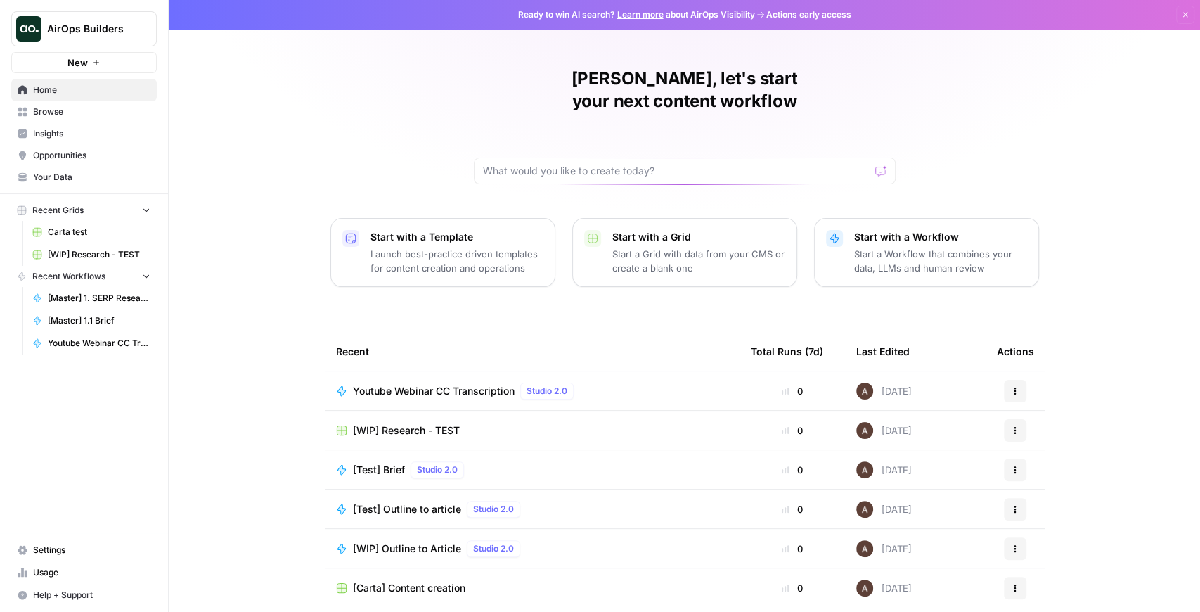
click at [120, 236] on span "Carta test" at bounding box center [99, 232] width 103 height 13
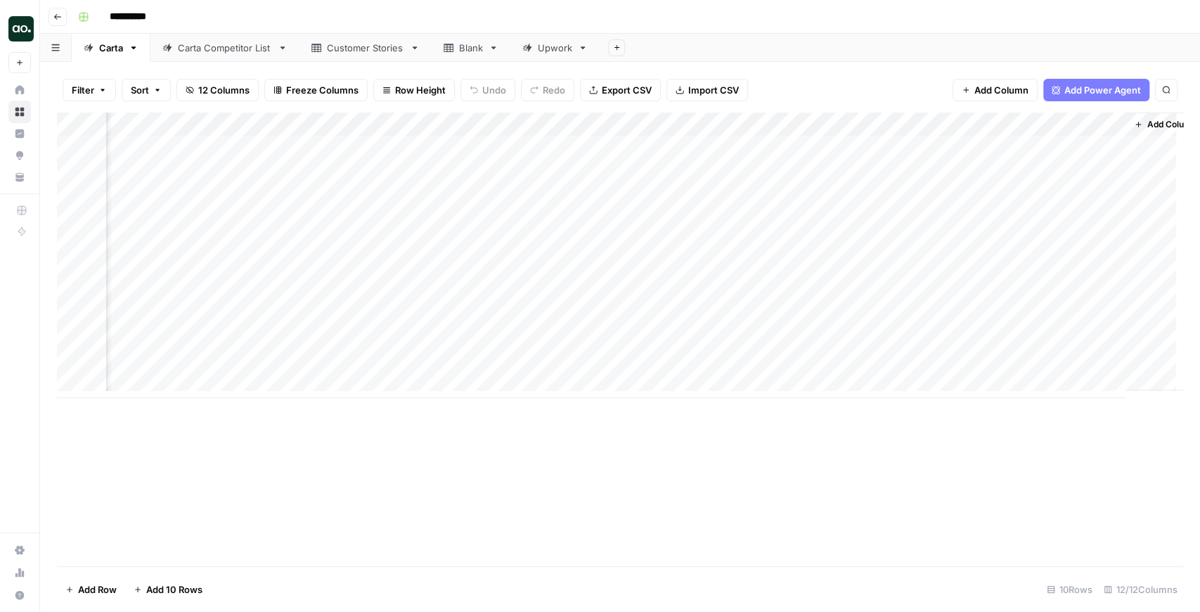
scroll to position [0, 700]
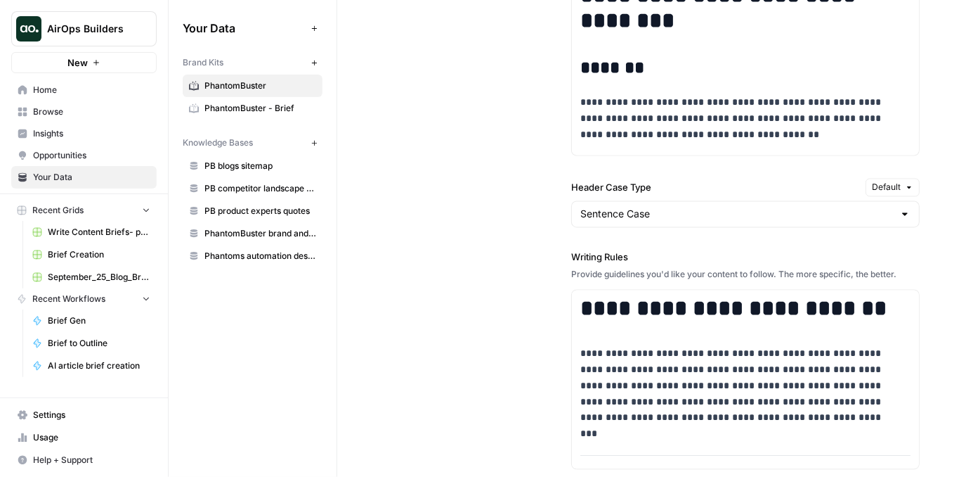
scroll to position [1406, 0]
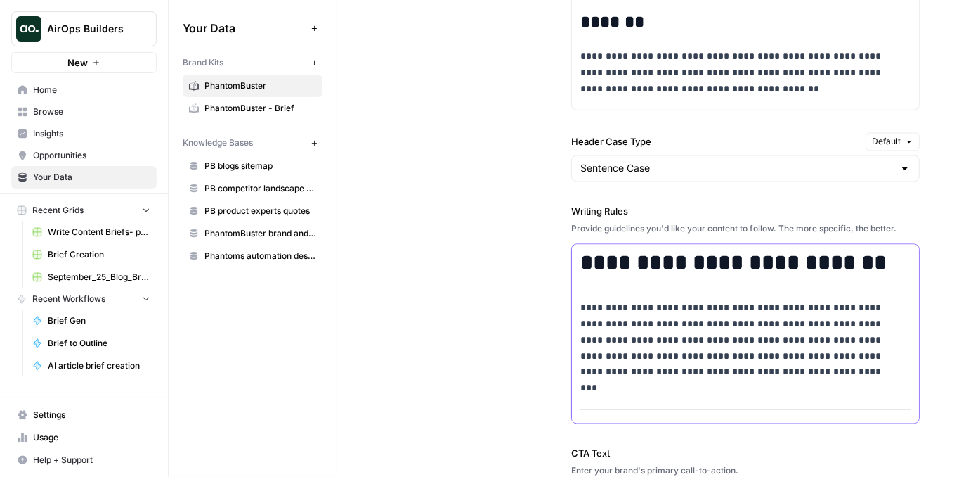
click at [751, 263] on h1 "**********" at bounding box center [740, 263] width 318 height 26
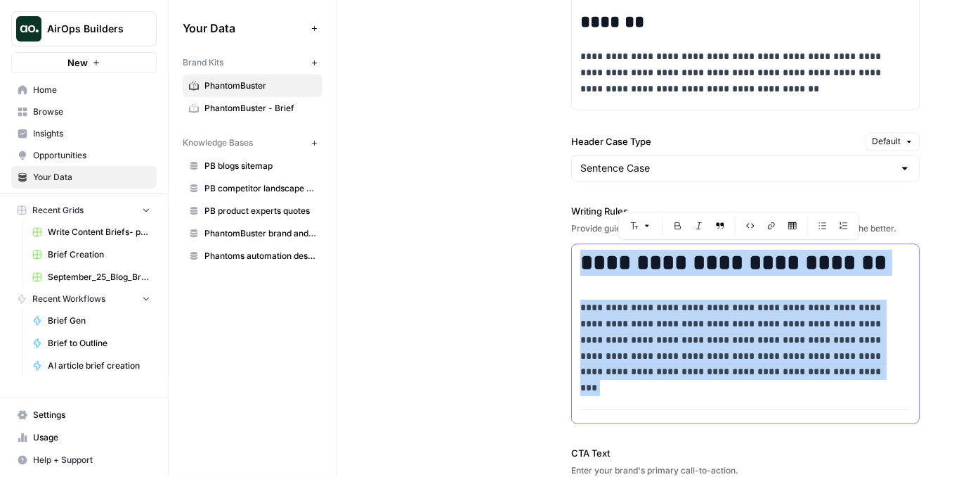
copy div "**********"
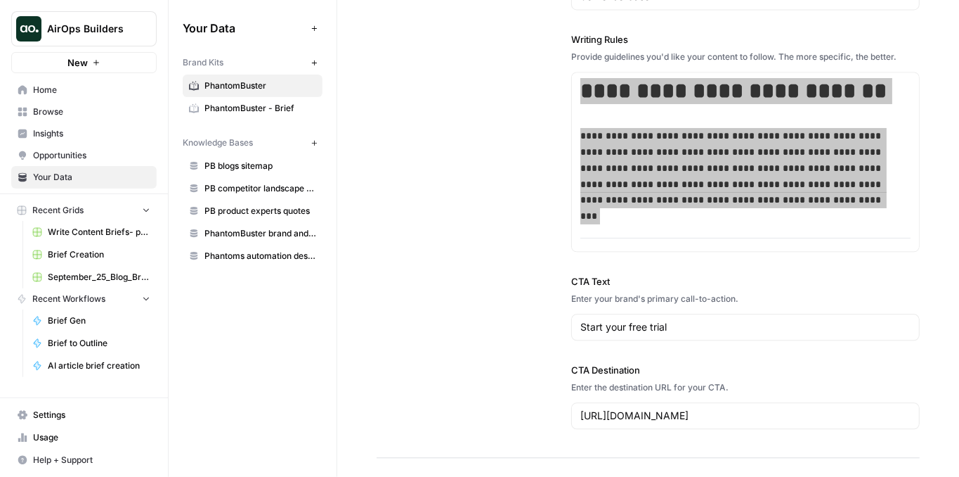
scroll to position [1640, 0]
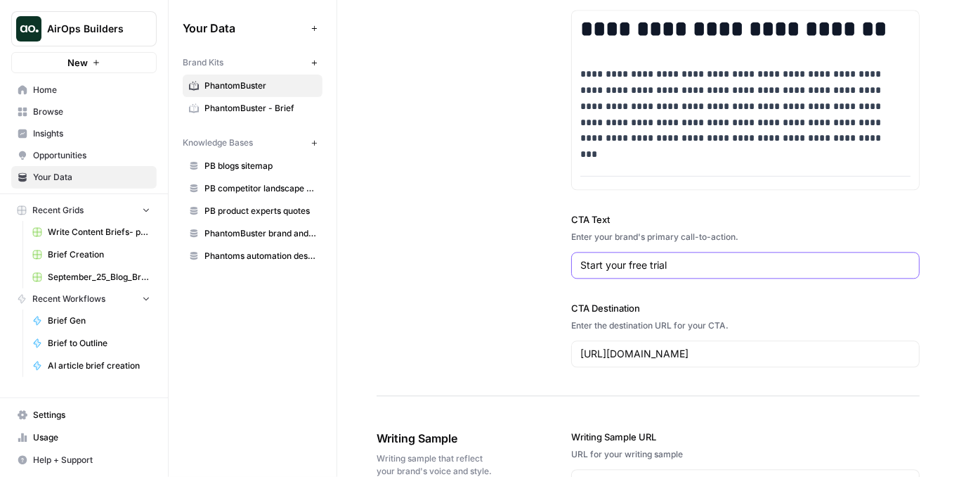
drag, startPoint x: 713, startPoint y: 266, endPoint x: 549, endPoint y: 257, distance: 164.0
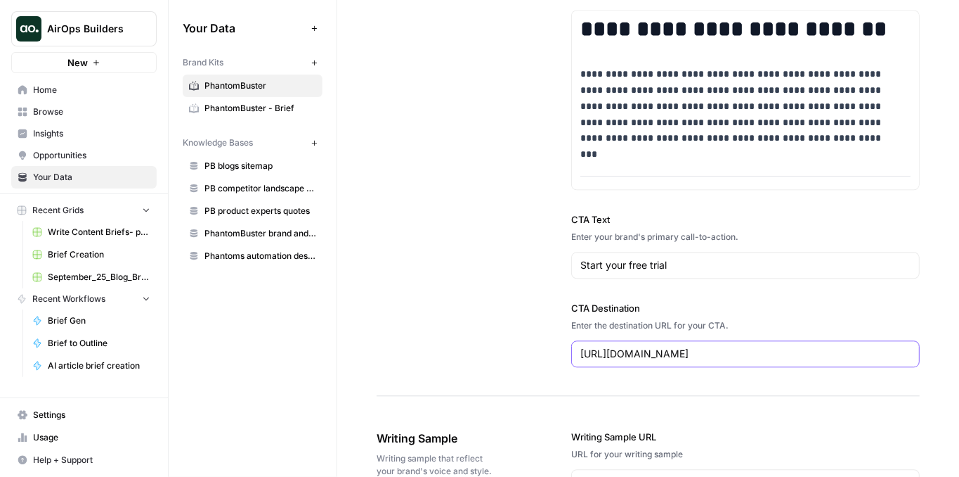
drag, startPoint x: 762, startPoint y: 348, endPoint x: 497, endPoint y: 335, distance: 265.3
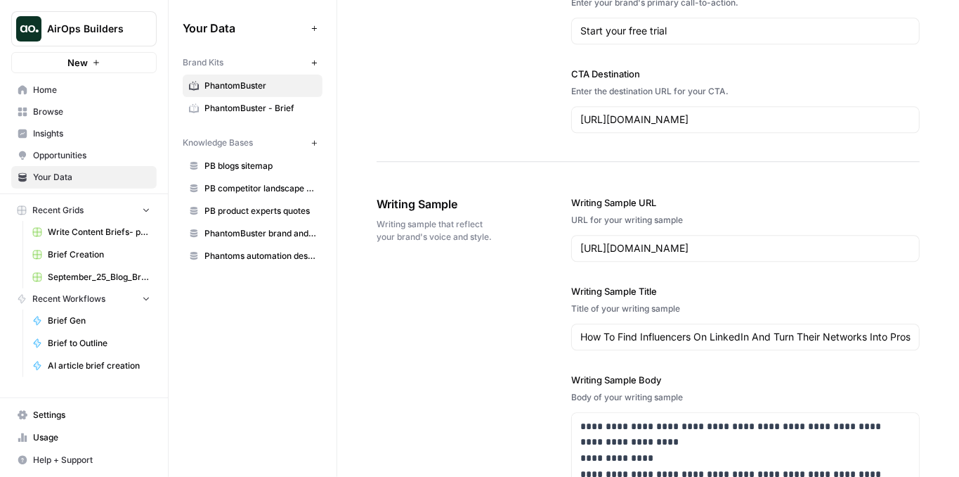
scroll to position [1874, 0]
click at [711, 241] on input "[URL][DOMAIN_NAME]" at bounding box center [746, 248] width 330 height 14
click at [713, 330] on input "How To Find Influencers On LinkedIn And Turn Their Networks Into Prospect Lists…" at bounding box center [746, 337] width 330 height 14
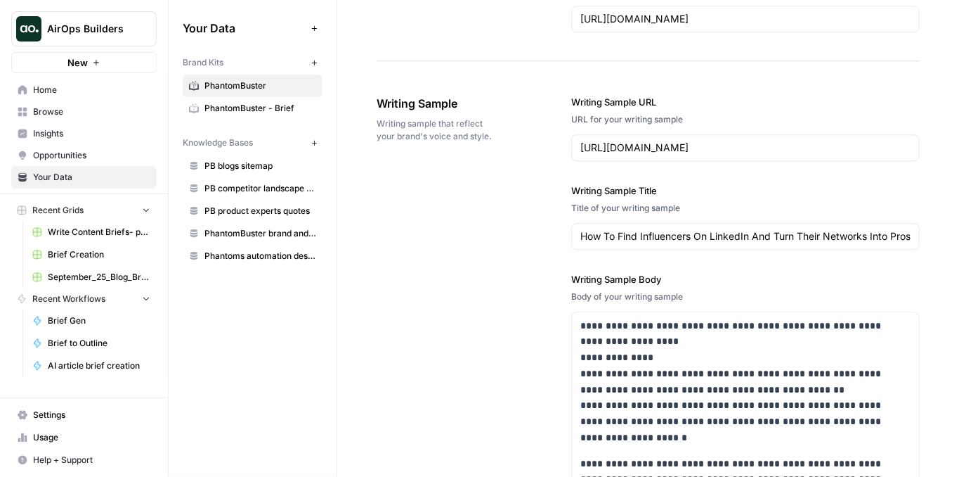
scroll to position [2015, 0]
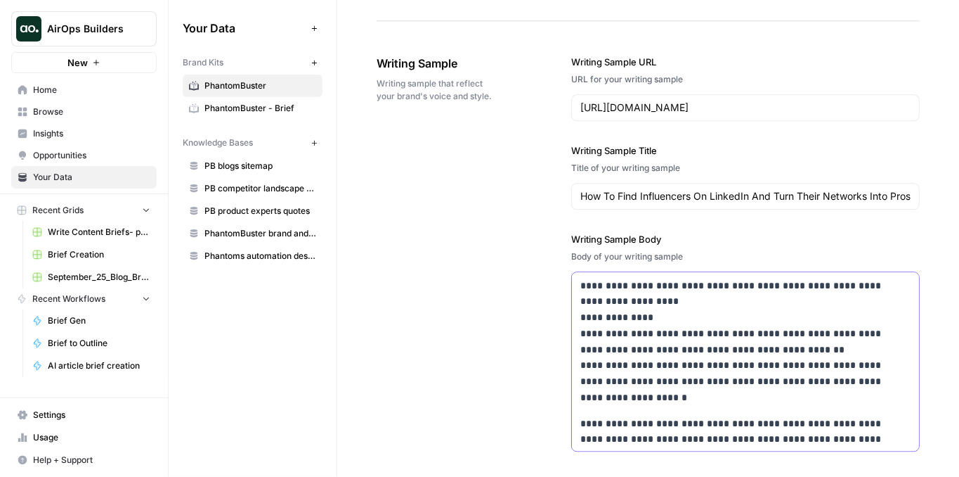
click at [679, 283] on p "**********" at bounding box center [740, 342] width 318 height 128
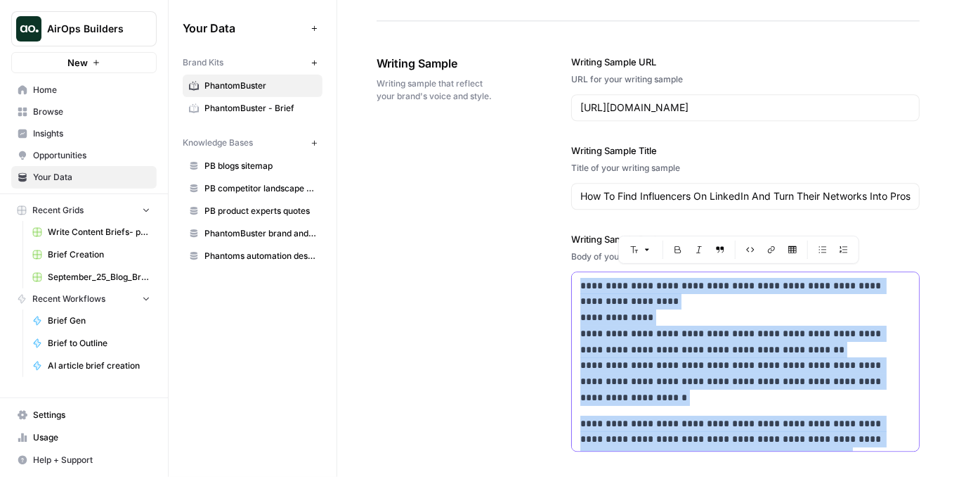
copy div "**********"
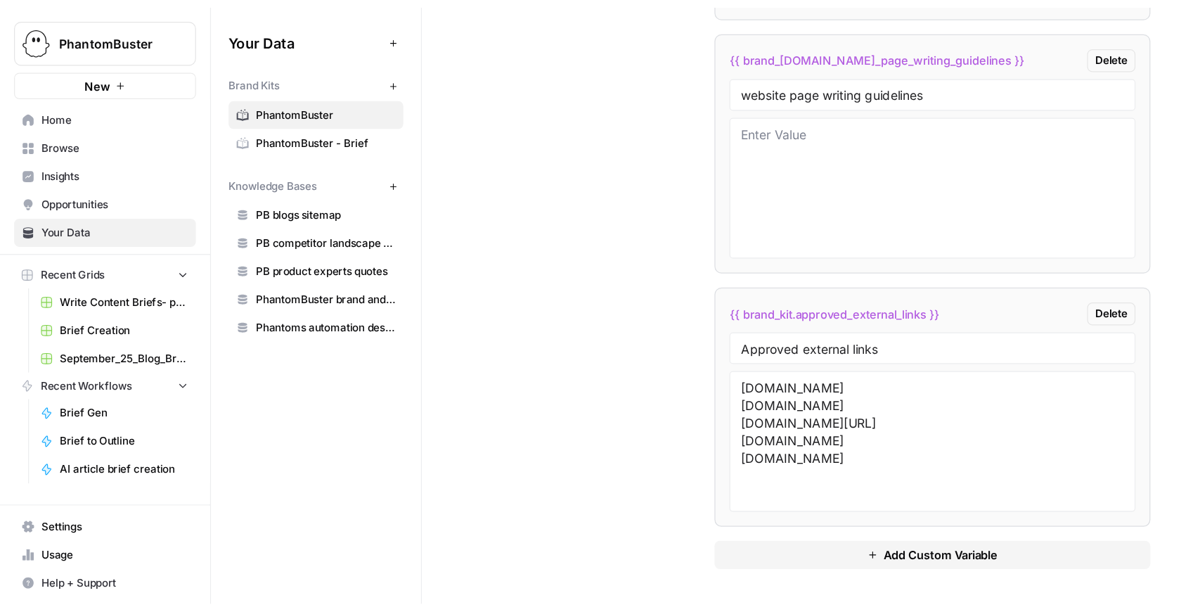
scroll to position [6011, 0]
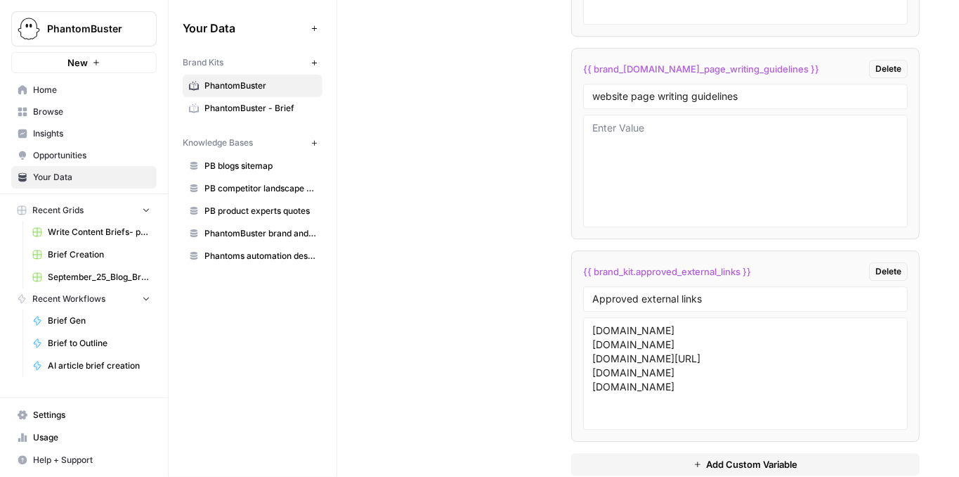
click at [92, 249] on span "Brief Creation" at bounding box center [99, 254] width 103 height 13
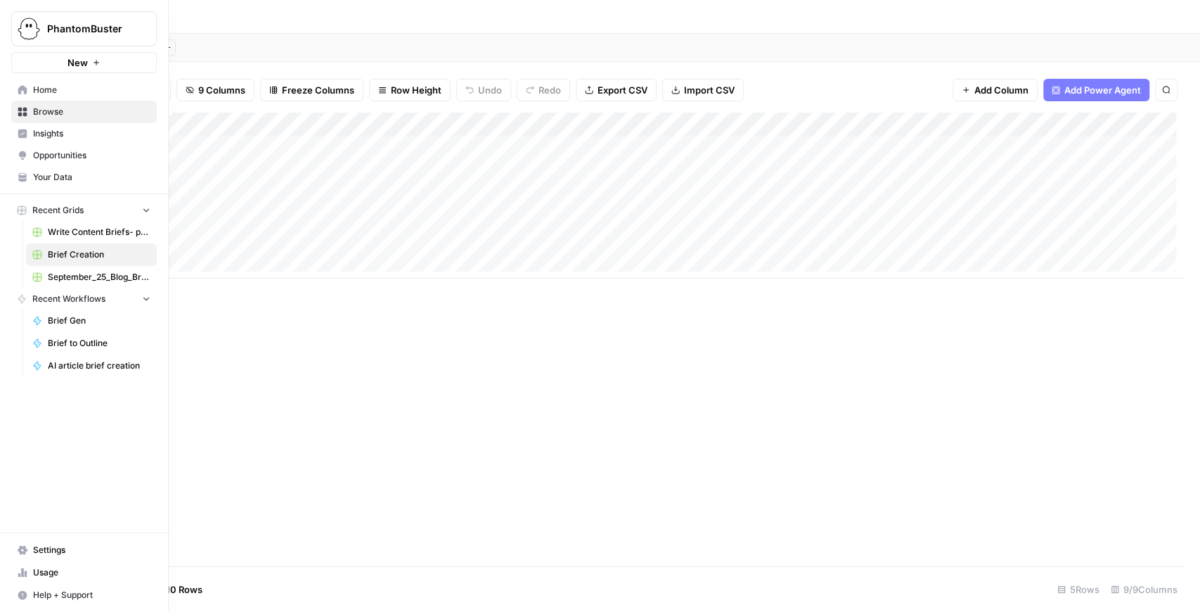
click at [101, 235] on span "Write Content Briefs- pre-built flows" at bounding box center [99, 232] width 103 height 13
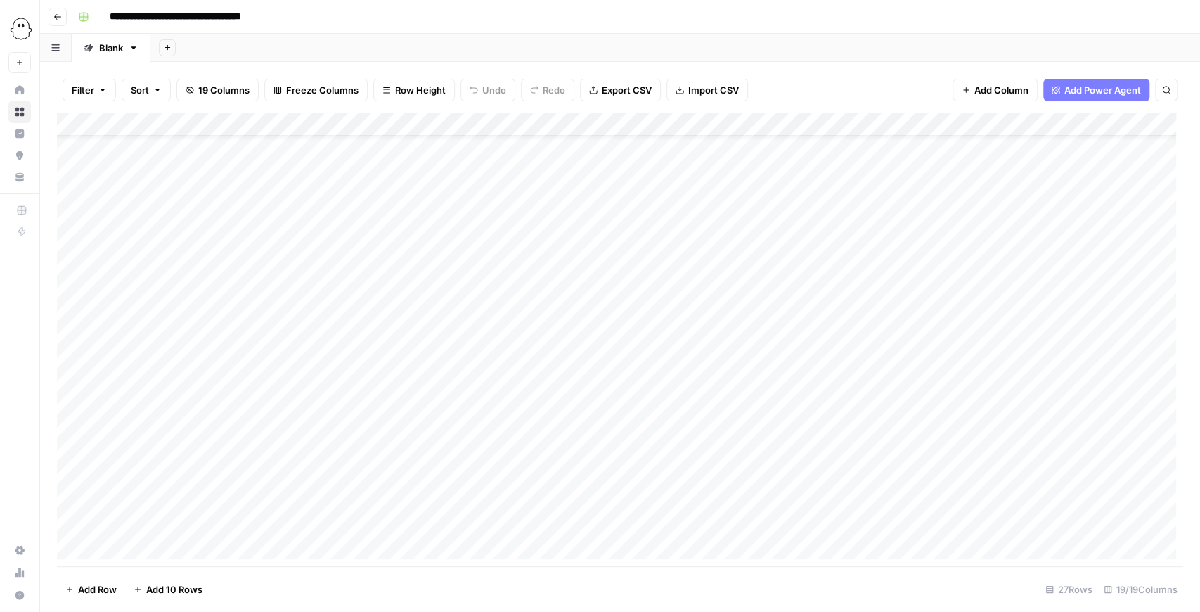
scroll to position [245, 0]
drag, startPoint x: 477, startPoint y: 567, endPoint x: 520, endPoint y: 566, distance: 42.9
click at [520, 476] on footer "Add Row Add 10 Rows 27 Rows 19/19 Columns" at bounding box center [620, 589] width 1126 height 46
click at [592, 454] on div "Add Column" at bounding box center [620, 338] width 1126 height 453
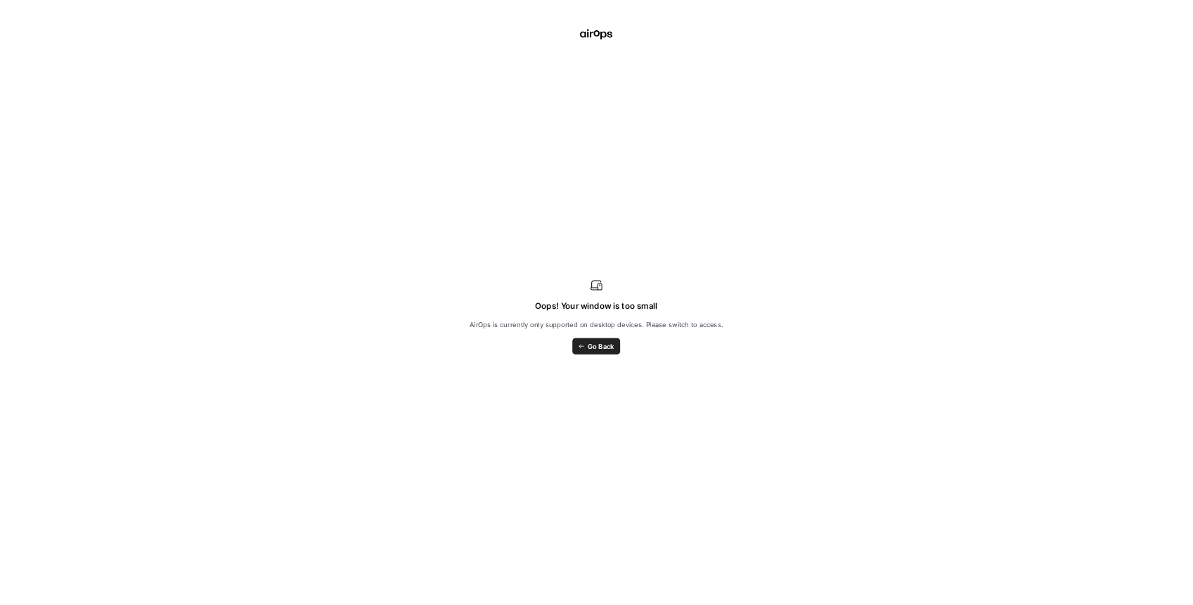
scroll to position [5077, 0]
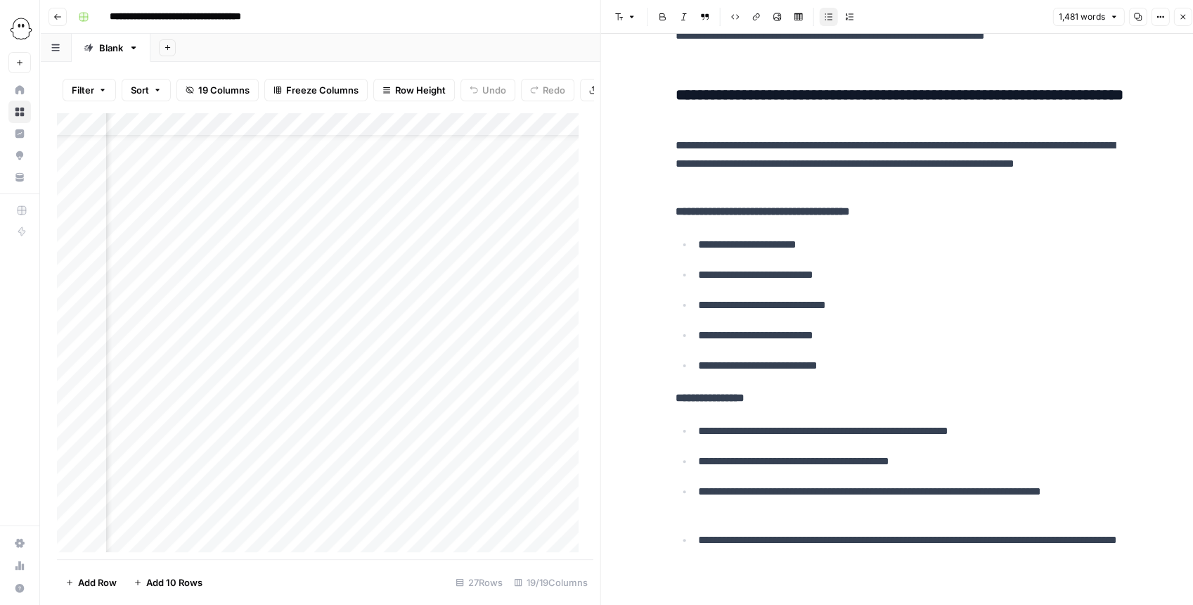
click at [450, 129] on div "Add Column" at bounding box center [321, 335] width 529 height 446
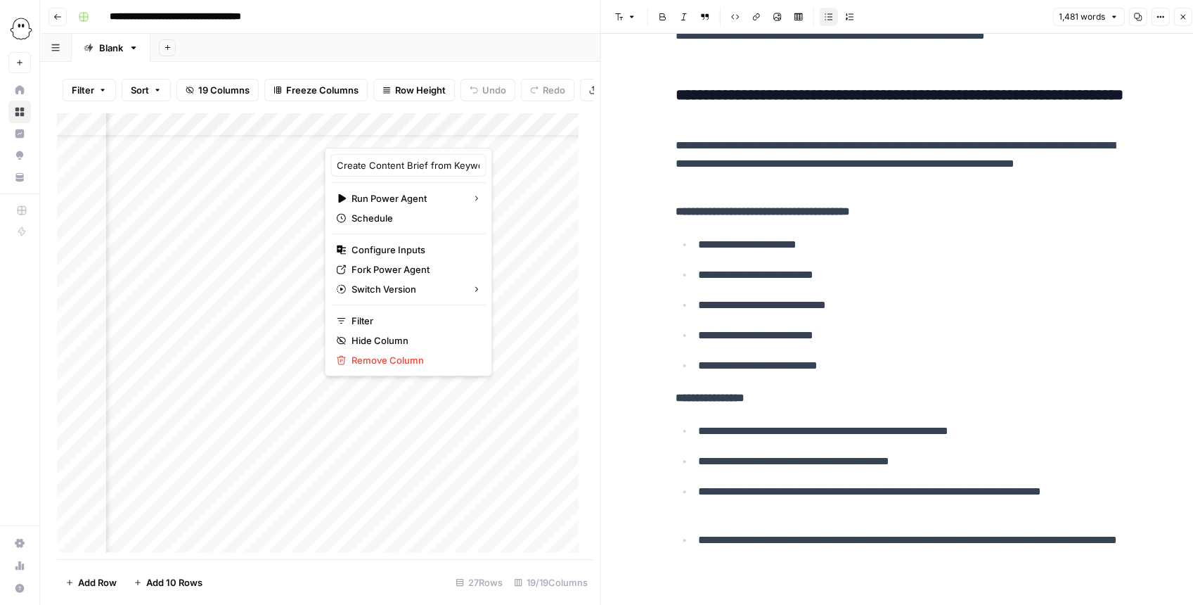
click at [443, 130] on div at bounding box center [402, 133] width 157 height 28
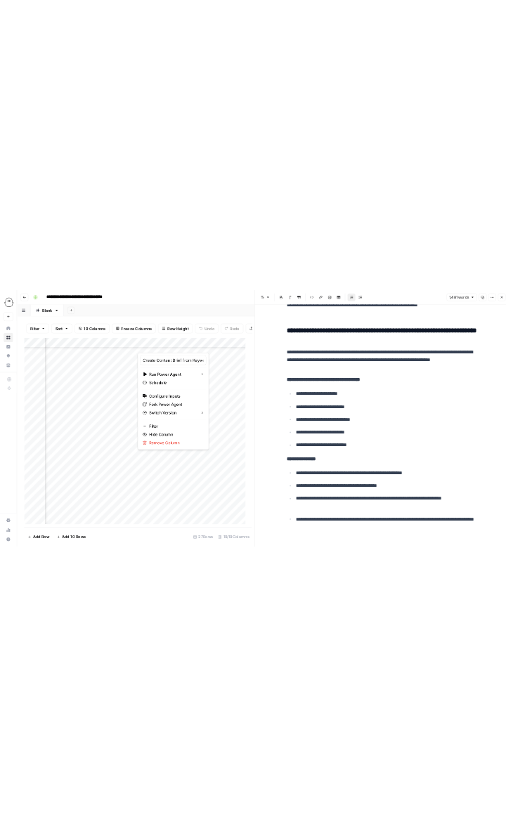
scroll to position [0, 398]
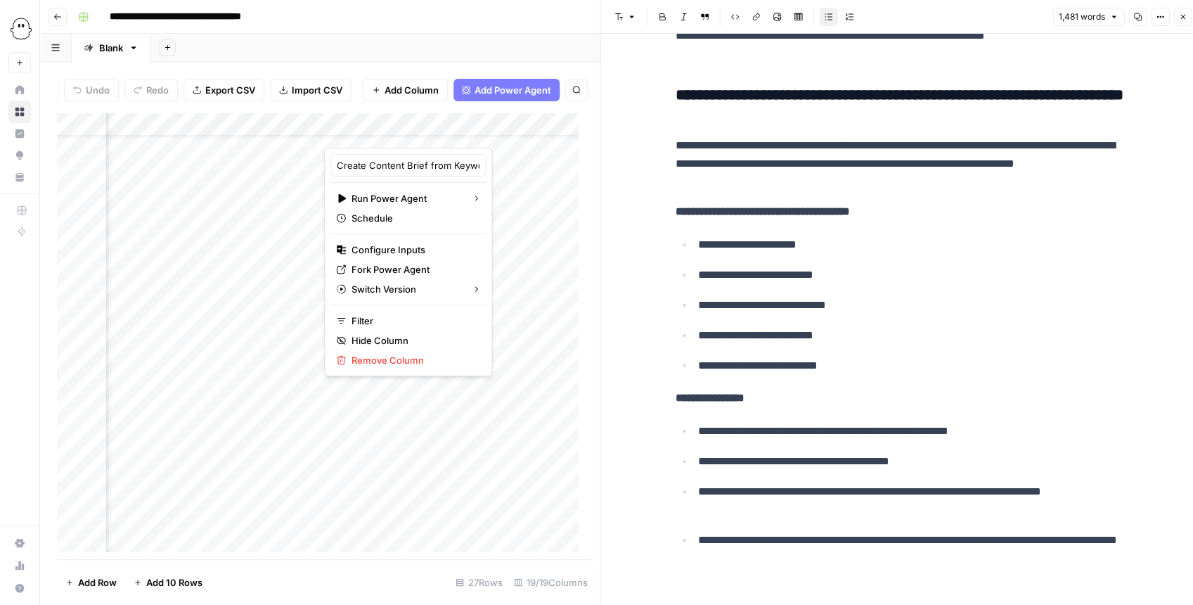
click at [422, 133] on div at bounding box center [402, 133] width 157 height 28
click at [519, 198] on div "Add Column" at bounding box center [321, 335] width 529 height 446
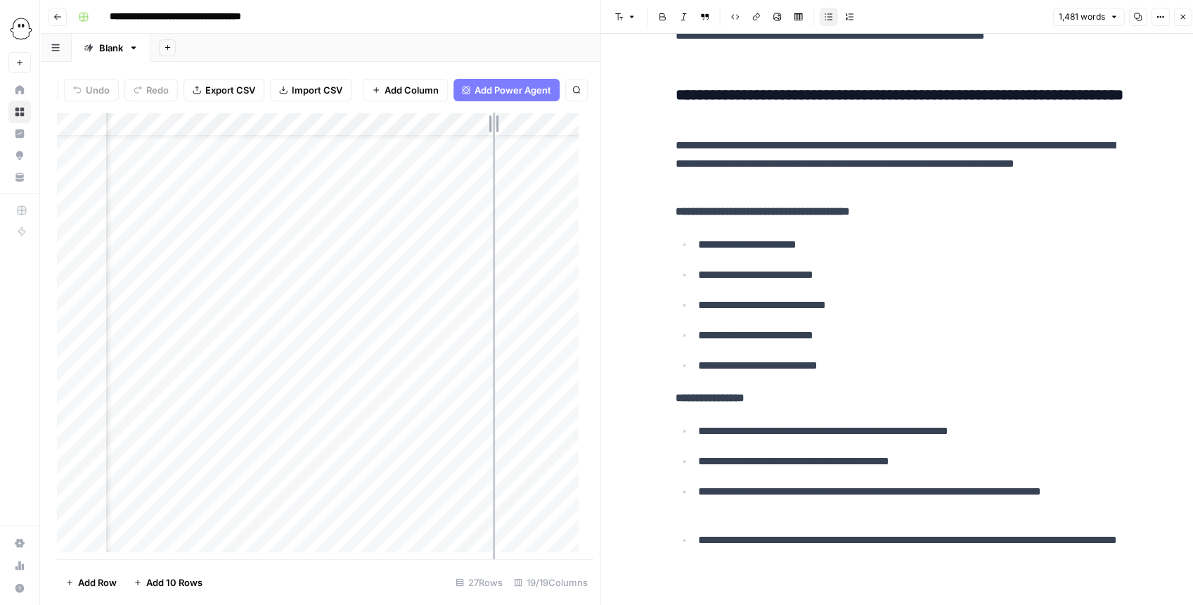
drag, startPoint x: 482, startPoint y: 129, endPoint x: 564, endPoint y: 135, distance: 82.5
click at [564, 135] on div "Add Column" at bounding box center [321, 335] width 529 height 446
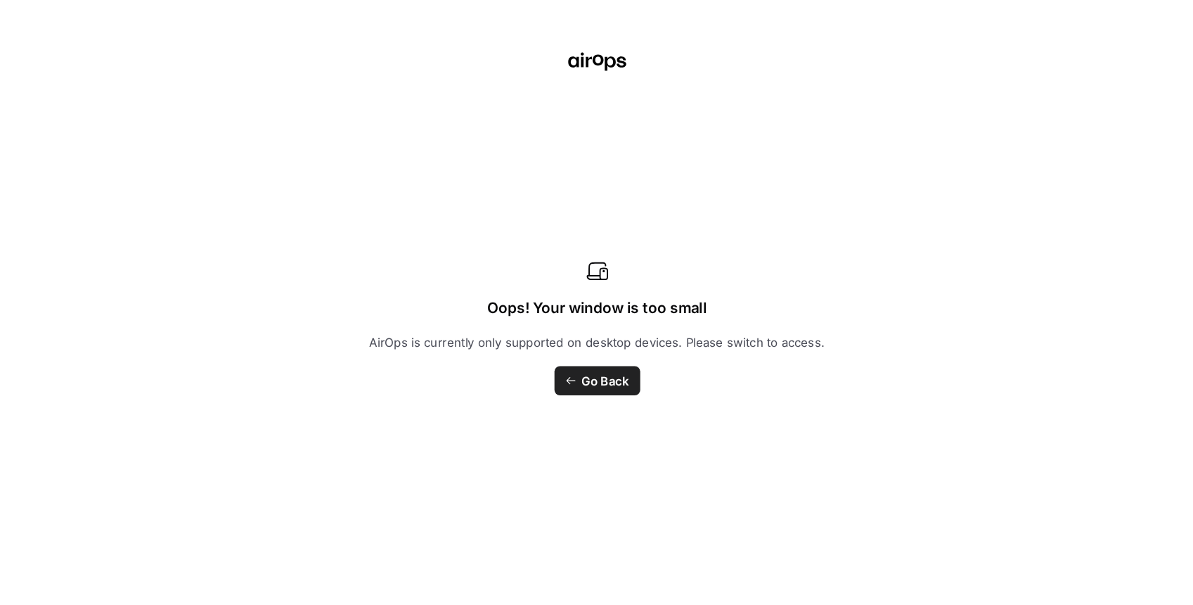
scroll to position [0, 311]
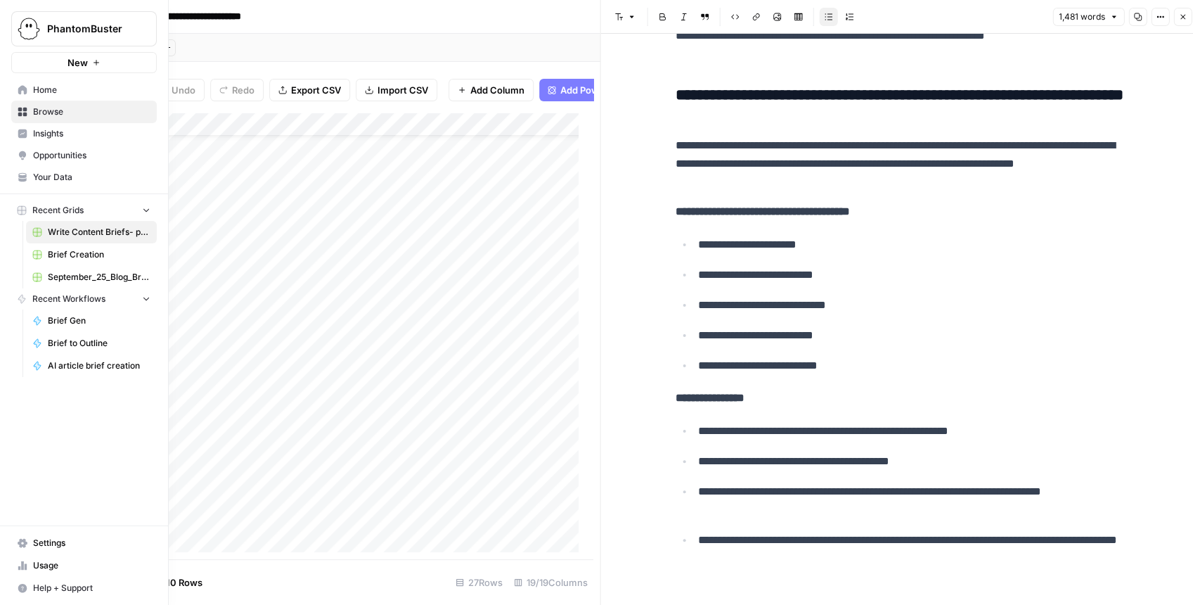
click at [87, 250] on span "Brief Creation" at bounding box center [99, 254] width 103 height 13
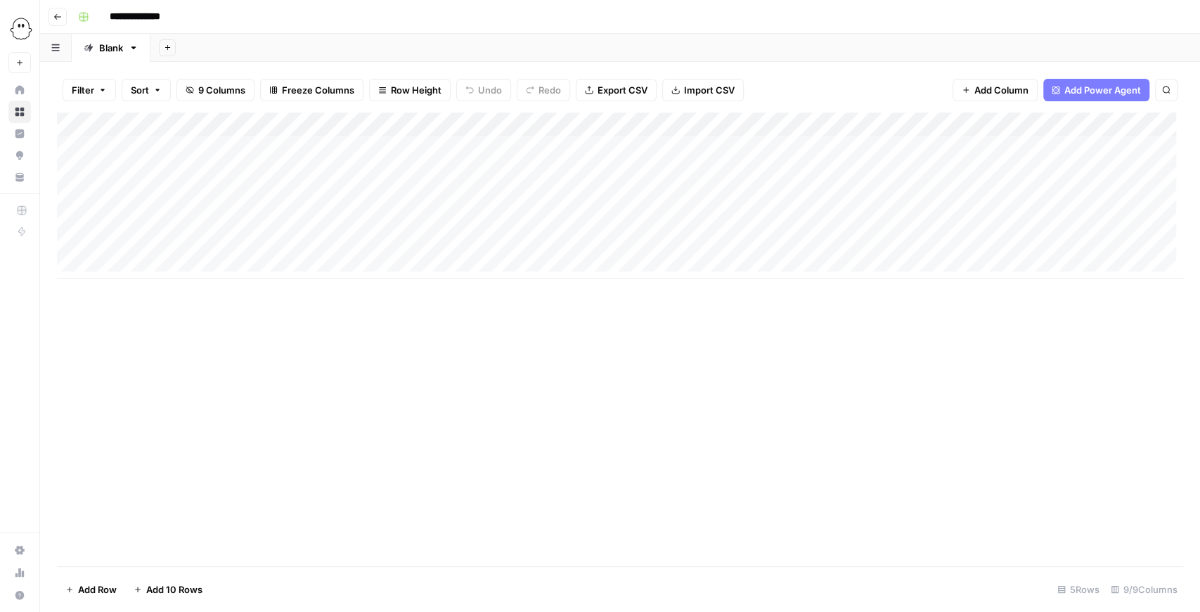
click at [628, 196] on div "Add Column" at bounding box center [620, 195] width 1126 height 166
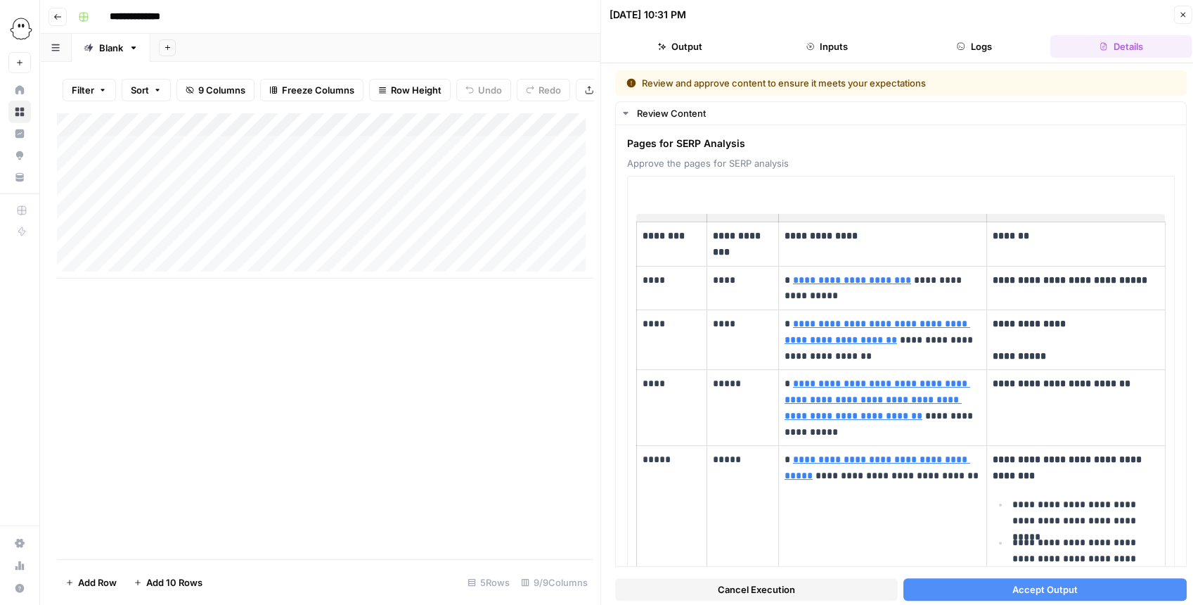
click at [953, 476] on button "Accept Output" at bounding box center [1044, 589] width 283 height 22
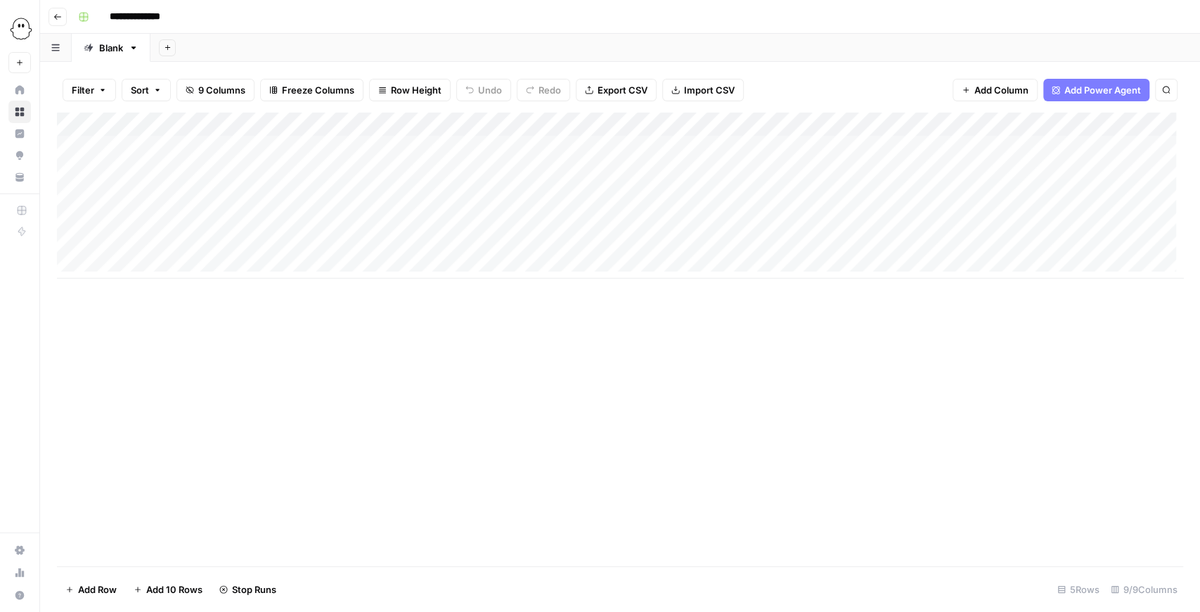
click at [638, 222] on div "Add Column" at bounding box center [620, 195] width 1126 height 166
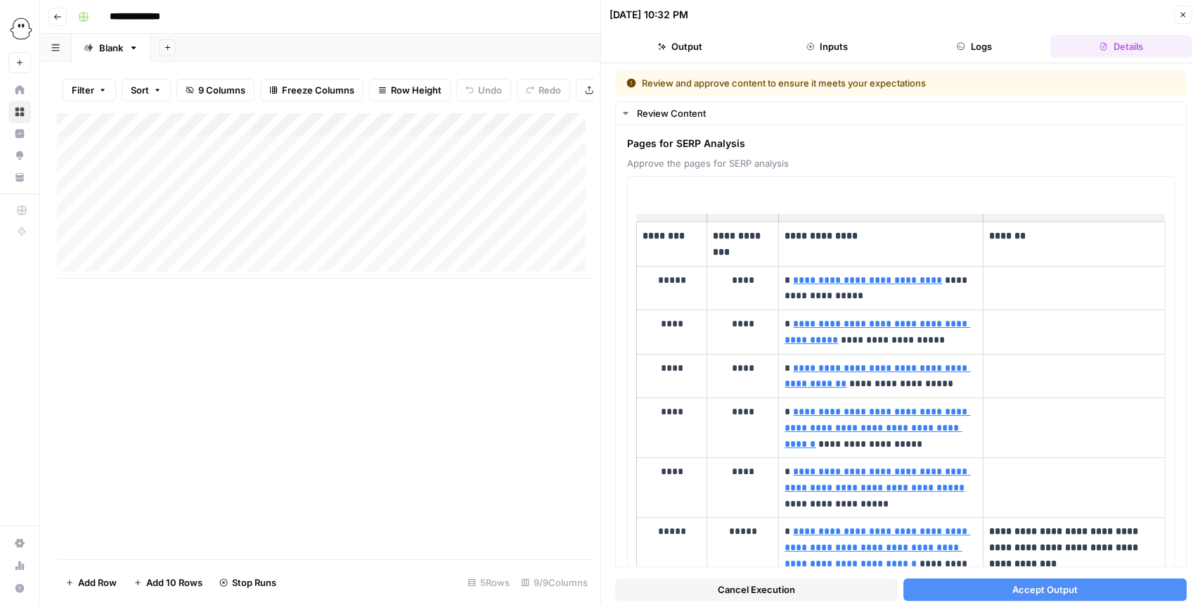
click at [959, 476] on span "Accept Output" at bounding box center [1044, 589] width 65 height 14
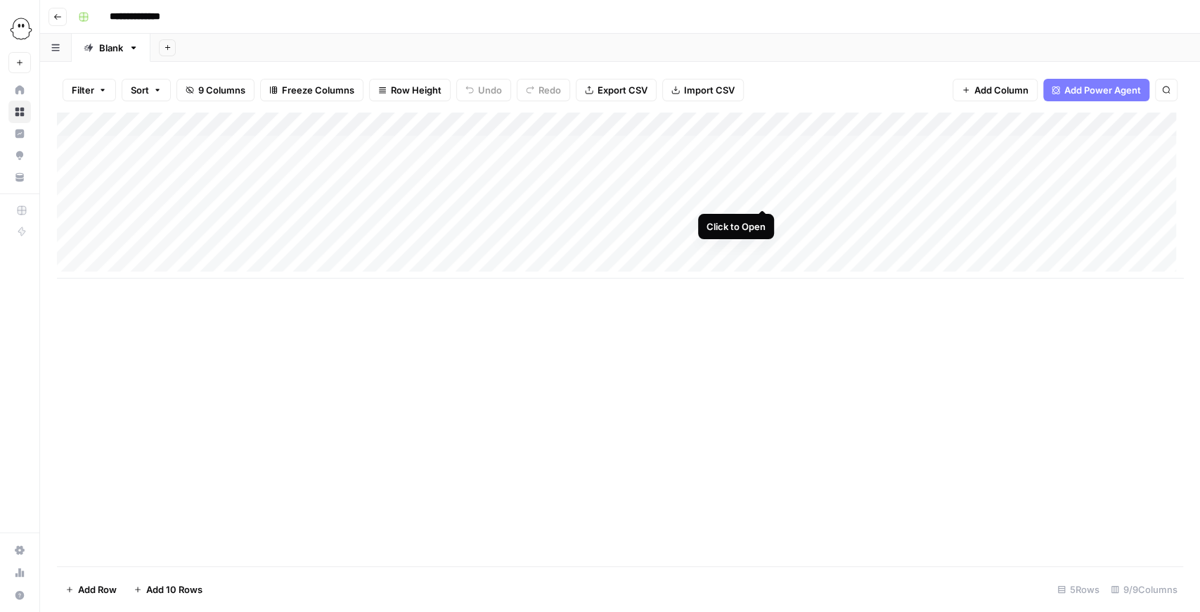
click at [760, 188] on div "Add Column" at bounding box center [620, 195] width 1126 height 166
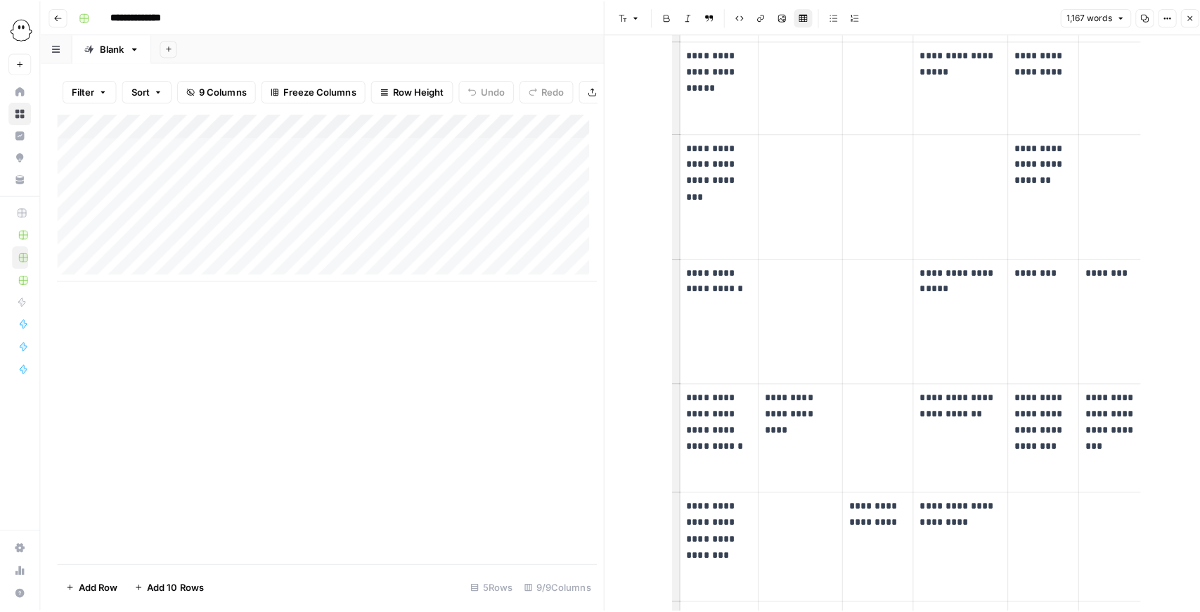
scroll to position [3506, 0]
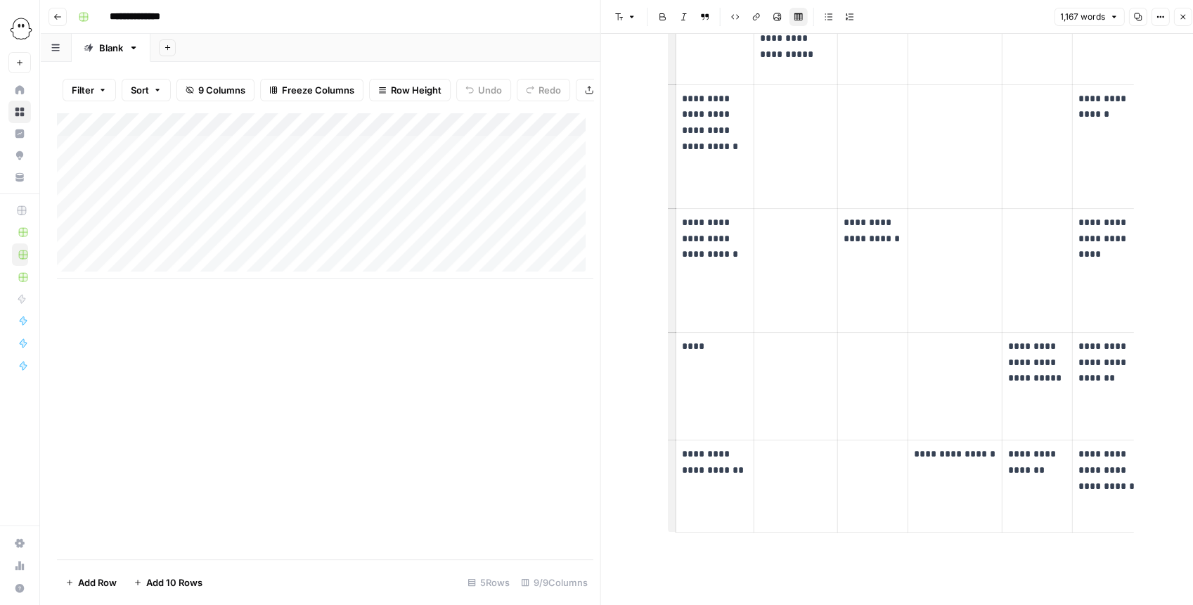
click at [959, 21] on button "Close" at bounding box center [1182, 17] width 18 height 18
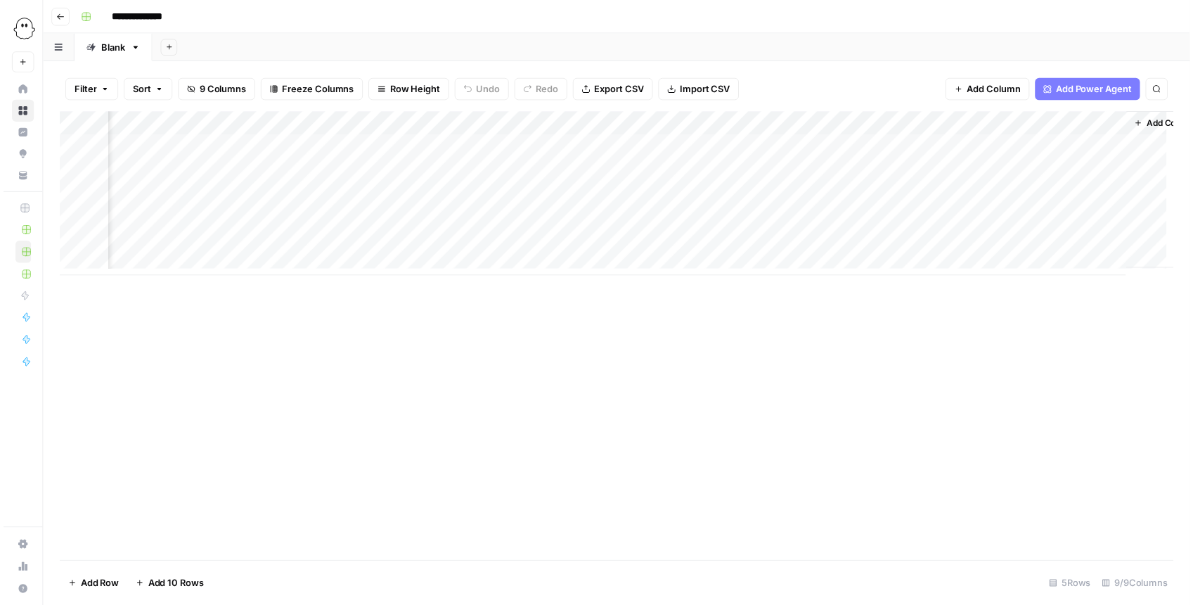
scroll to position [0, 160]
click at [452, 126] on div "Add Column" at bounding box center [620, 195] width 1126 height 166
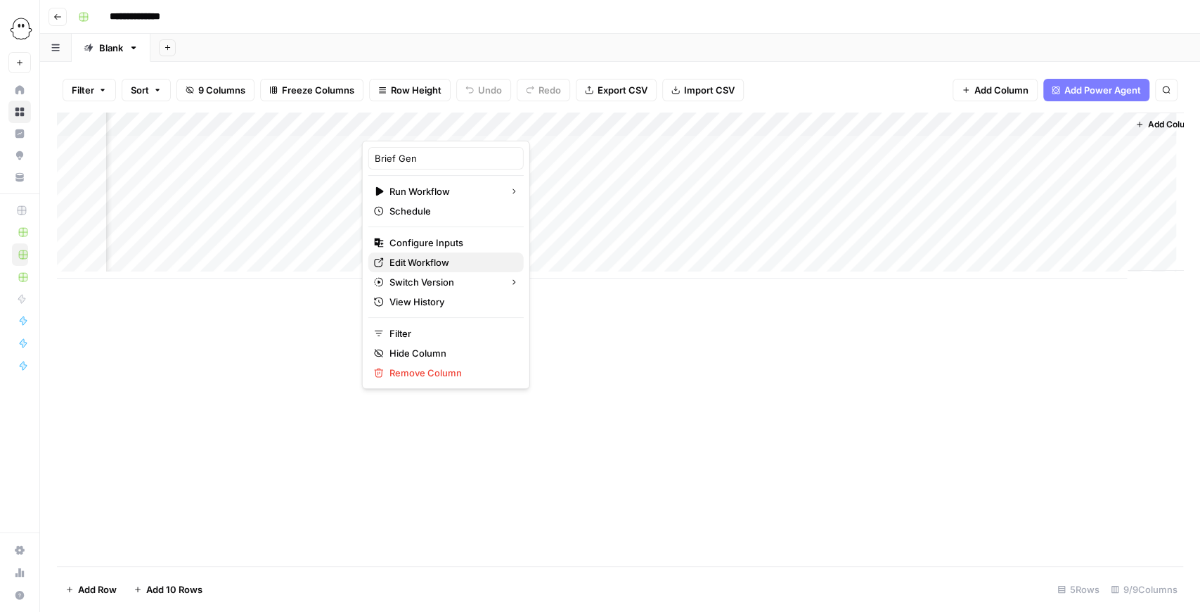
click at [443, 257] on span "Edit Workflow" at bounding box center [450, 262] width 123 height 14
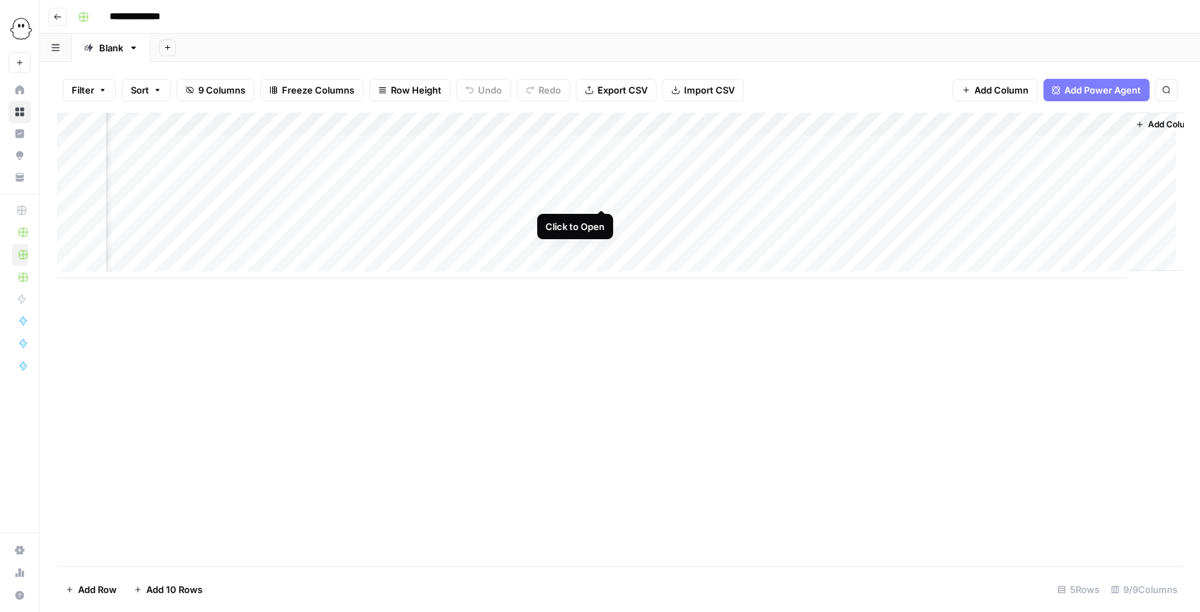
click at [607, 195] on div "Add Column" at bounding box center [620, 195] width 1126 height 166
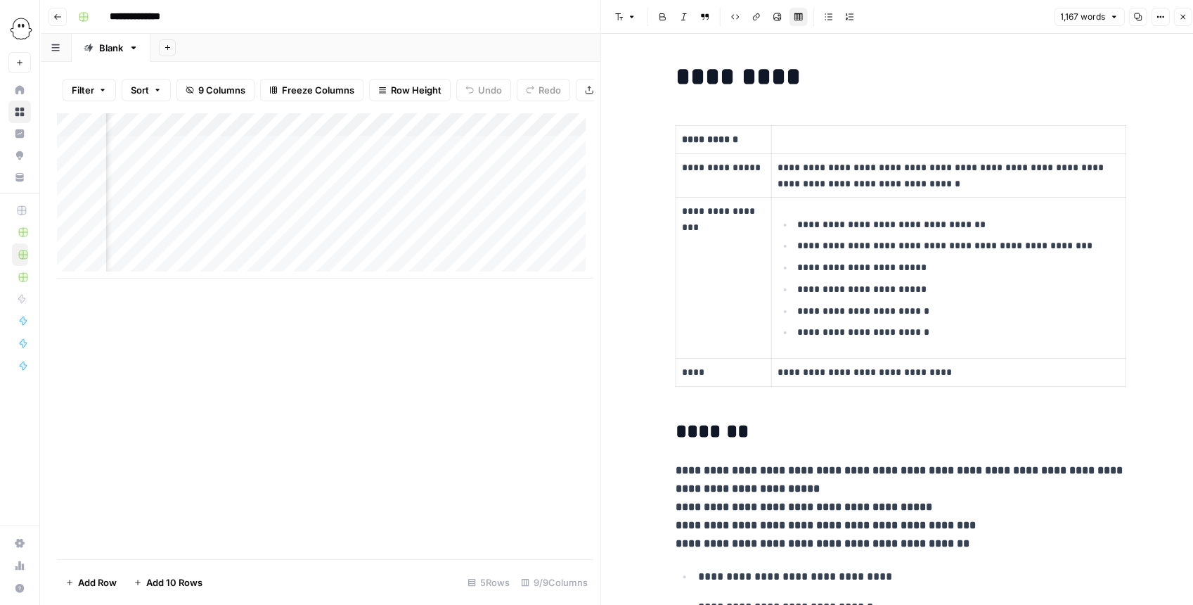
click at [959, 21] on button "Close" at bounding box center [1182, 17] width 18 height 18
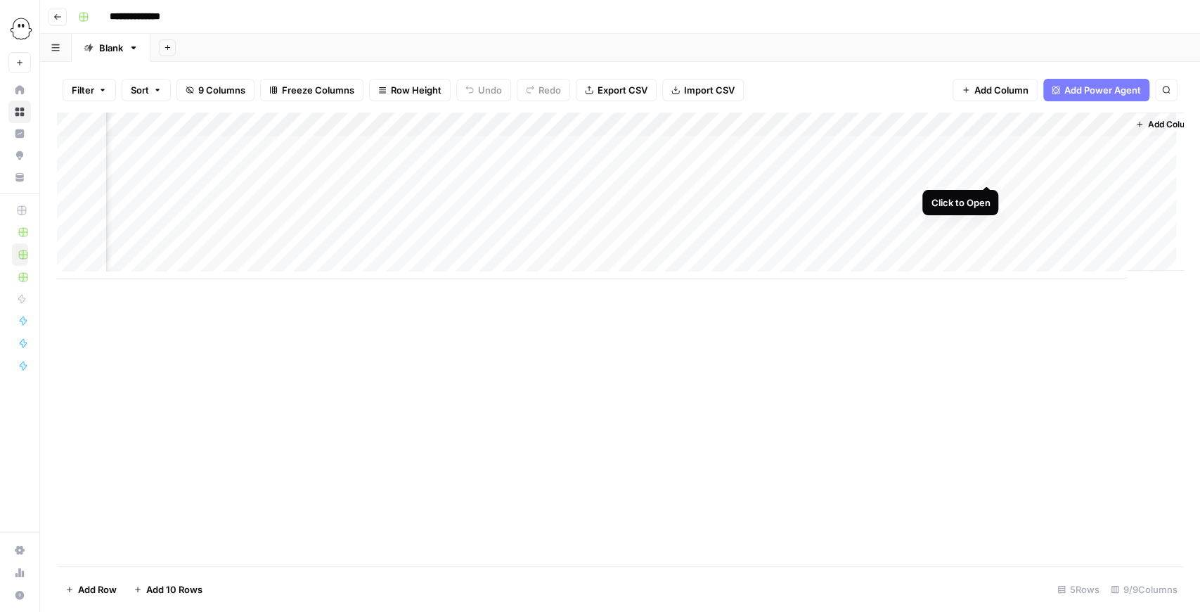
click at [959, 169] on div "Add Column" at bounding box center [620, 195] width 1126 height 166
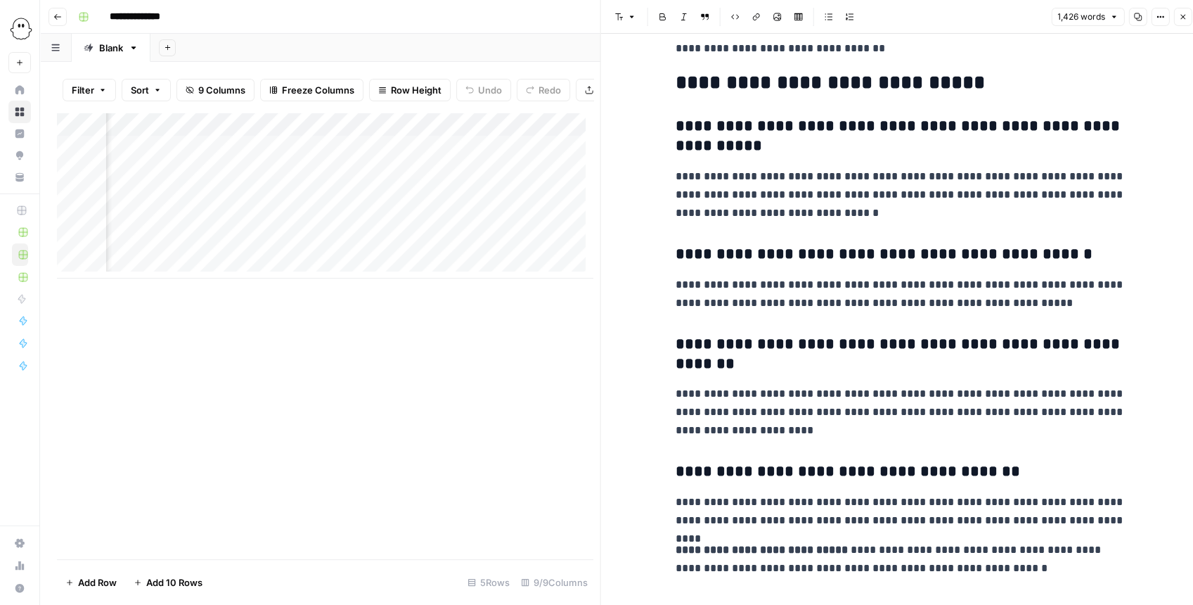
scroll to position [4471, 0]
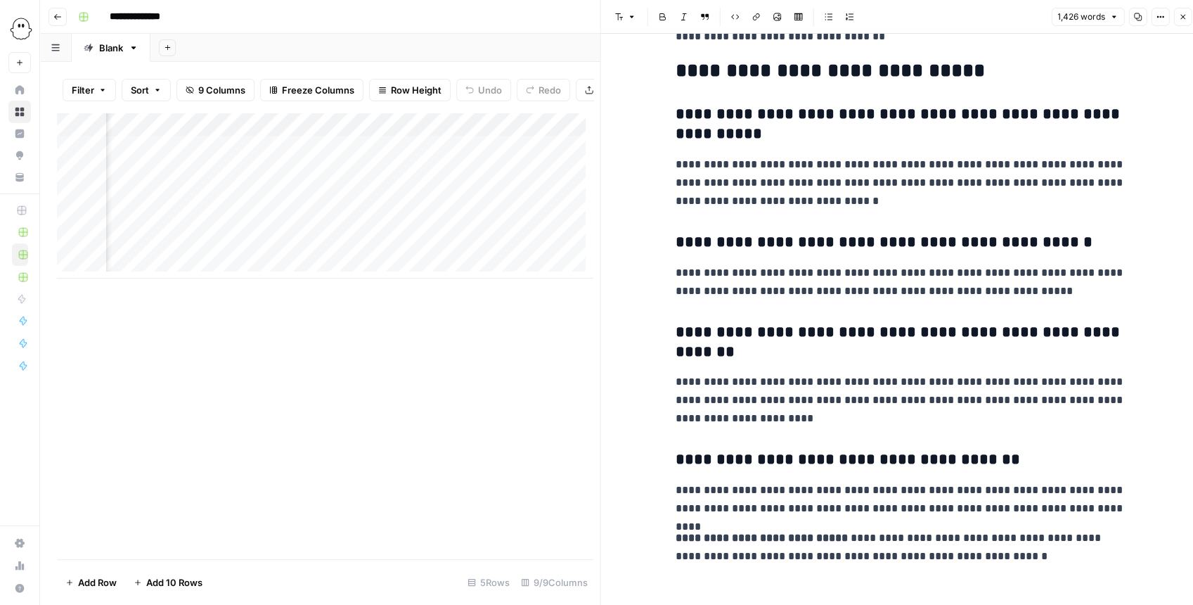
click at [959, 16] on button "Close" at bounding box center [1182, 17] width 18 height 18
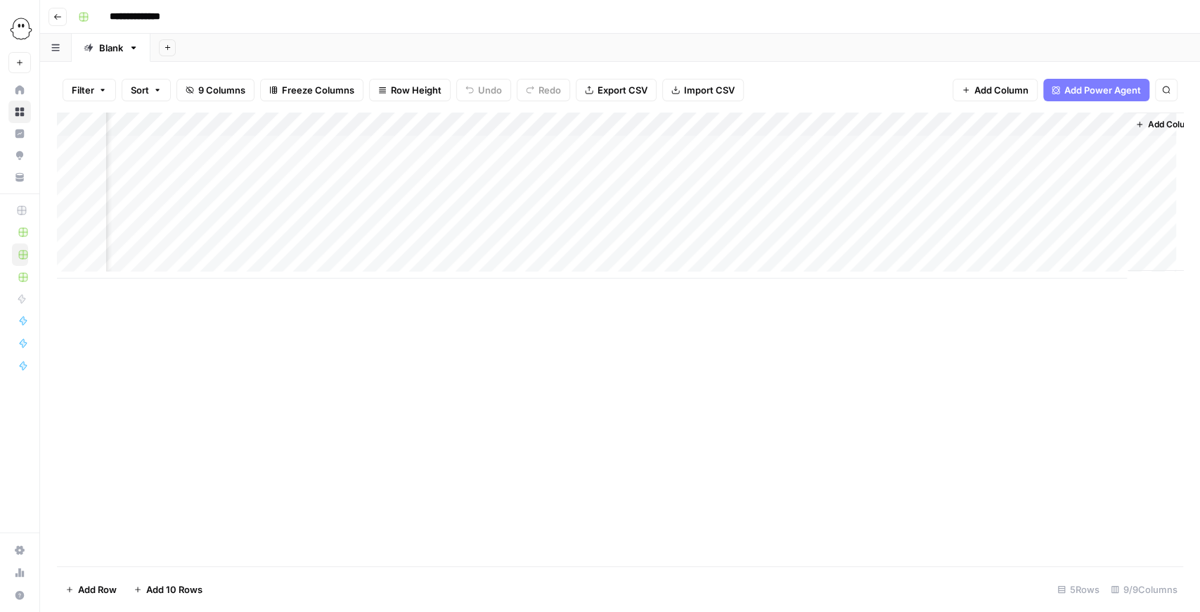
click at [457, 122] on div "Add Column" at bounding box center [620, 195] width 1126 height 166
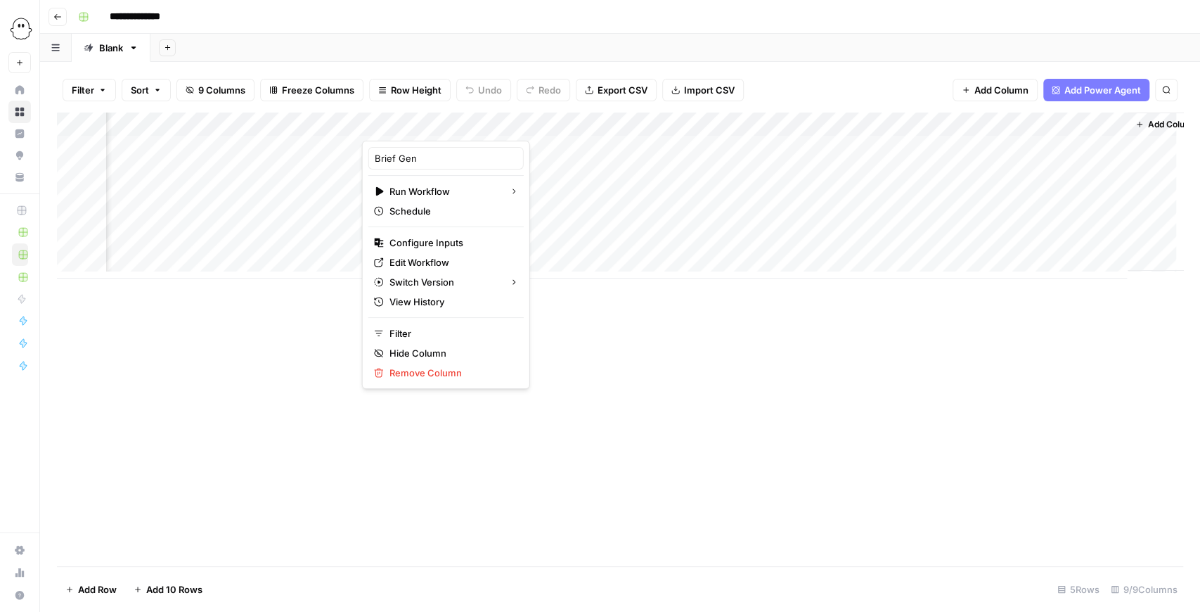
drag, startPoint x: 798, startPoint y: 91, endPoint x: 783, endPoint y: 93, distance: 14.9
click at [798, 91] on div "Filter Sort 9 Columns Freeze Columns Row Height Undo Redo Export CSV Import CSV…" at bounding box center [620, 89] width 1126 height 45
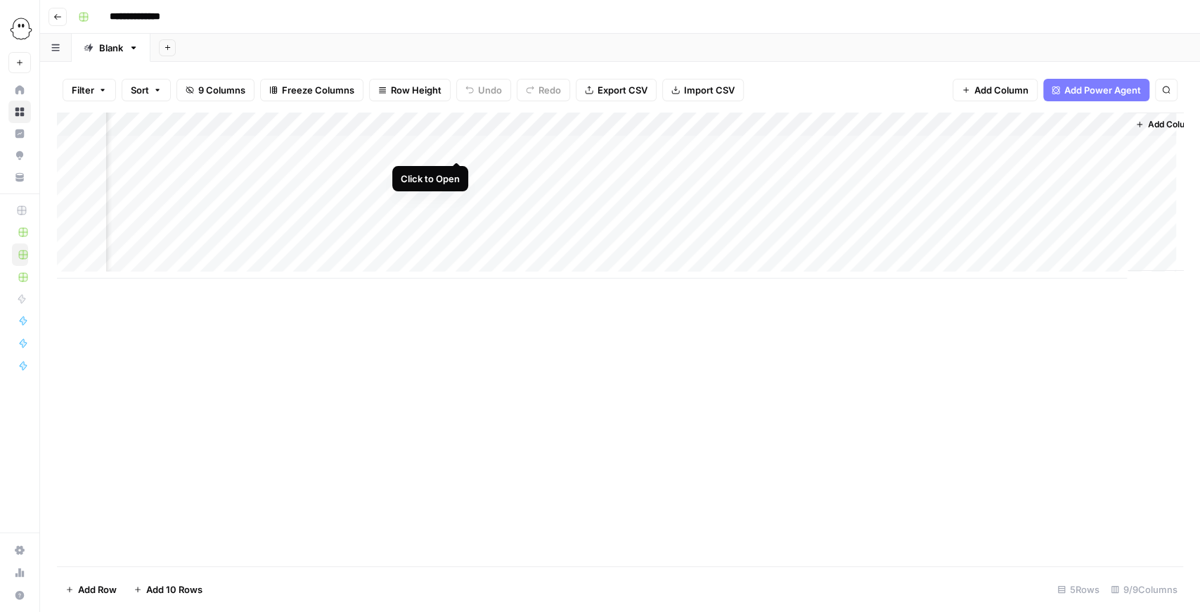
click at [454, 149] on div "Add Column" at bounding box center [620, 195] width 1126 height 166
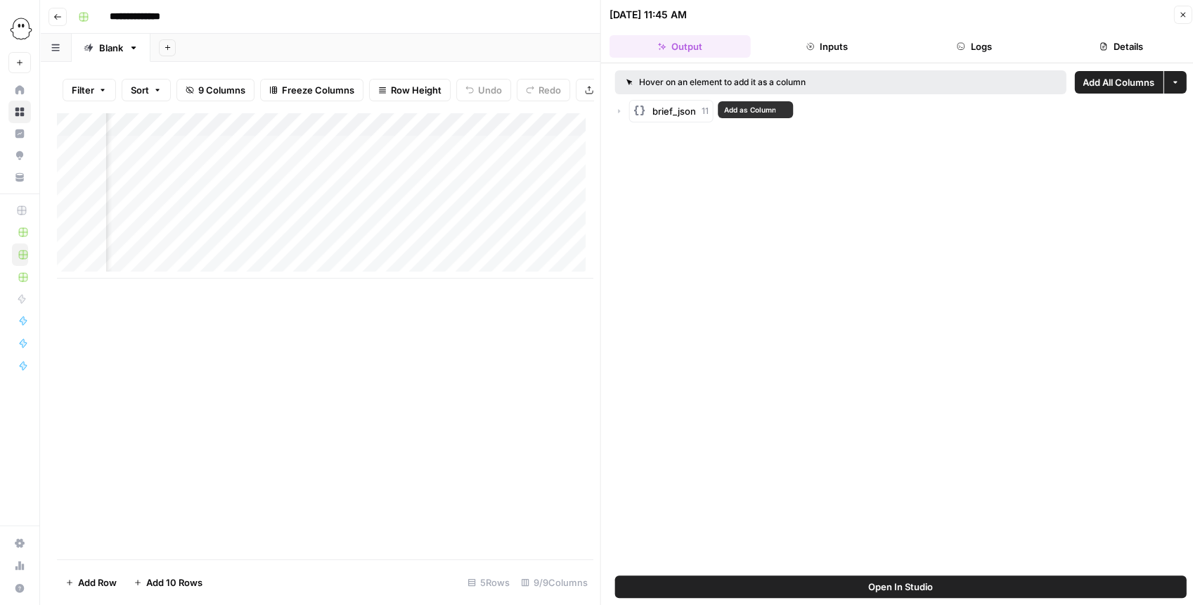
click at [616, 112] on icon "button" at bounding box center [619, 111] width 8 height 8
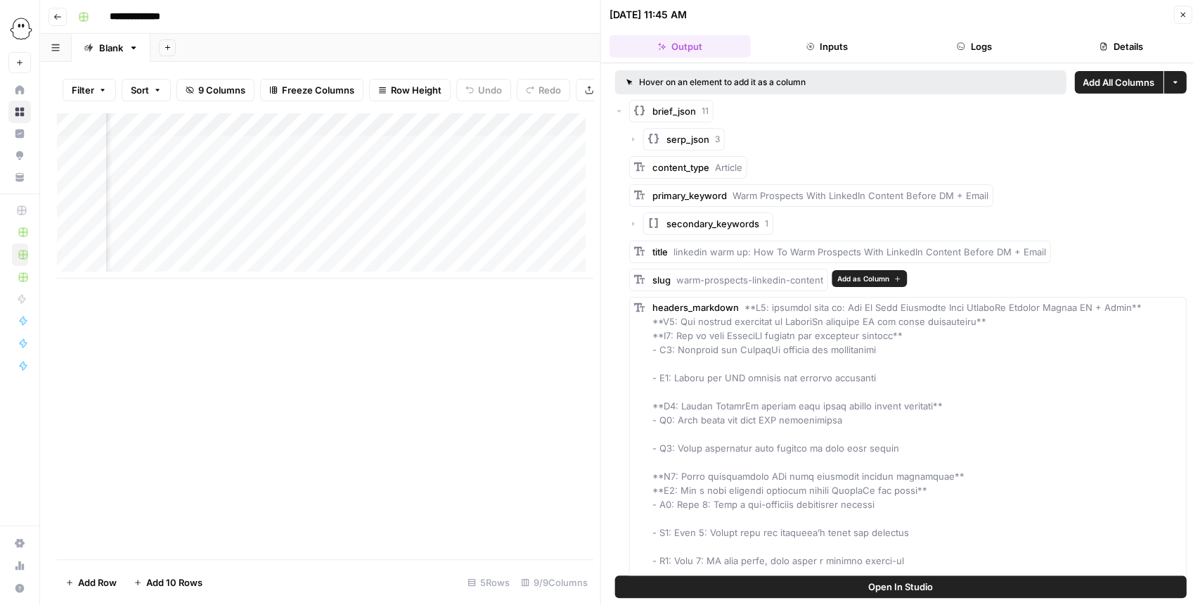
click at [873, 282] on span "Add as Column" at bounding box center [863, 278] width 52 height 11
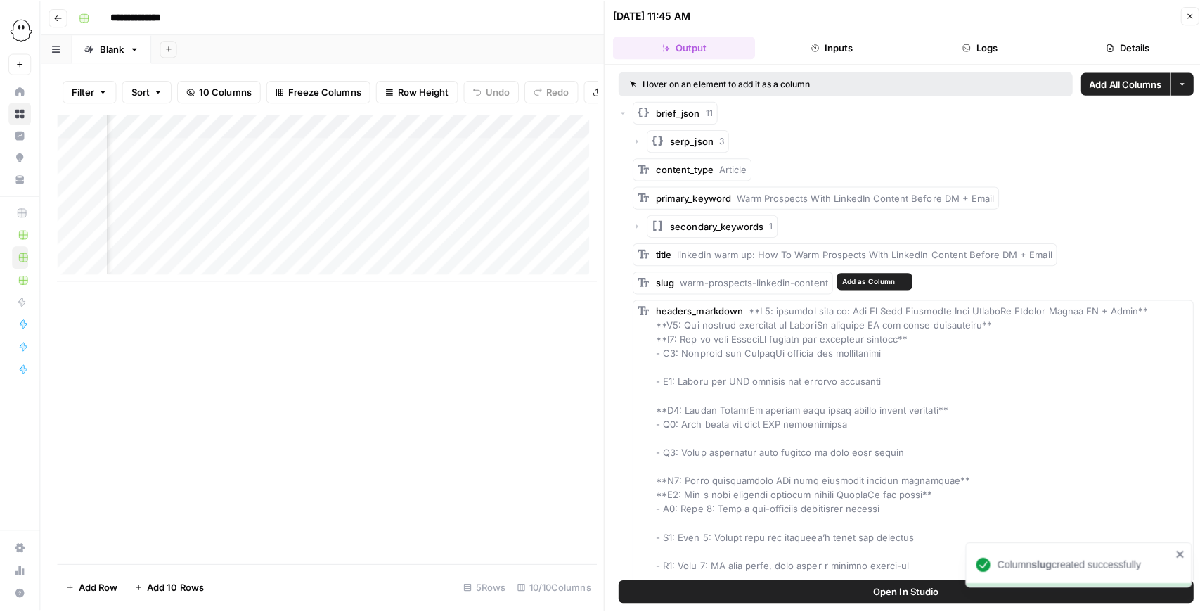
scroll to position [0, 296]
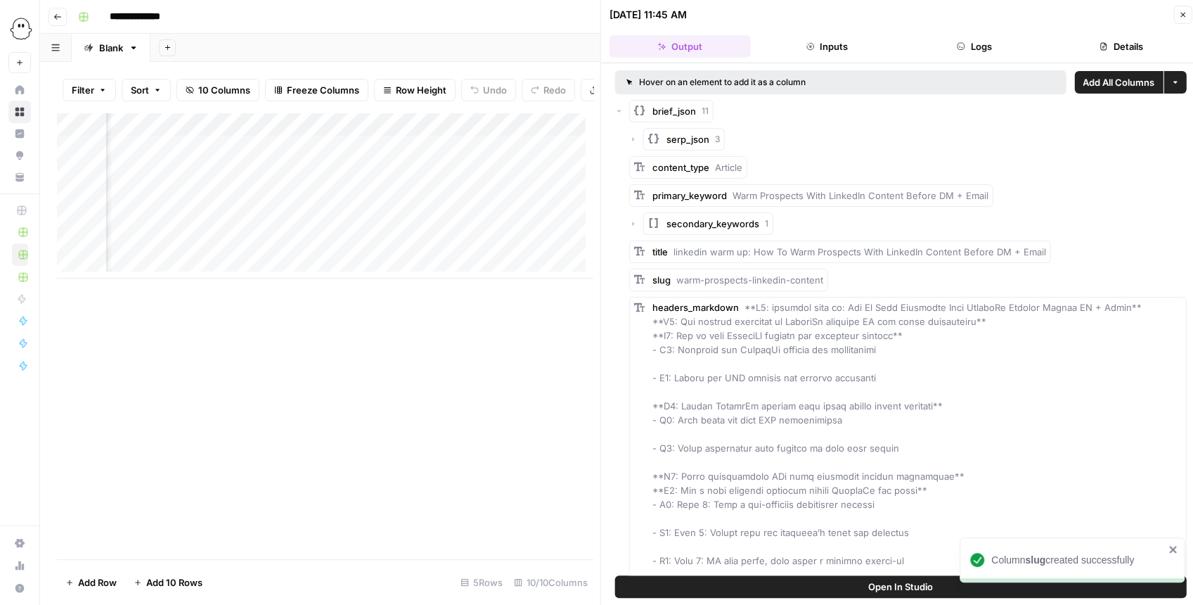
click at [959, 22] on button "Close" at bounding box center [1182, 15] width 18 height 18
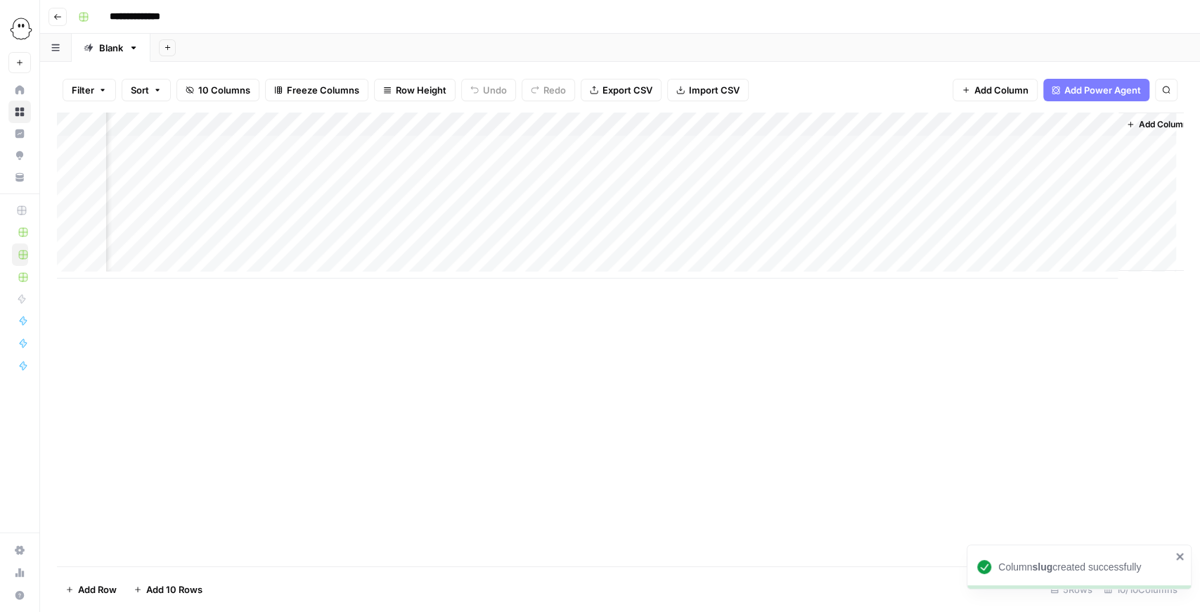
click at [829, 202] on div "Add Column" at bounding box center [620, 195] width 1126 height 166
click at [817, 222] on div "Add Column" at bounding box center [620, 195] width 1126 height 166
click at [699, 220] on div "Add Column" at bounding box center [620, 195] width 1126 height 166
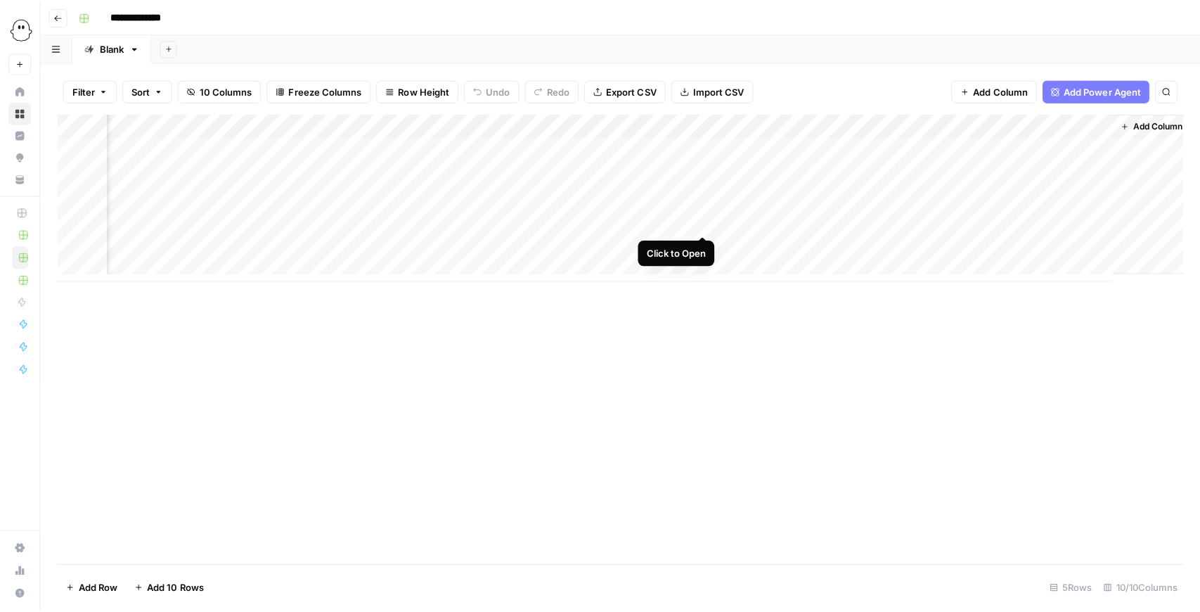
scroll to position [0, 315]
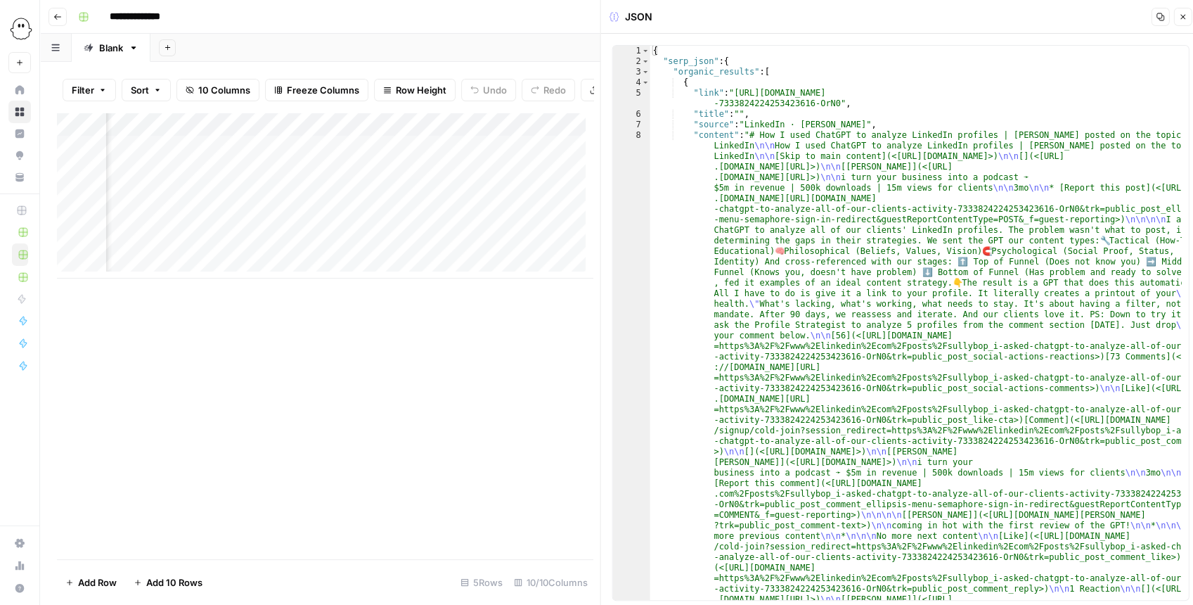
click at [959, 20] on button "Close" at bounding box center [1182, 17] width 18 height 18
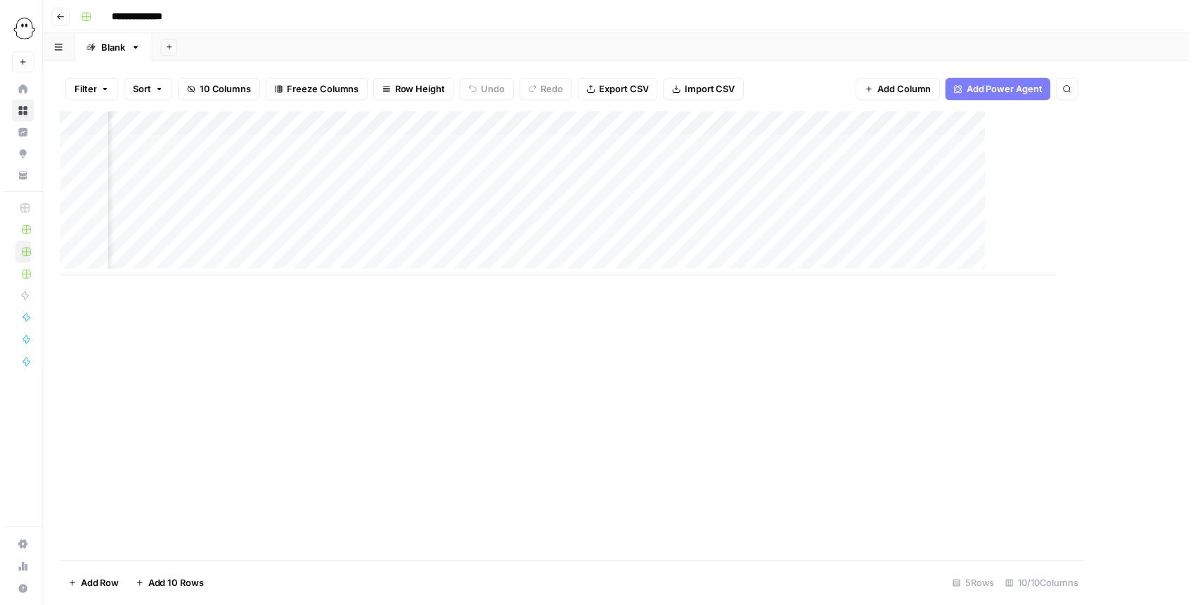
scroll to position [0, 300]
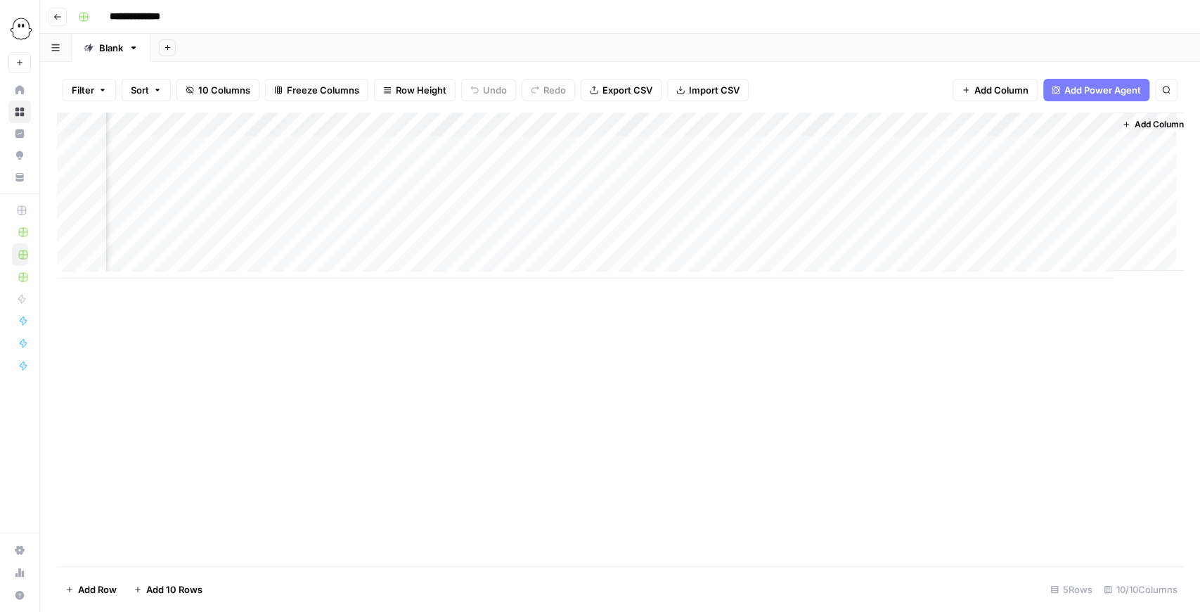
click at [959, 149] on div "Add Column" at bounding box center [620, 195] width 1126 height 166
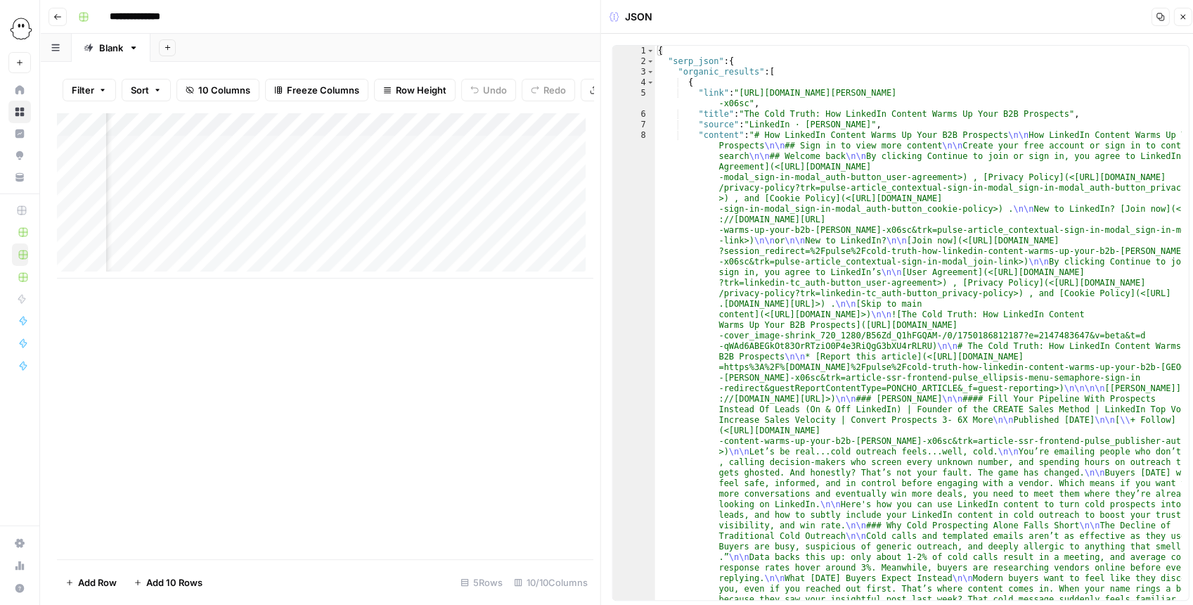
click at [959, 17] on icon "button" at bounding box center [1182, 17] width 8 height 8
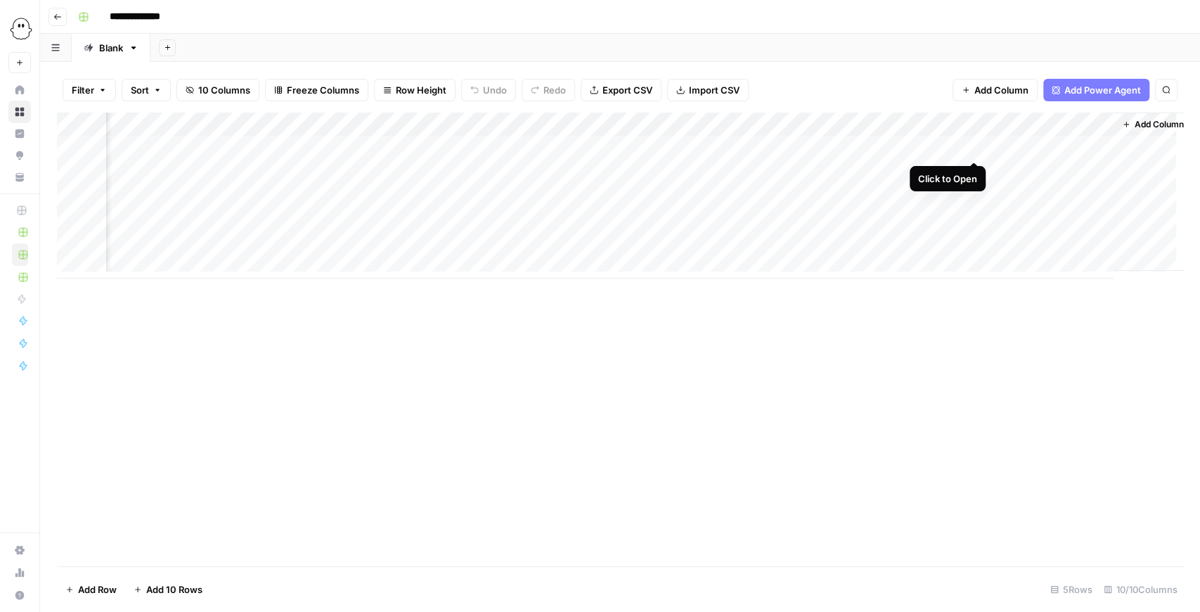
click at [959, 150] on div "Add Column" at bounding box center [620, 195] width 1126 height 166
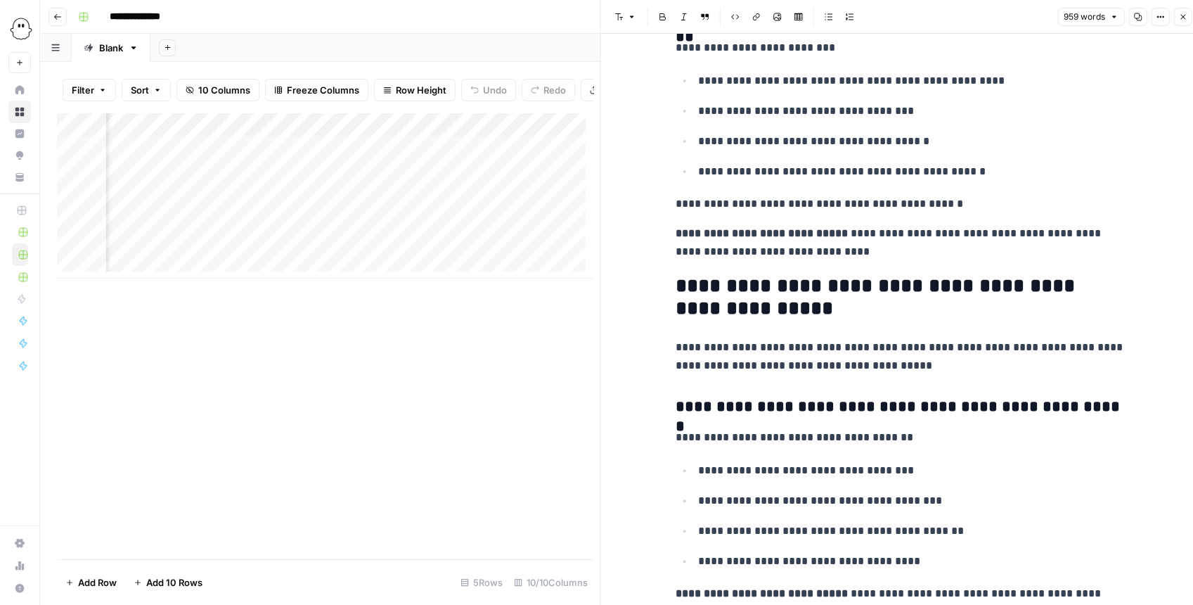
scroll to position [3319, 0]
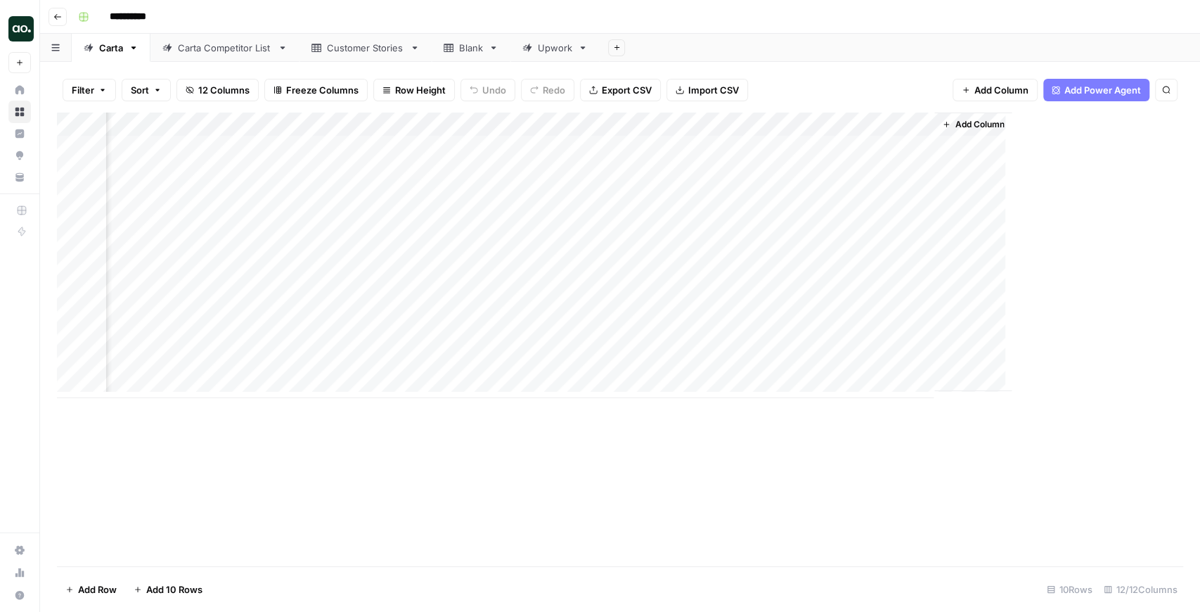
scroll to position [0, 774]
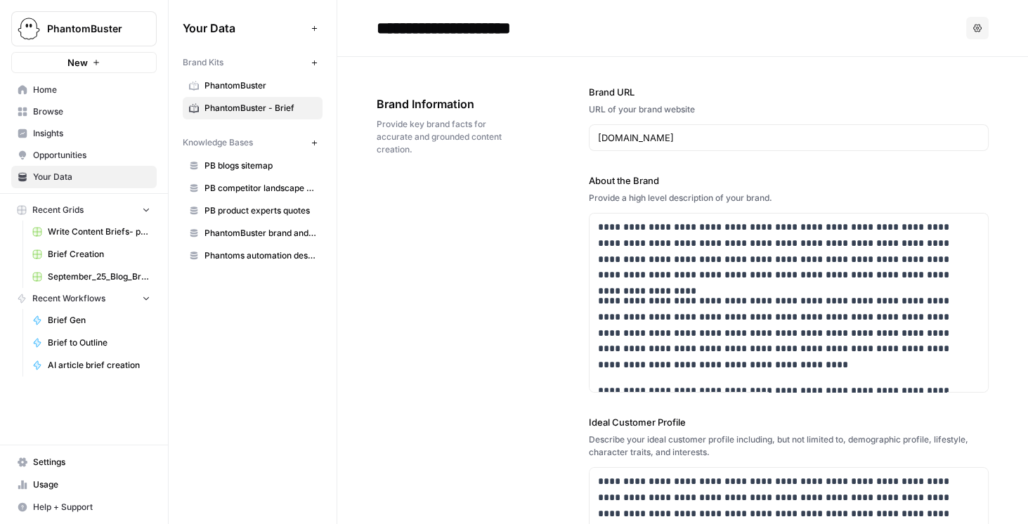
scroll to position [2619, 0]
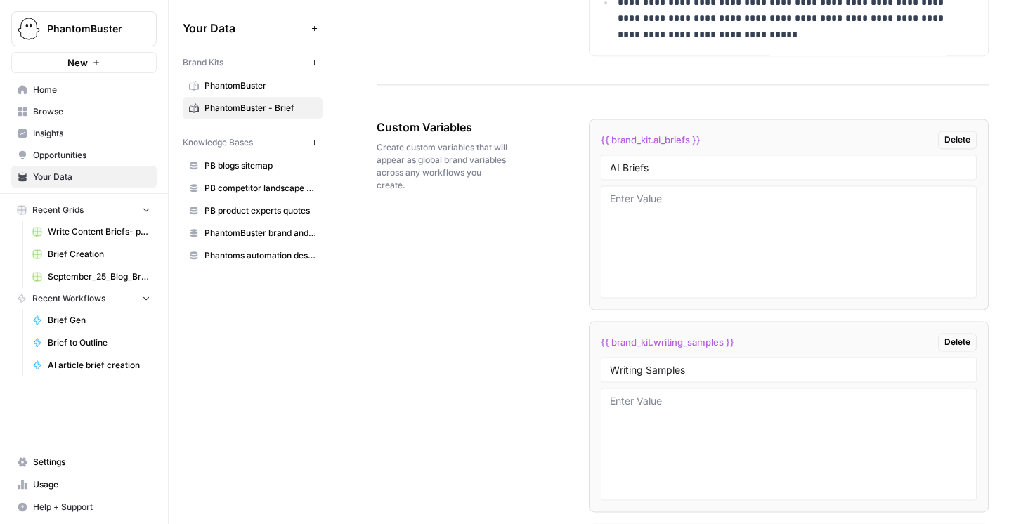
click at [90, 256] on span "Brief Creation" at bounding box center [99, 254] width 103 height 13
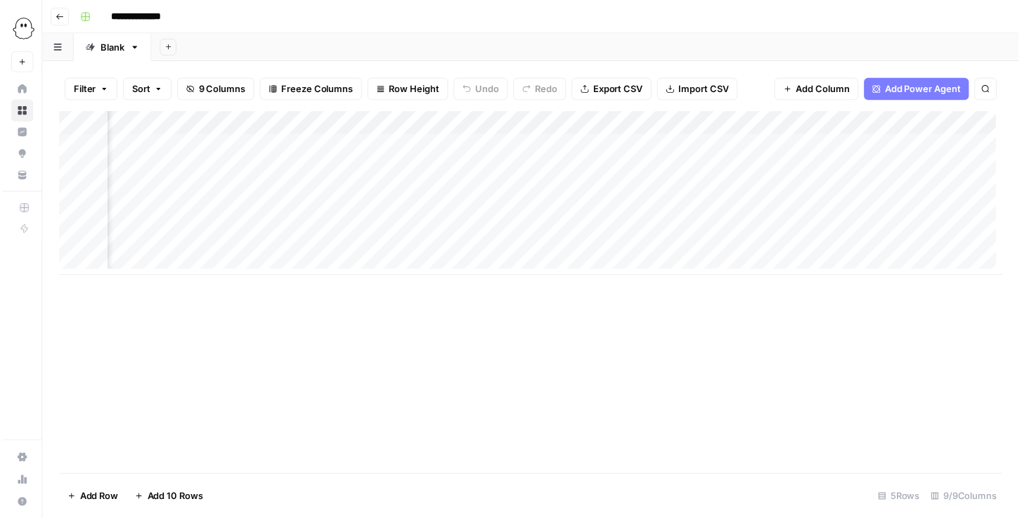
scroll to position [0, 361]
click at [786, 150] on div "Add Column" at bounding box center [534, 195] width 955 height 166
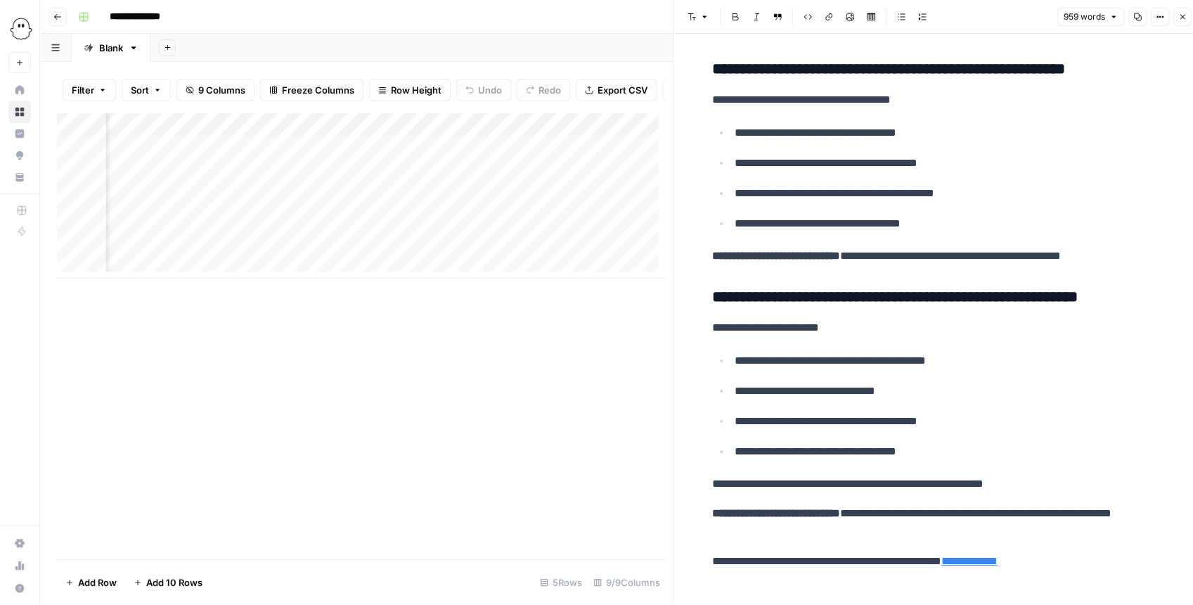
scroll to position [7, 0]
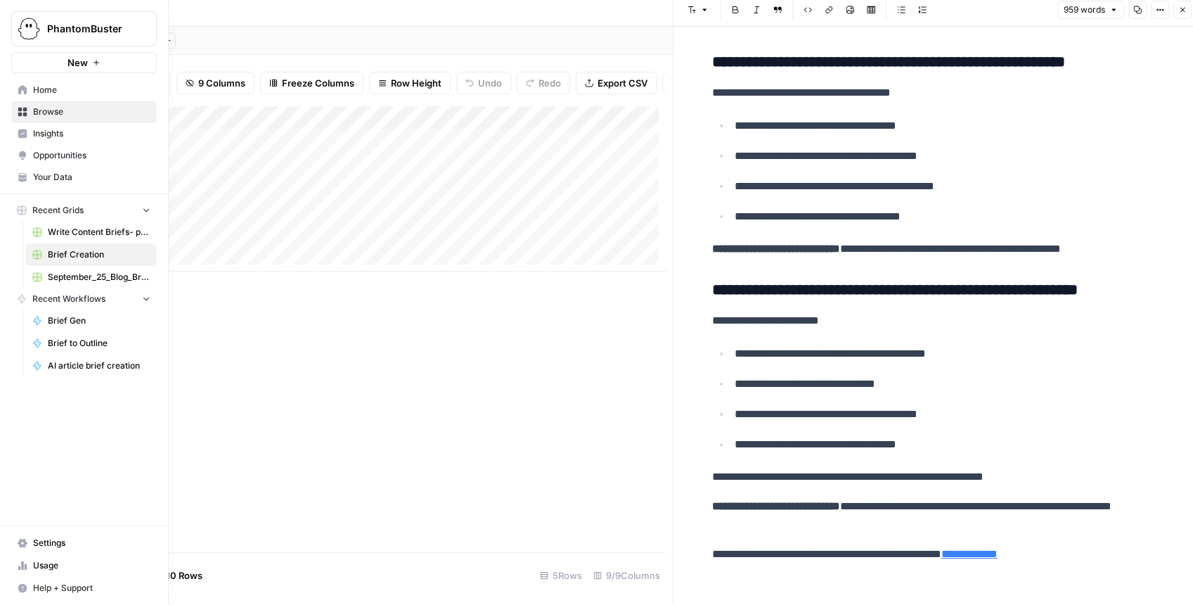
click at [53, 182] on span "Your Data" at bounding box center [91, 177] width 117 height 13
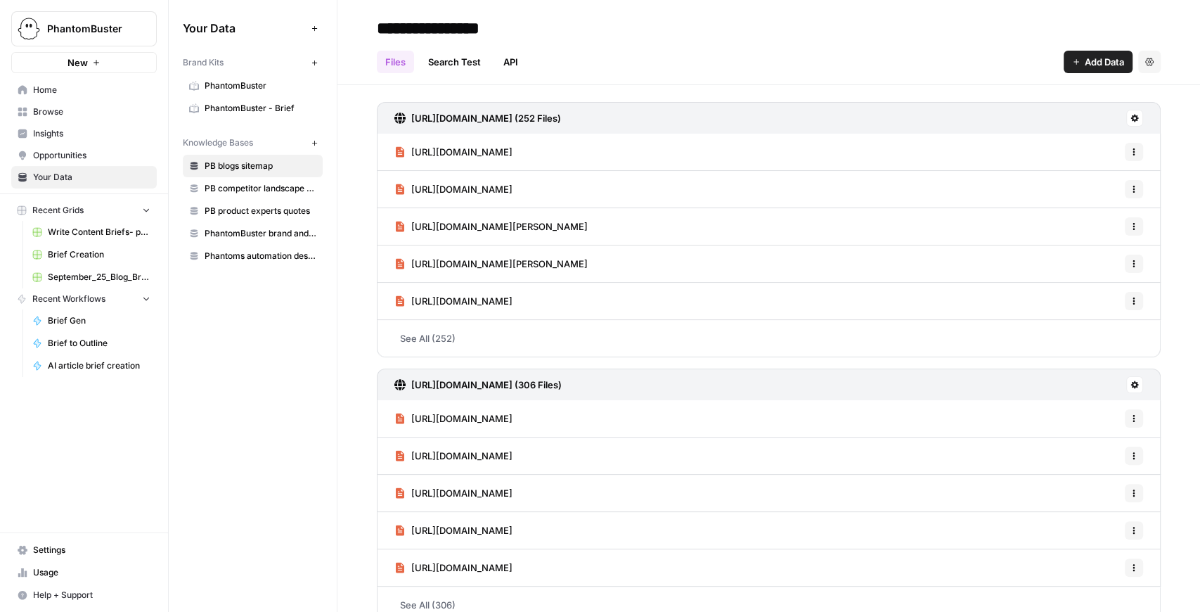
click at [276, 114] on link "PhantomBuster - Brief" at bounding box center [253, 108] width 140 height 22
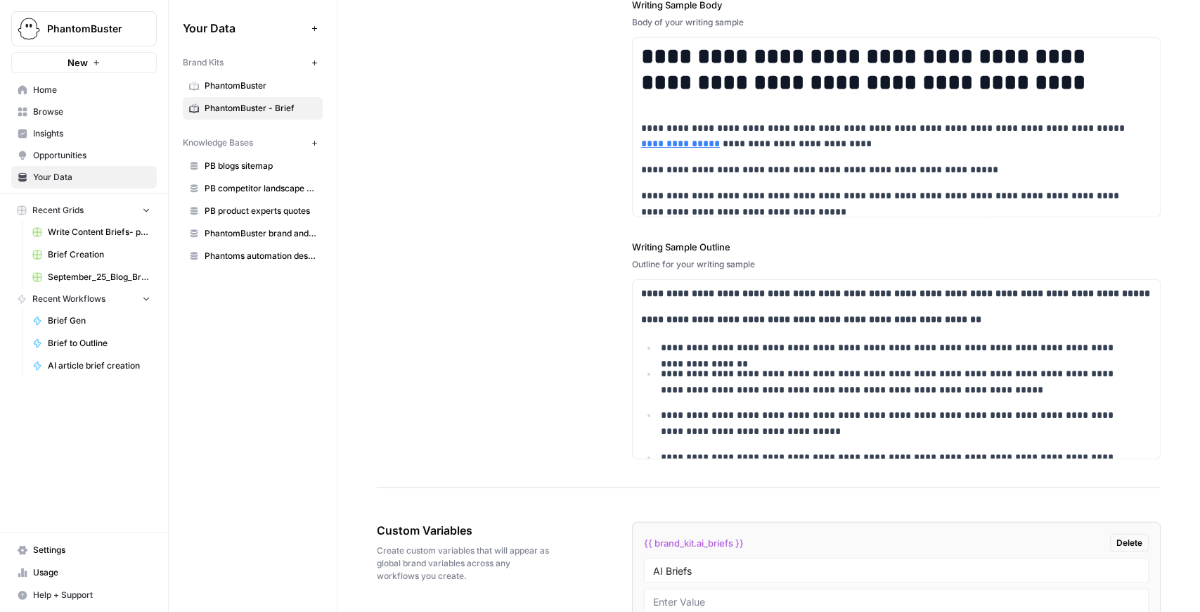
scroll to position [2497, 0]
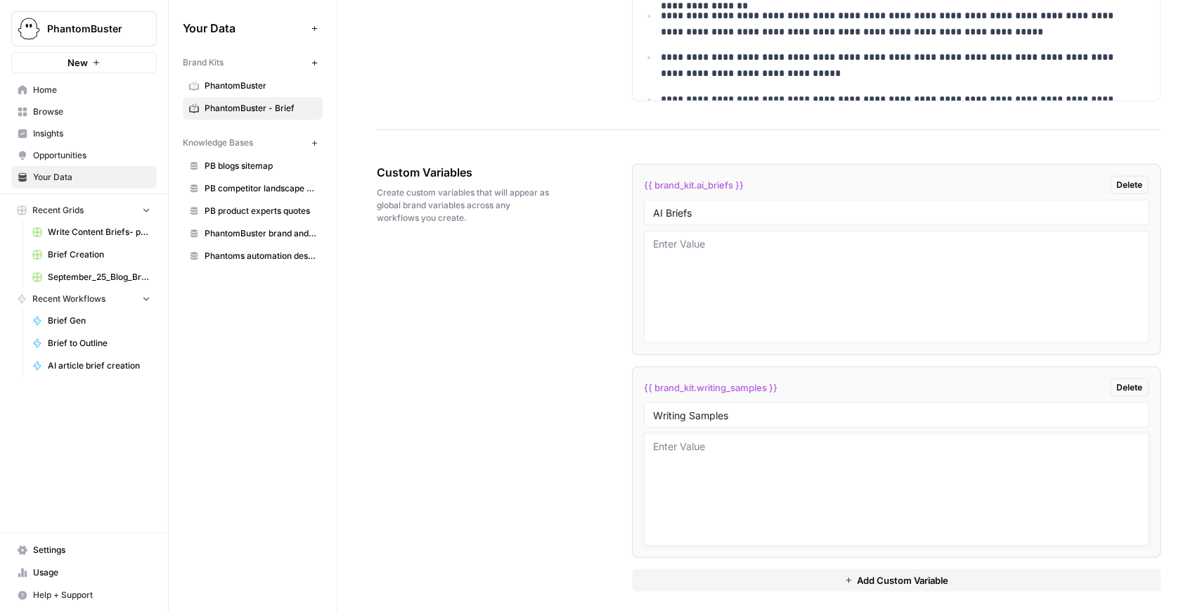
click at [698, 463] on textarea at bounding box center [896, 489] width 486 height 100
paste textarea "# The Perfect LinkedIn Outreach Message: Framework, Templates, and Real-World E…"
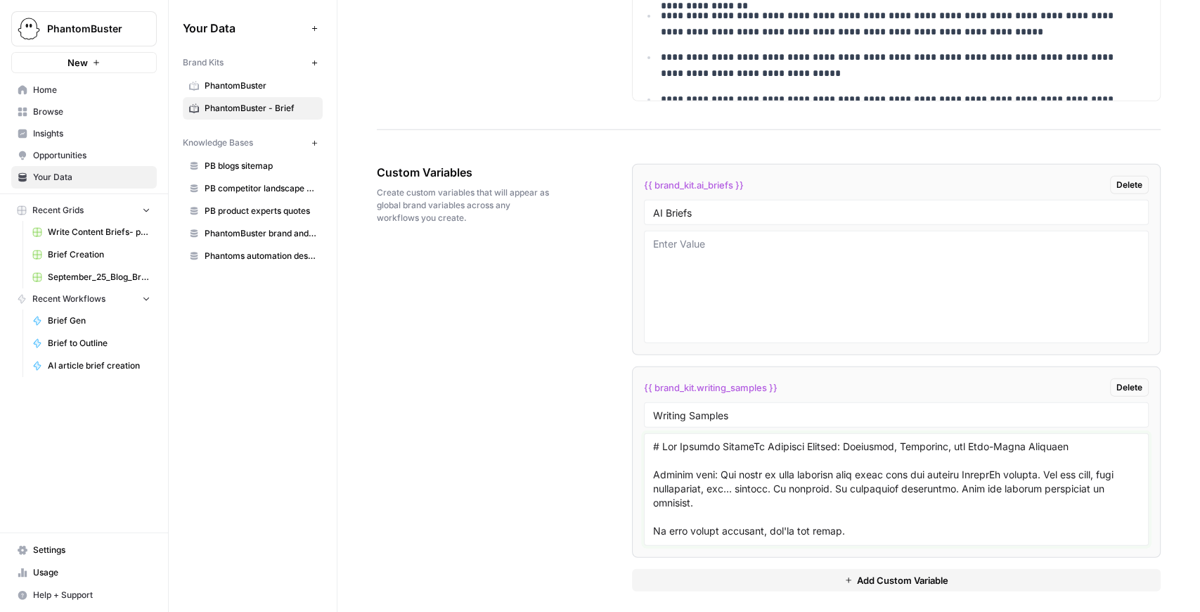
scroll to position [6028, 0]
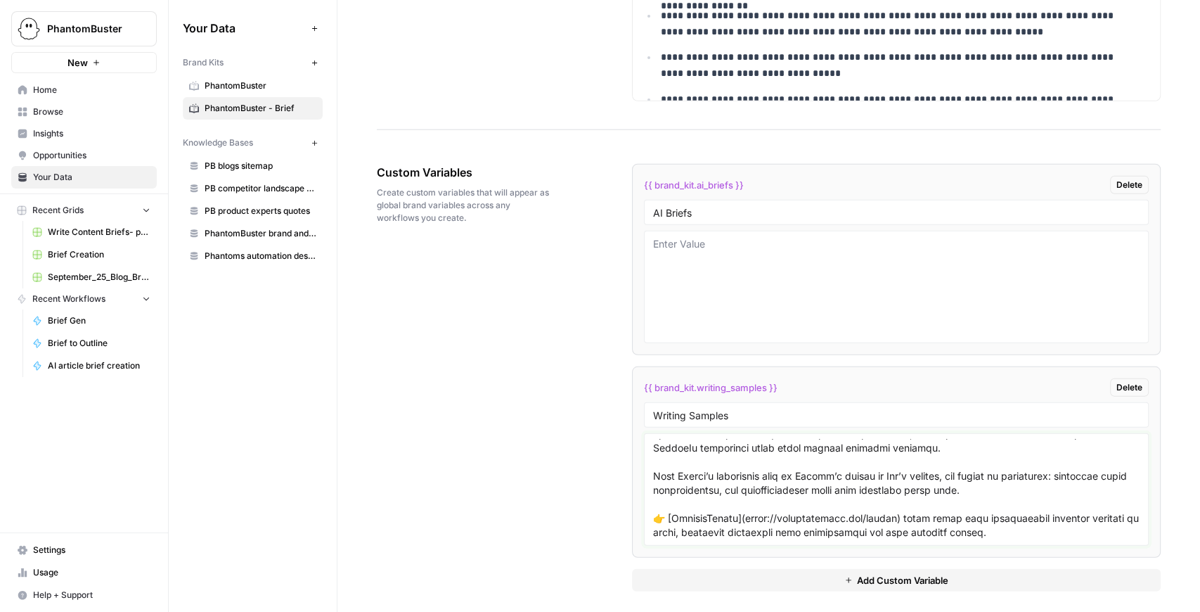
type textarea "# The Perfect LinkedIn Outreach Message: Framework, Templates, and Real-World E…"
click at [474, 408] on div "Custom Variables Create custom variables that will appear as global brand varia…" at bounding box center [769, 378] width 784 height 484
click at [829, 524] on button "Add Custom Variable" at bounding box center [896, 580] width 529 height 22
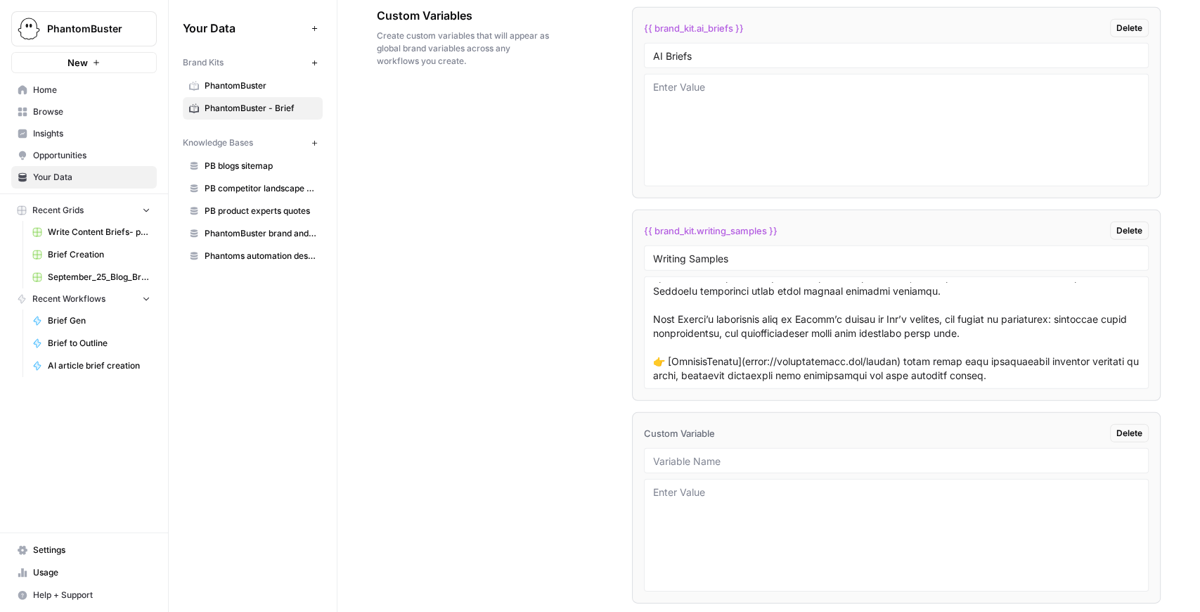
scroll to position [2699, 0]
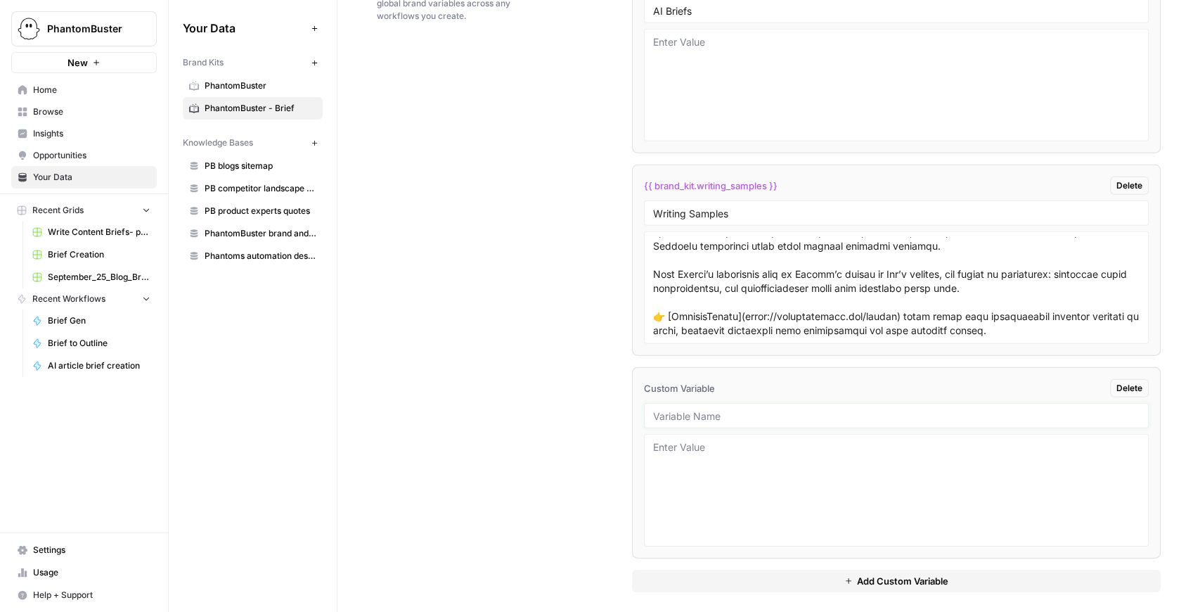
click at [683, 413] on input "text" at bounding box center [896, 415] width 486 height 13
type input "W"
type input "Other Writing Samples"
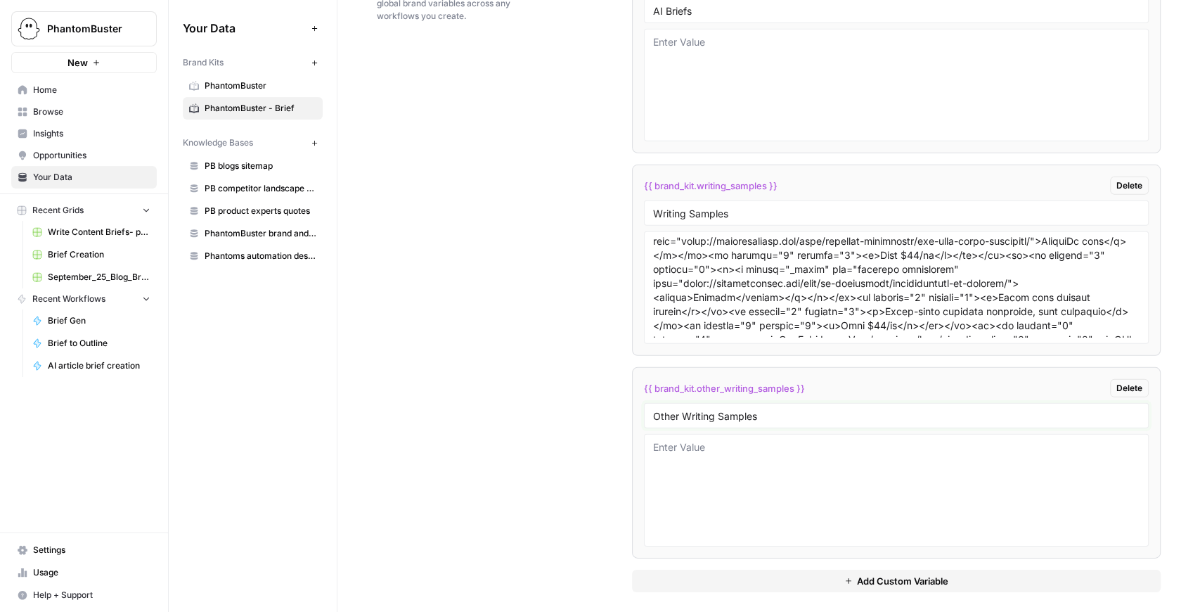
scroll to position [4967, 0]
click at [743, 441] on textarea at bounding box center [896, 490] width 486 height 100
paste textarea "# The Middle Funnel Is Where the Money Is for AEO and AI Search ![](https://cdn…"
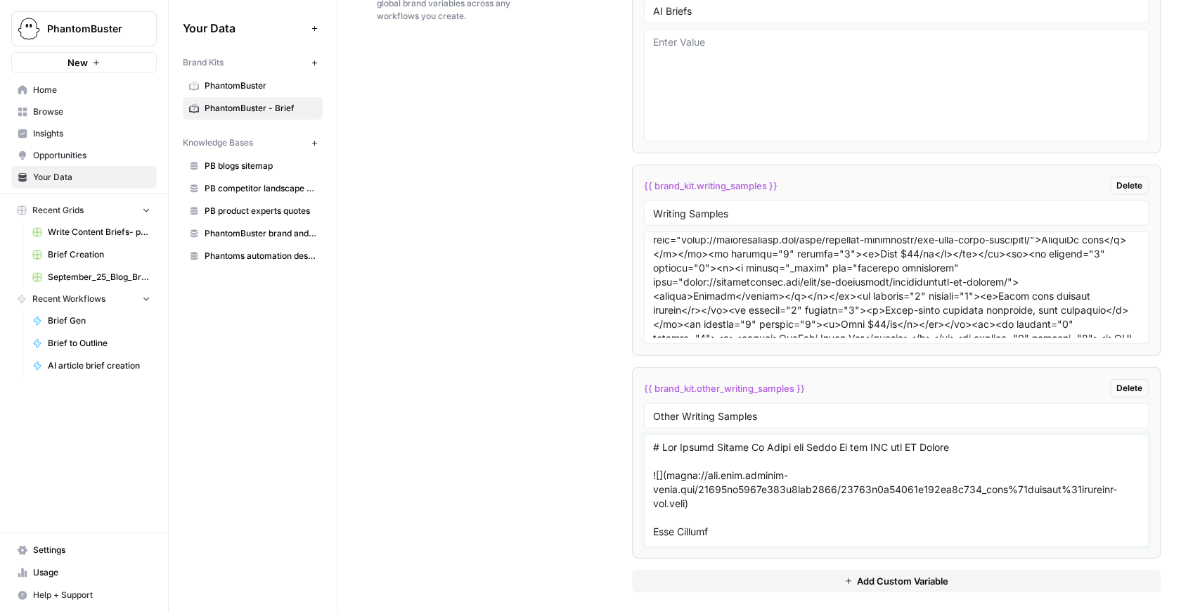
scroll to position [4580, 0]
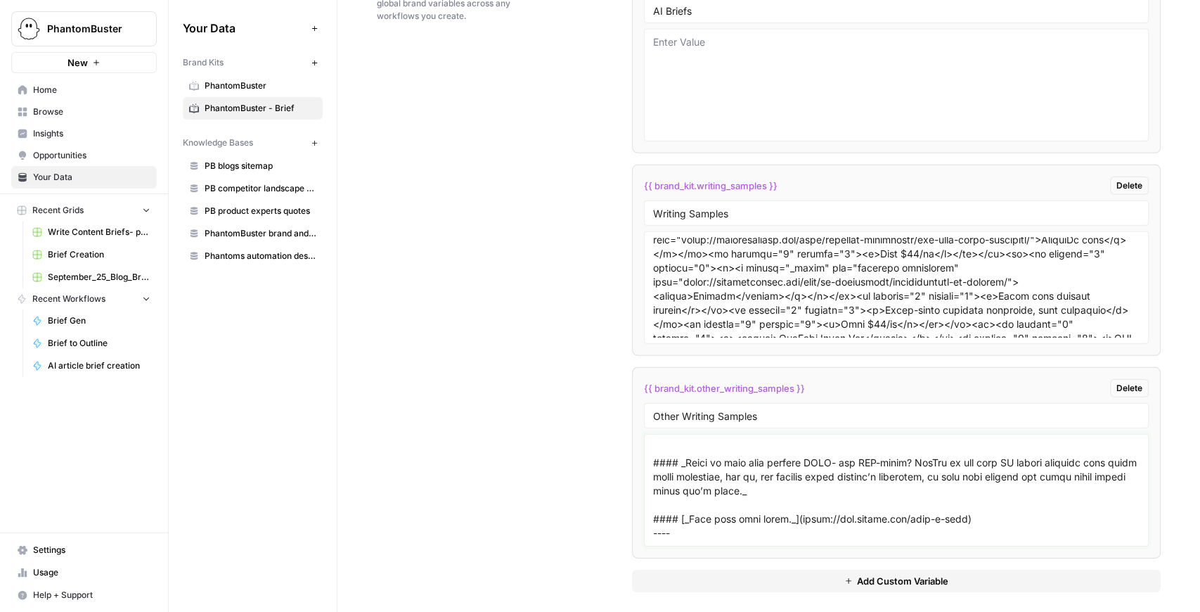
paste textarea "# Automating Automation: An AI Agent That Automates Enterprise Workflows By Lea…"
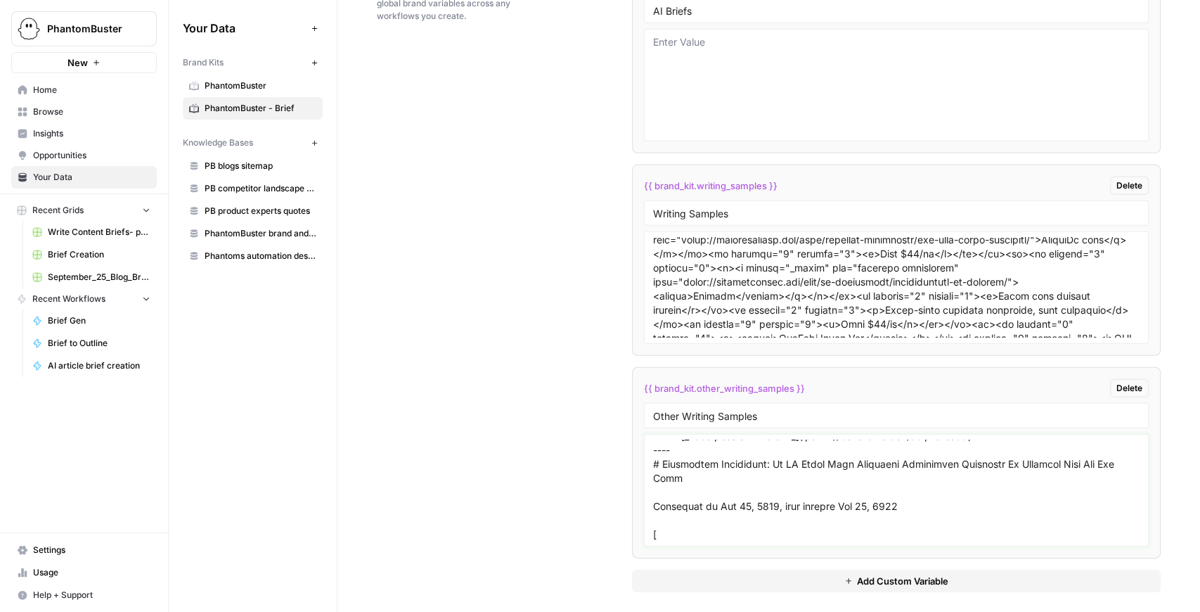
scroll to position [7167, 0]
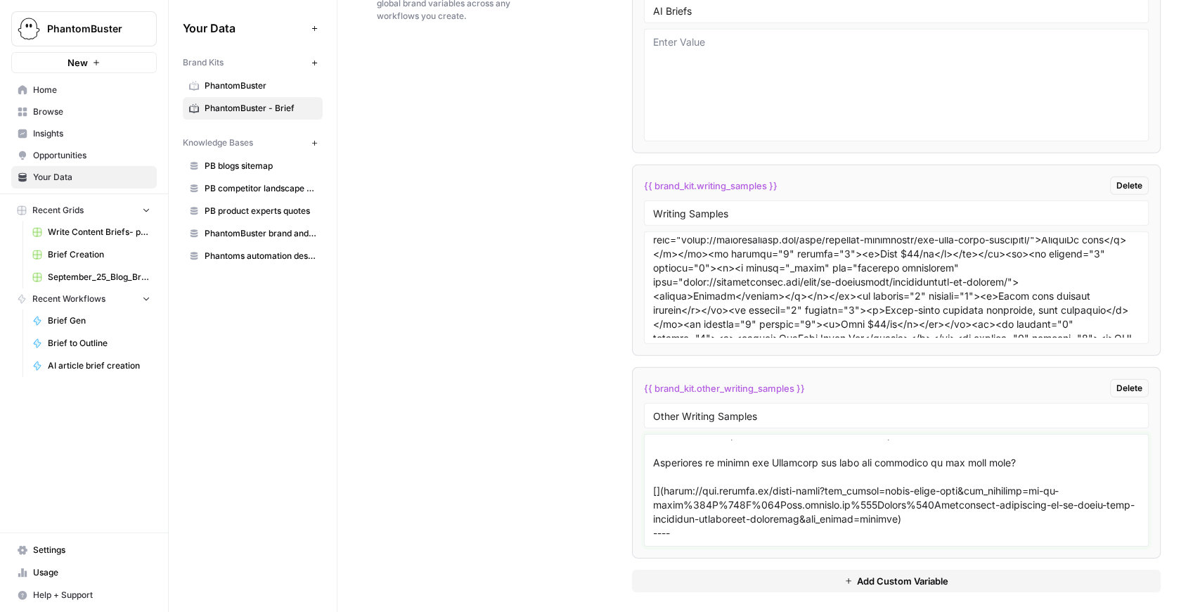
paste textarea "# How to hire a GTM Engineer What to look for, where to find them, and the skil…"
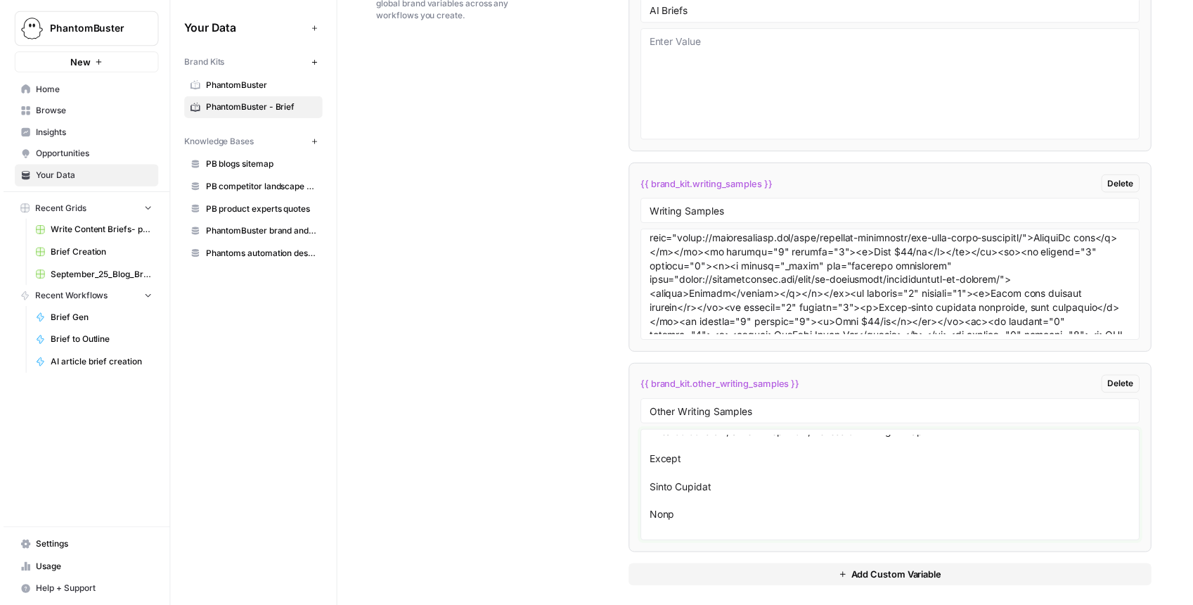
scroll to position [10724, 0]
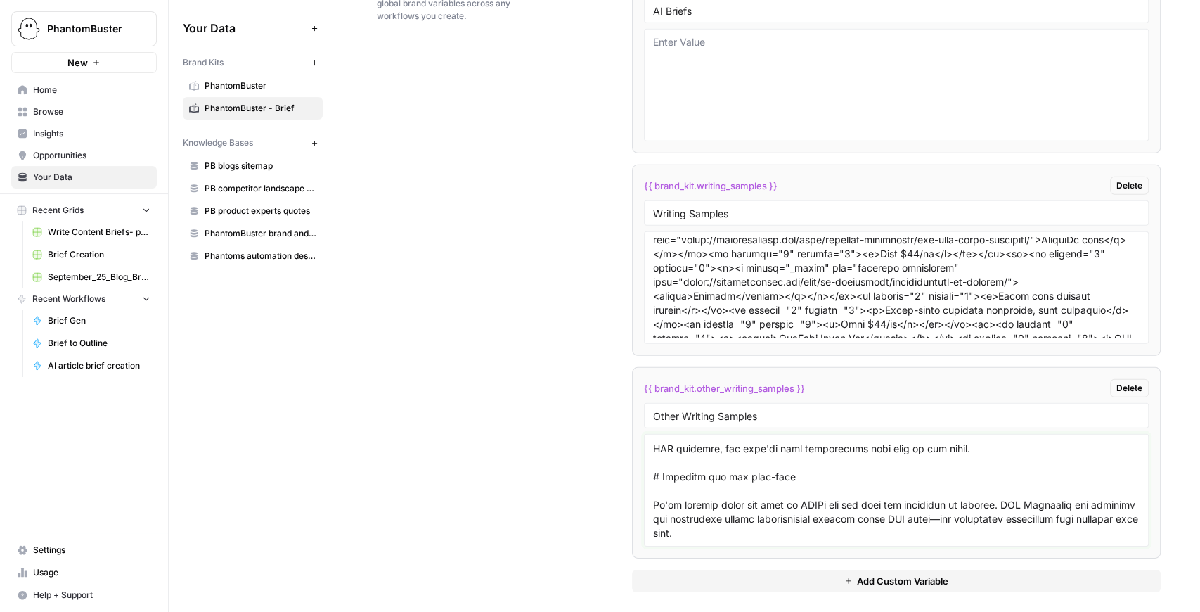
type textarea "# The Middle Funnel Is Where the Money Is for AEO and AI Search ![](https://cdn…"
click at [94, 233] on span "Write Content Briefs- pre-built flows" at bounding box center [99, 232] width 103 height 13
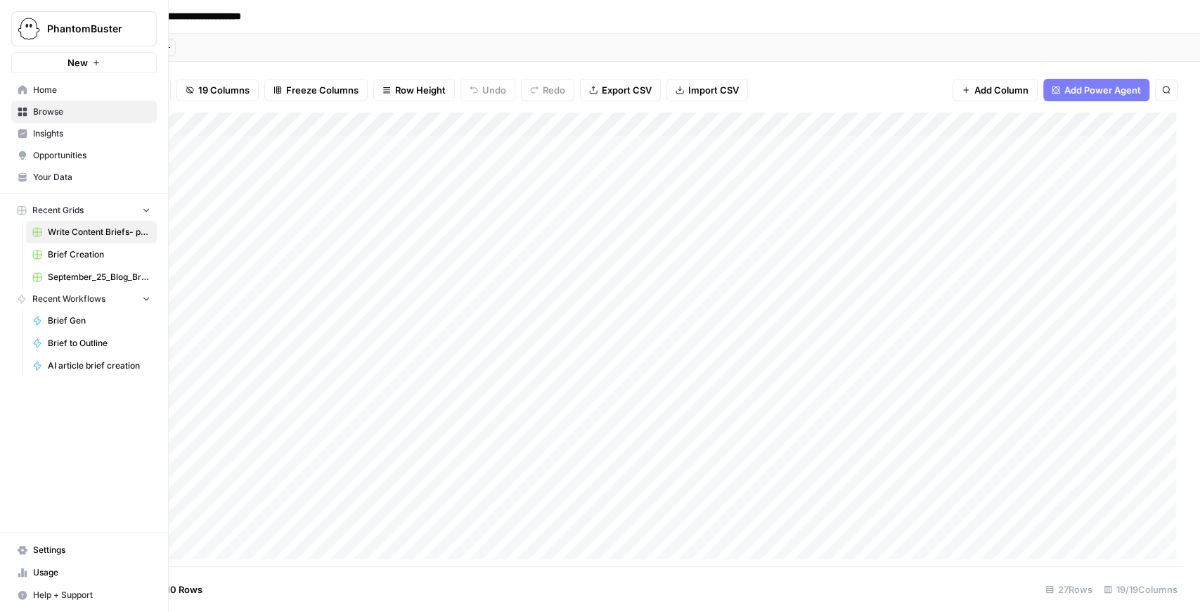
click at [64, 257] on span "Brief Creation" at bounding box center [99, 254] width 103 height 13
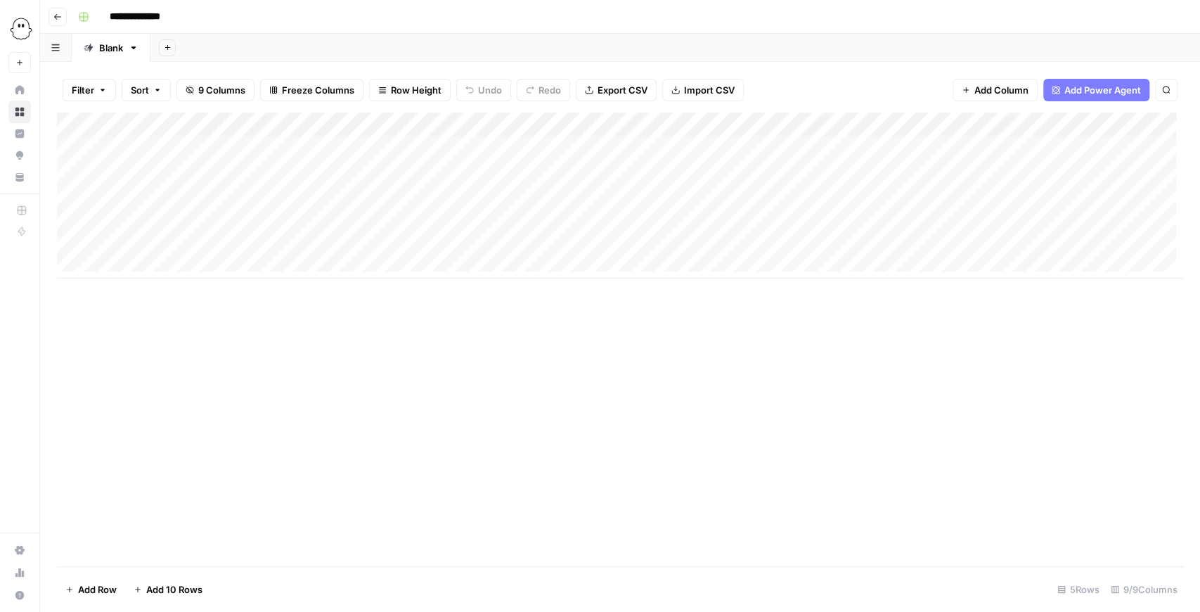
click at [214, 197] on div "Add Column" at bounding box center [620, 195] width 1126 height 166
type textarea "**********"
click at [358, 308] on div "Add Column" at bounding box center [620, 338] width 1126 height 453
click at [330, 199] on div "Add Column" at bounding box center [620, 195] width 1126 height 166
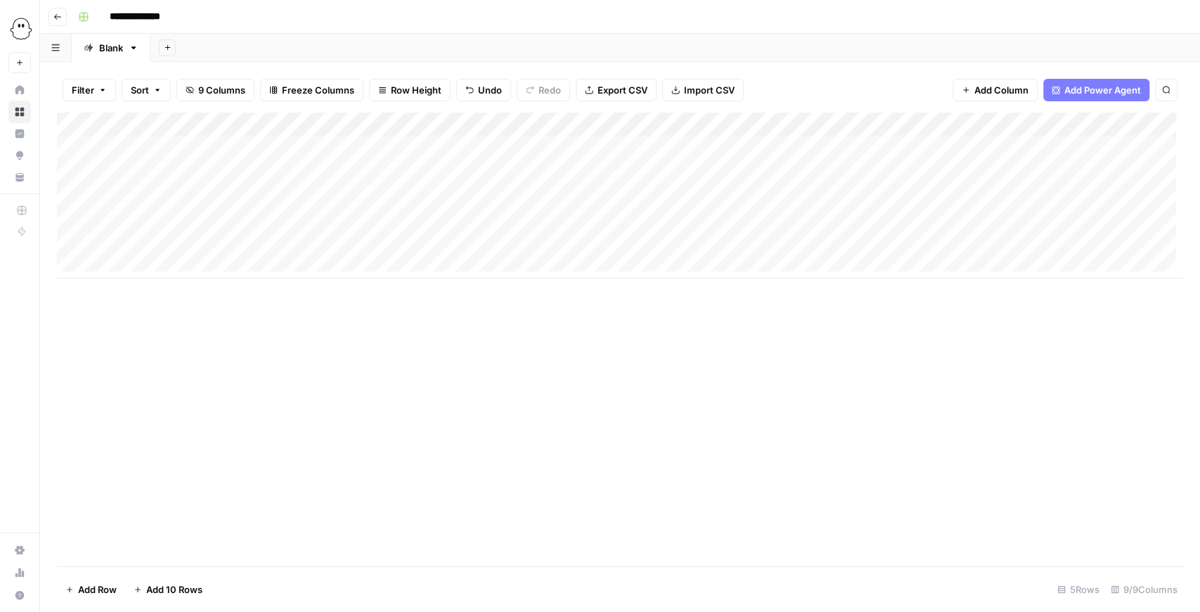
click at [330, 199] on div "Add Column" at bounding box center [620, 195] width 1126 height 166
type textarea "**********"
click at [441, 333] on div "Add Column" at bounding box center [620, 338] width 1126 height 453
click at [441, 197] on div "Add Column" at bounding box center [620, 195] width 1126 height 166
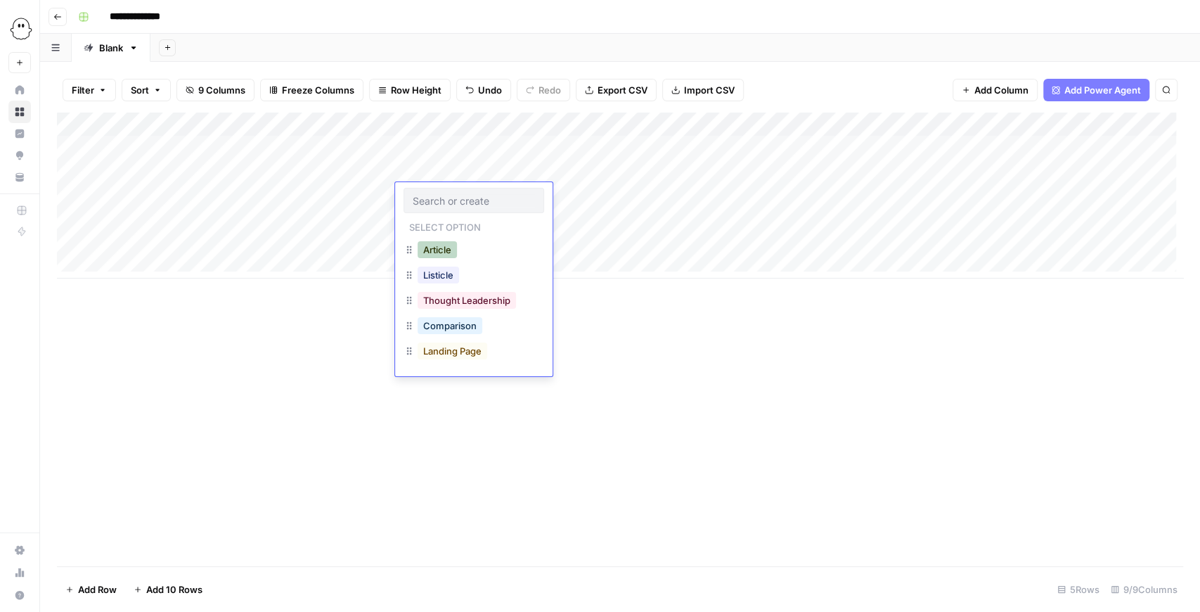
click at [447, 246] on button "Article" at bounding box center [437, 249] width 39 height 17
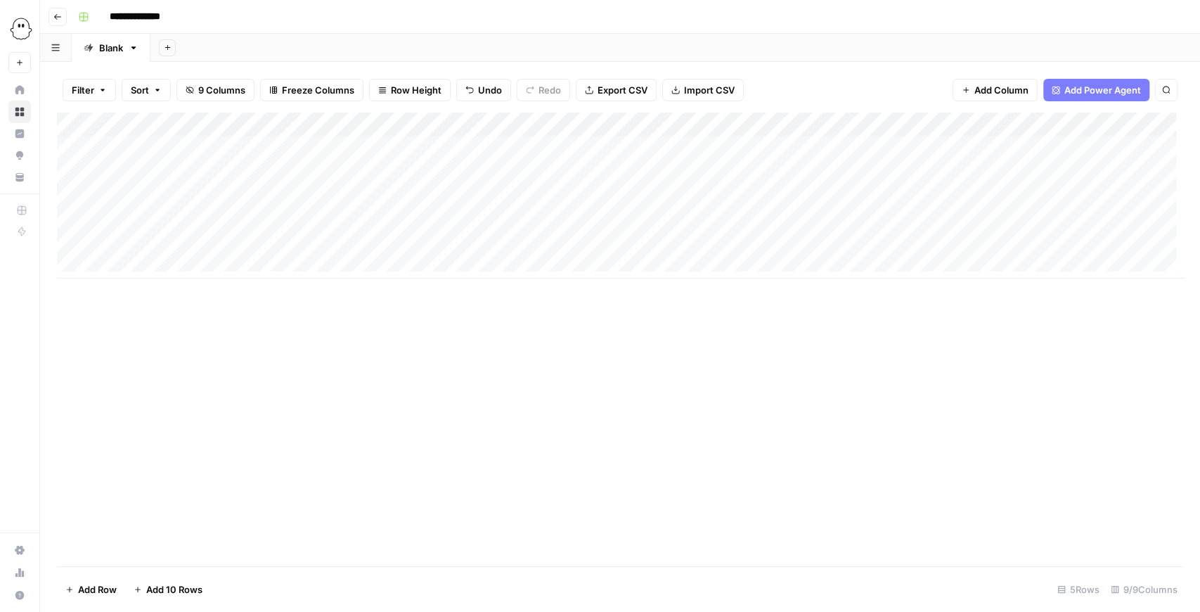
click at [588, 195] on div "Add Column" at bounding box center [620, 195] width 1126 height 166
click at [200, 221] on div "Add Column" at bounding box center [620, 195] width 1126 height 166
type textarea "**********"
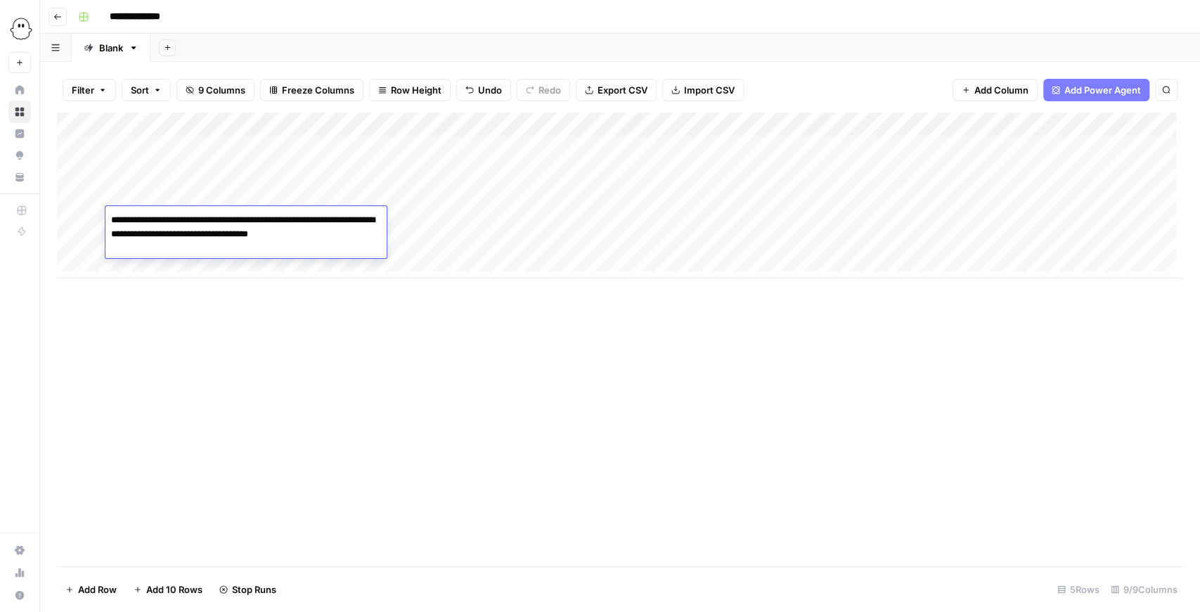
drag, startPoint x: 362, startPoint y: 368, endPoint x: 367, endPoint y: 334, distance: 34.1
click at [362, 367] on div "Add Column" at bounding box center [620, 338] width 1126 height 453
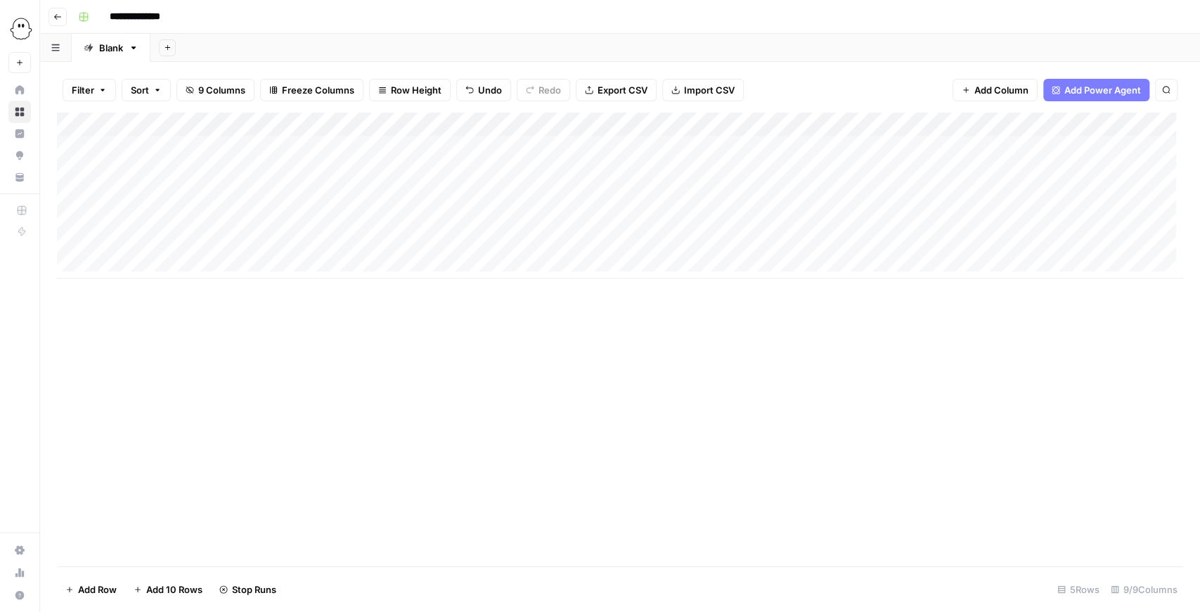
click at [361, 221] on div "Add Column" at bounding box center [620, 195] width 1126 height 166
type textarea "**********"
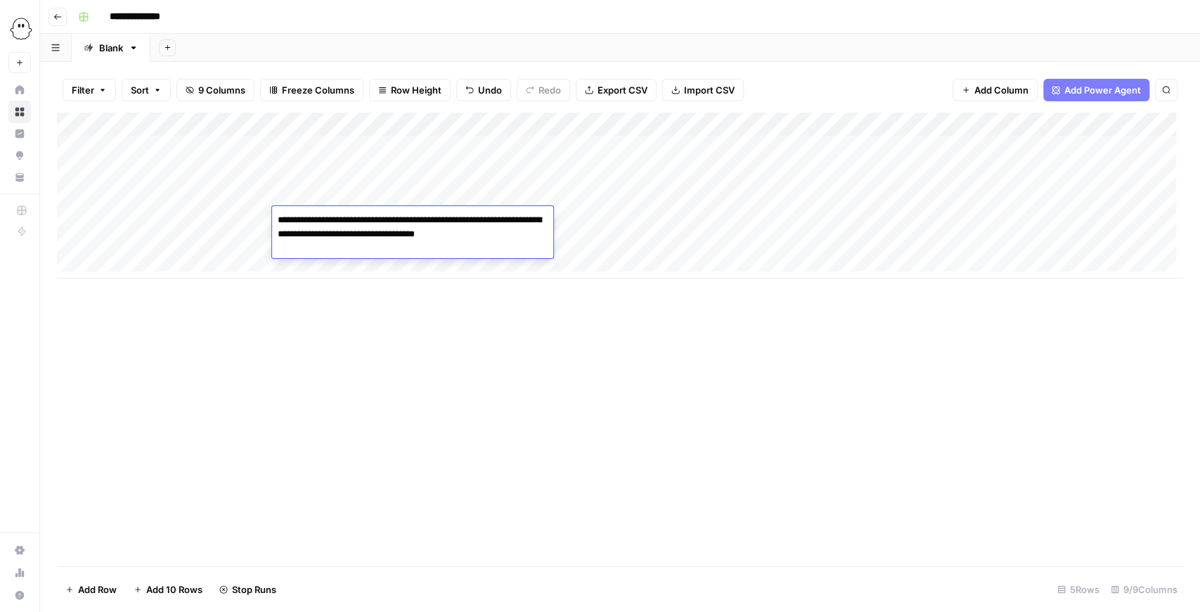
click at [444, 349] on div "Add Column" at bounding box center [620, 338] width 1126 height 453
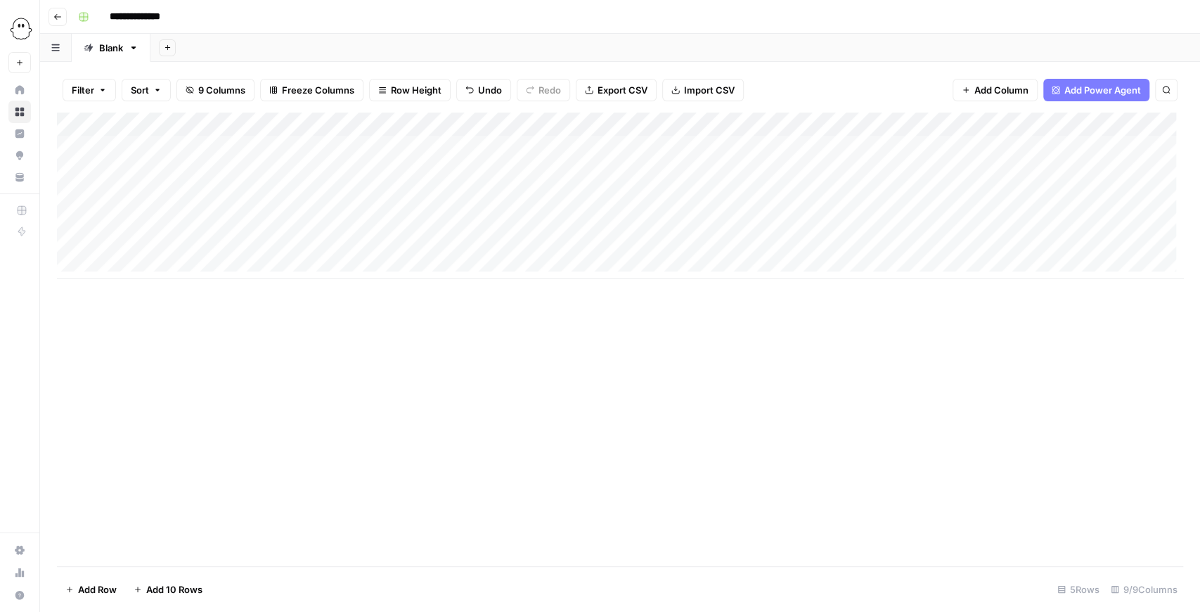
click at [446, 223] on div "Add Column" at bounding box center [620, 195] width 1126 height 166
click at [447, 224] on div "Add Column" at bounding box center [620, 195] width 1126 height 166
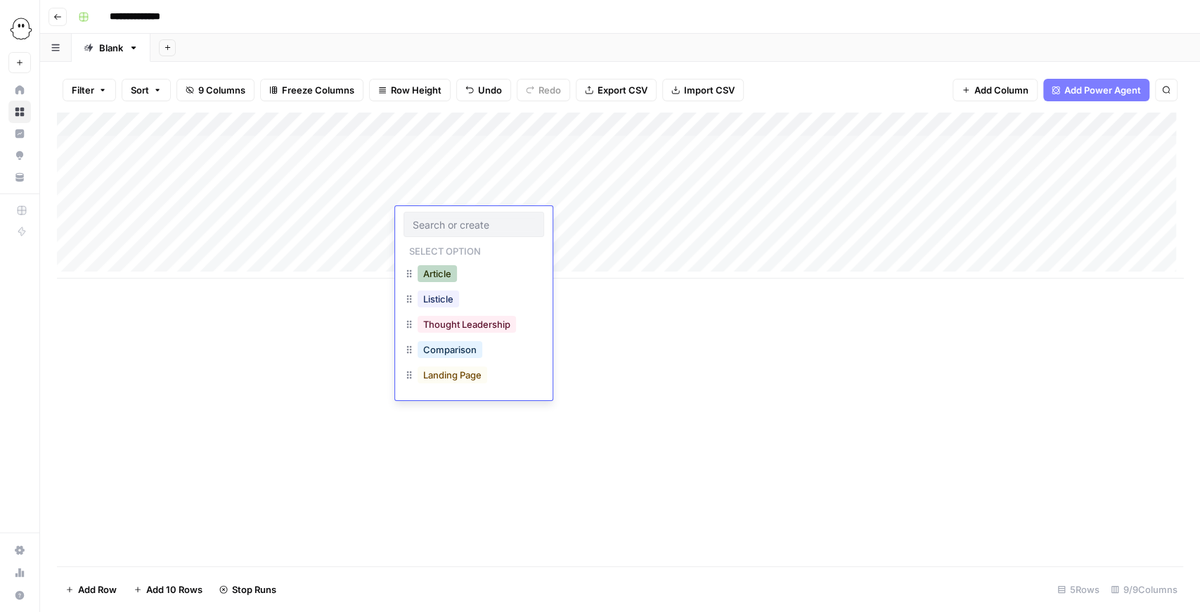
click at [448, 269] on button "Article" at bounding box center [437, 273] width 39 height 17
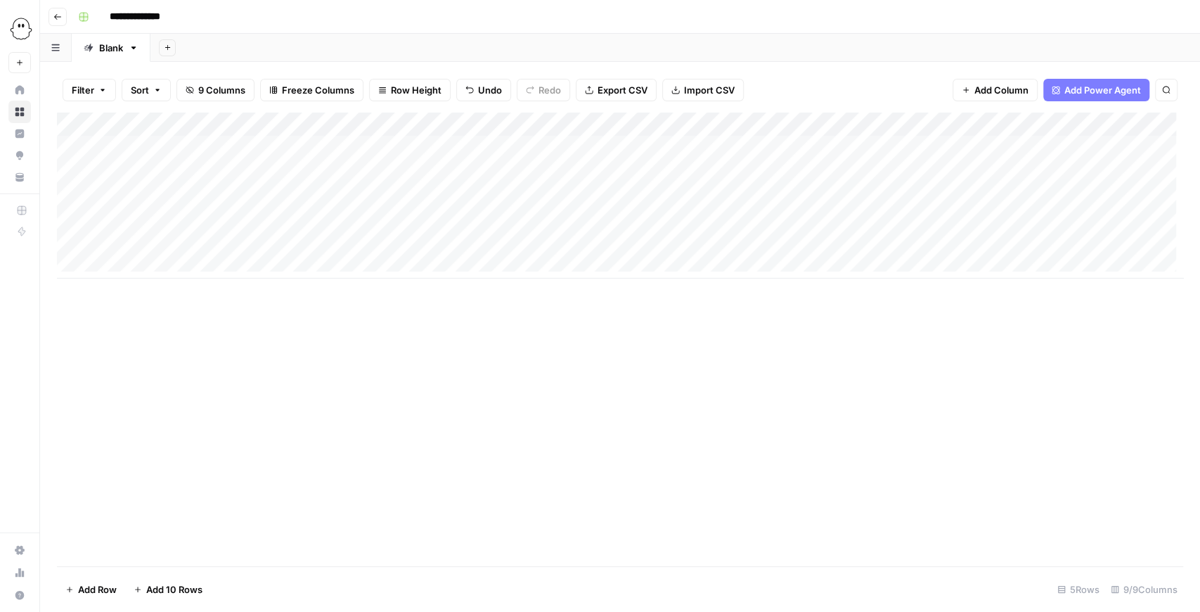
click at [607, 221] on div "Add Column" at bounding box center [620, 195] width 1126 height 166
click at [766, 213] on div "Add Column" at bounding box center [620, 195] width 1126 height 166
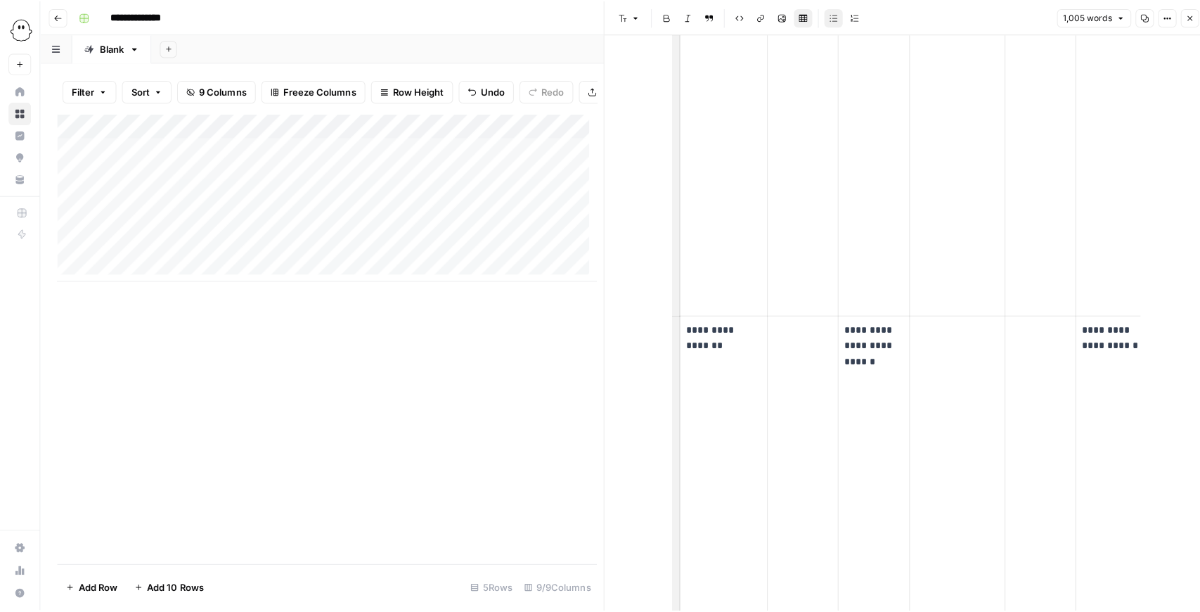
scroll to position [4775, 0]
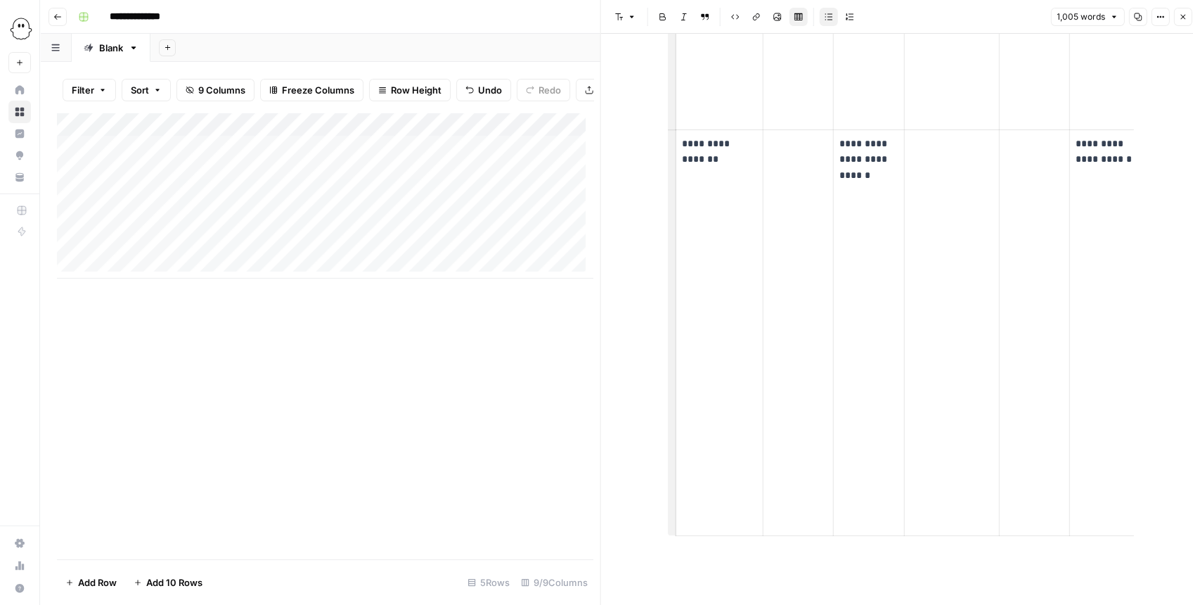
click at [1028, 19] on icon "button" at bounding box center [1182, 17] width 8 height 8
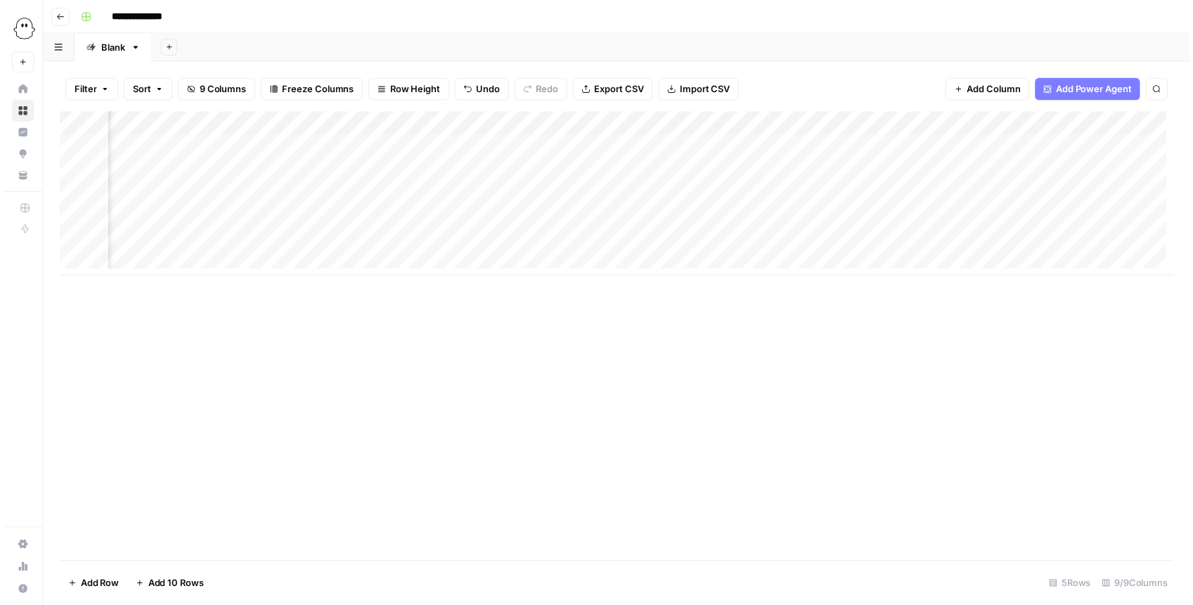
scroll to position [0, 82]
click at [536, 146] on div "Add Column" at bounding box center [620, 195] width 1126 height 166
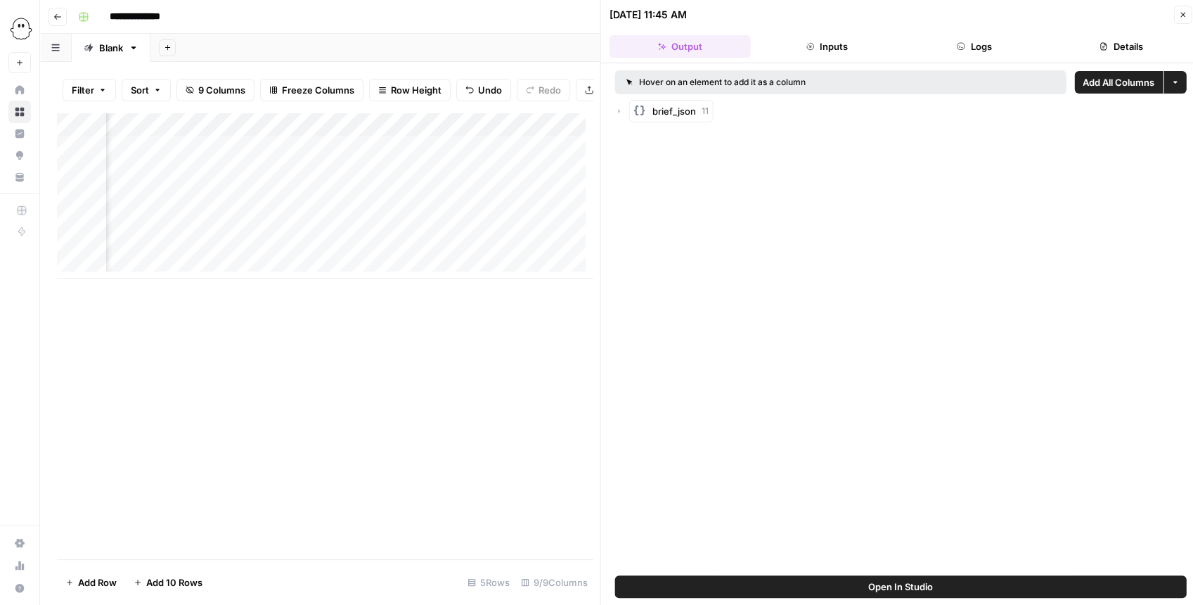
click at [1028, 49] on icon "button" at bounding box center [1103, 46] width 8 height 8
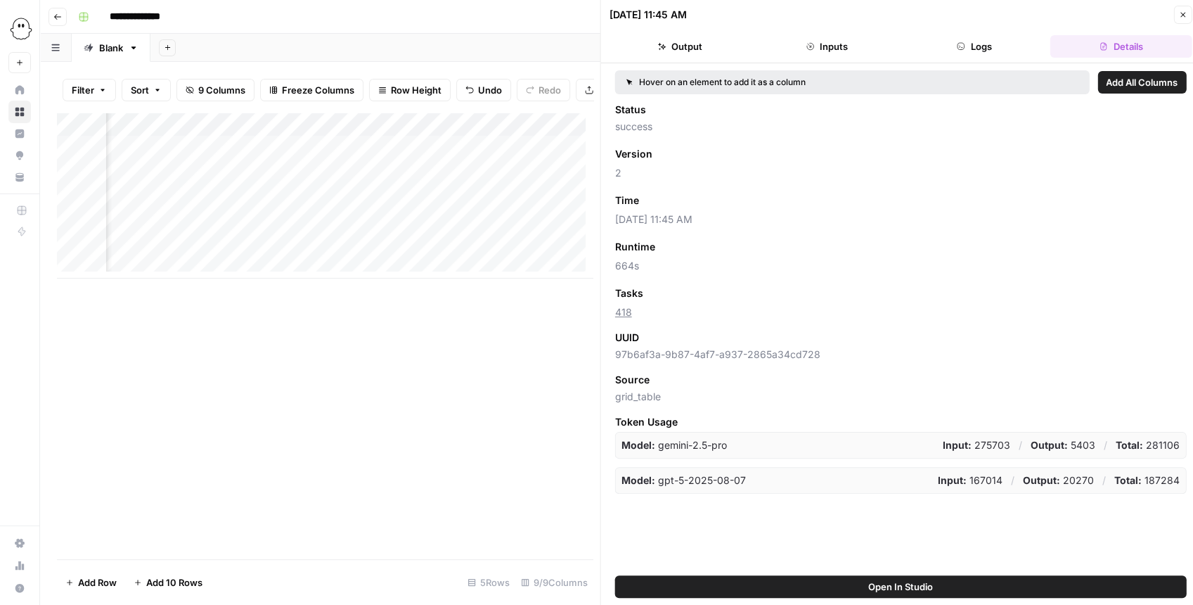
click at [676, 51] on button "Output" at bounding box center [679, 46] width 141 height 22
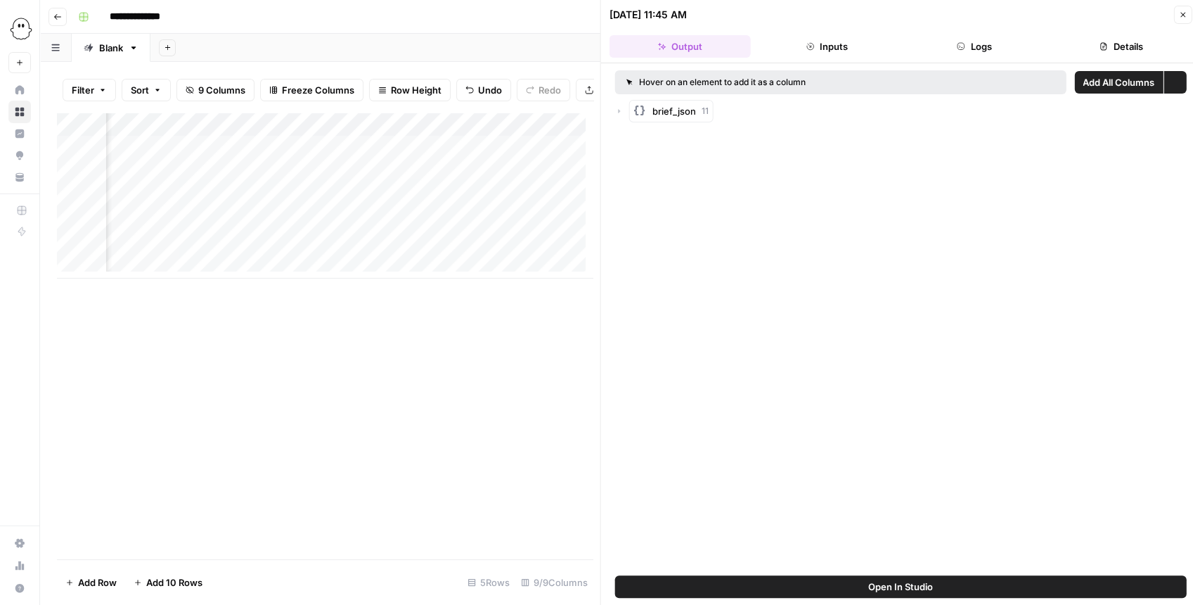
click at [832, 48] on button "Inputs" at bounding box center [826, 46] width 141 height 22
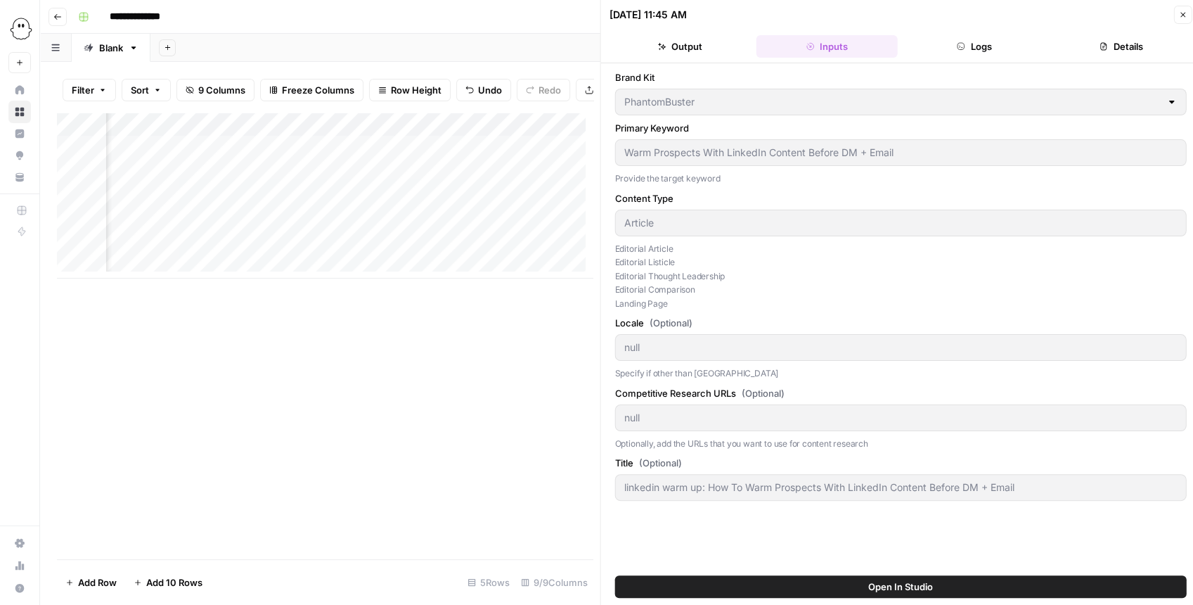
click at [694, 42] on button "Output" at bounding box center [679, 46] width 141 height 22
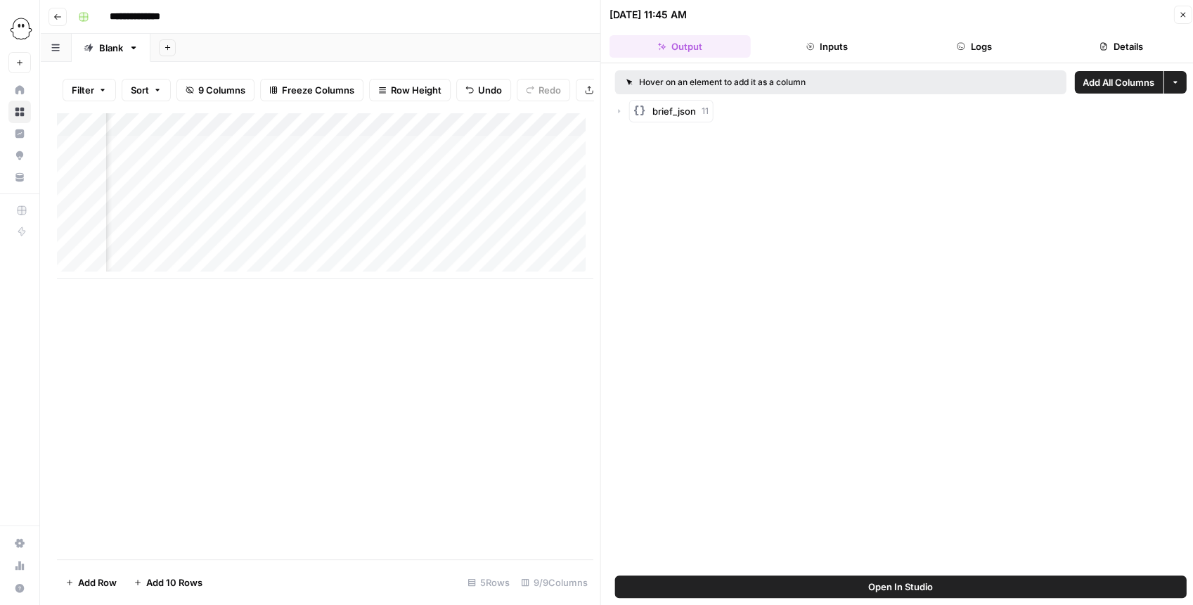
click at [620, 109] on icon "button" at bounding box center [619, 111] width 8 height 8
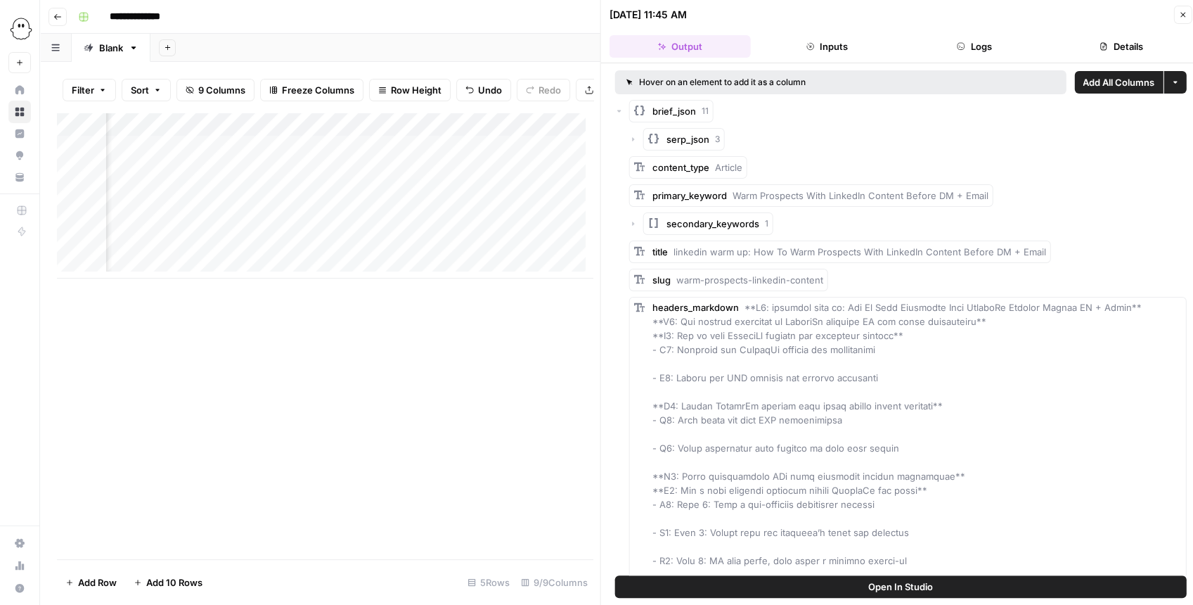
click at [632, 140] on icon "button" at bounding box center [633, 139] width 2 height 4
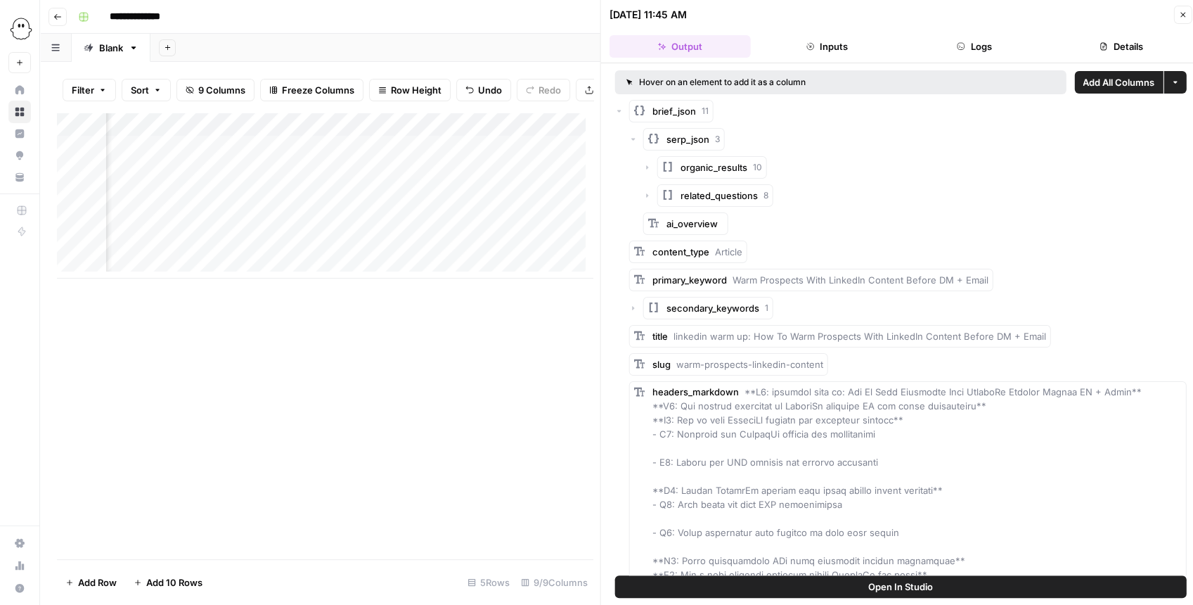
click at [632, 140] on icon "button" at bounding box center [633, 139] width 8 height 8
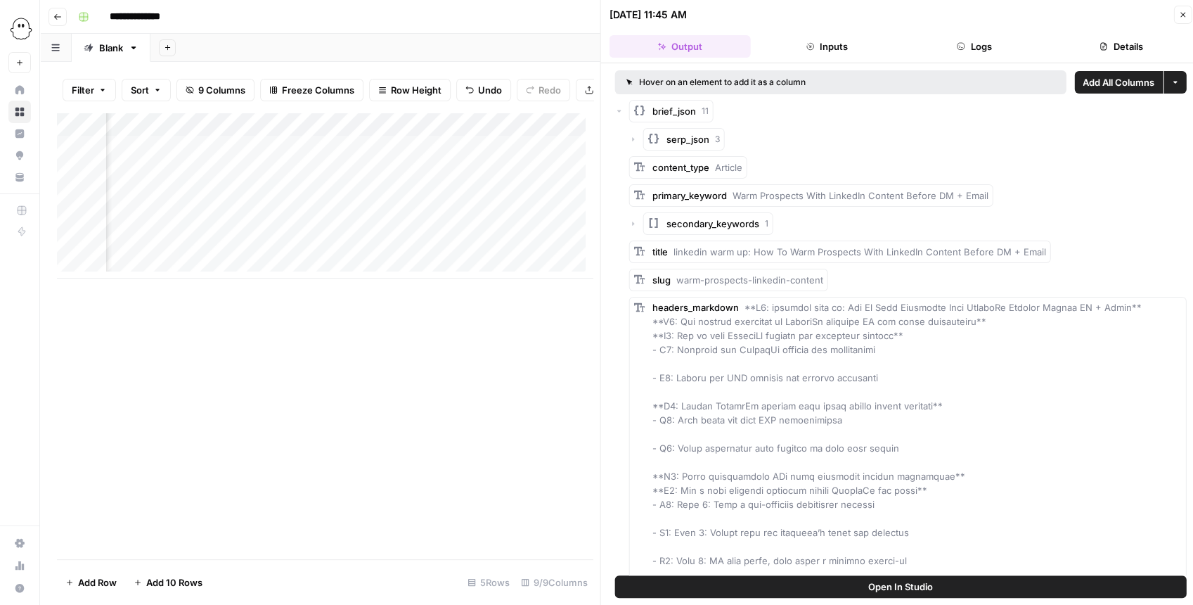
click at [632, 140] on icon "button" at bounding box center [633, 139] width 2 height 4
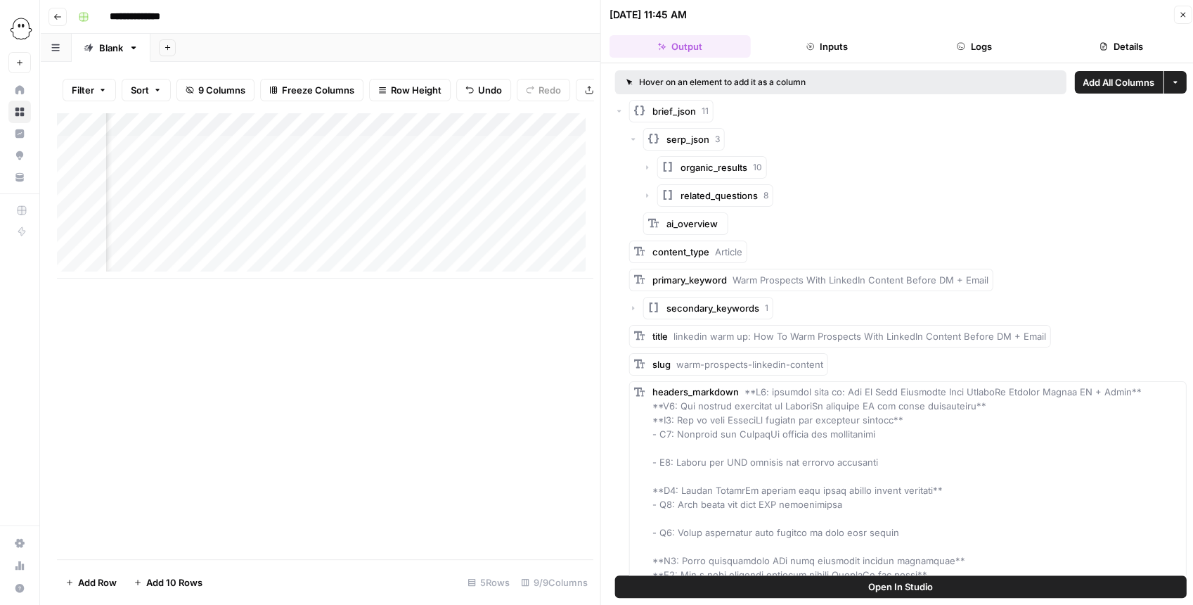
click at [633, 139] on icon "button" at bounding box center [633, 139] width 4 height 2
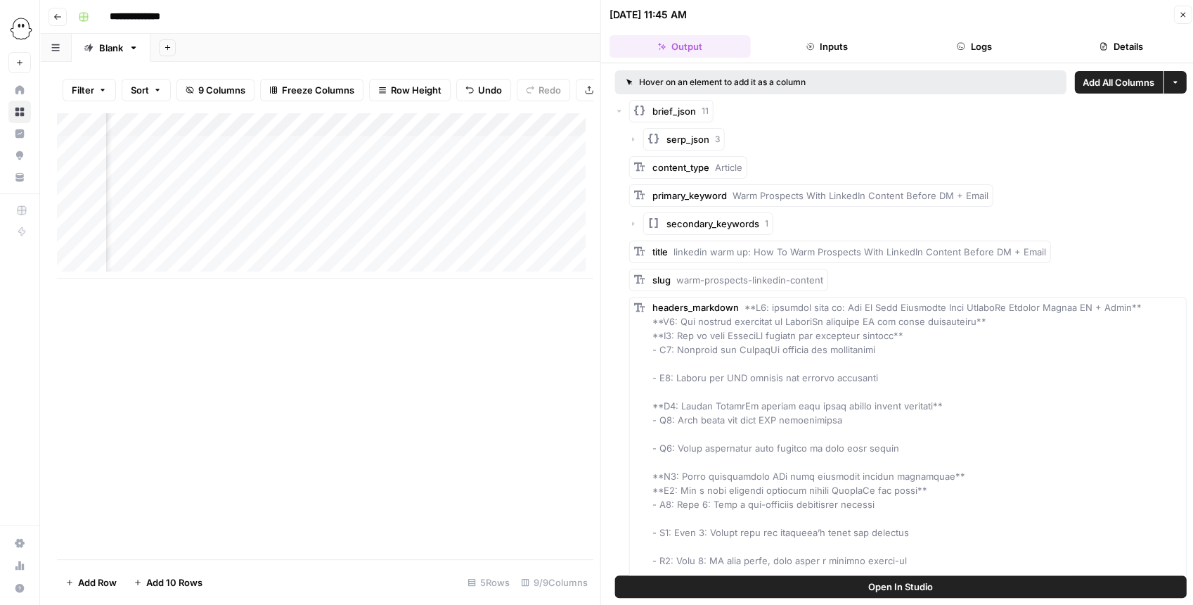
click at [623, 111] on div "brief_json 11" at bounding box center [900, 111] width 571 height 22
click at [1028, 16] on button "Close" at bounding box center [1182, 15] width 18 height 18
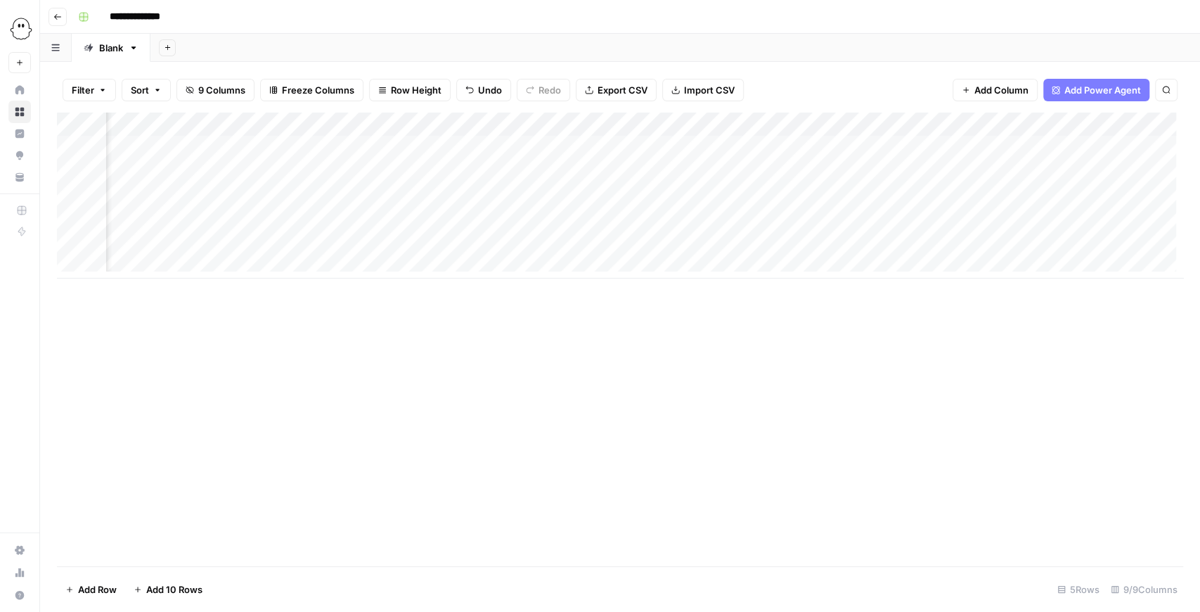
click at [922, 147] on div "Add Column" at bounding box center [620, 195] width 1126 height 166
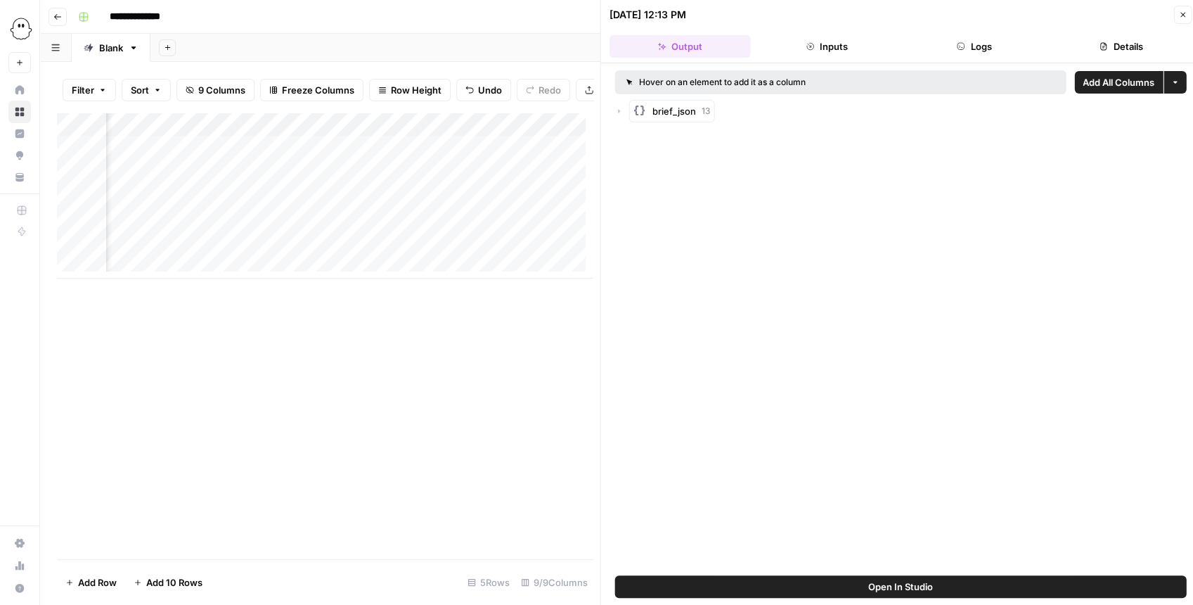
click at [621, 114] on icon "button" at bounding box center [619, 111] width 8 height 8
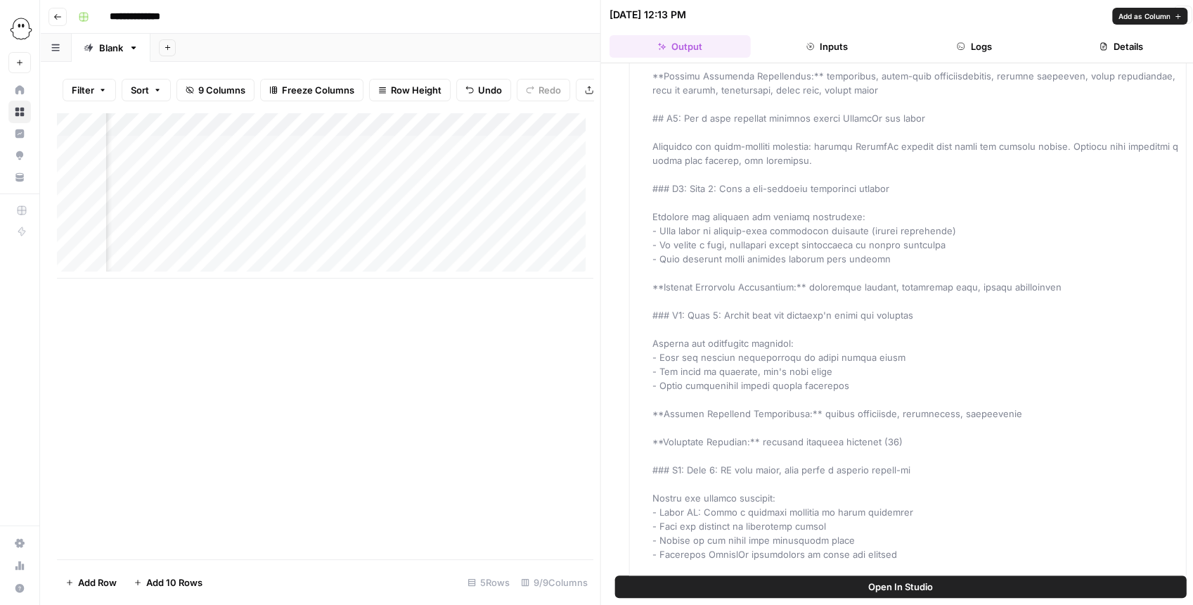
scroll to position [12349, 0]
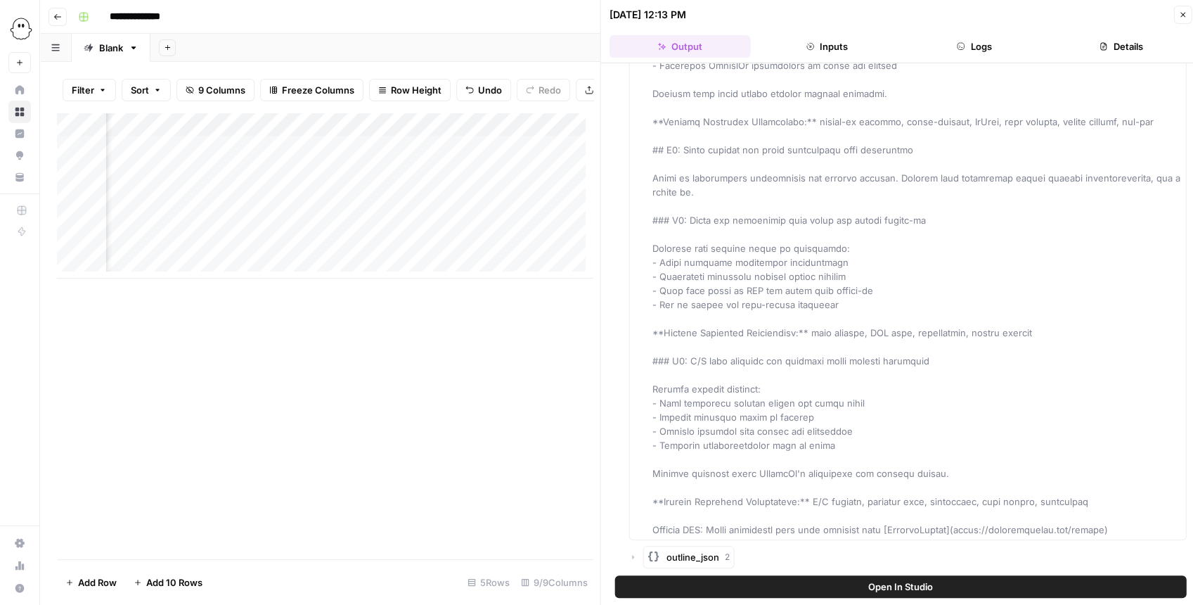
click at [634, 524] on icon "button" at bounding box center [633, 556] width 8 height 8
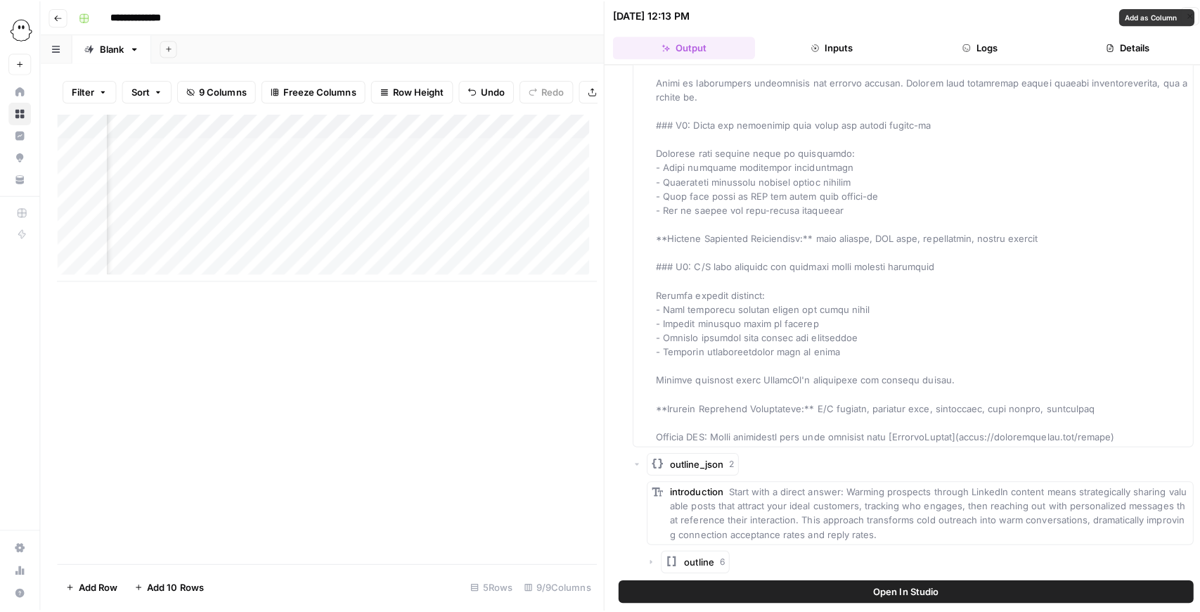
scroll to position [12446, 0]
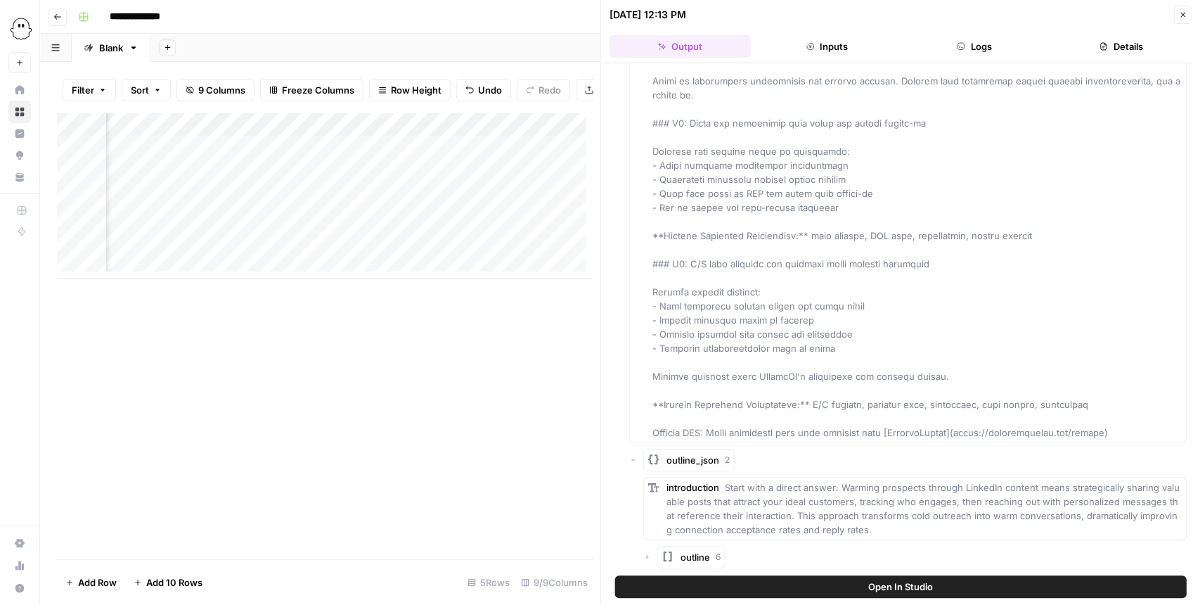
click at [1028, 21] on button "Close" at bounding box center [1182, 15] width 18 height 18
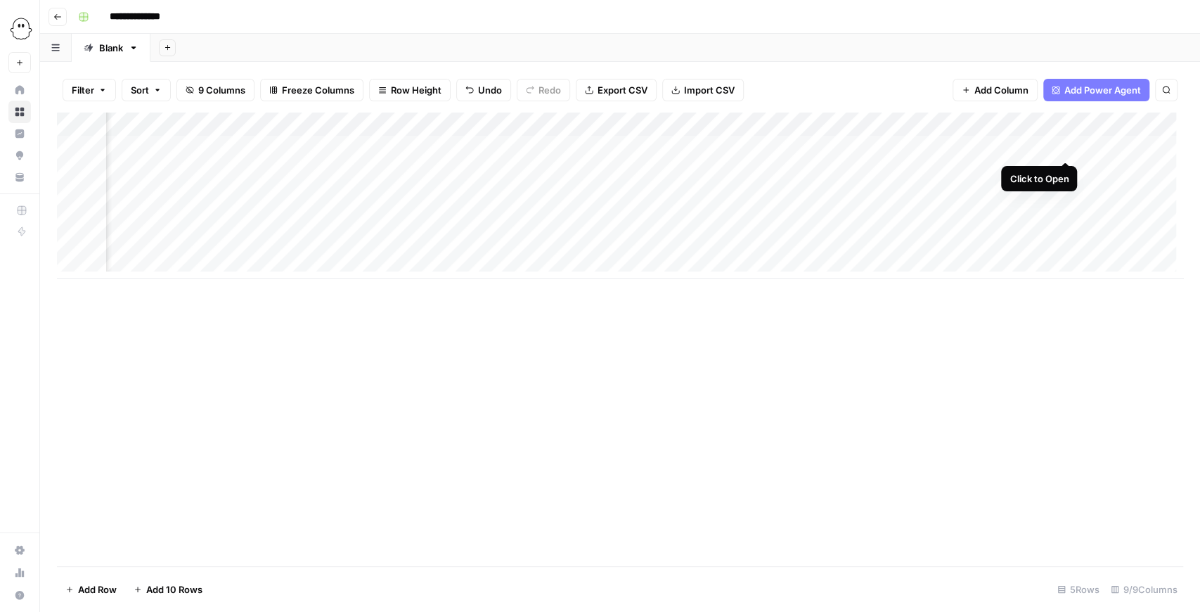
click at [1028, 141] on div "Add Column" at bounding box center [620, 195] width 1126 height 166
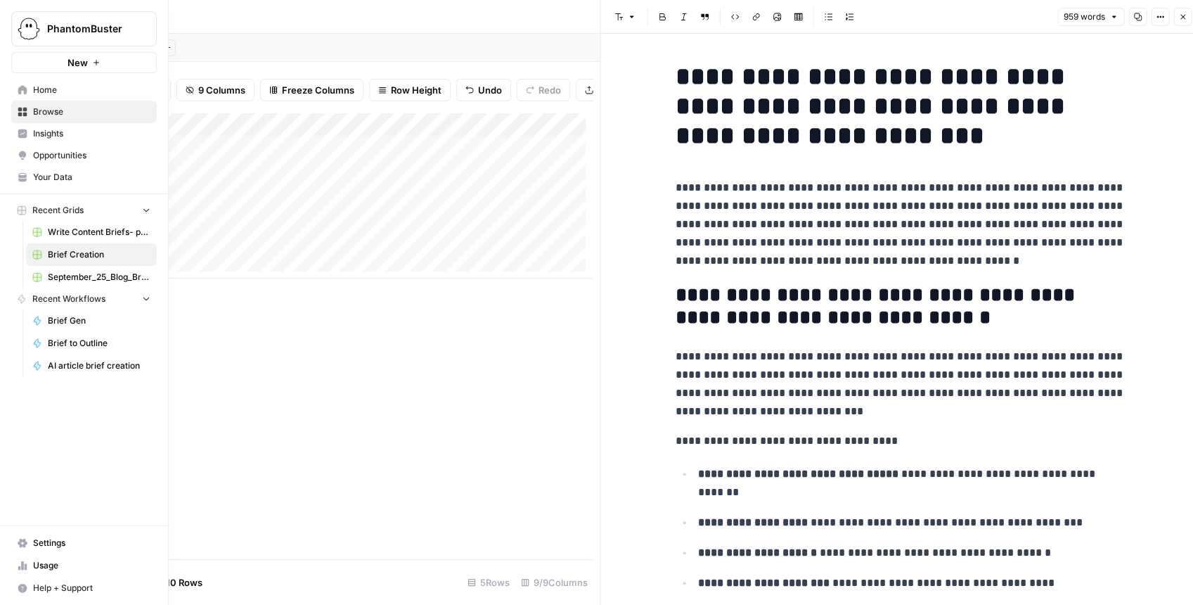
click at [60, 172] on span "Your Data" at bounding box center [91, 177] width 117 height 13
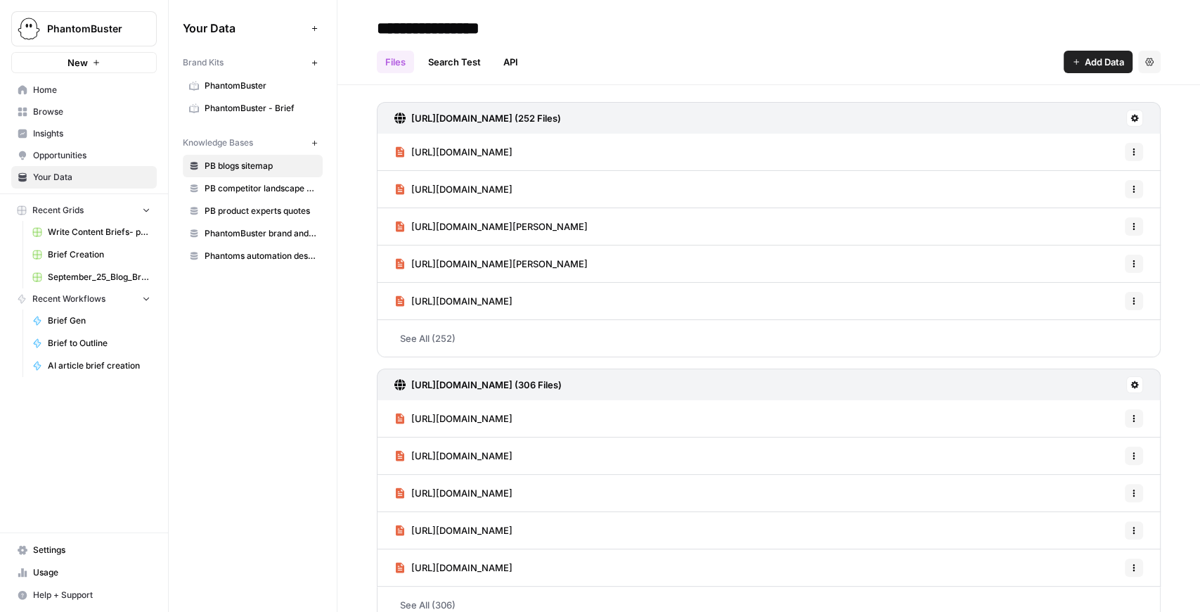
click at [228, 111] on span "PhantomBuster - Brief" at bounding box center [261, 108] width 112 height 13
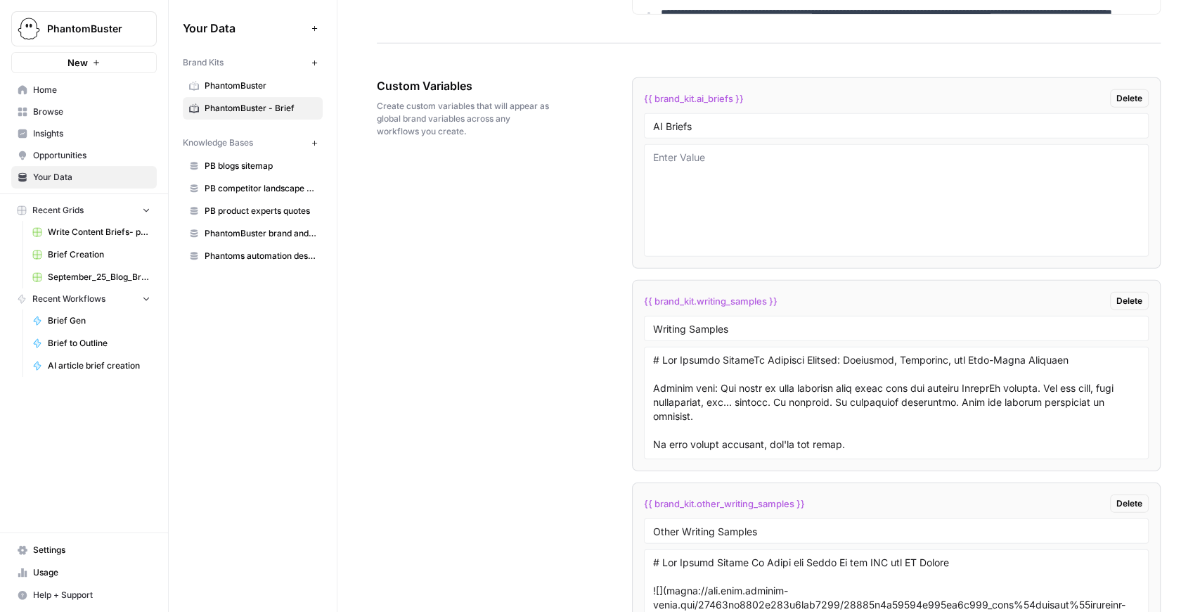
scroll to position [2559, 0]
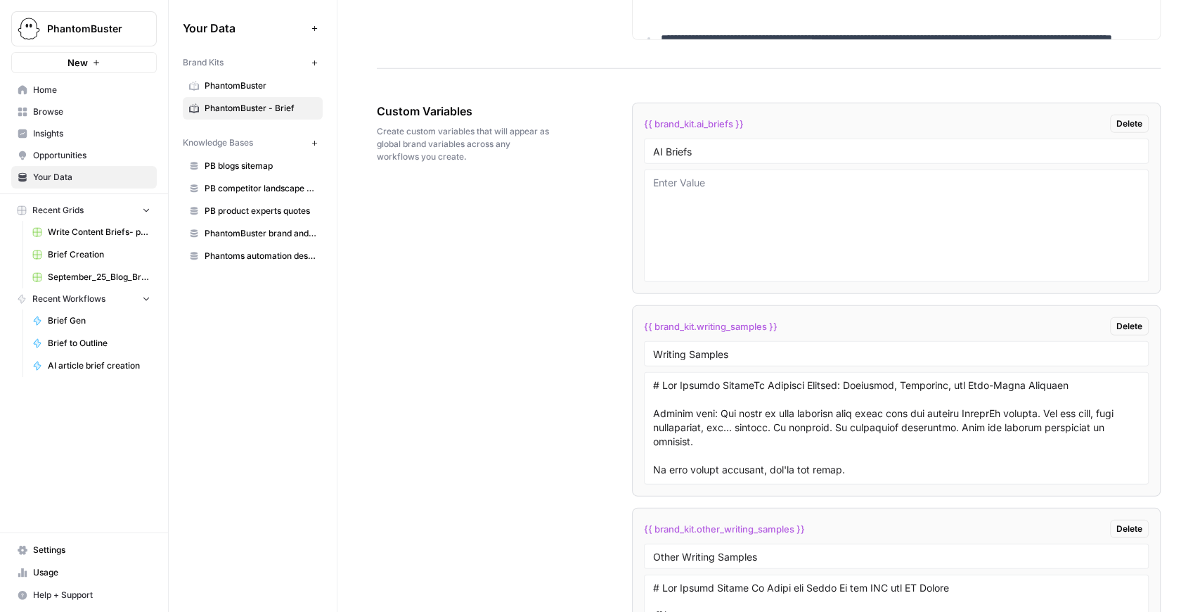
drag, startPoint x: 700, startPoint y: 153, endPoint x: 688, endPoint y: 145, distance: 14.6
click at [638, 146] on li "{{ brand_kit.ai_briefs }} Delete AI Briefs" at bounding box center [896, 198] width 529 height 191
drag, startPoint x: 688, startPoint y: 145, endPoint x: 635, endPoint y: 139, distance: 53.0
click at [635, 139] on li "{{ brand_kit.ai_briefs }} Delete AI Briefs" at bounding box center [896, 198] width 529 height 191
type input "Brief Examples"
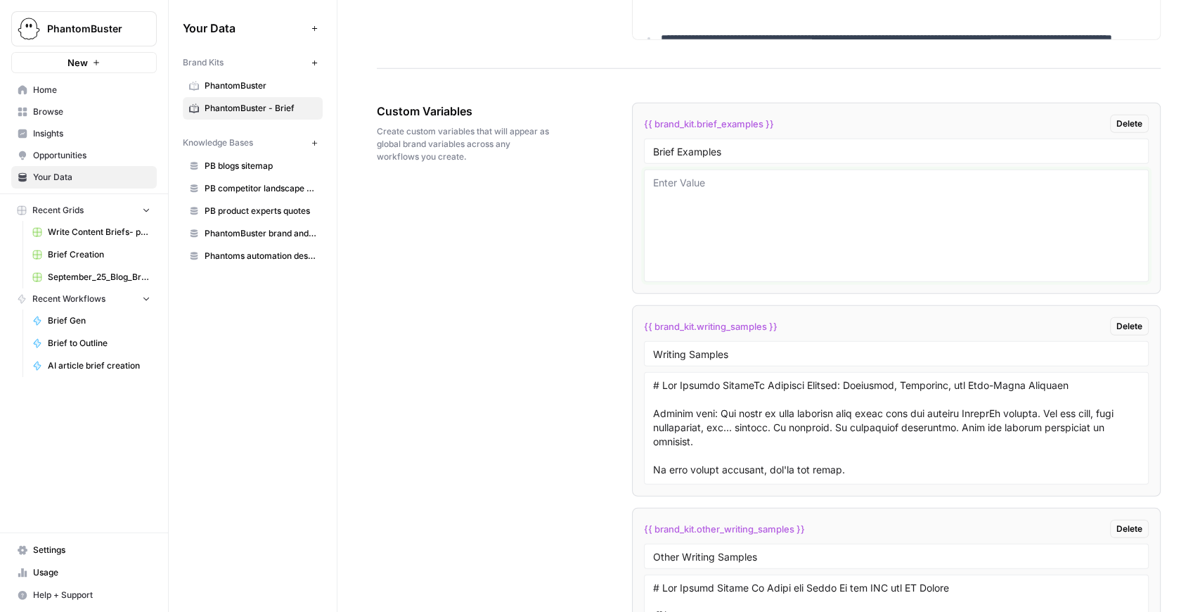
click at [751, 190] on textarea at bounding box center [896, 226] width 486 height 100
paste textarea "## ARTICLE OVERVIEW This article is a **comprehensive playbook** on how to scal…"
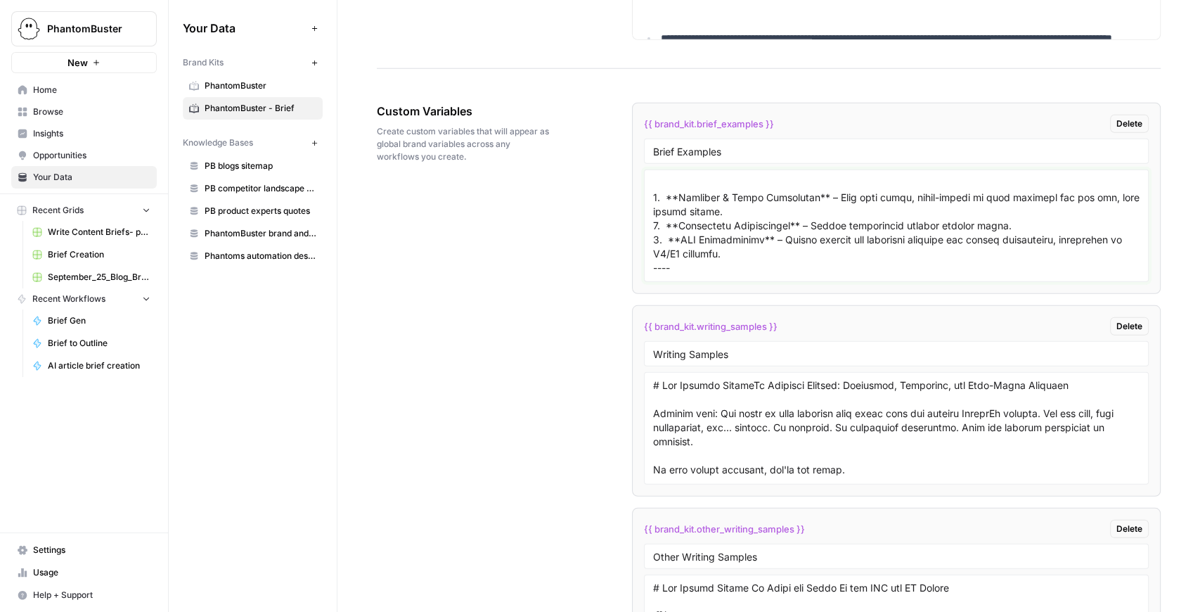
scroll to position [1629, 0]
type textarea "## ARTICLE OVERVIEW This article is a **comprehensive playbook** on how to scal…"
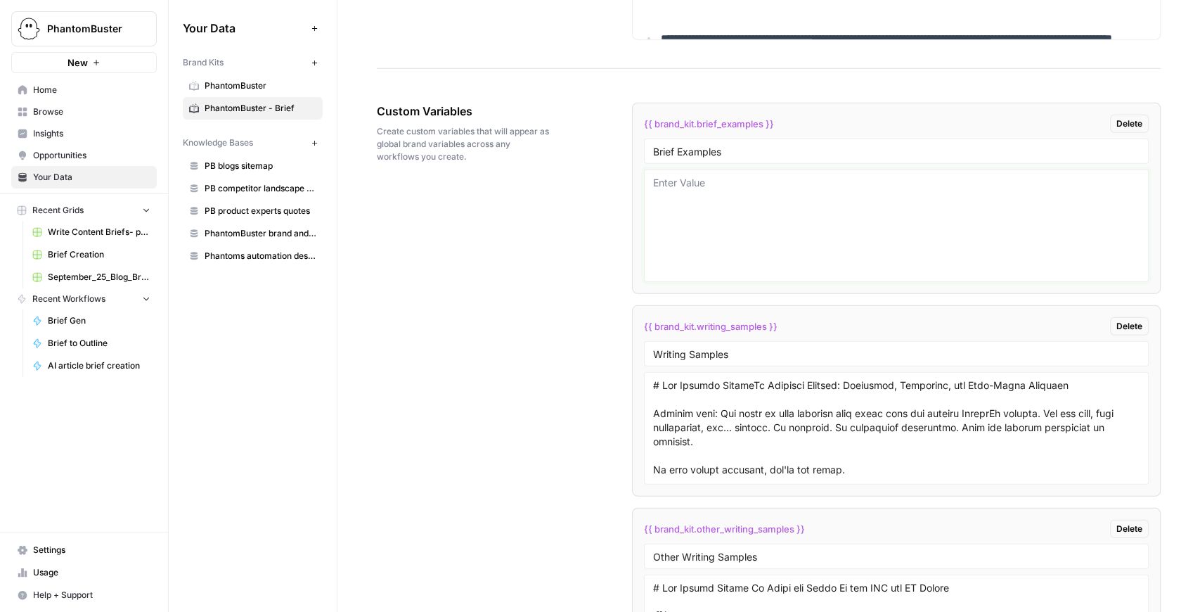
scroll to position [0, 0]
click at [765, 192] on textarea at bounding box center [896, 226] width 486 height 100
paste textarea "## ARTICLE OVERVIEW This post teaches readers how to write and sequence a **Lin…"
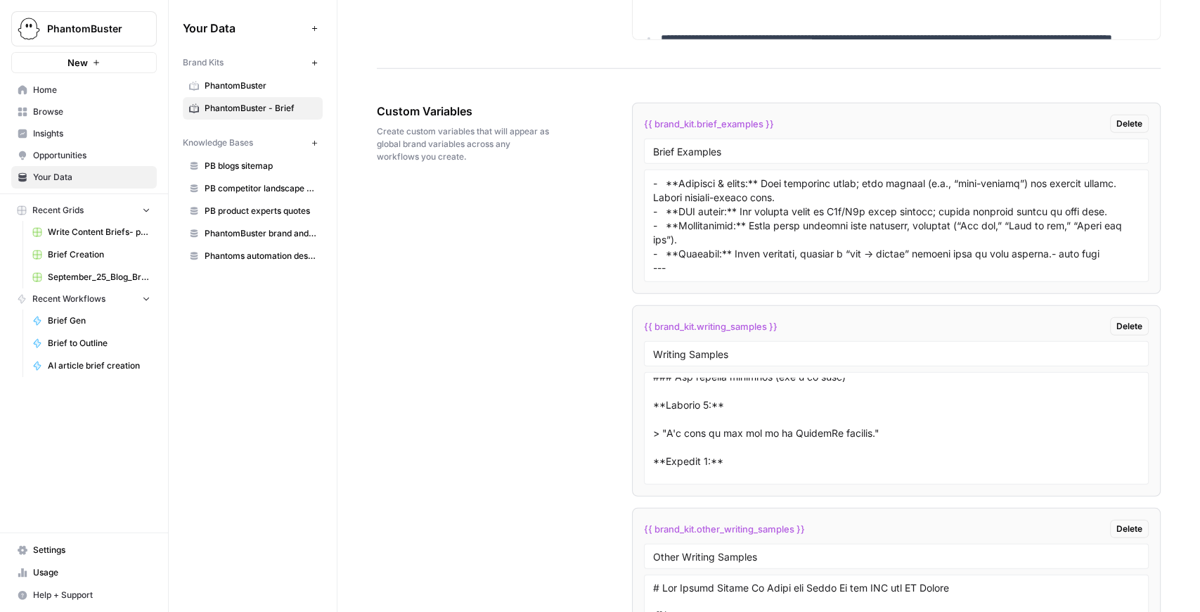
scroll to position [1687, 0]
click at [720, 263] on textarea at bounding box center [896, 226] width 486 height 100
paste textarea "## ARTICLE OVERVIEW ## ARTICLE OVERVIEW This article explains how sales teams, …"
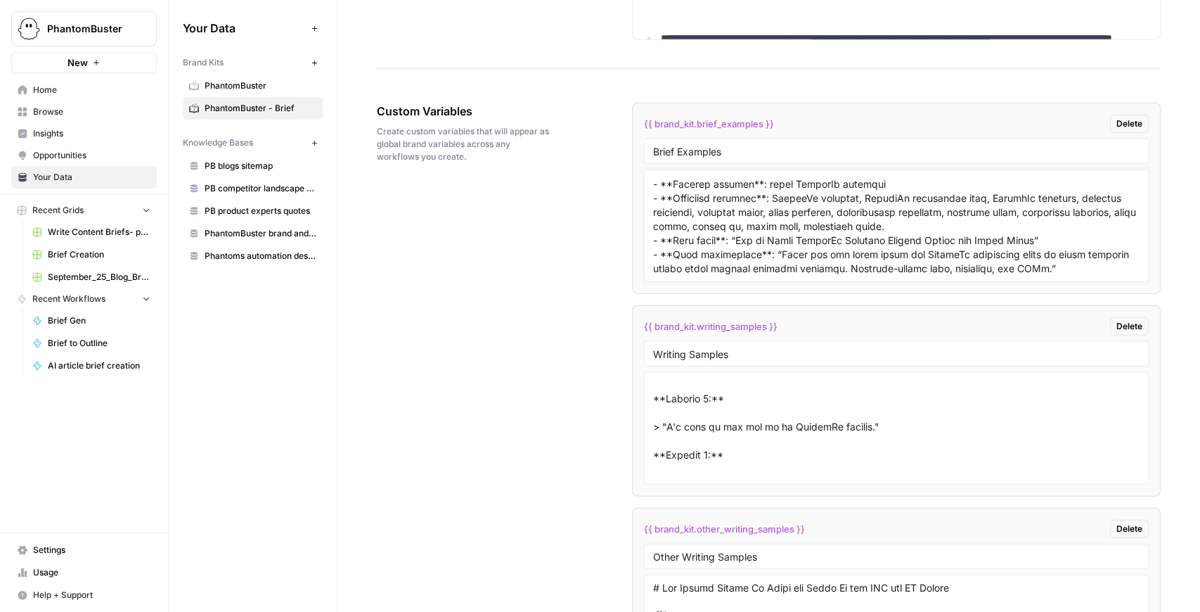
scroll to position [3259, 0]
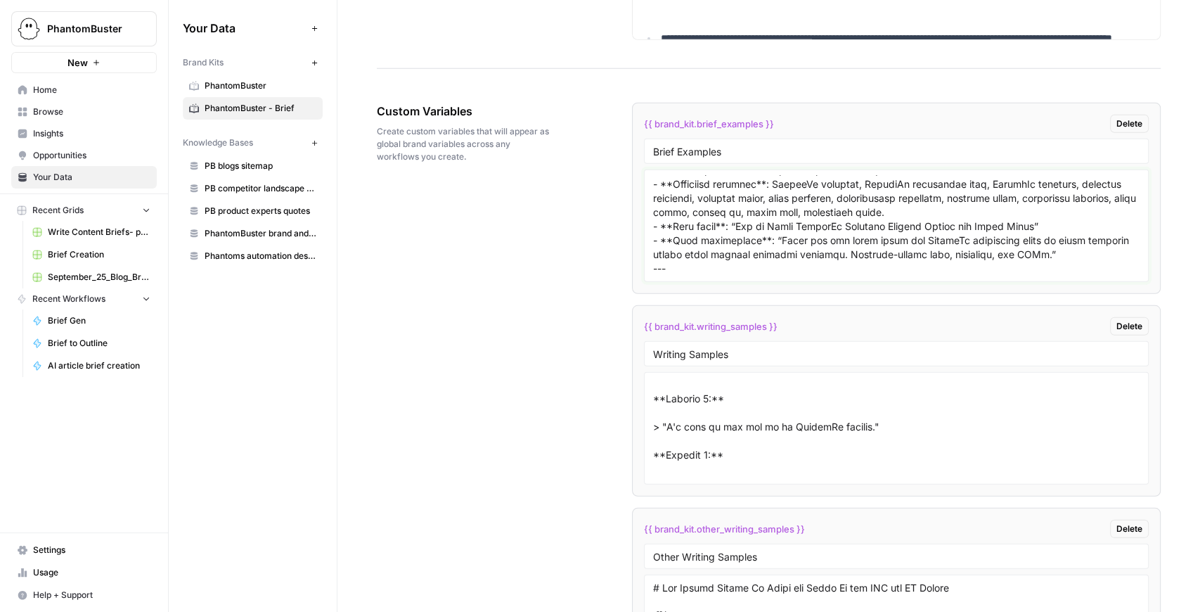
paste textarea "## ARTICLE OVERVIEW This article is a **comprehensive playbook** on how to scal…"
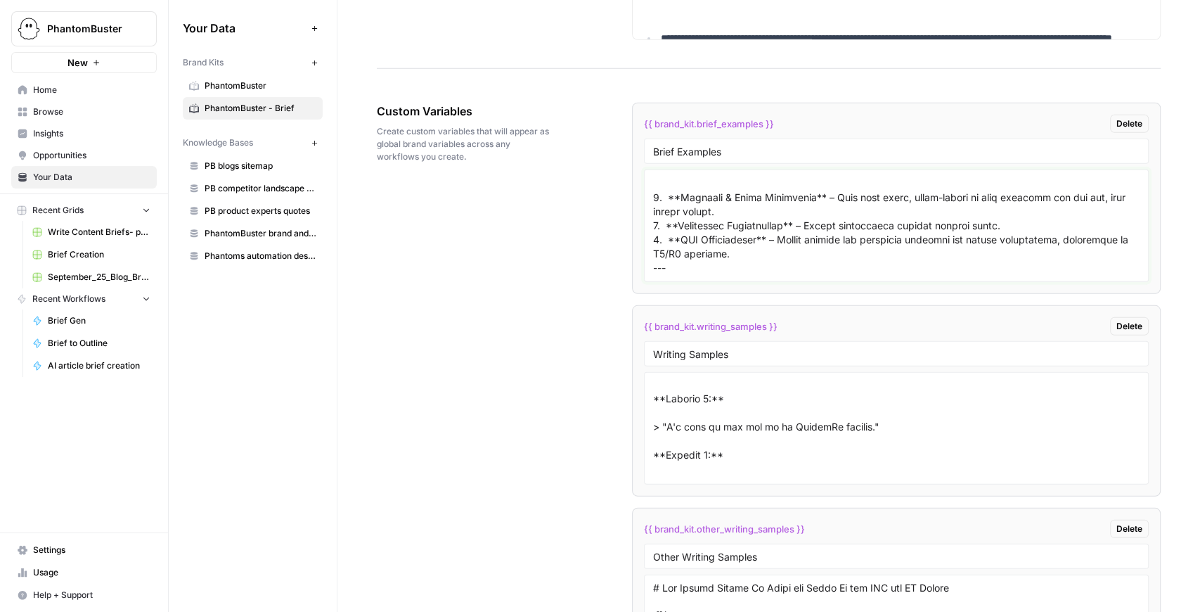
scroll to position [5002, 0]
paste textarea "## ARTICLE OVERVIEW This article is a **comprehensive guide to LinkedIn account…"
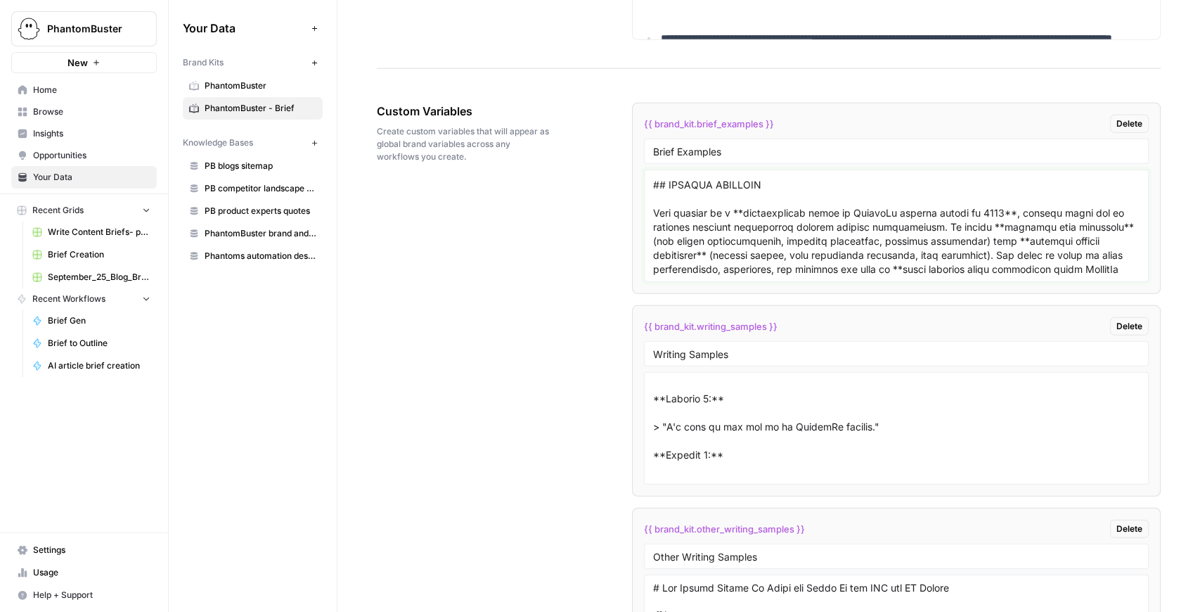
scroll to position [6422, 0]
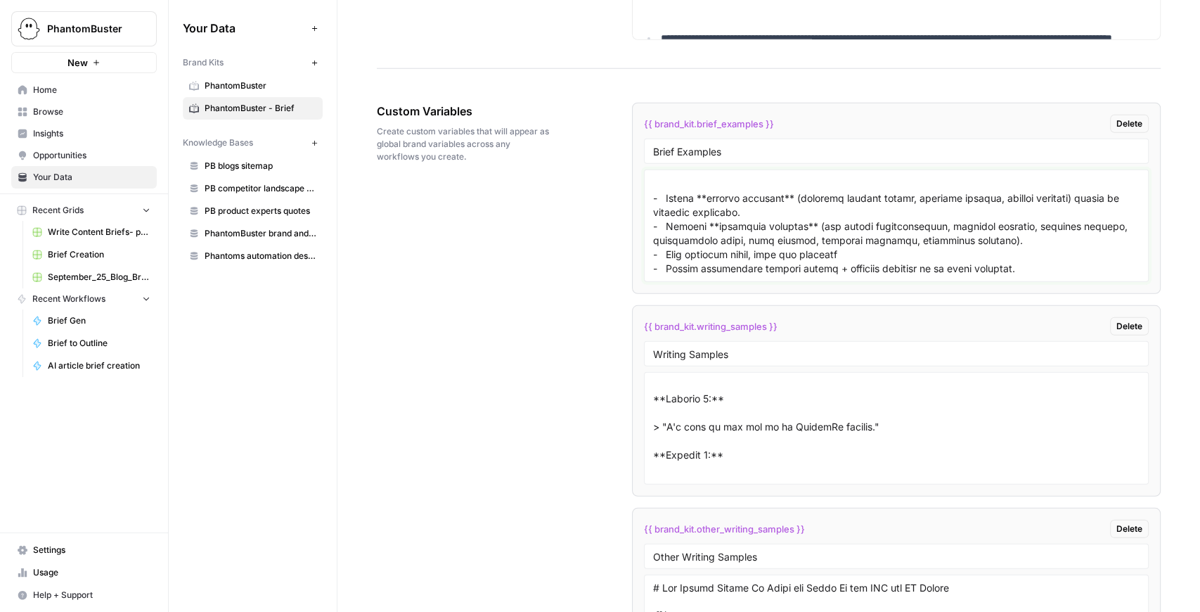
click at [713, 262] on textarea at bounding box center [896, 226] width 486 height 100
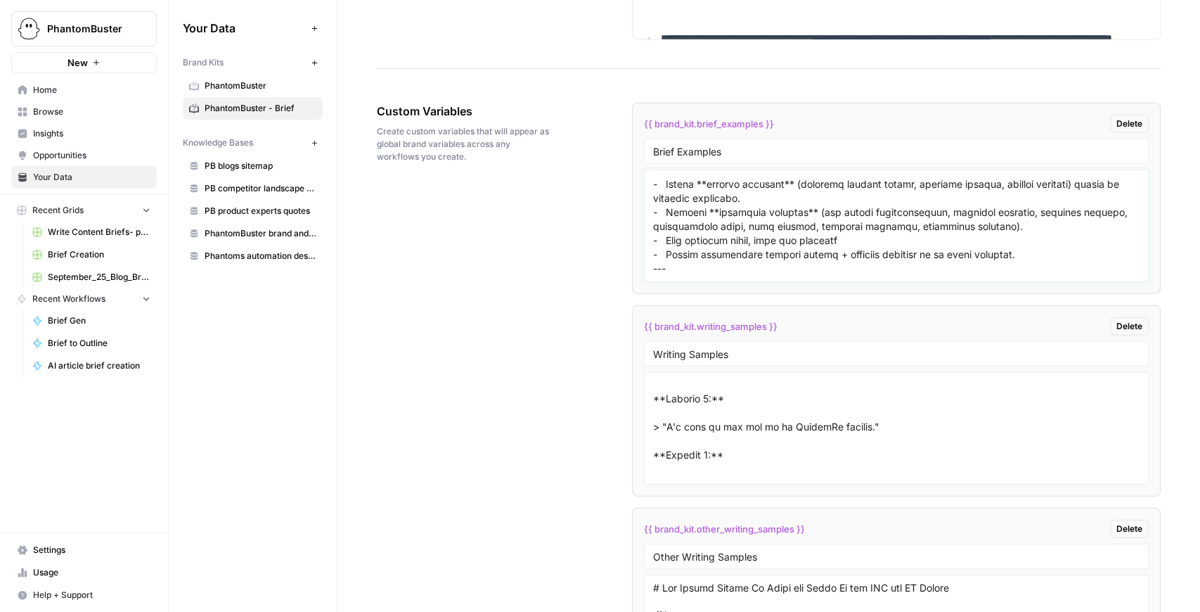
scroll to position [6436, 0]
paste textarea "## NOTES FOR WRITER ## ARTICLE OVERVIEW This article explains the difference be…"
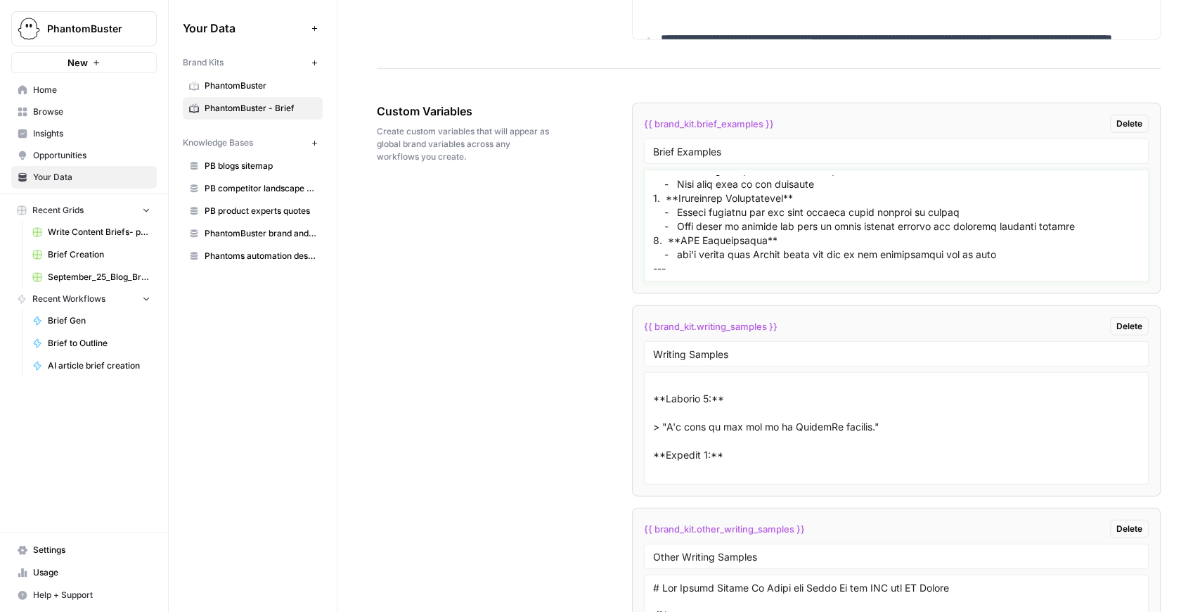
scroll to position [8081, 0]
paste textarea "## ARTICLE OVERVIEW This article explains how to write the **perfect LinkedIn o…"
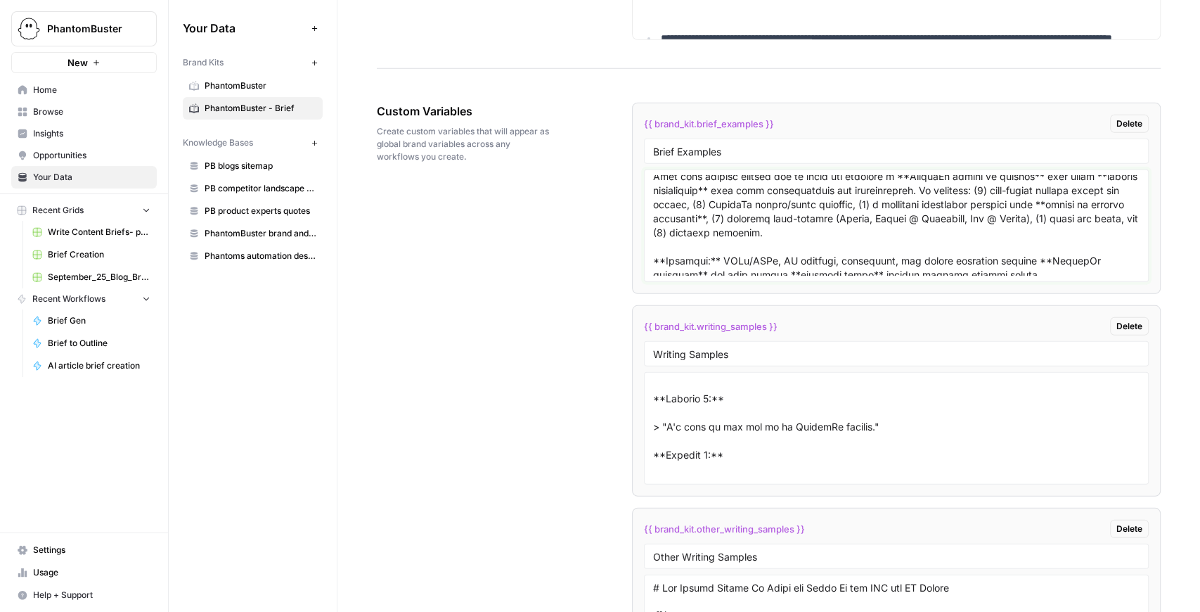
scroll to position [0, 0]
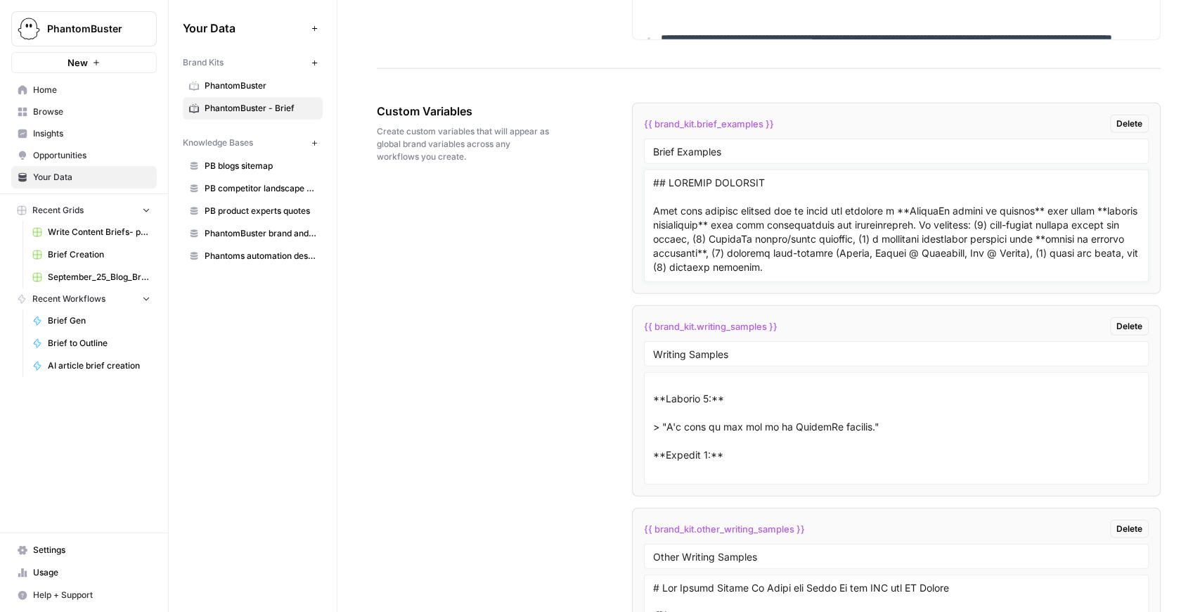
click at [782, 216] on textarea at bounding box center [896, 226] width 486 height 100
type textarea "## ARTICLE OVERVIEW This post teaches readers how to write and sequence a **Lin…"
click at [84, 238] on link "Write Content Briefs- pre-built flows" at bounding box center [91, 232] width 131 height 22
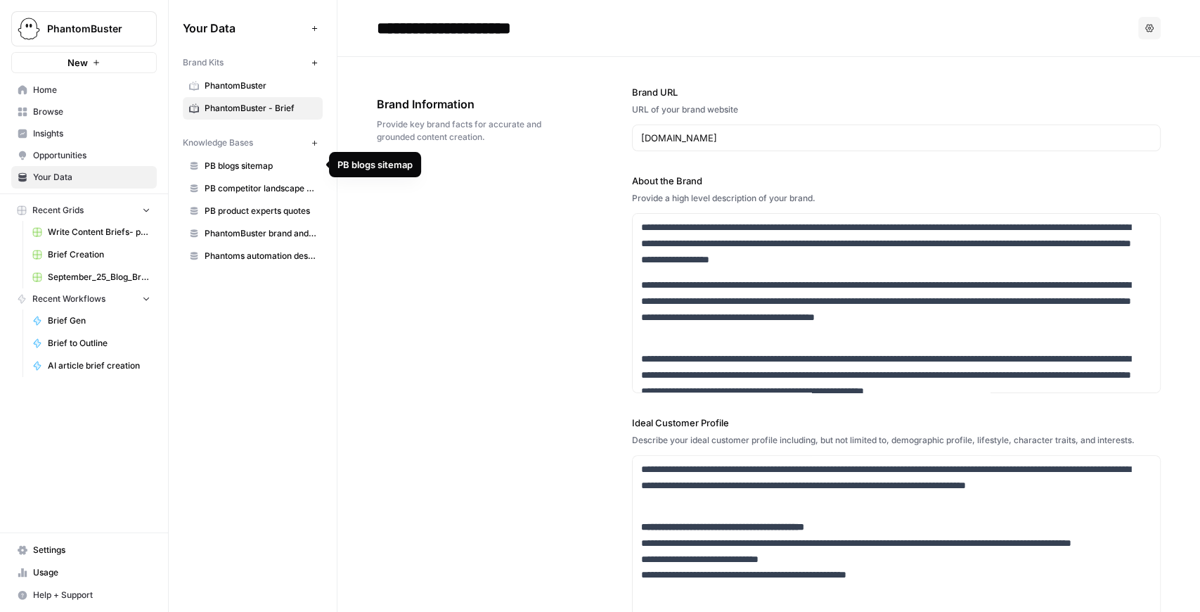
click at [111, 254] on span "Brief Creation" at bounding box center [99, 254] width 103 height 13
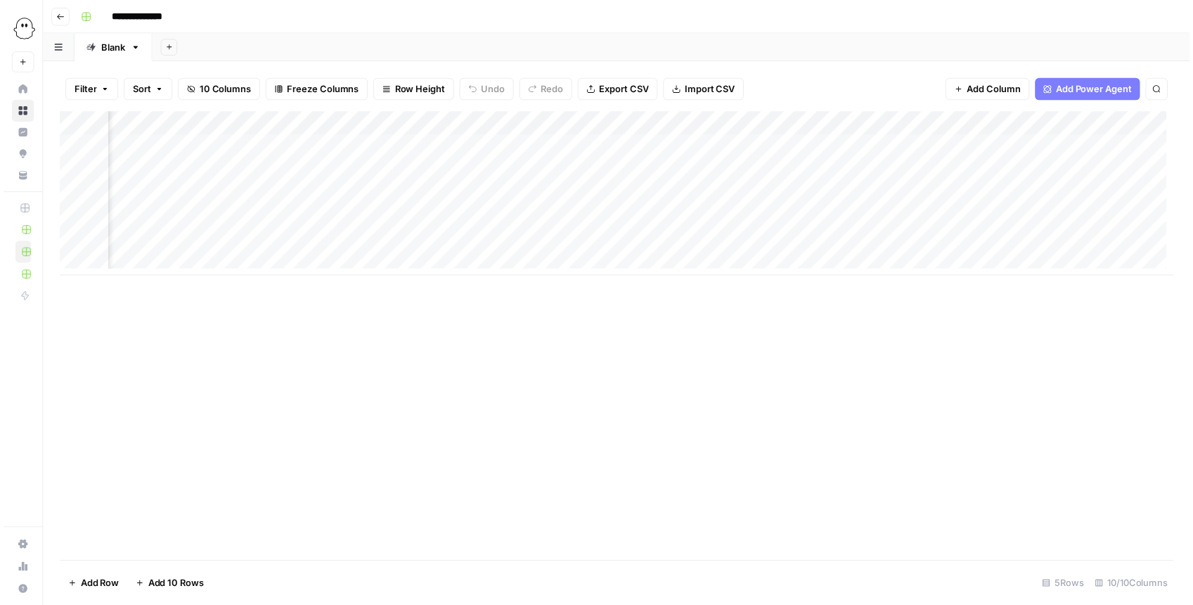
scroll to position [0, 316]
click at [957, 169] on div "Add Column" at bounding box center [620, 195] width 1126 height 166
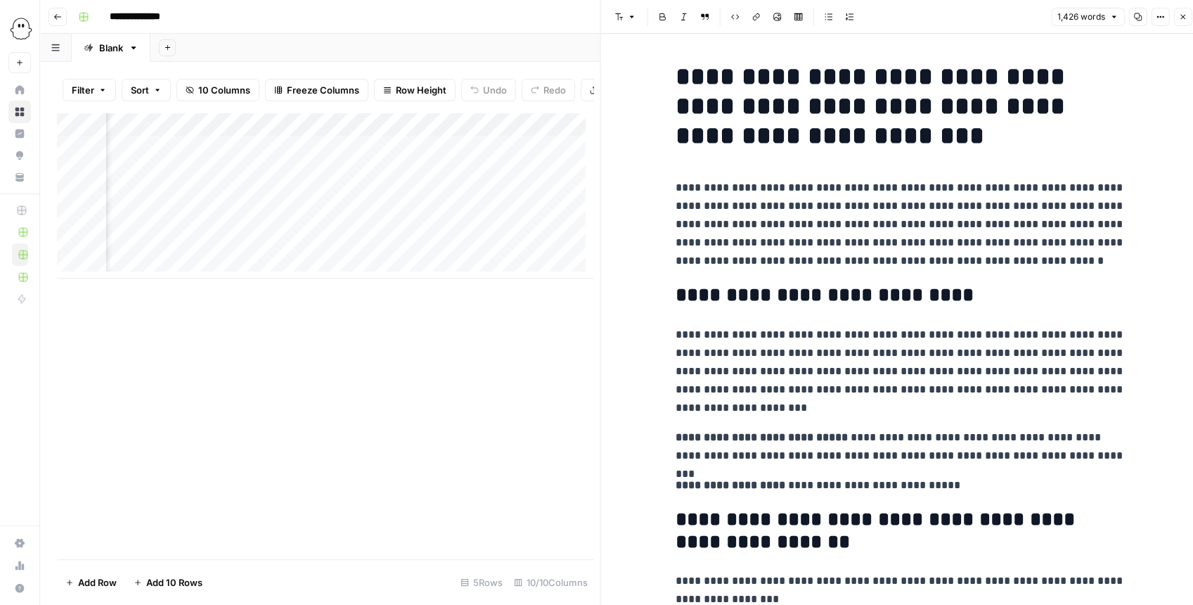
click at [1028, 24] on button "Close" at bounding box center [1182, 17] width 18 height 18
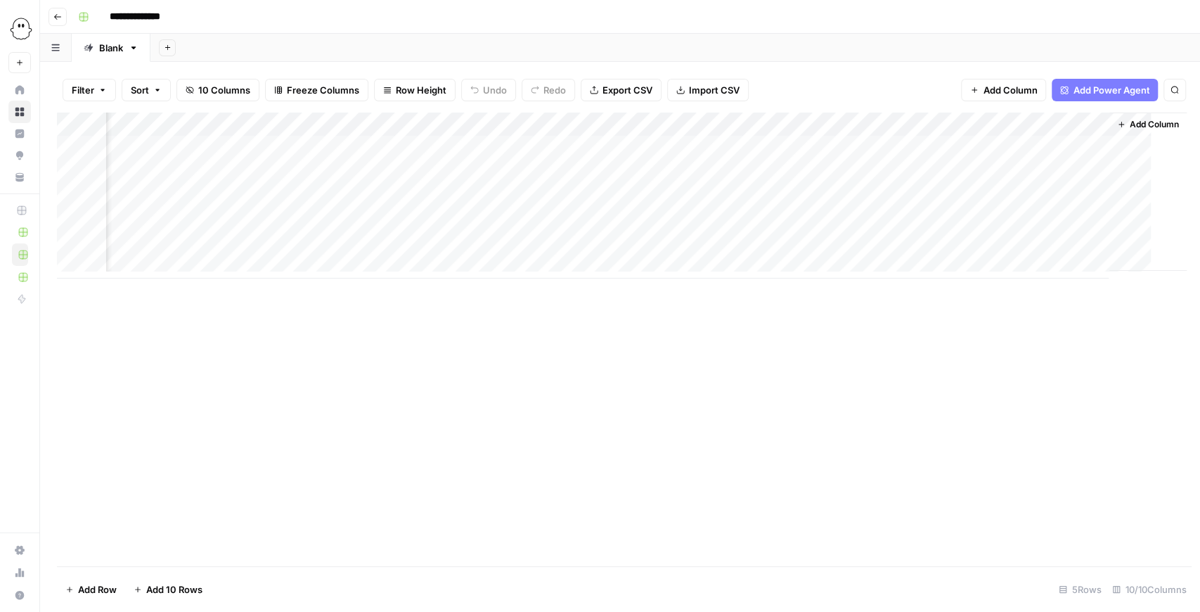
scroll to position [0, 300]
click at [827, 149] on div "Add Column" at bounding box center [620, 195] width 1126 height 166
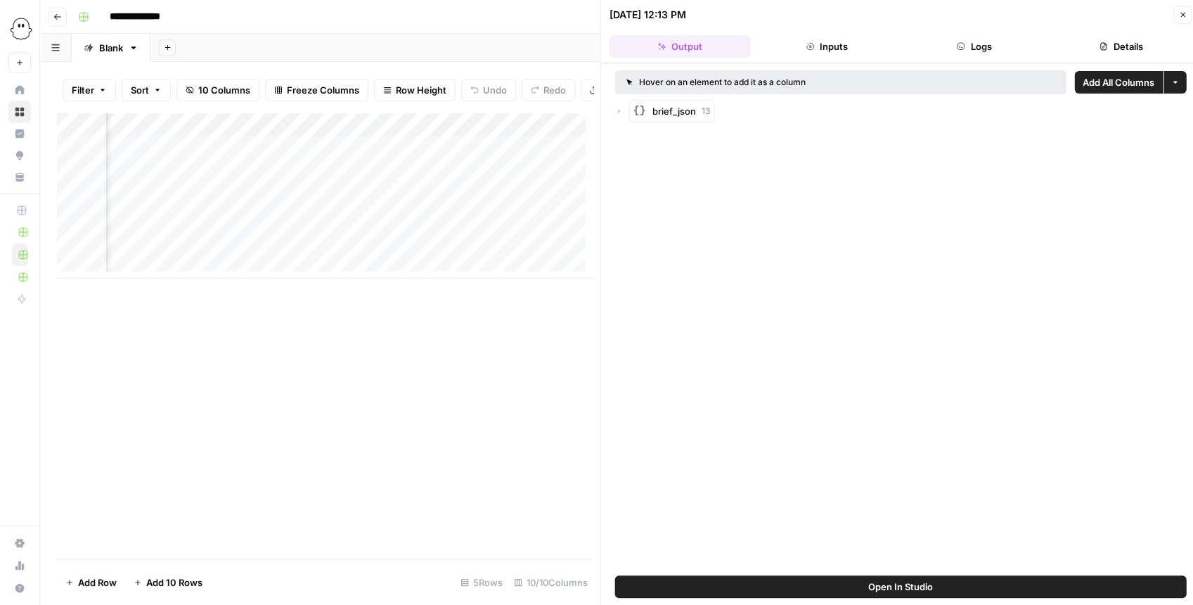
click at [911, 524] on button "Open In Studio" at bounding box center [900, 586] width 571 height 22
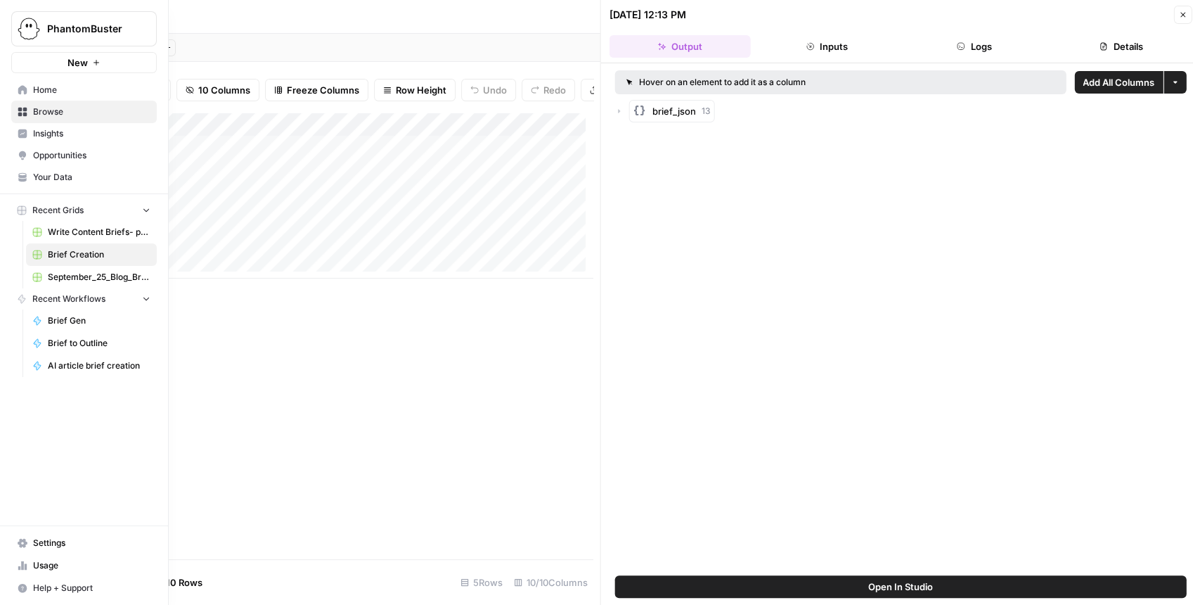
click at [77, 178] on span "Your Data" at bounding box center [91, 177] width 117 height 13
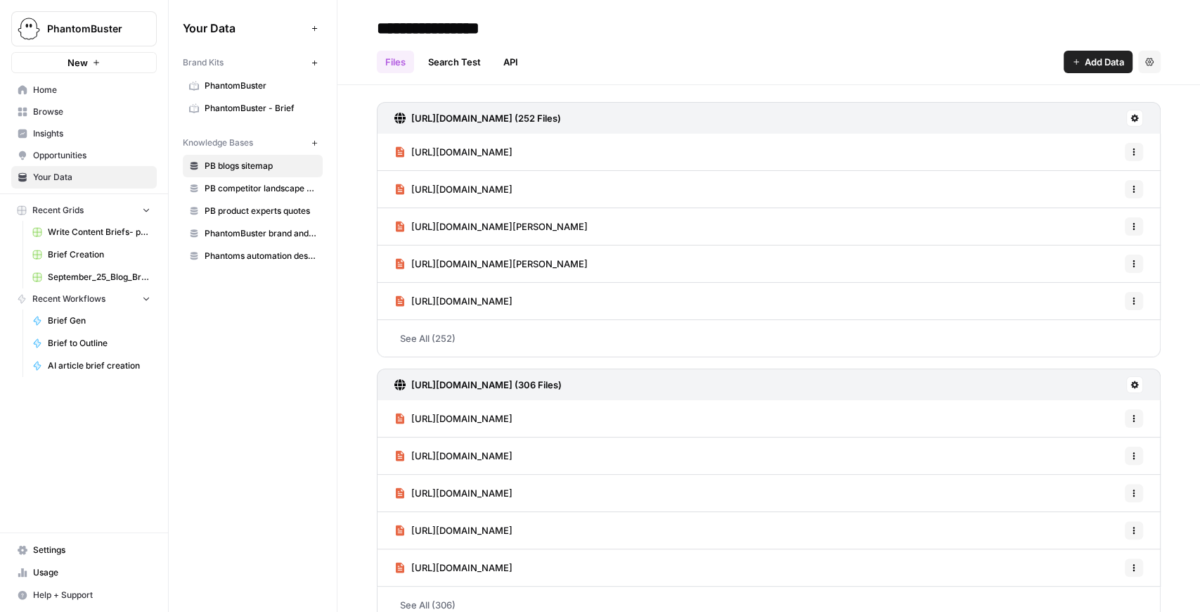
click at [269, 113] on span "PhantomBuster - Brief" at bounding box center [261, 108] width 112 height 13
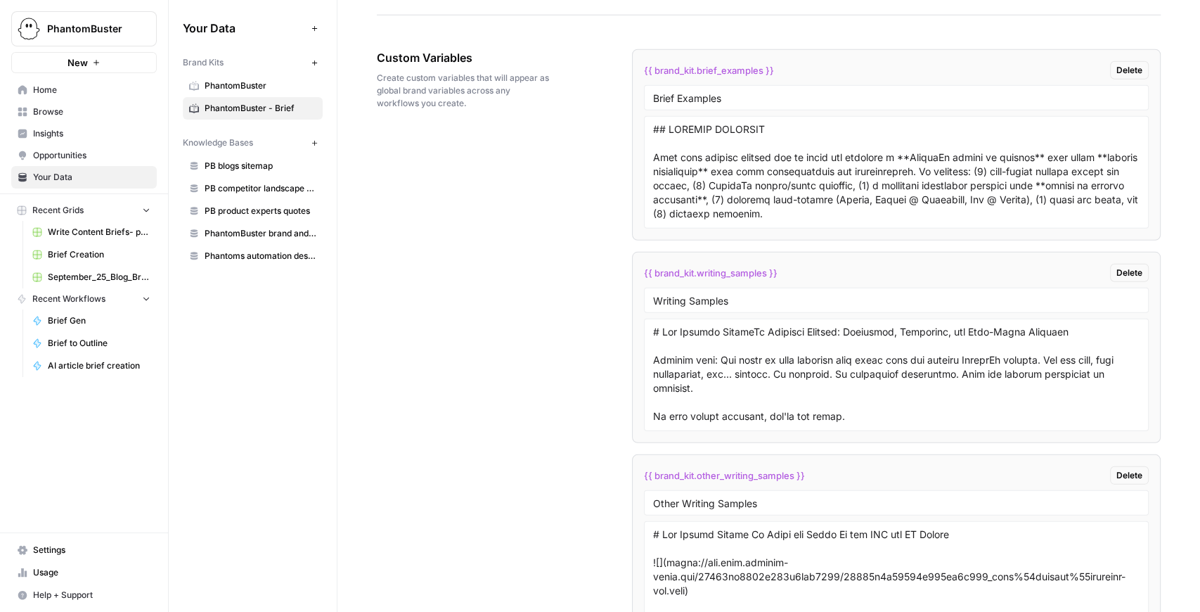
scroll to position [2605, 0]
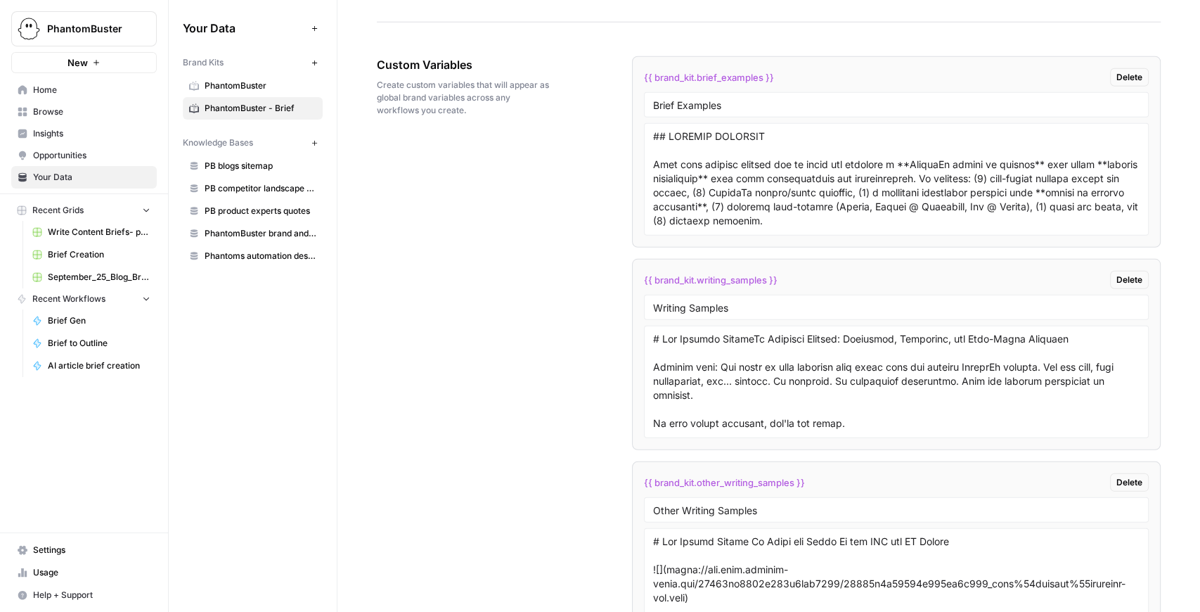
click at [265, 86] on span "PhantomBuster" at bounding box center [261, 85] width 112 height 13
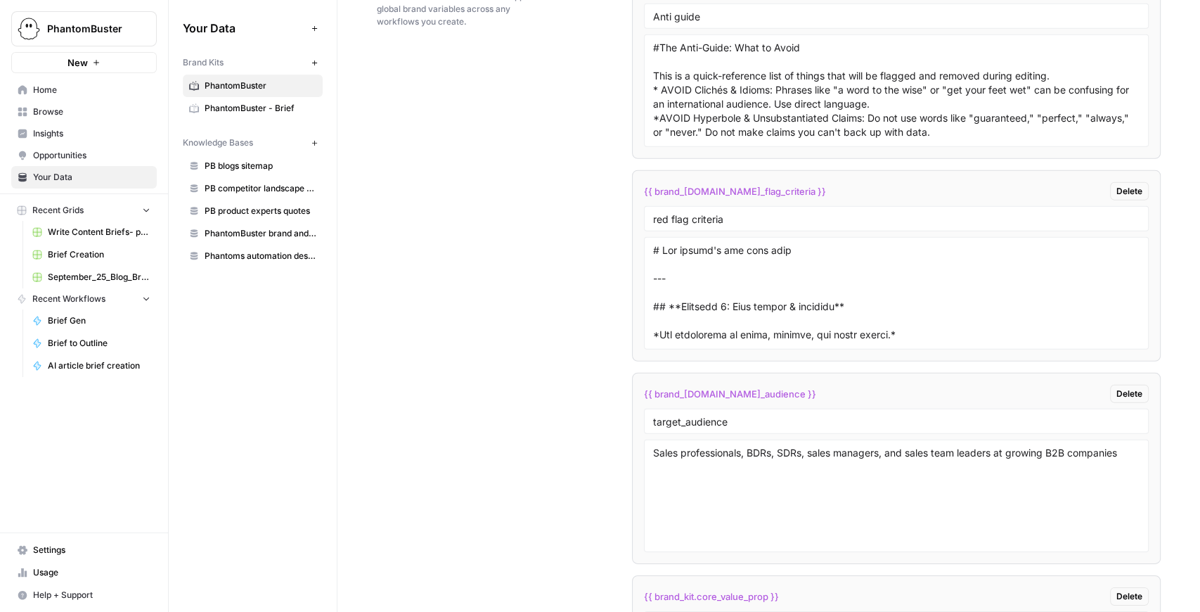
scroll to position [3077, 0]
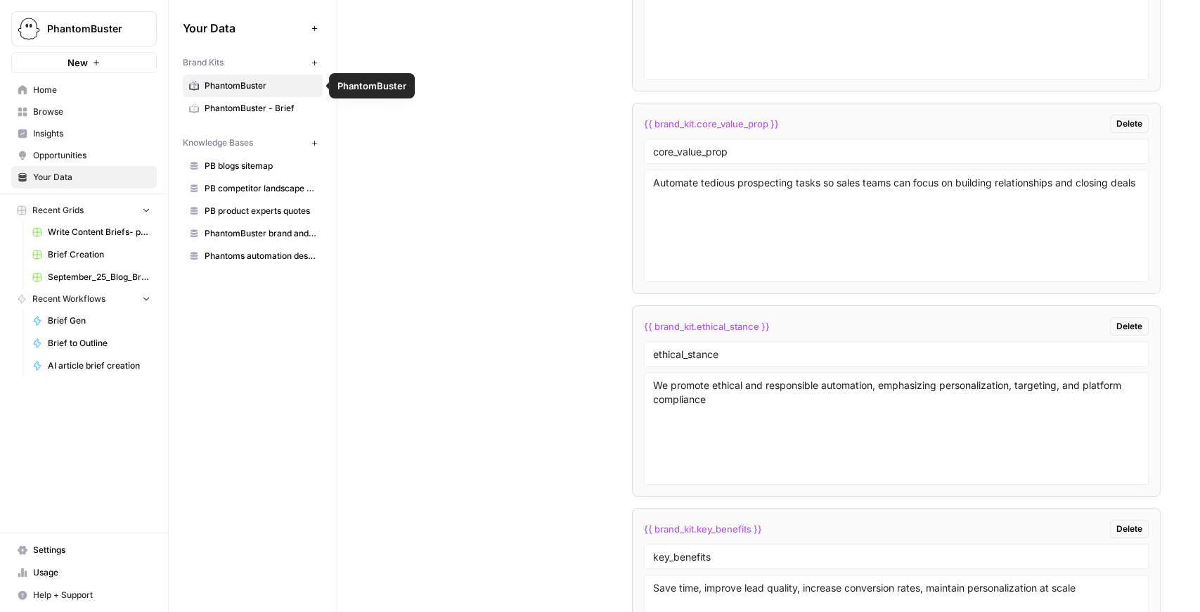
click at [267, 108] on span "PhantomBuster - Brief" at bounding box center [261, 108] width 112 height 13
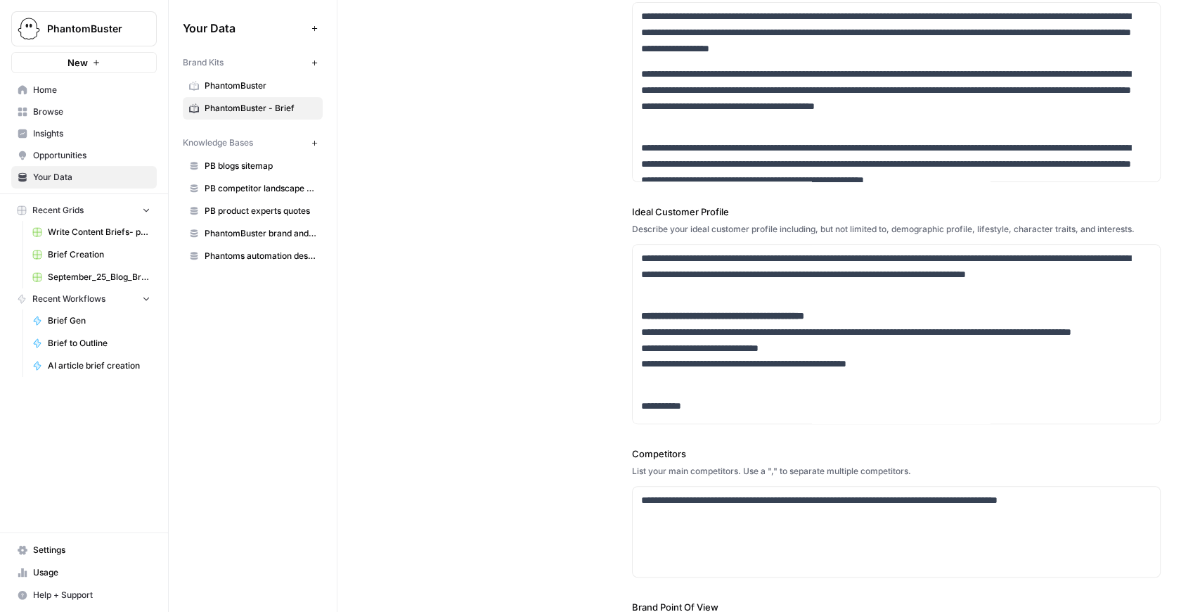
scroll to position [169, 0]
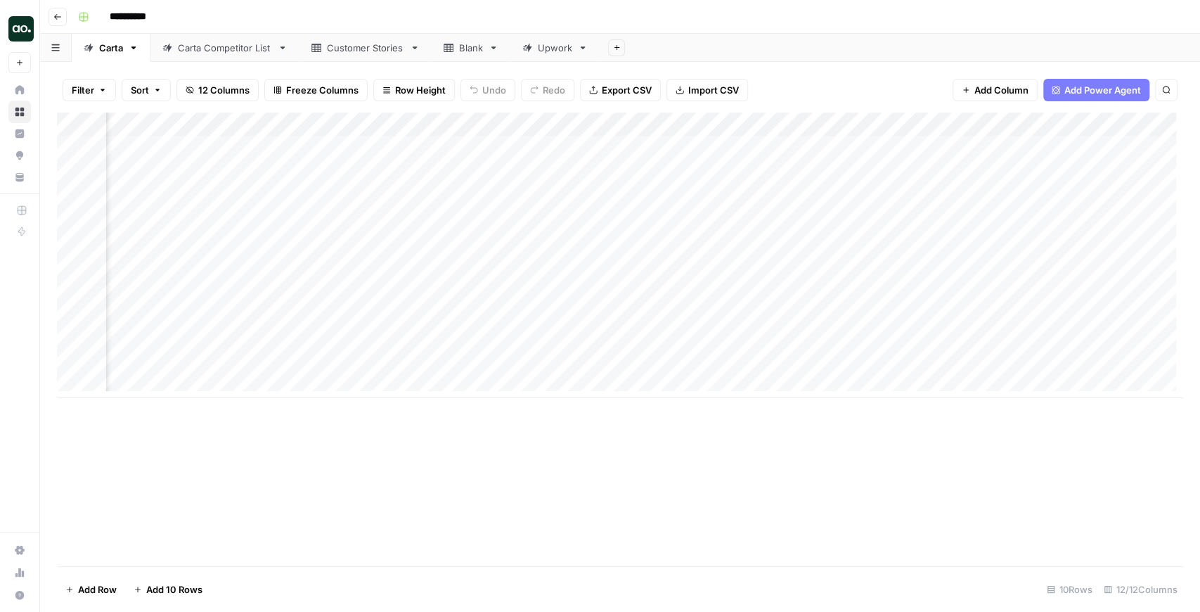
scroll to position [0, 774]
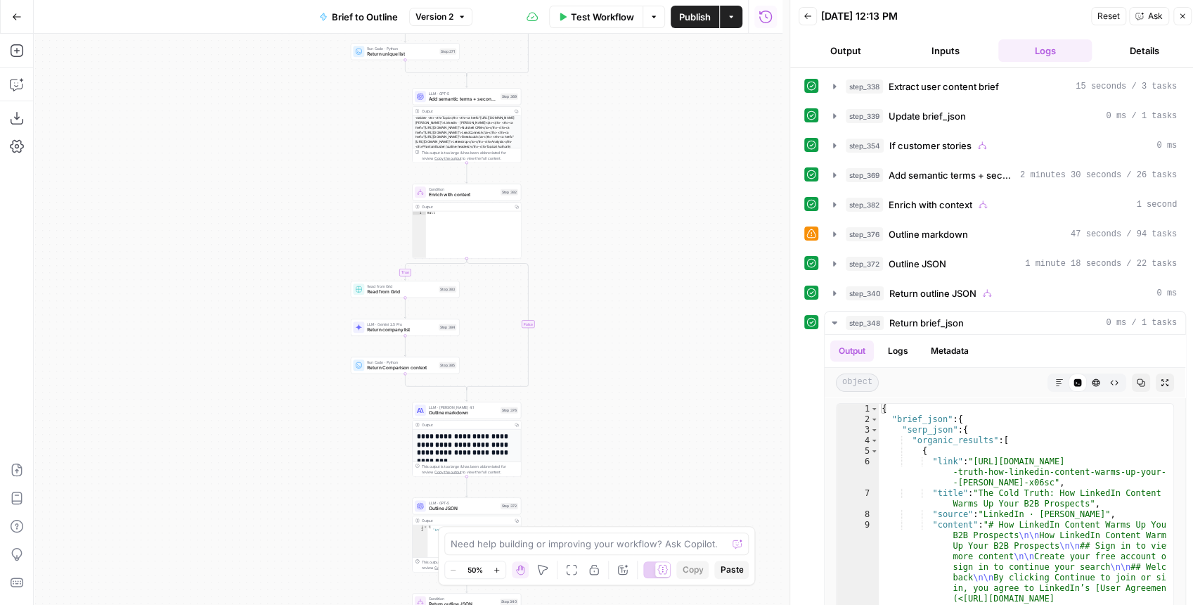
drag, startPoint x: 558, startPoint y: 264, endPoint x: 631, endPoint y: 293, distance: 78.8
click at [631, 293] on div "true false true false true false true false Workflow Set Inputs Inputs LLM · Ge…" at bounding box center [408, 319] width 749 height 571
click at [831, 231] on icon "button" at bounding box center [834, 233] width 11 height 11
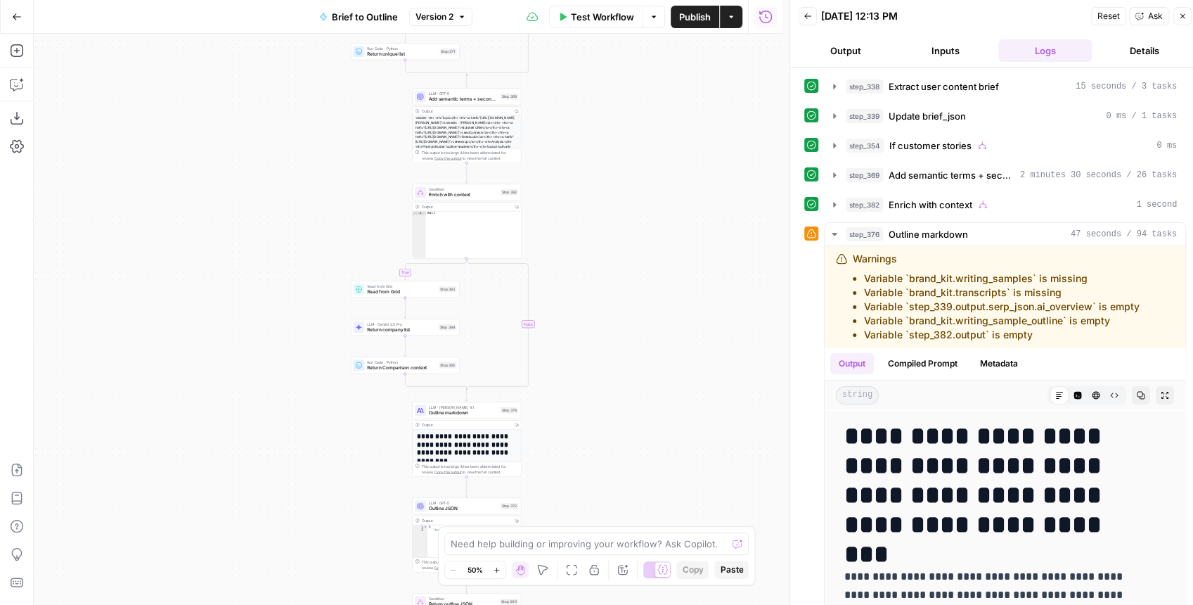
click at [11, 19] on button "Go Back" at bounding box center [16, 16] width 25 height 25
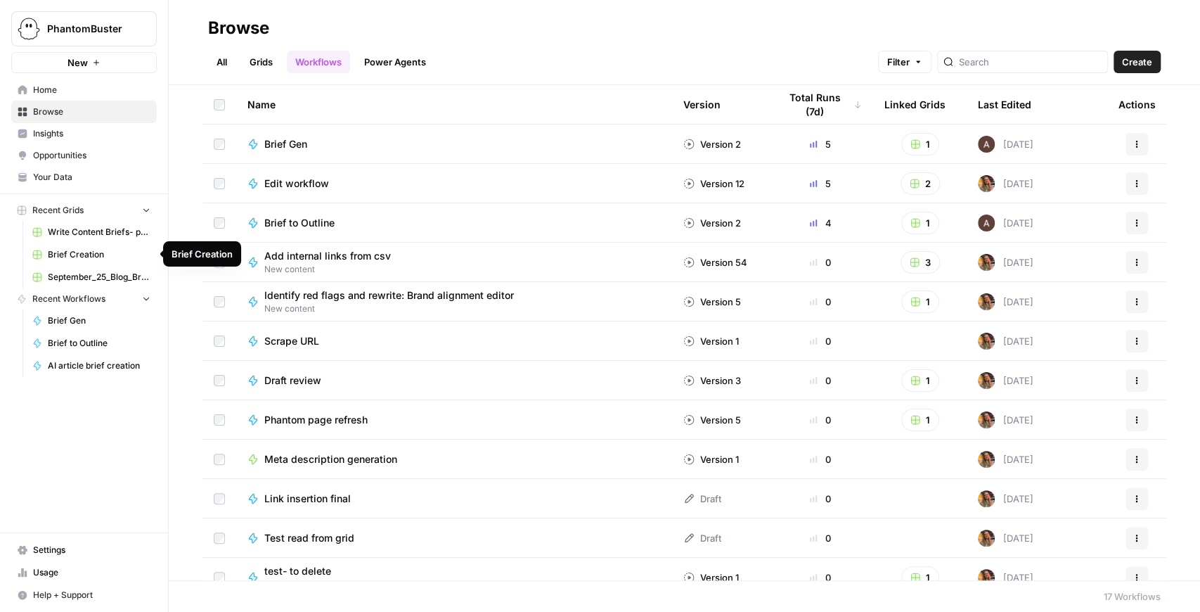
click at [93, 250] on span "Brief Creation" at bounding box center [99, 254] width 103 height 13
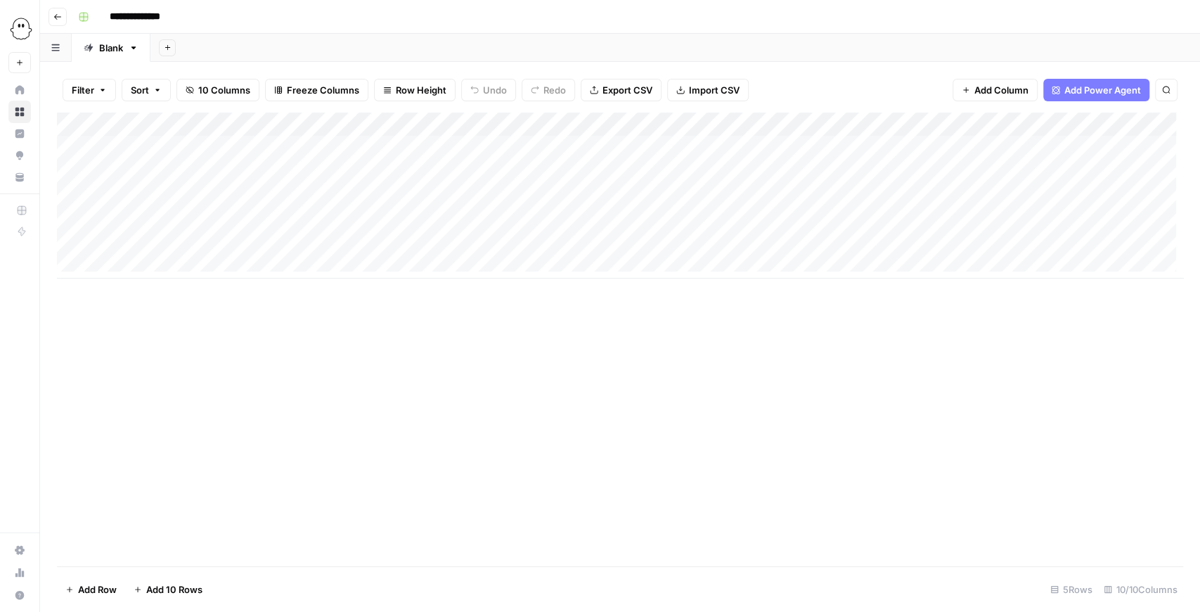
click at [622, 127] on div "Add Column" at bounding box center [620, 195] width 1126 height 166
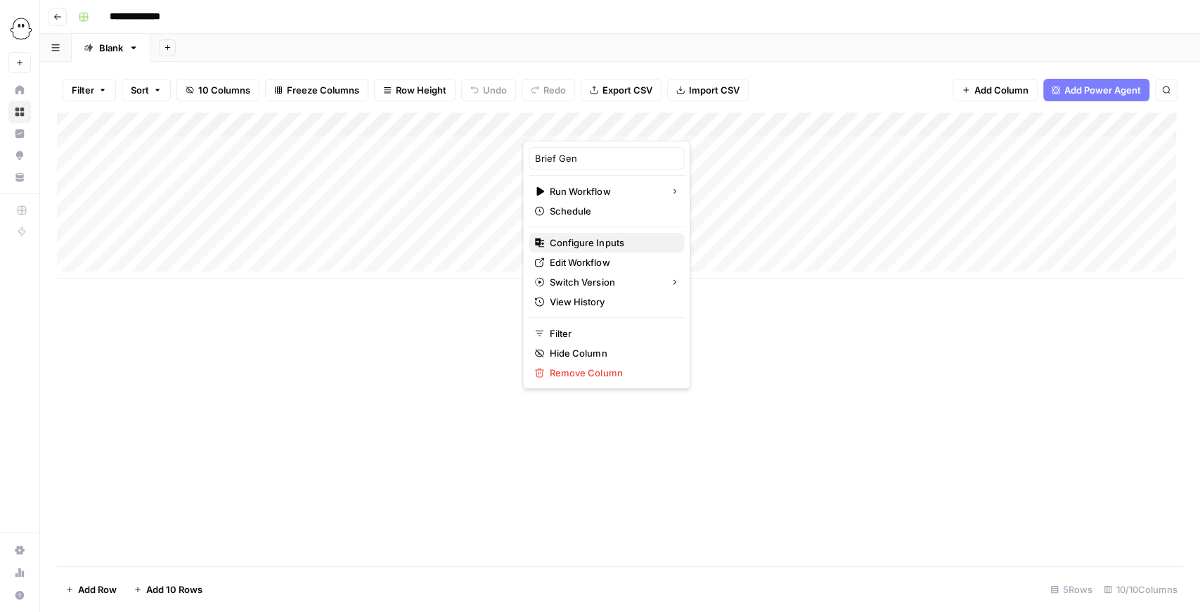
click at [610, 239] on span "Configure Inputs" at bounding box center [611, 242] width 123 height 14
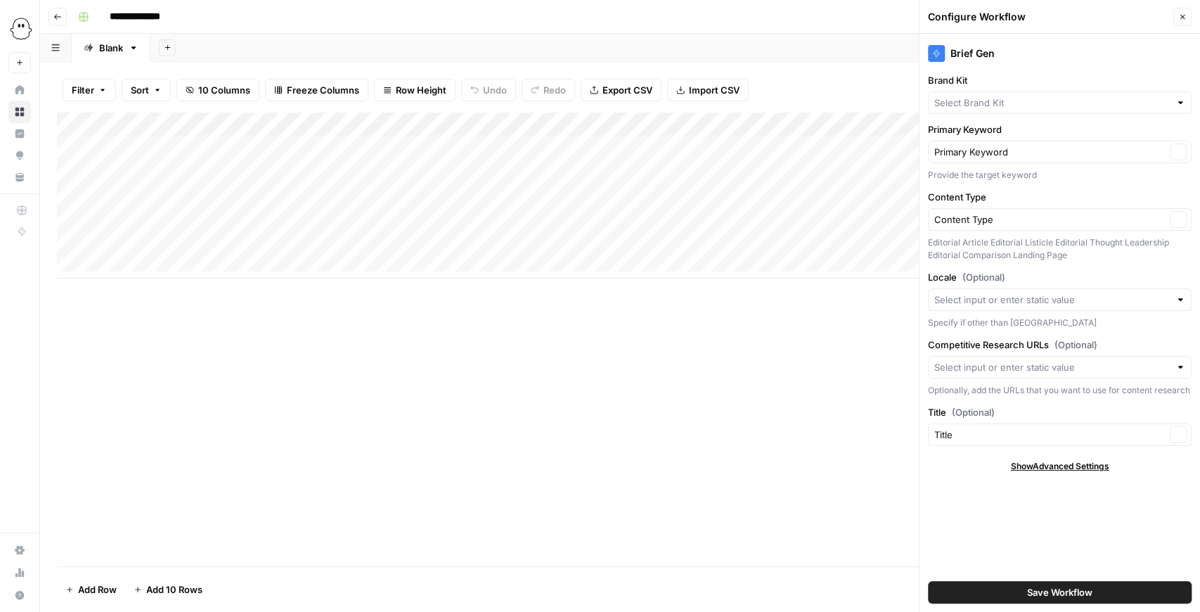
type input "PhantomBuster"
click at [1178, 105] on icon "button" at bounding box center [1179, 103] width 8 height 8
click at [1175, 100] on icon "button" at bounding box center [1179, 103] width 8 height 8
click at [1178, 101] on icon "button" at bounding box center [1179, 103] width 8 height 8
click at [1105, 65] on div "Brief Gen Brand Kit PhantomBuster Clear Primary Keyword Primary Keyword Clear P…" at bounding box center [1059, 323] width 280 height 578
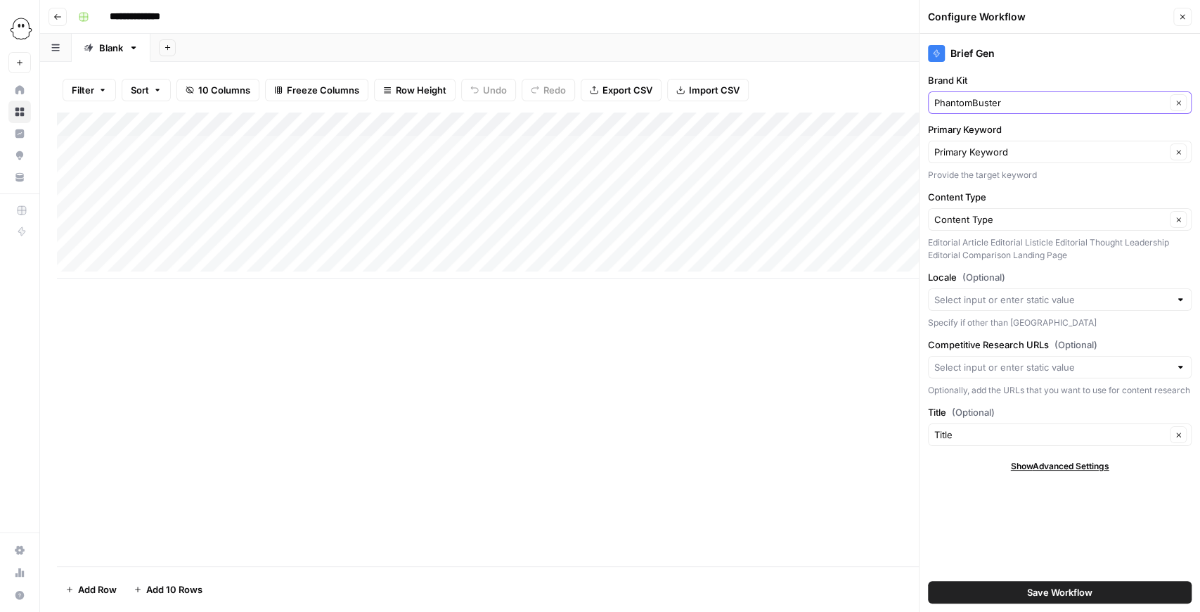
click at [1176, 107] on button "Clear" at bounding box center [1178, 102] width 17 height 17
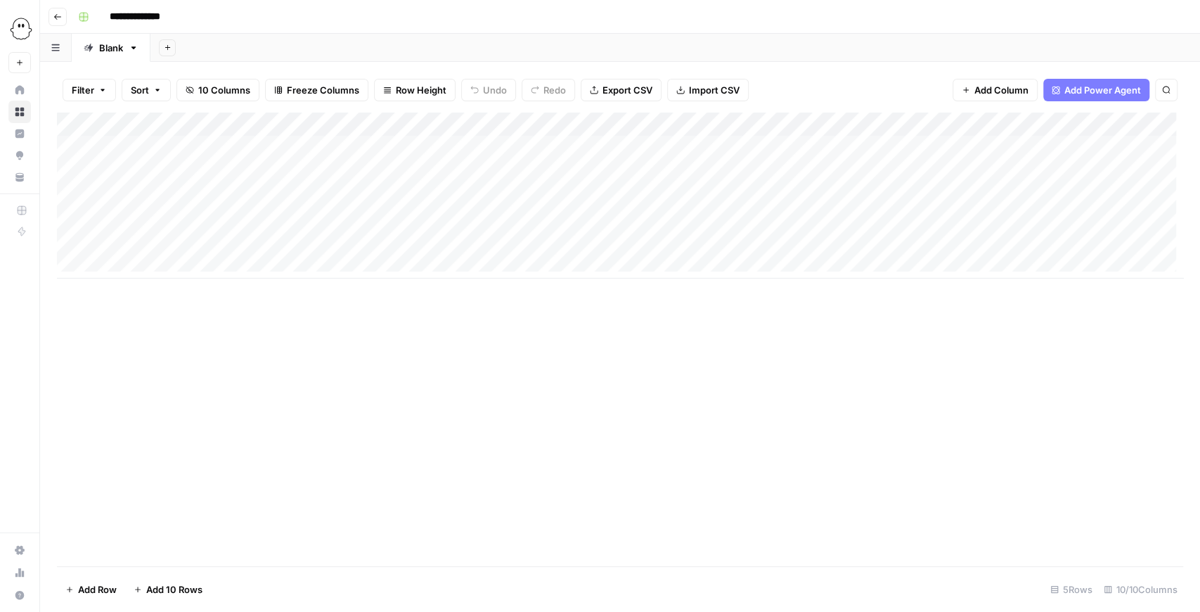
click at [623, 124] on div "Add Column" at bounding box center [620, 195] width 1126 height 166
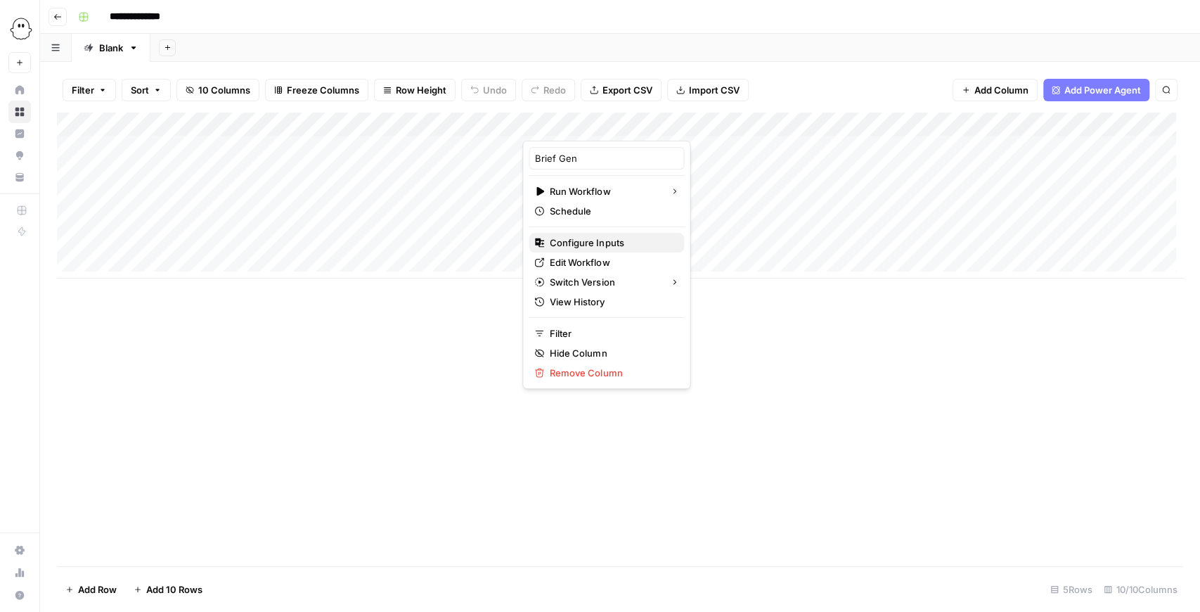
click at [613, 233] on button "Configure Inputs" at bounding box center [606, 243] width 155 height 20
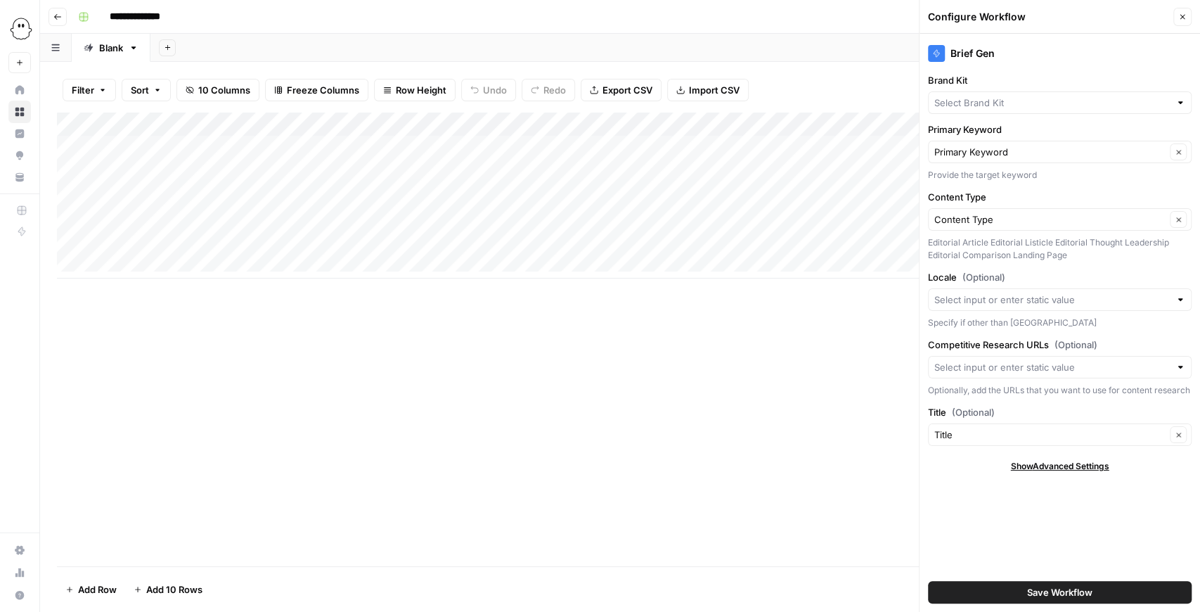
type input "PhantomBuster"
click at [1177, 101] on icon "button" at bounding box center [1178, 103] width 4 height 4
click at [1070, 98] on input "Brand Kit" at bounding box center [1049, 103] width 231 height 14
click at [1035, 150] on span "PhantomBuster - Brief" at bounding box center [1056, 155] width 234 height 14
type input "PhantomBuster - Brief"
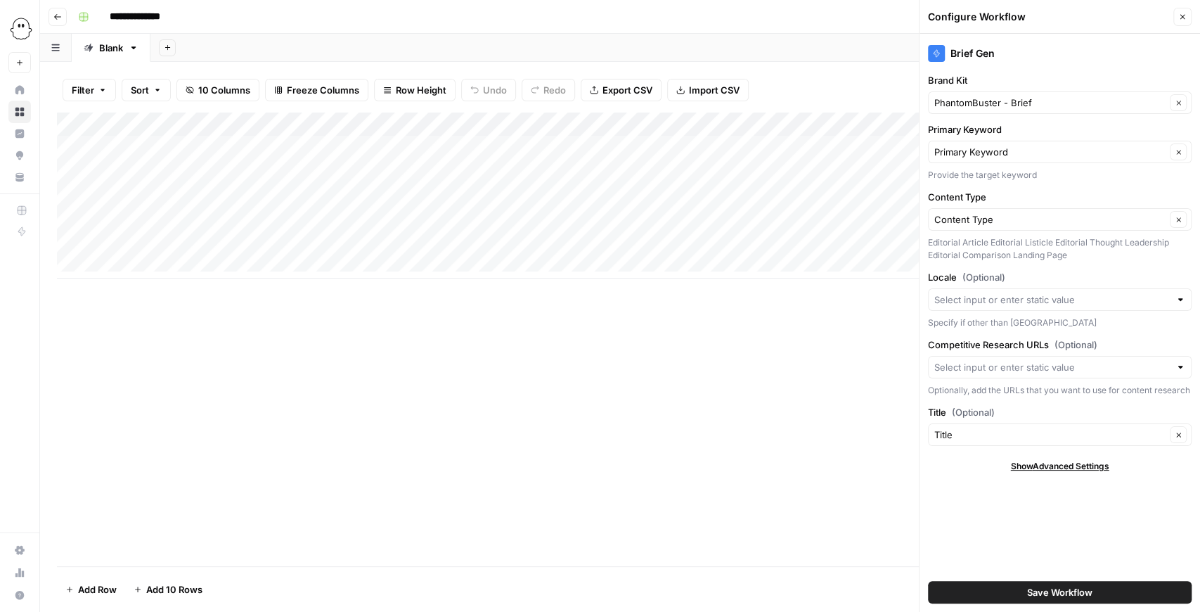
click at [1071, 594] on span "Save Workflow" at bounding box center [1059, 592] width 65 height 14
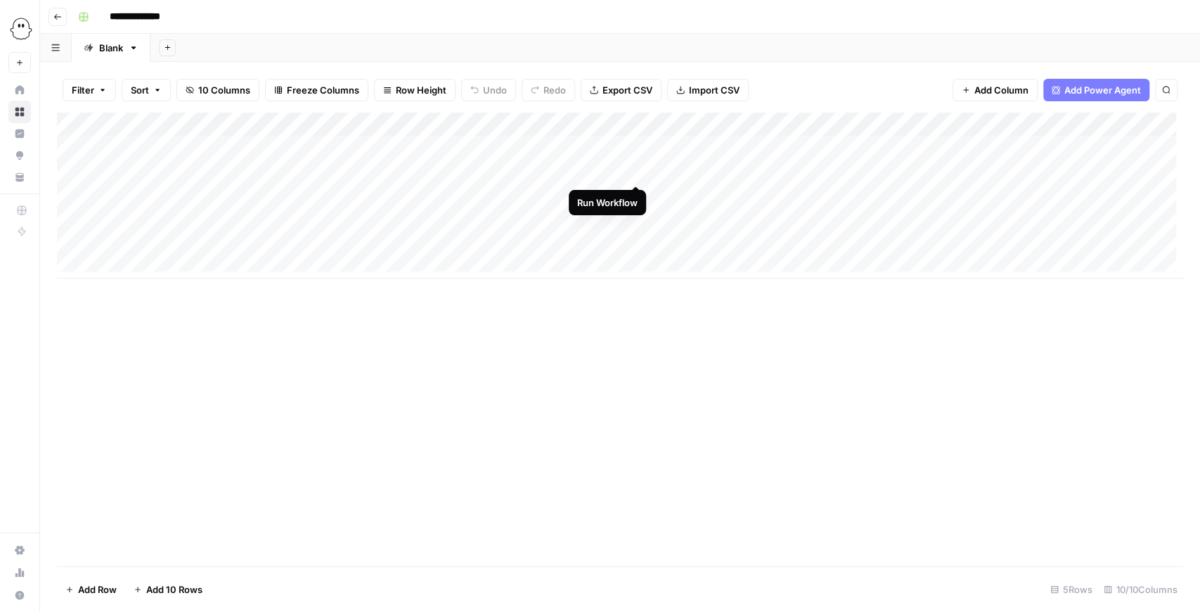
click at [635, 167] on div "Add Column" at bounding box center [620, 195] width 1126 height 166
click at [964, 128] on div "Add Column" at bounding box center [620, 195] width 1126 height 166
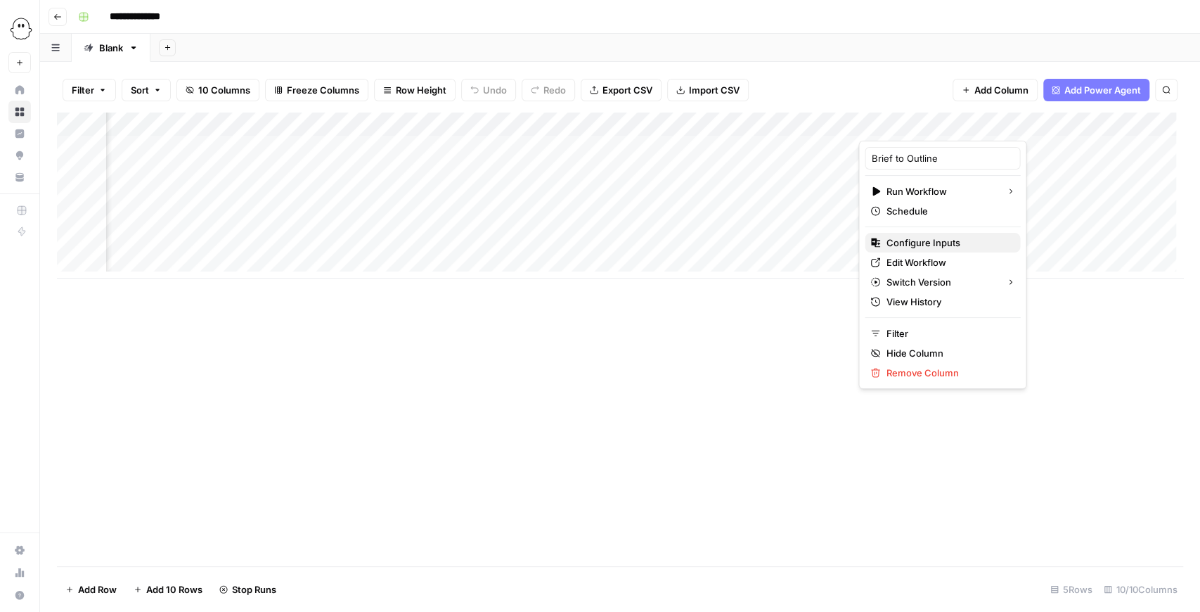
click at [950, 242] on span "Configure Inputs" at bounding box center [947, 242] width 123 height 14
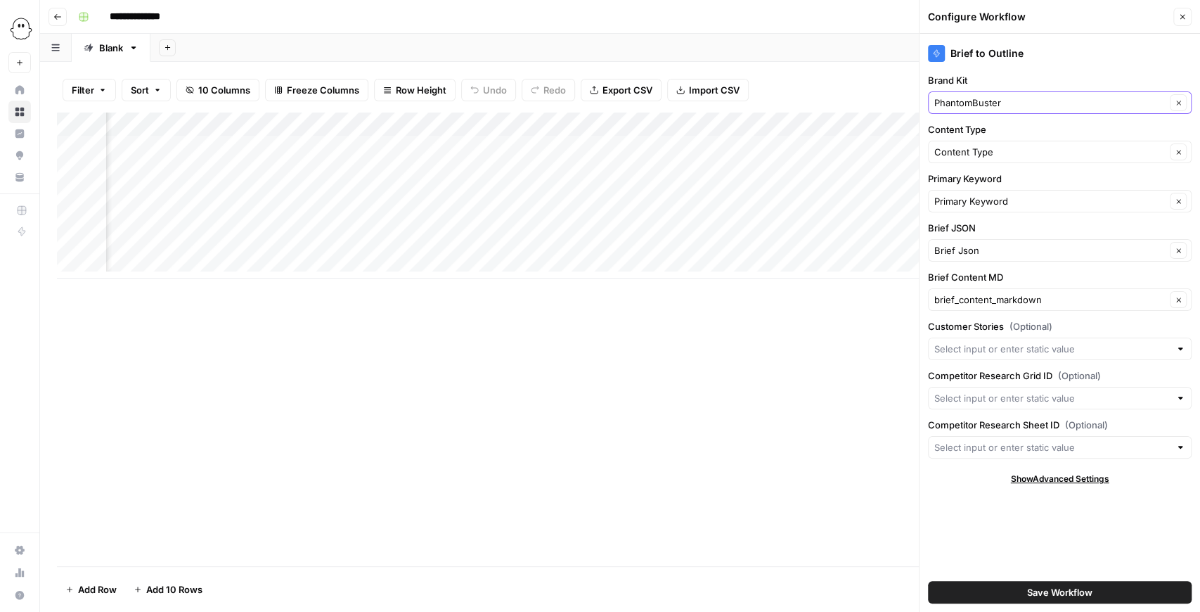
click at [1175, 103] on icon "button" at bounding box center [1179, 103] width 8 height 8
click at [1180, 103] on icon "button" at bounding box center [1179, 103] width 8 height 8
click at [1130, 104] on input "Brand Kit" at bounding box center [1049, 103] width 231 height 14
click at [1129, 104] on input "Brand Kit" at bounding box center [1049, 103] width 231 height 14
click at [1060, 153] on span "PhantomBuster - Brief" at bounding box center [1056, 155] width 234 height 14
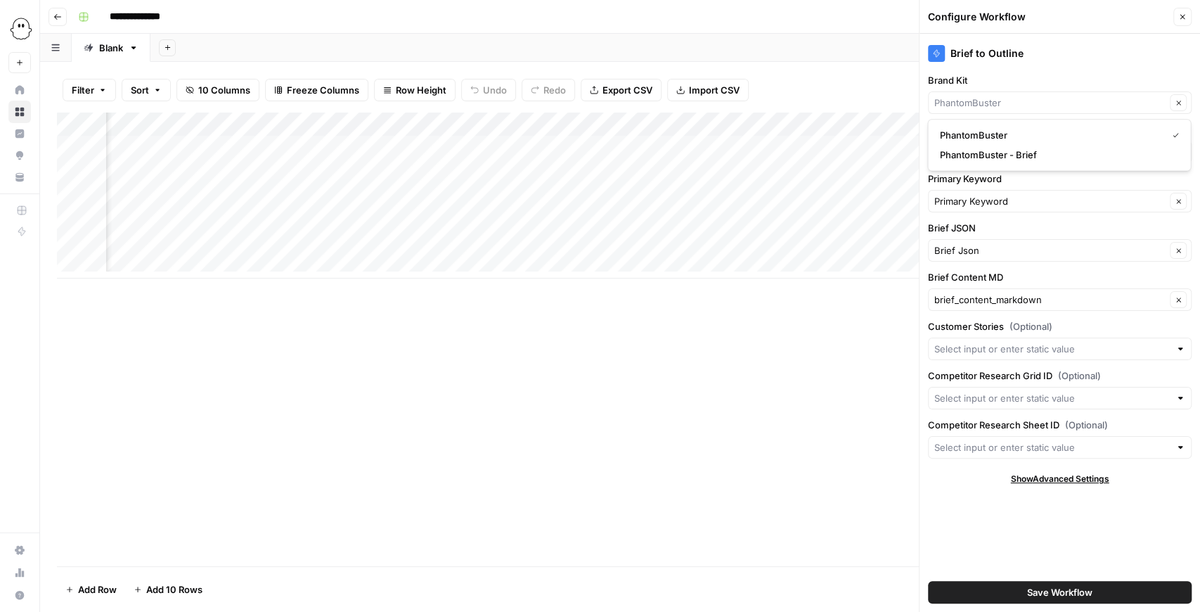
type input "PhantomBuster - Brief"
click at [1072, 598] on span "Save Workflow" at bounding box center [1059, 592] width 65 height 14
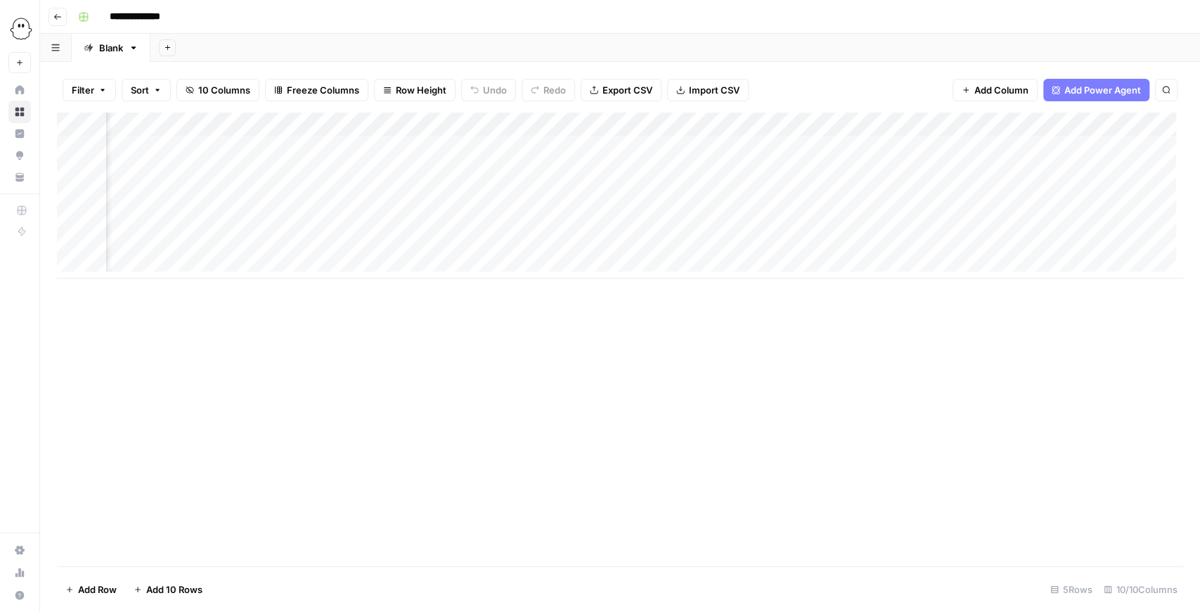
click at [467, 170] on div "Add Column" at bounding box center [620, 195] width 1126 height 166
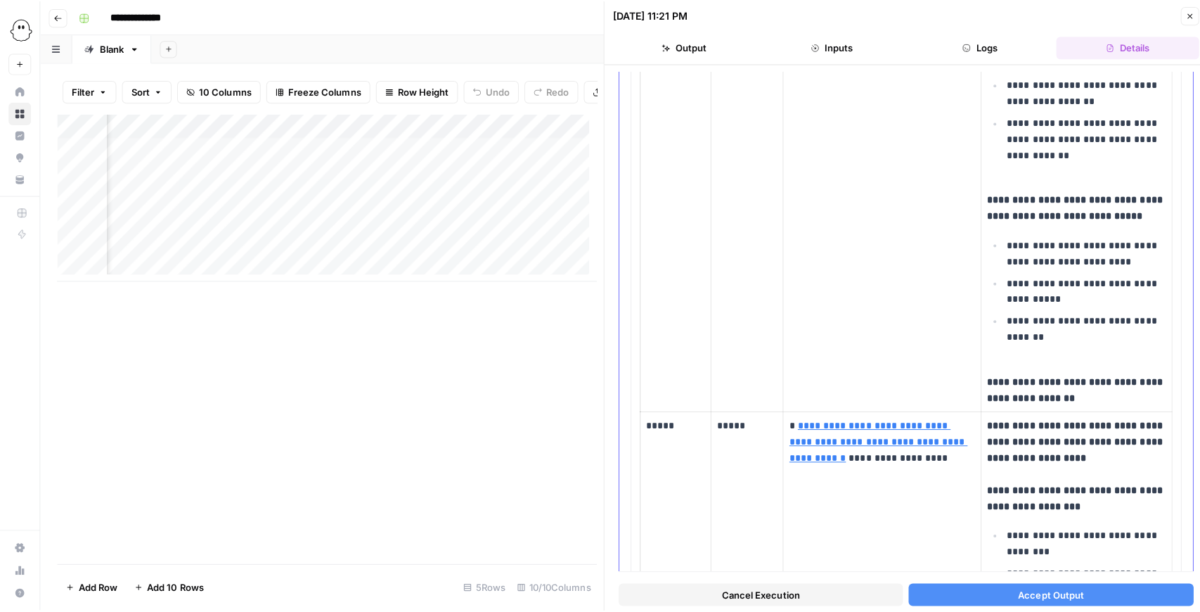
scroll to position [2109, 0]
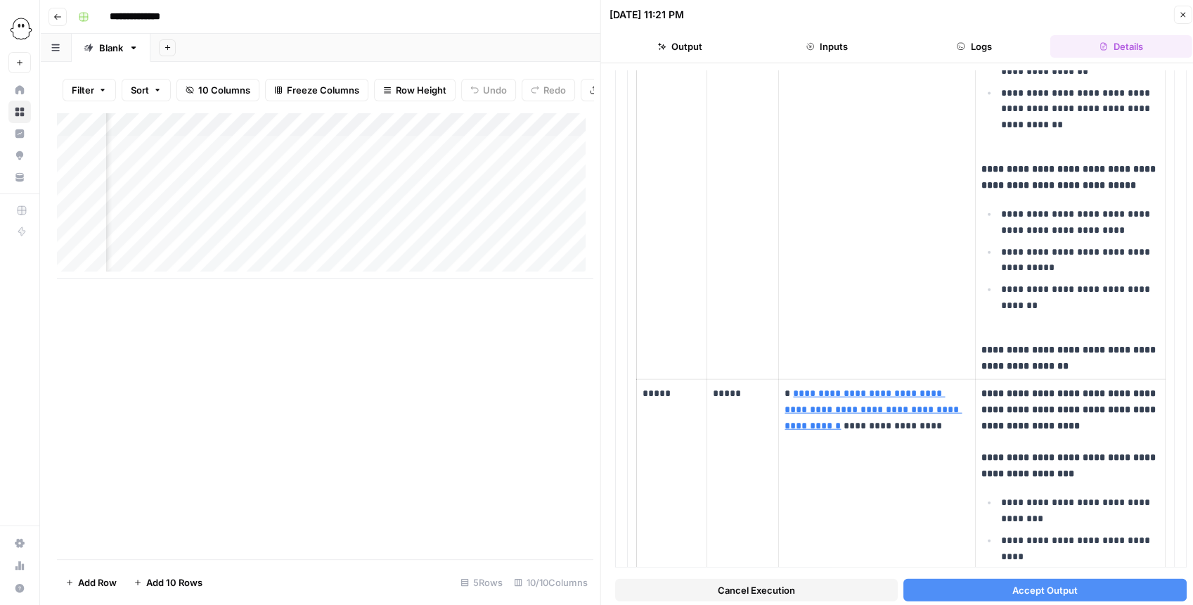
click at [1016, 603] on div "Cancel Execution Accept Output" at bounding box center [900, 586] width 571 height 38
click at [1012, 597] on button "Accept Output" at bounding box center [1044, 589] width 283 height 22
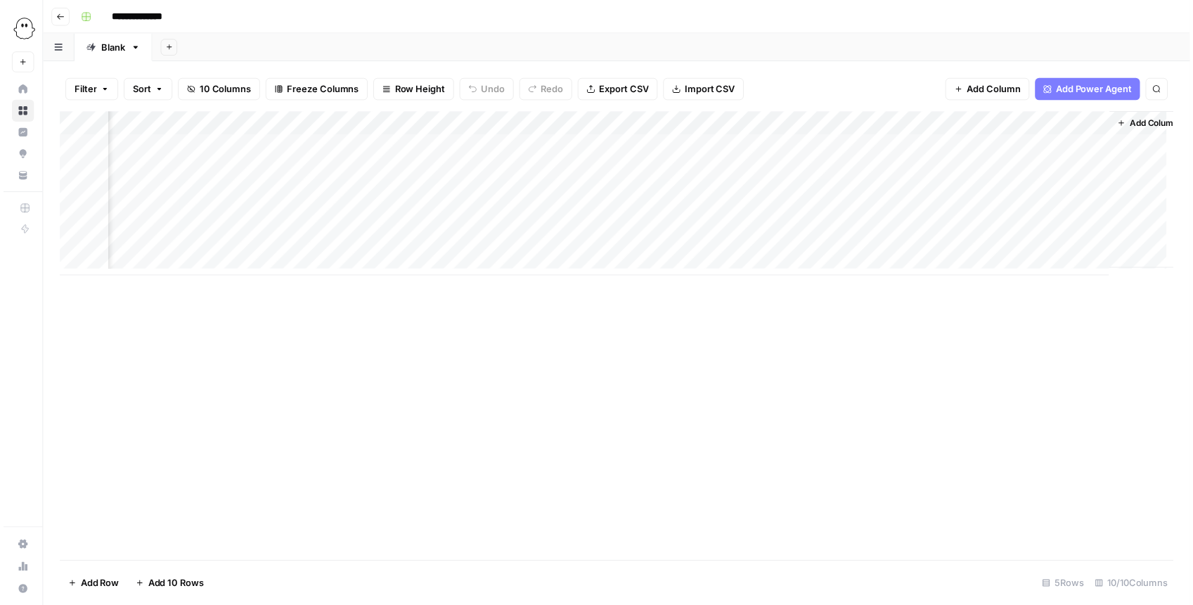
scroll to position [0, 316]
click at [565, 198] on div "Add Column" at bounding box center [620, 195] width 1126 height 166
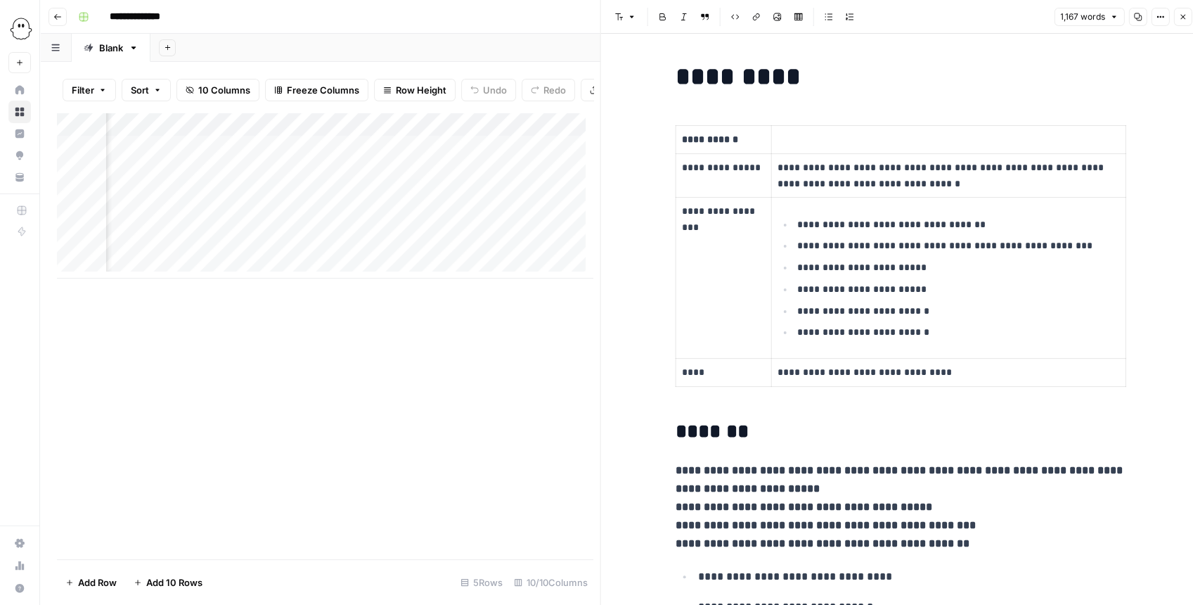
scroll to position [0, 624]
click at [524, 177] on div "Add Column" at bounding box center [325, 195] width 536 height 166
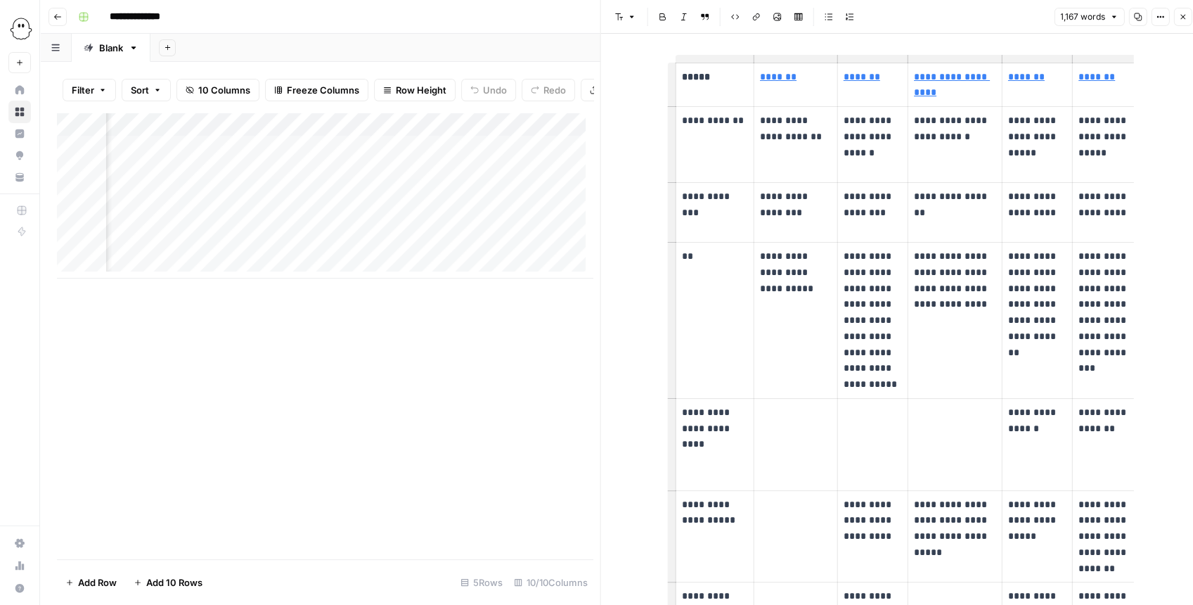
scroll to position [1303, 0]
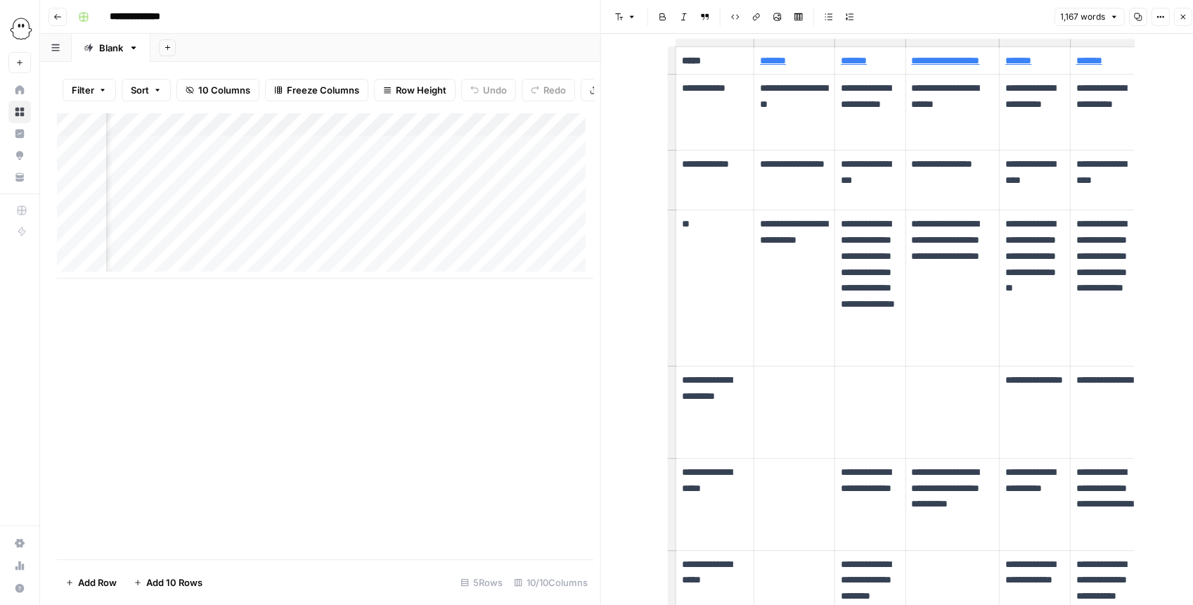
click at [430, 129] on div "Add Column" at bounding box center [325, 195] width 536 height 166
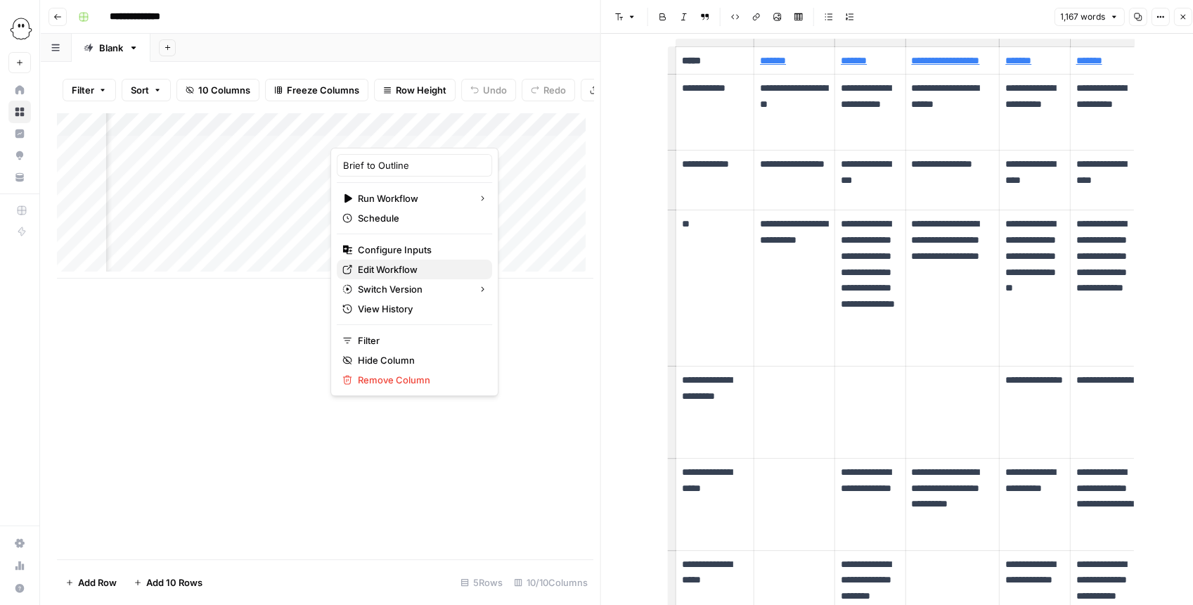
click at [420, 269] on span "Edit Workflow" at bounding box center [419, 269] width 123 height 14
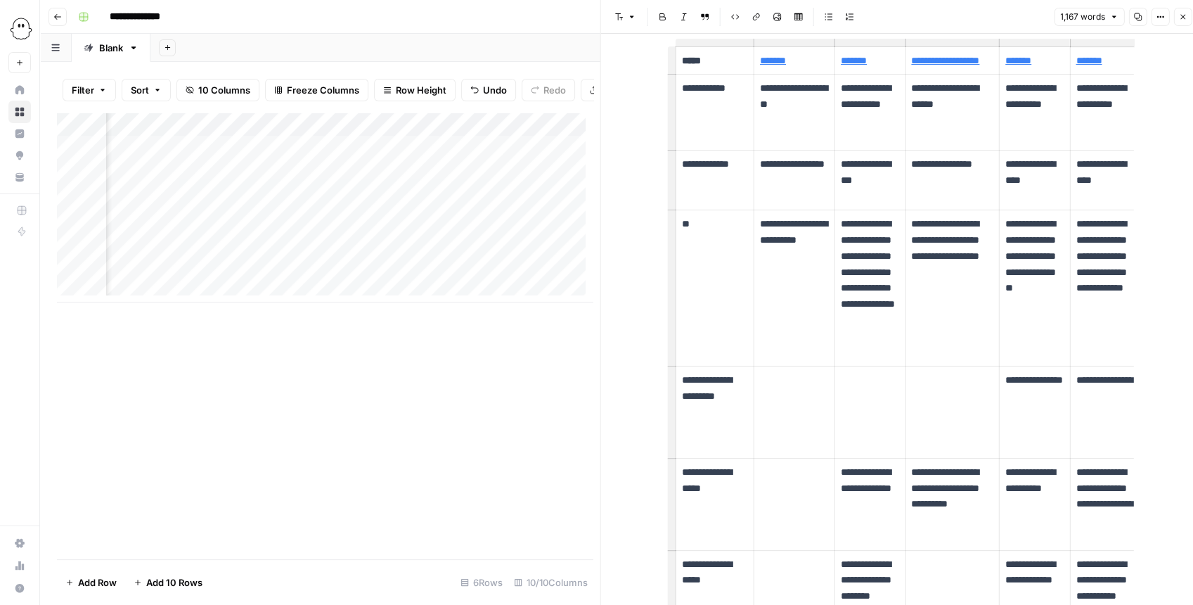
scroll to position [0, 337]
click at [284, 131] on div "Add Column" at bounding box center [325, 207] width 536 height 190
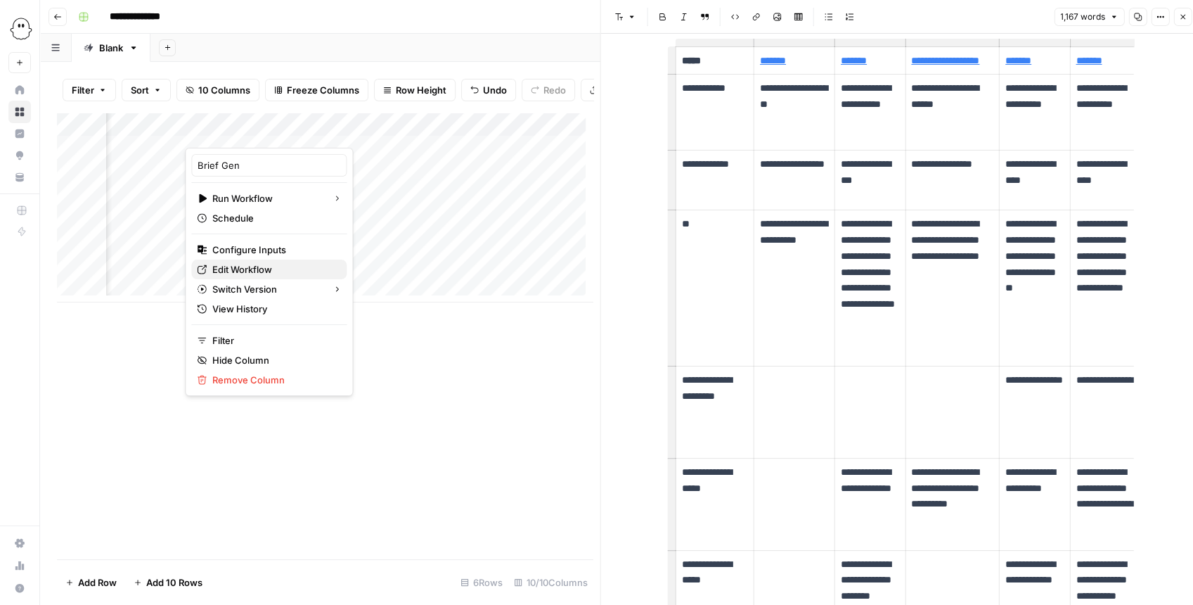
click at [260, 262] on span "Edit Workflow" at bounding box center [273, 269] width 123 height 14
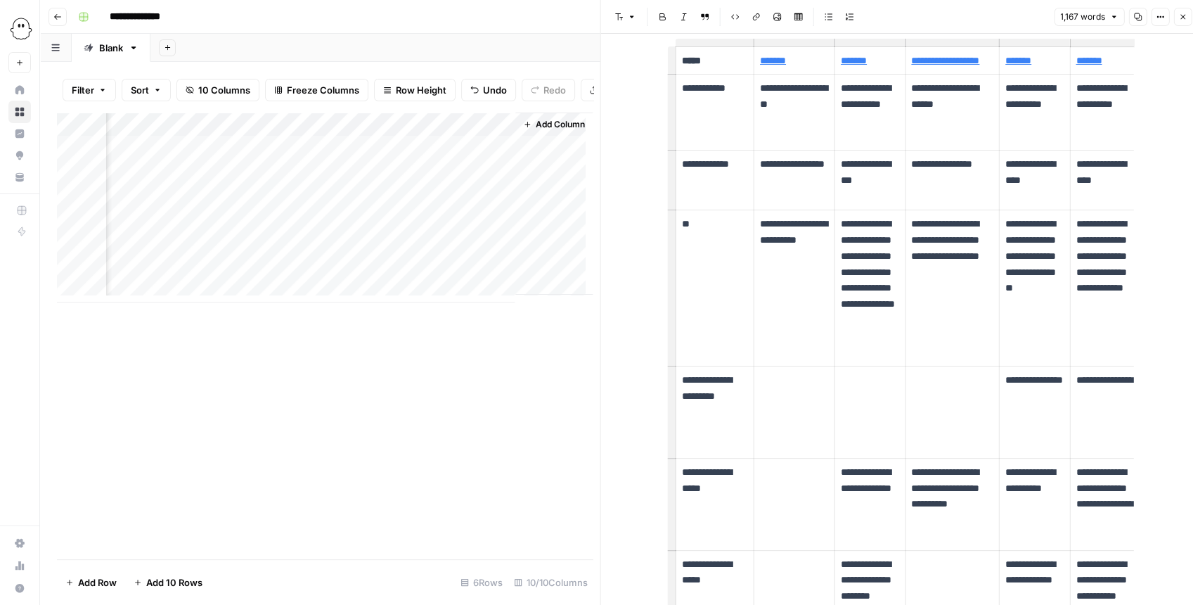
scroll to position [0, 757]
click at [517, 229] on div "Add Column" at bounding box center [325, 207] width 536 height 190
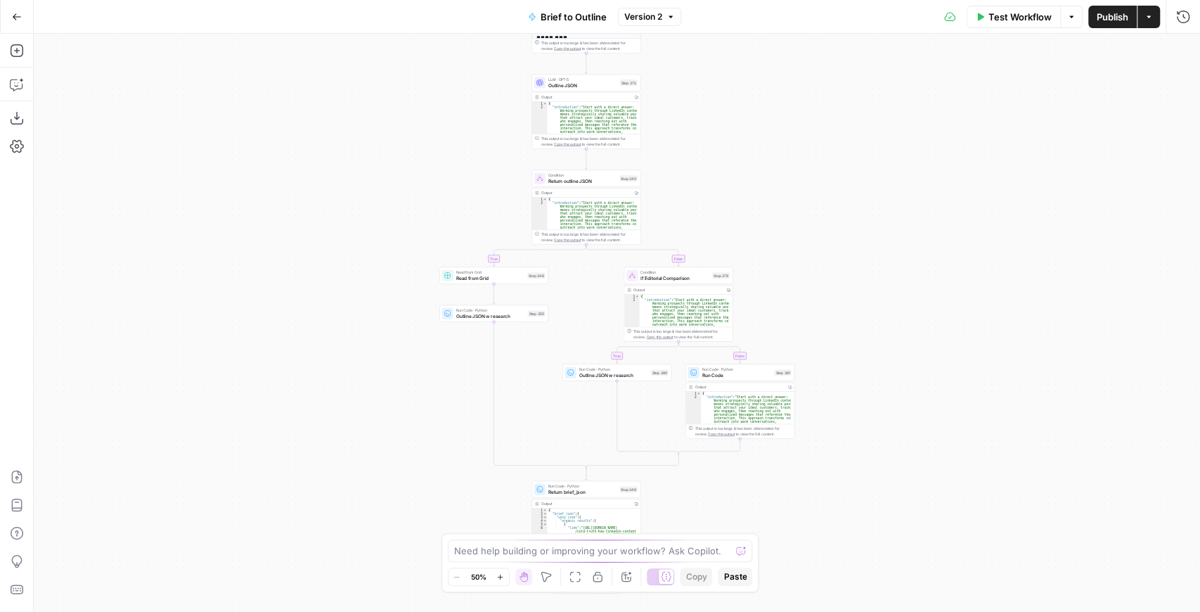
scroll to position [56, 0]
